Goal: Information Seeking & Learning: Check status

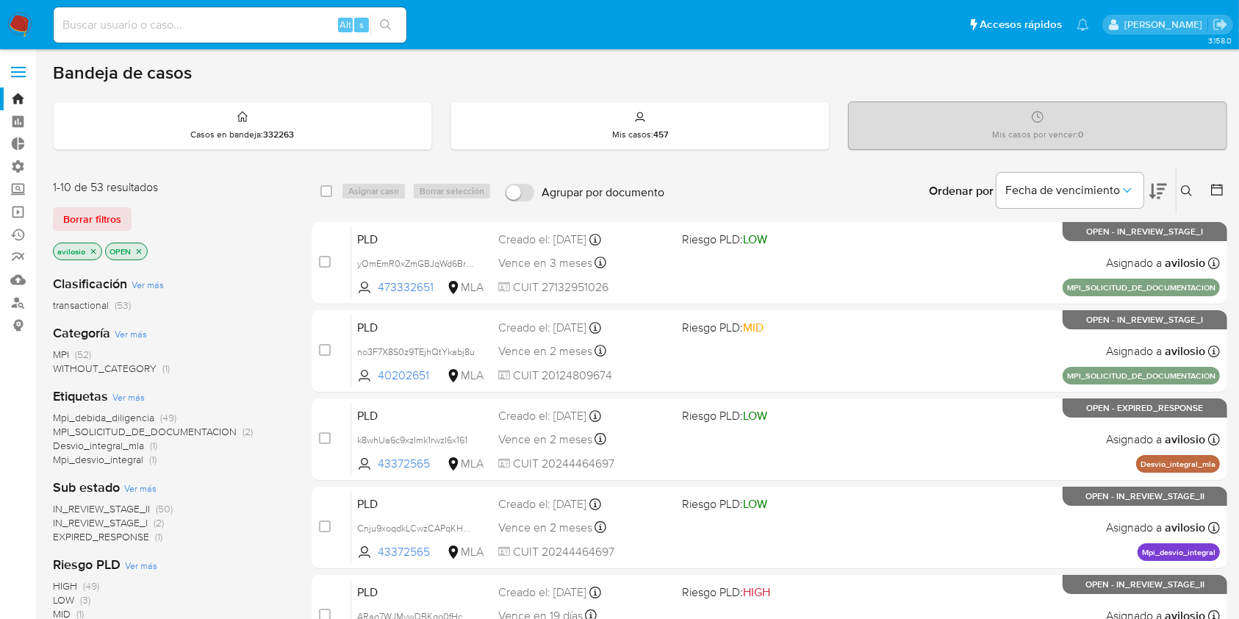
click at [192, 28] on input at bounding box center [230, 24] width 353 height 19
paste input "259507860"
type input "259507860"
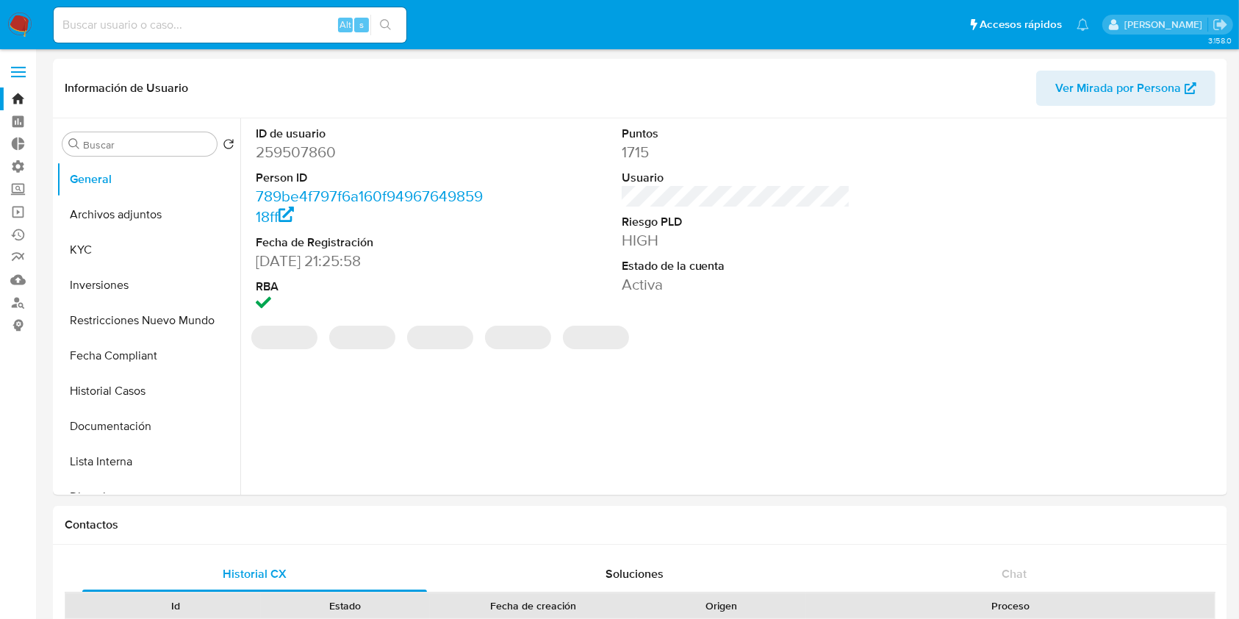
select select "10"
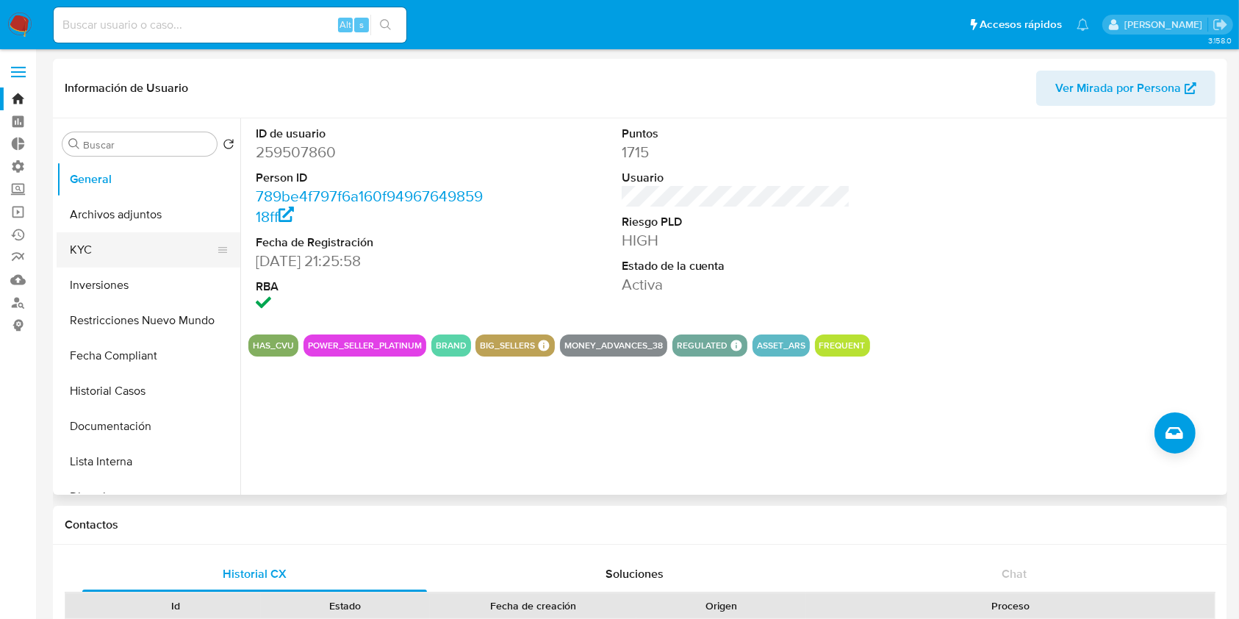
click at [96, 248] on button "KYC" at bounding box center [143, 249] width 172 height 35
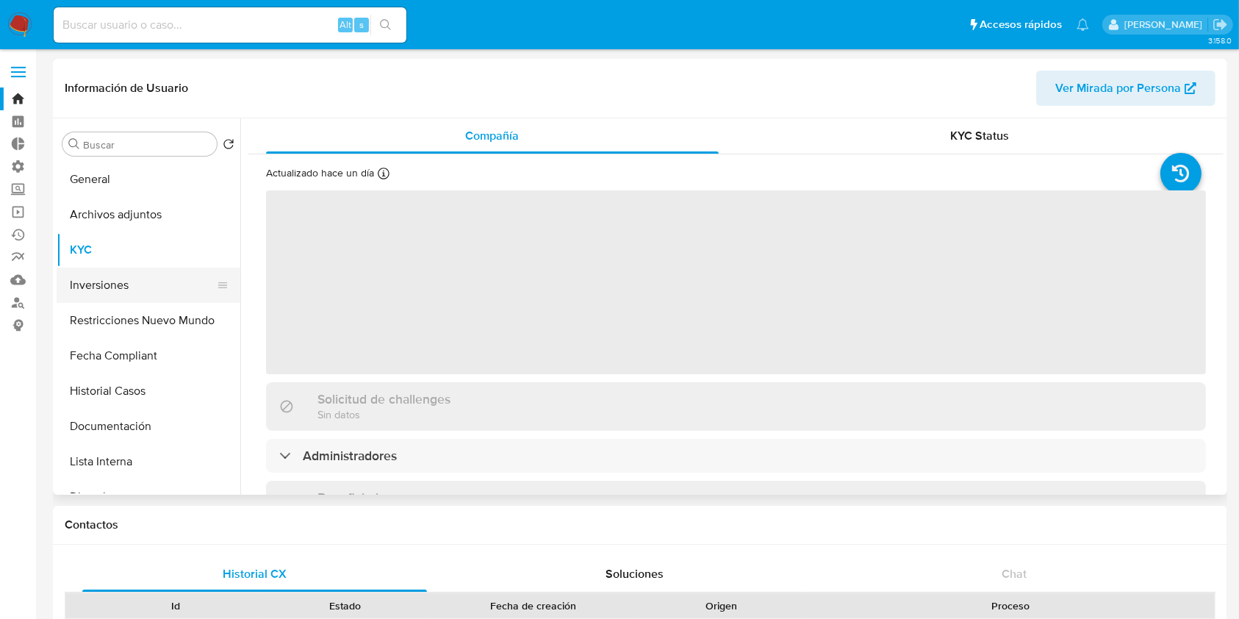
click at [126, 284] on button "Inversiones" at bounding box center [143, 285] width 172 height 35
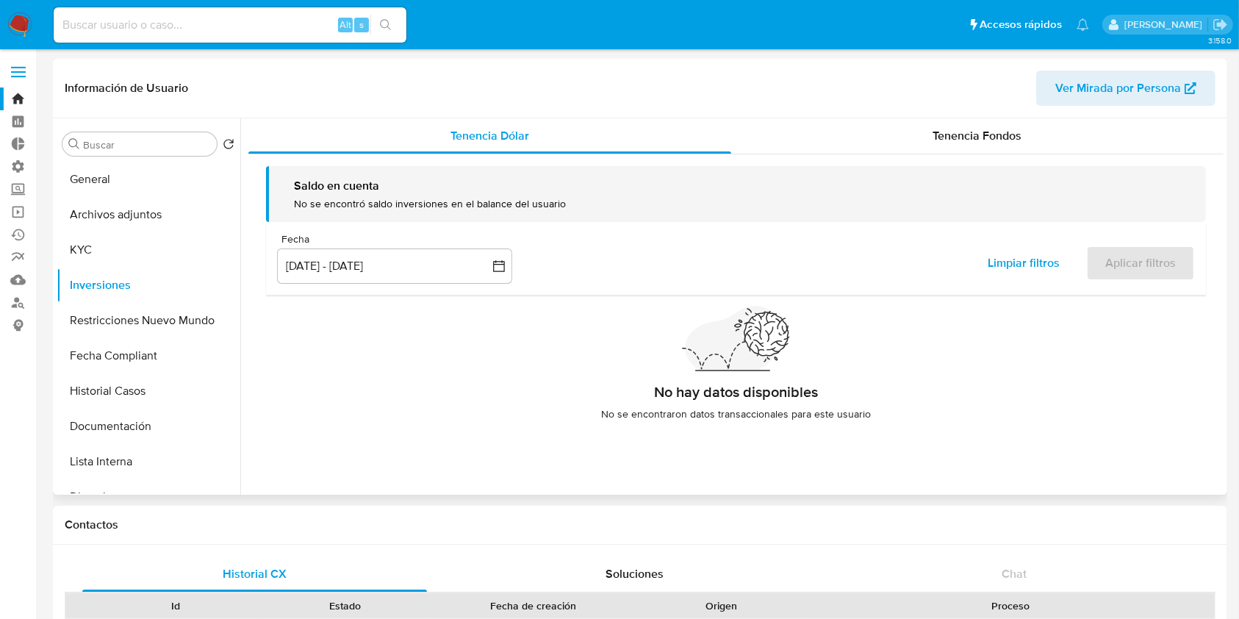
click at [951, 156] on div "Saldo en cuenta No se encontró saldo inversiones en el balance del usuario Fech…" at bounding box center [735, 299] width 975 height 290
click at [967, 136] on span "Tenencia Fondos" at bounding box center [977, 135] width 89 height 17
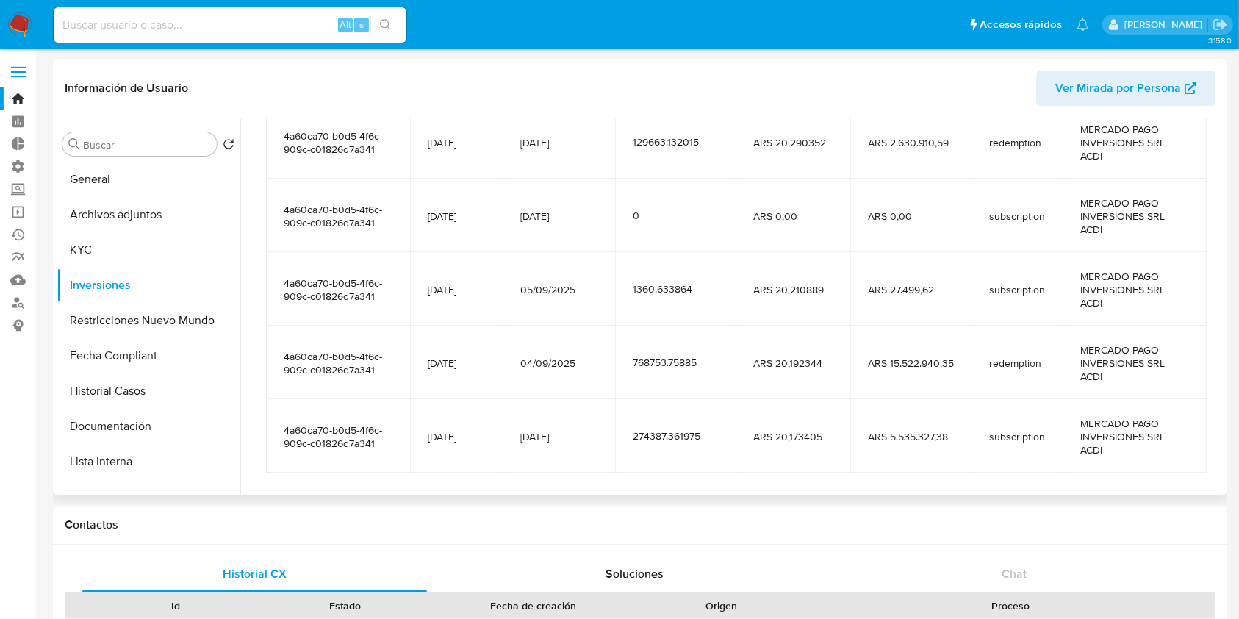
scroll to position [326, 0]
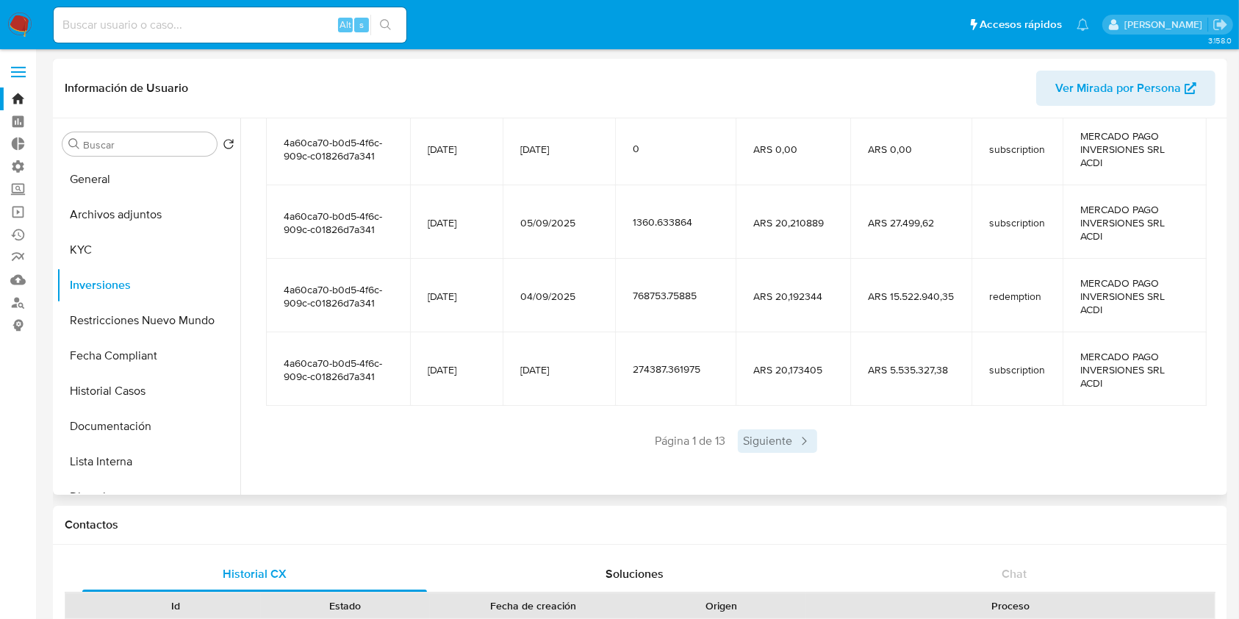
click at [756, 451] on span "Siguiente" at bounding box center [777, 441] width 79 height 24
click at [831, 450] on span "Siguiente" at bounding box center [820, 441] width 79 height 24
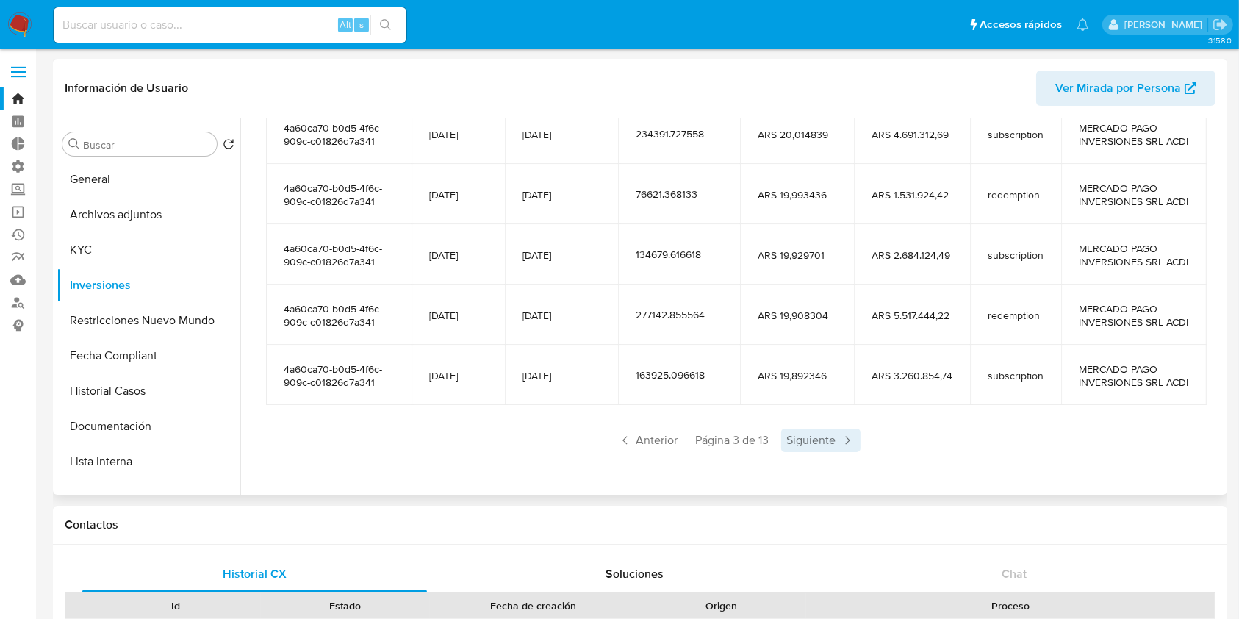
click at [806, 450] on span "Siguiente" at bounding box center [820, 441] width 79 height 24
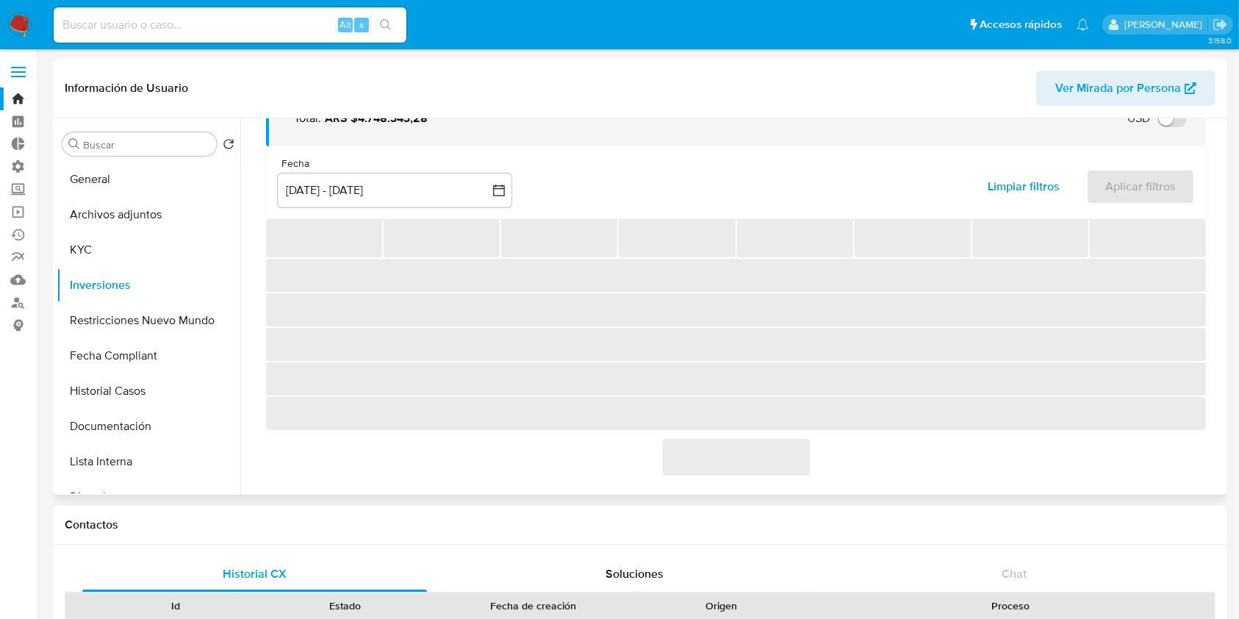
scroll to position [312, 0]
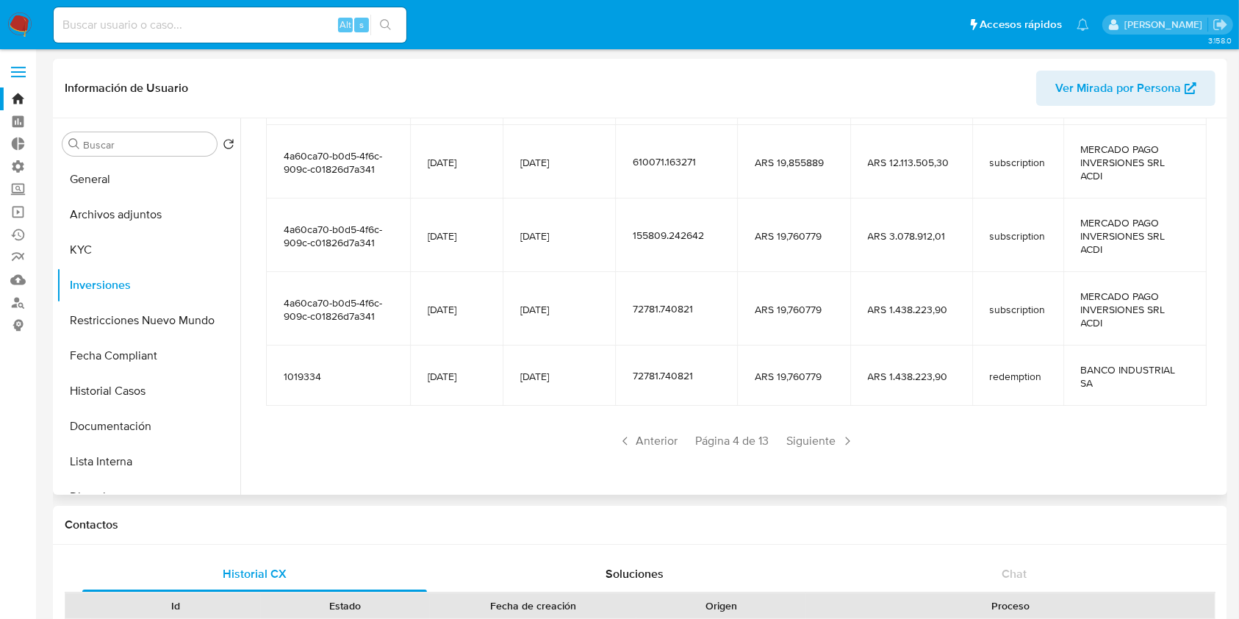
click at [806, 450] on span "Siguiente" at bounding box center [820, 441] width 79 height 24
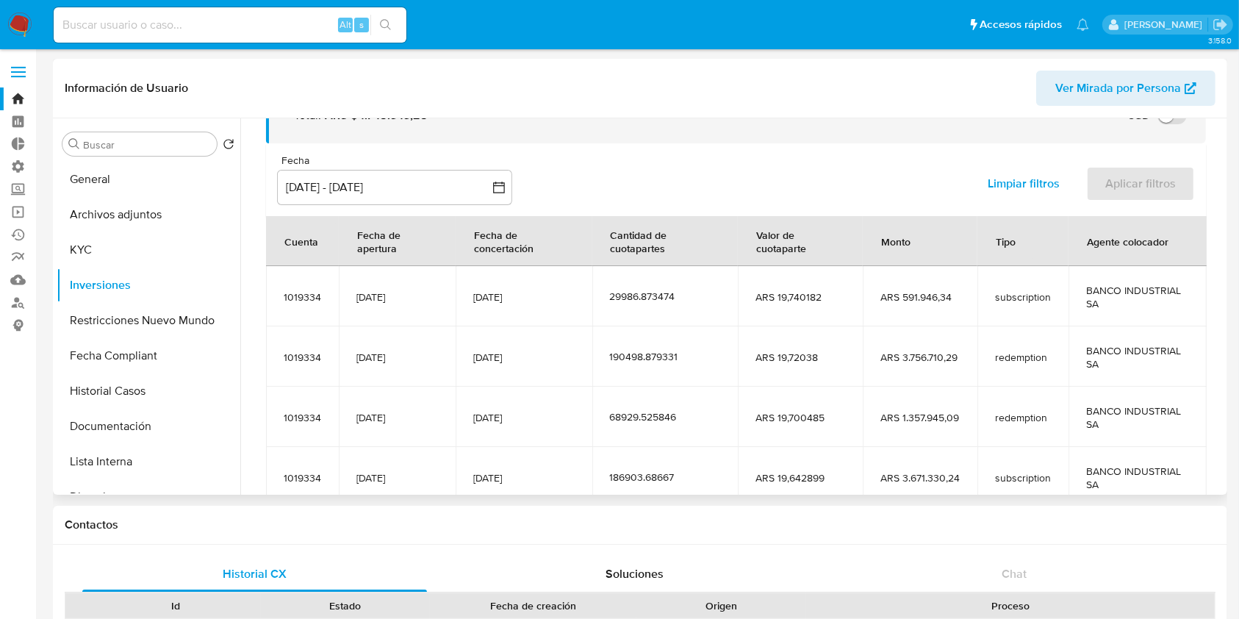
scroll to position [259, 0]
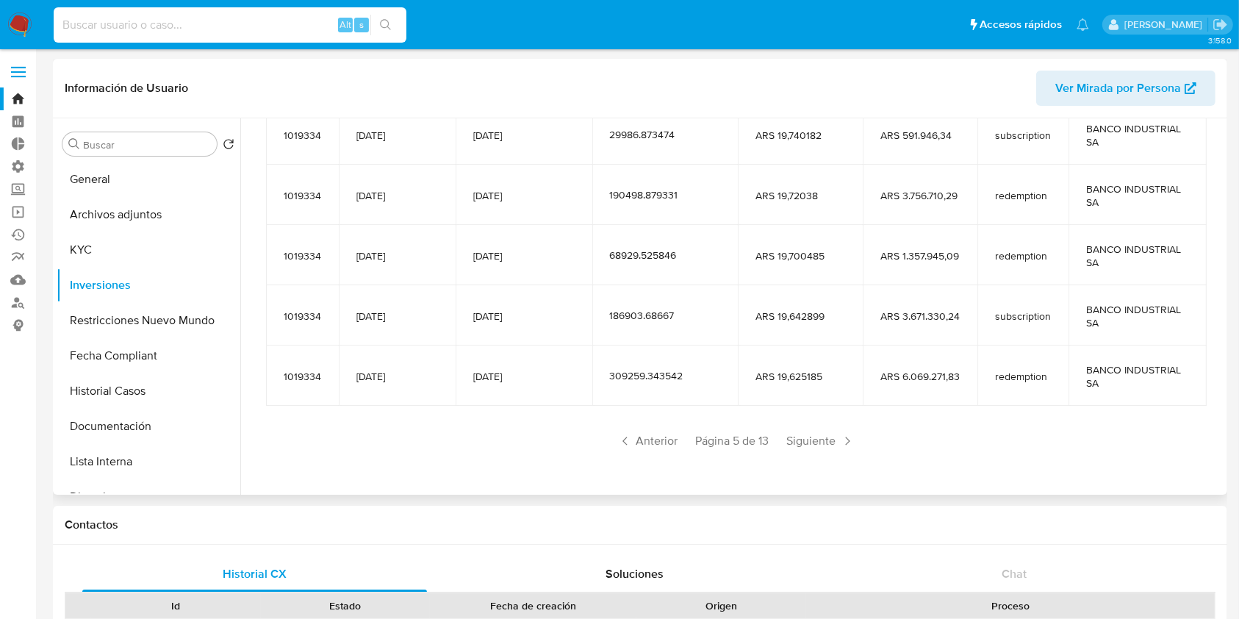
click at [215, 18] on input at bounding box center [230, 24] width 353 height 19
paste input "1159392154"
type input "1159392154"
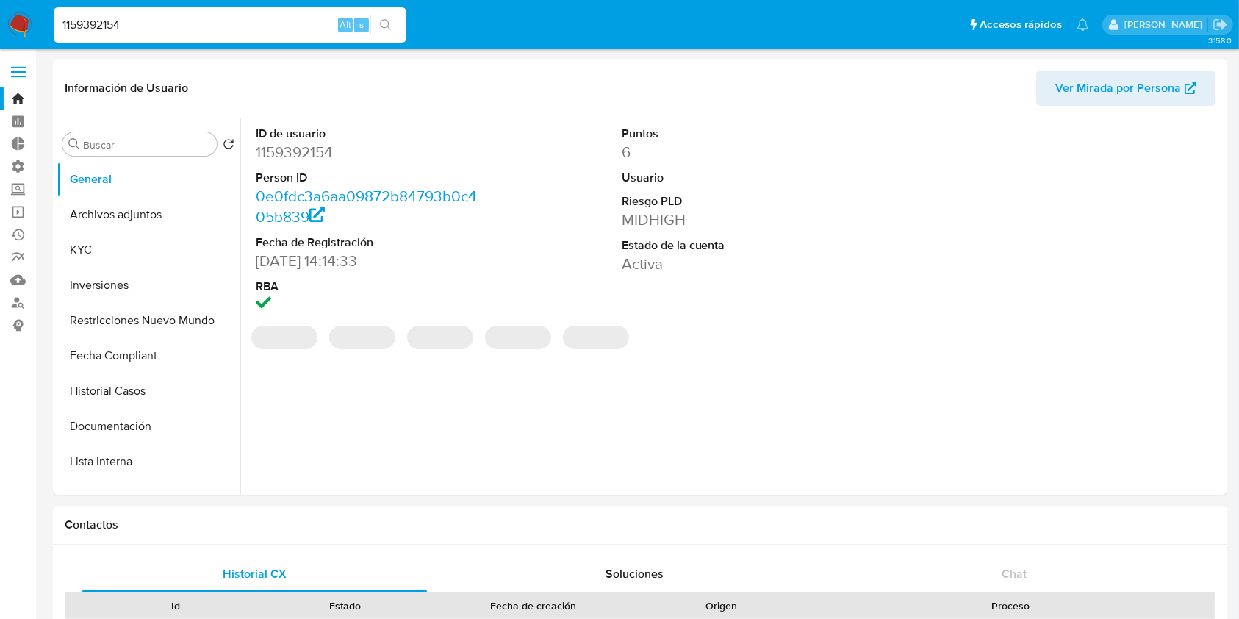
select select "10"
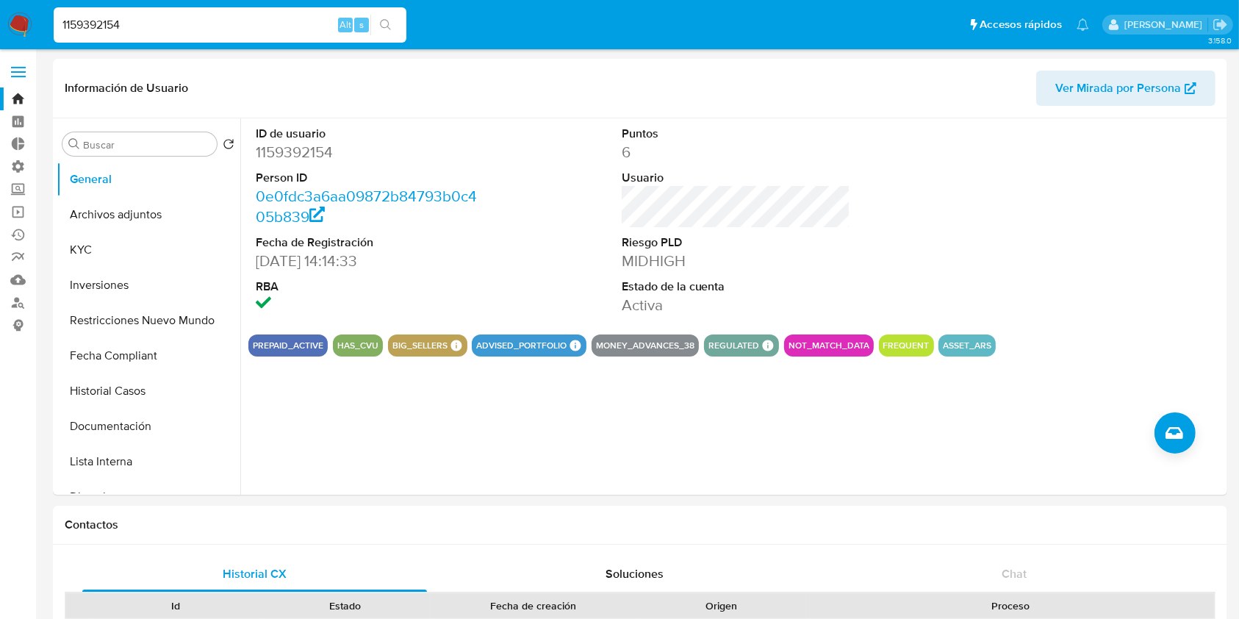
click at [170, 10] on div "1159392154 Alt s" at bounding box center [230, 24] width 353 height 35
click at [166, 24] on input "1159392154" at bounding box center [230, 24] width 353 height 19
paste input "679055037"
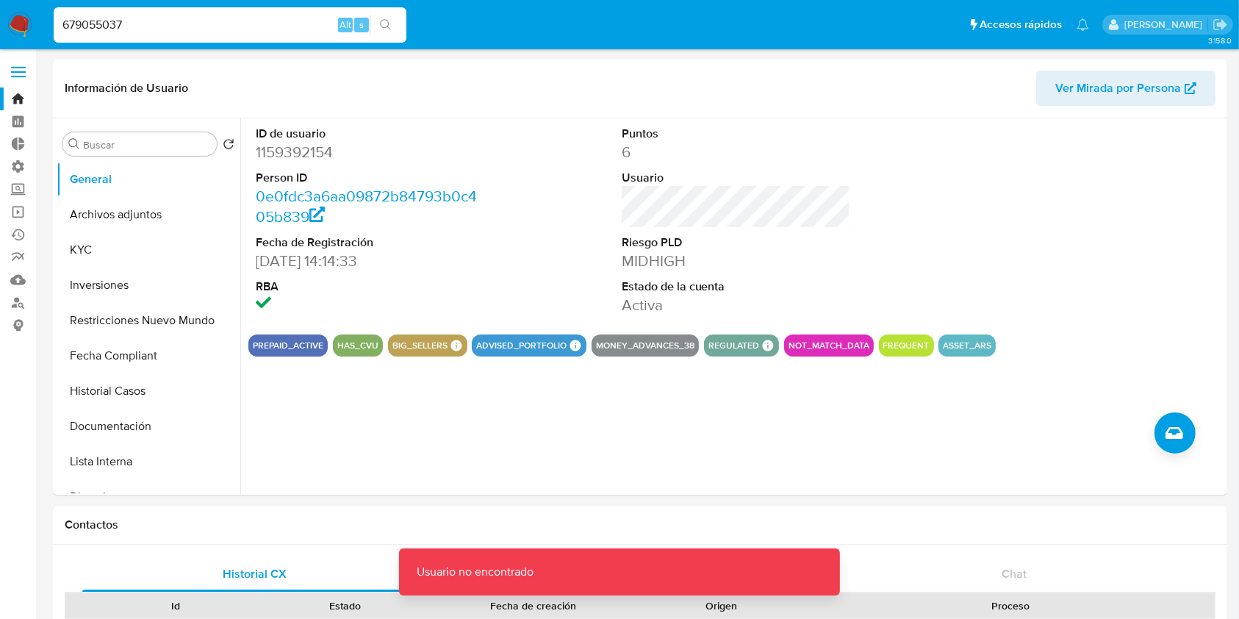
click at [170, 24] on input "679055037" at bounding box center [230, 24] width 353 height 19
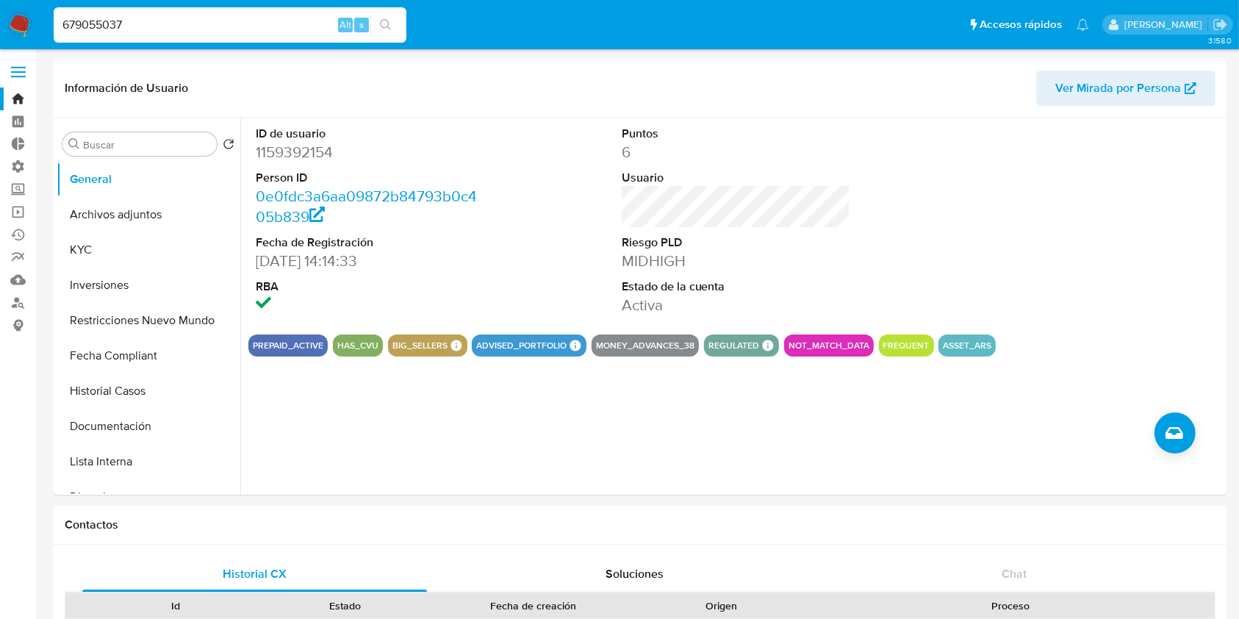
type input "679055037"
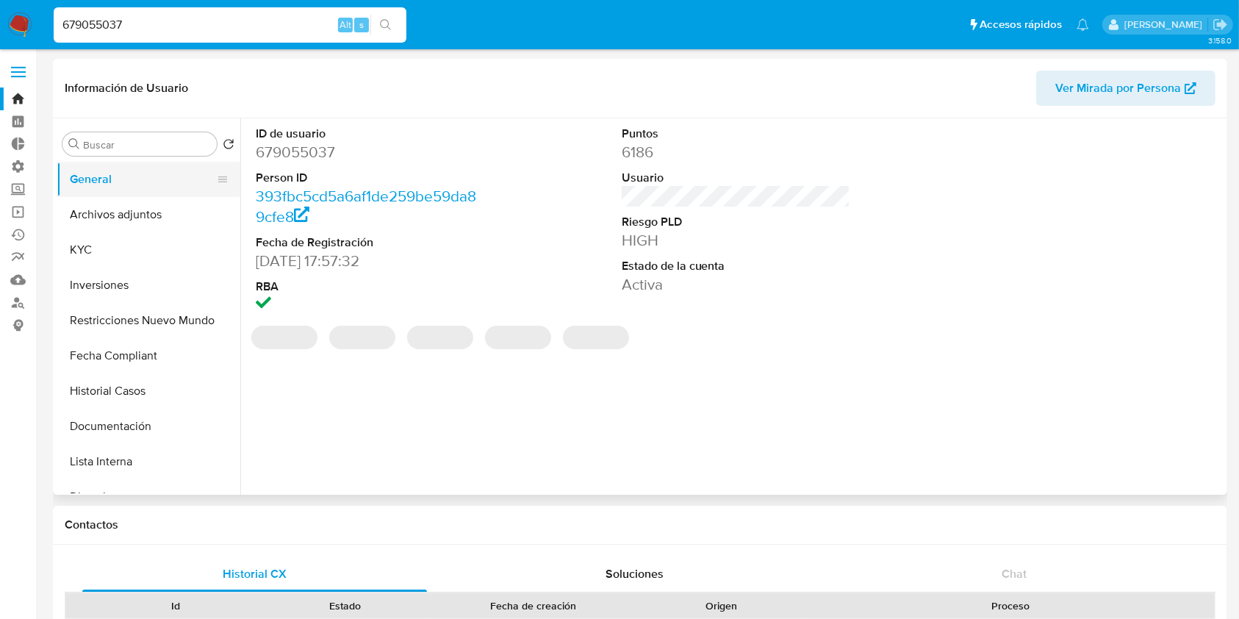
select select "10"
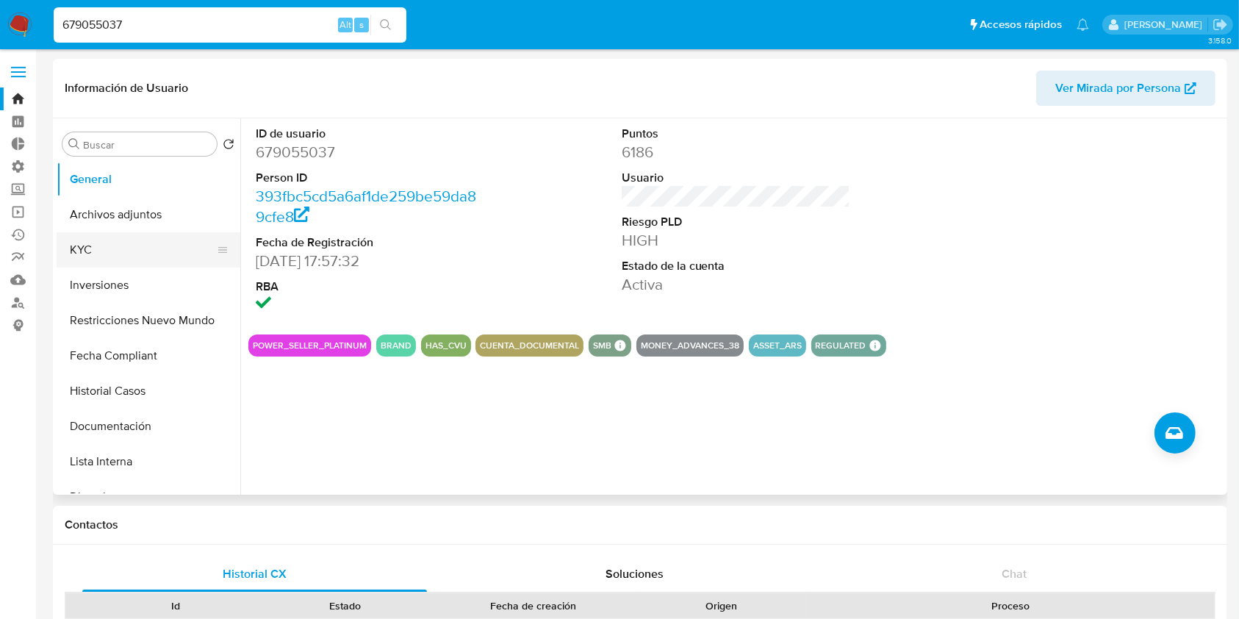
click at [109, 258] on button "KYC" at bounding box center [143, 249] width 172 height 35
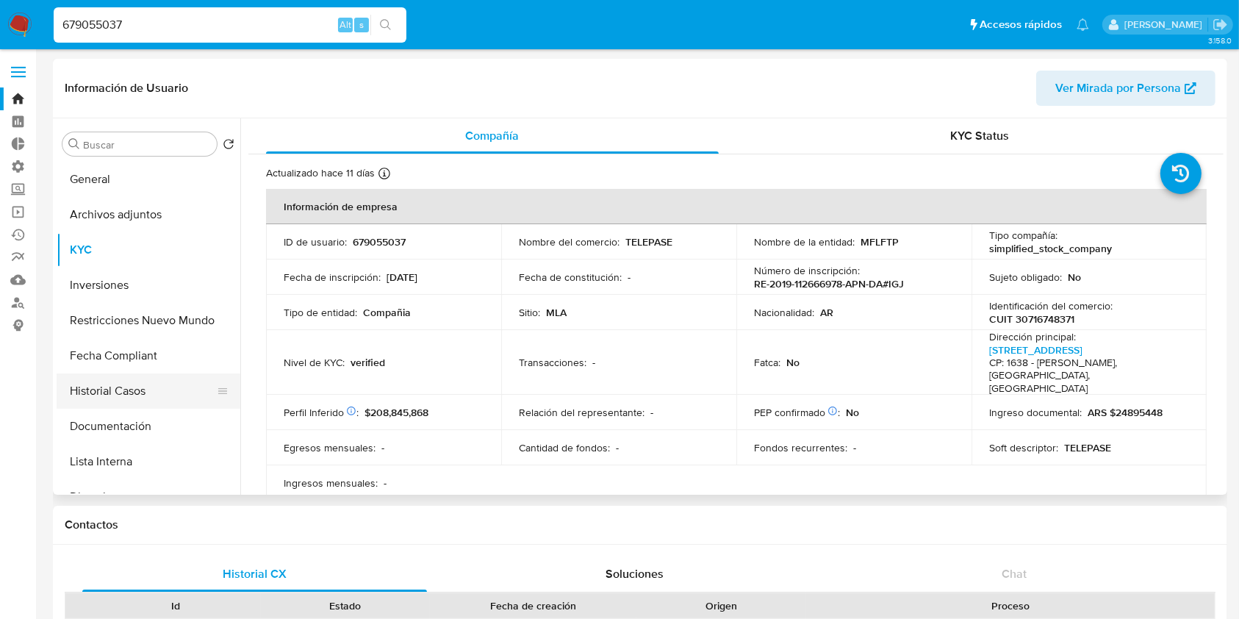
click at [115, 390] on button "Historial Casos" at bounding box center [143, 390] width 172 height 35
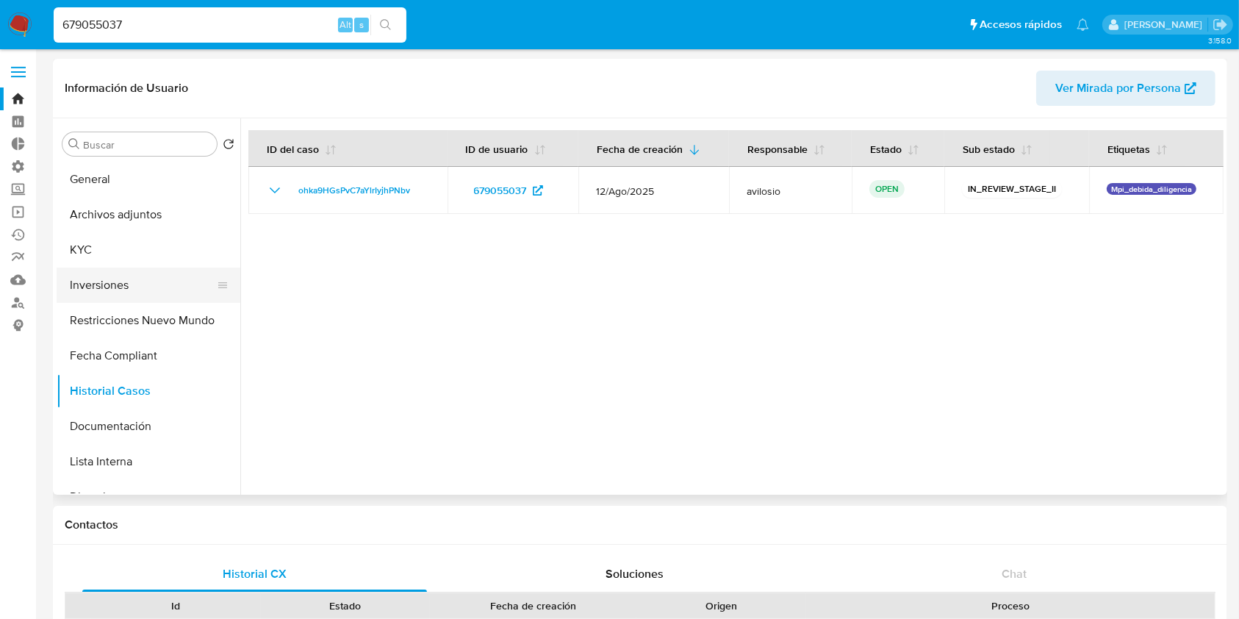
click at [75, 270] on button "Inversiones" at bounding box center [143, 285] width 172 height 35
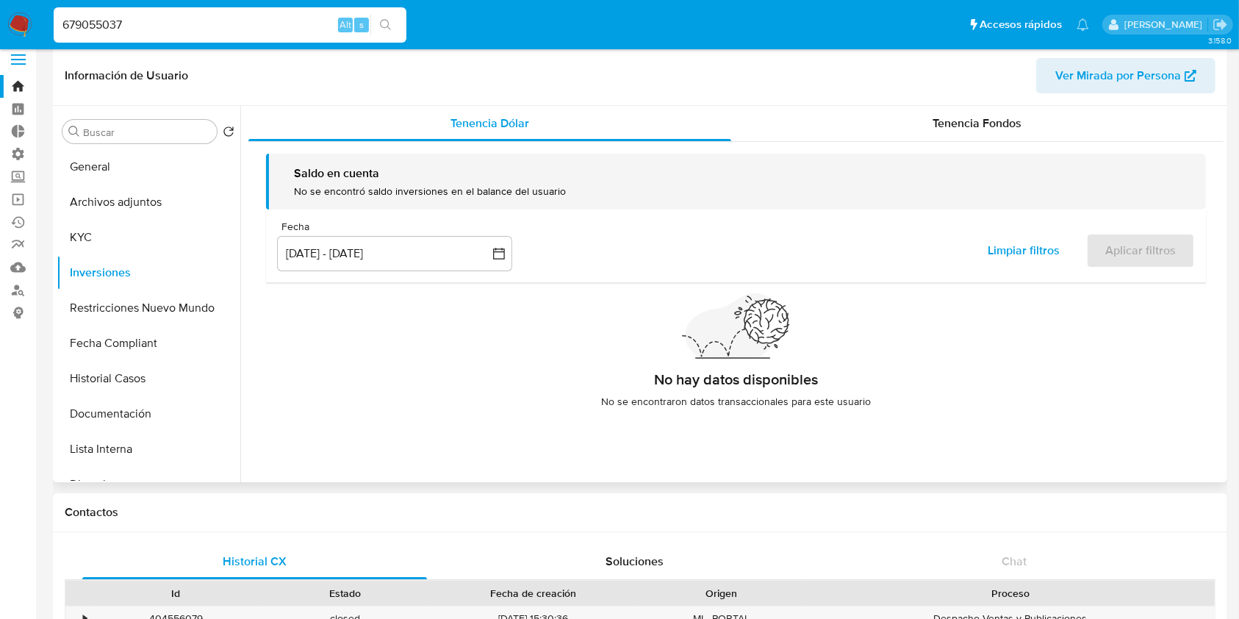
scroll to position [13, 0]
click at [994, 143] on div "Saldo en cuenta No se encontró saldo inversiones en el balance del usuario Fech…" at bounding box center [735, 286] width 975 height 290
click at [995, 138] on div "Tenencia Fondos" at bounding box center [977, 122] width 493 height 35
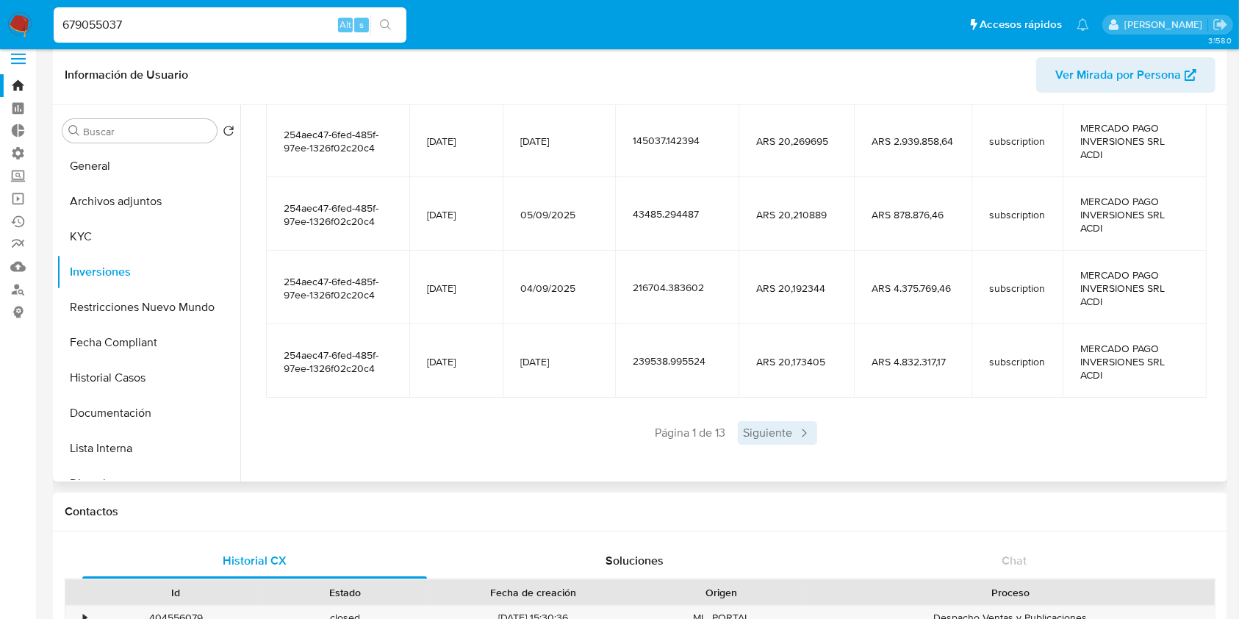
click at [782, 437] on span "Siguiente" at bounding box center [777, 433] width 79 height 24
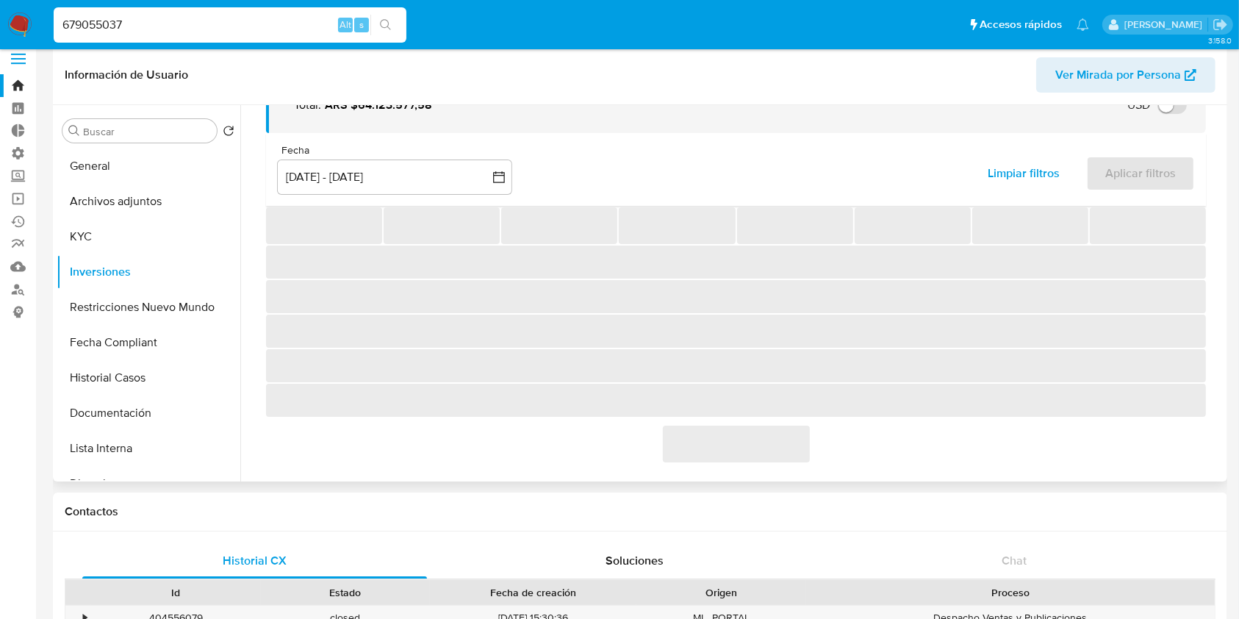
scroll to position [320, 0]
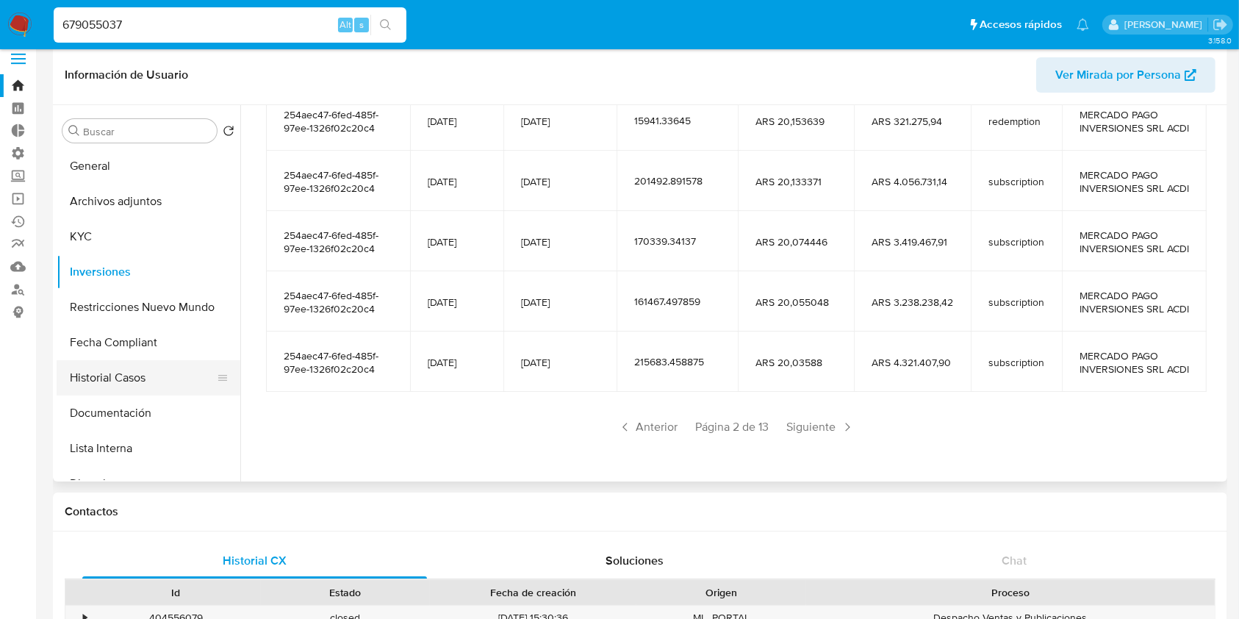
click at [118, 385] on button "Historial Casos" at bounding box center [143, 377] width 172 height 35
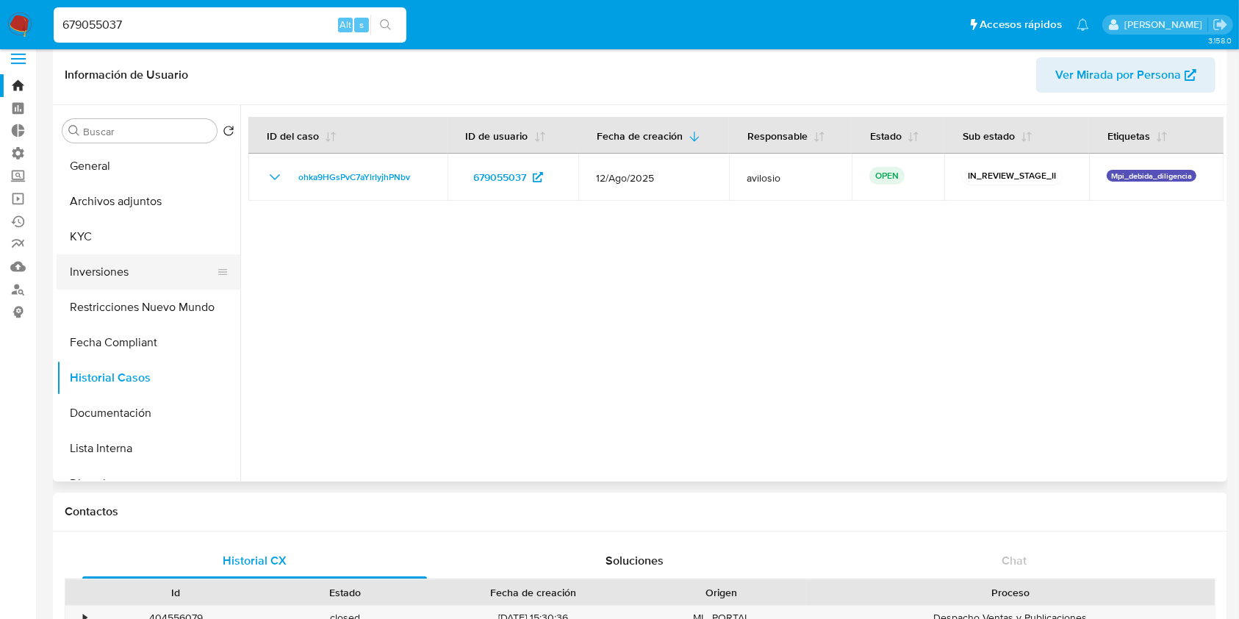
click at [121, 259] on button "Inversiones" at bounding box center [143, 271] width 172 height 35
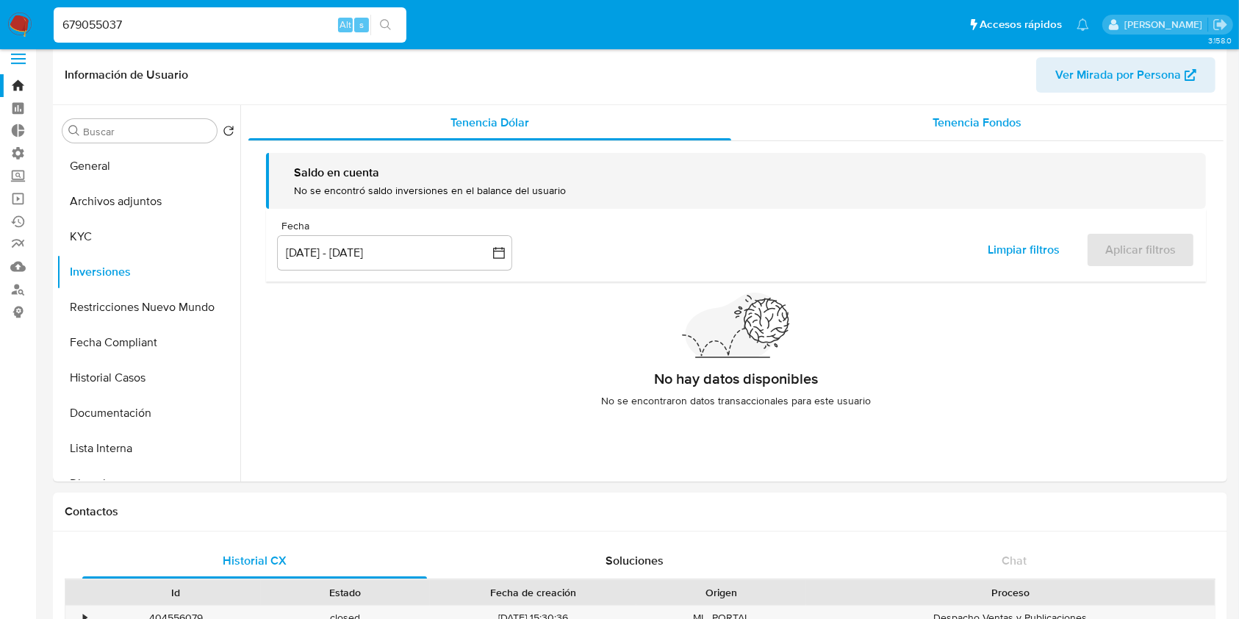
click at [873, 123] on div "Tenencia Fondos" at bounding box center [977, 122] width 493 height 35
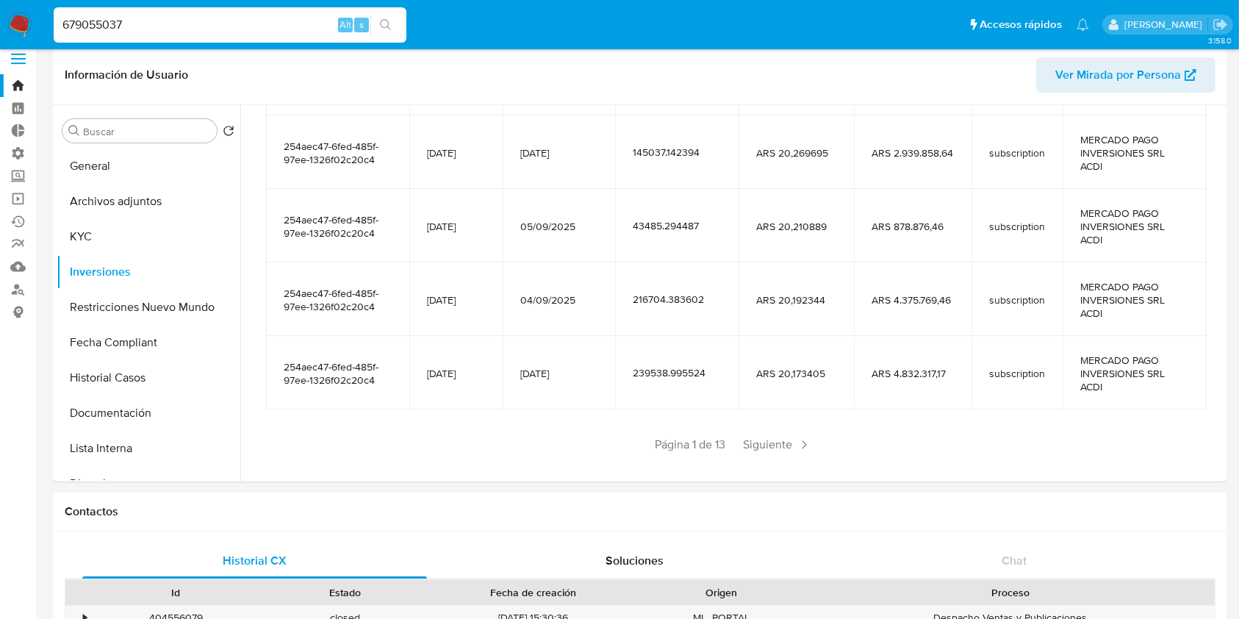
scroll to position [312, 0]
click at [768, 445] on span "Siguiente" at bounding box center [777, 442] width 79 height 24
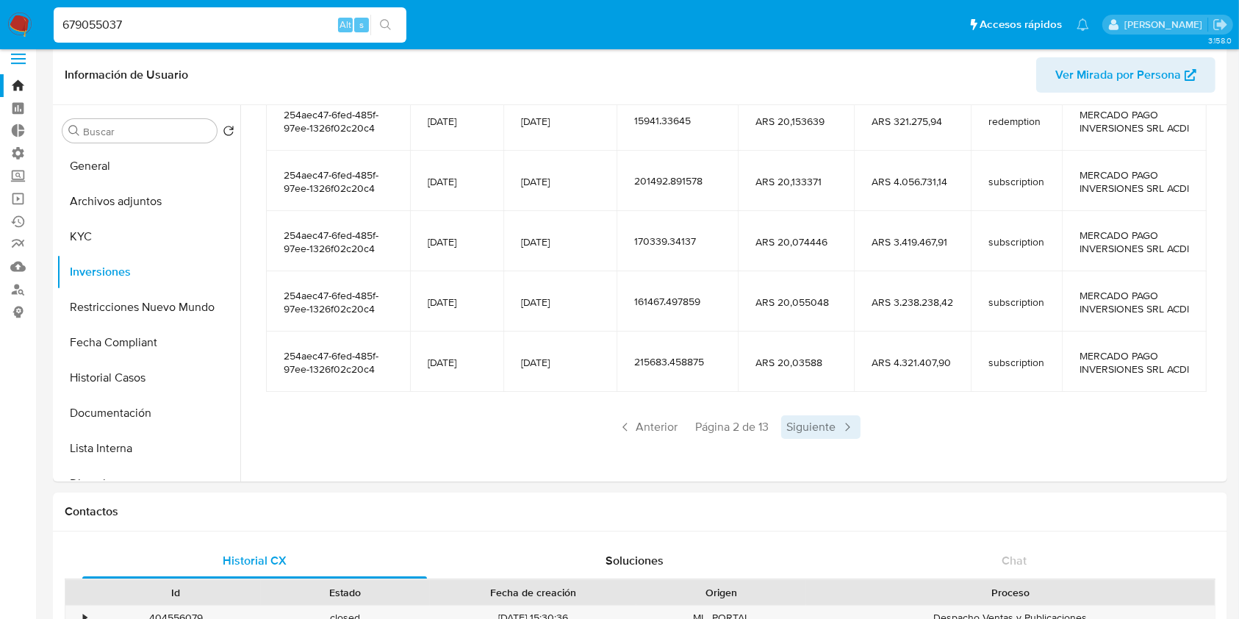
click at [798, 439] on span "Siguiente" at bounding box center [820, 427] width 79 height 24
click at [810, 439] on span "Siguiente" at bounding box center [820, 427] width 79 height 24
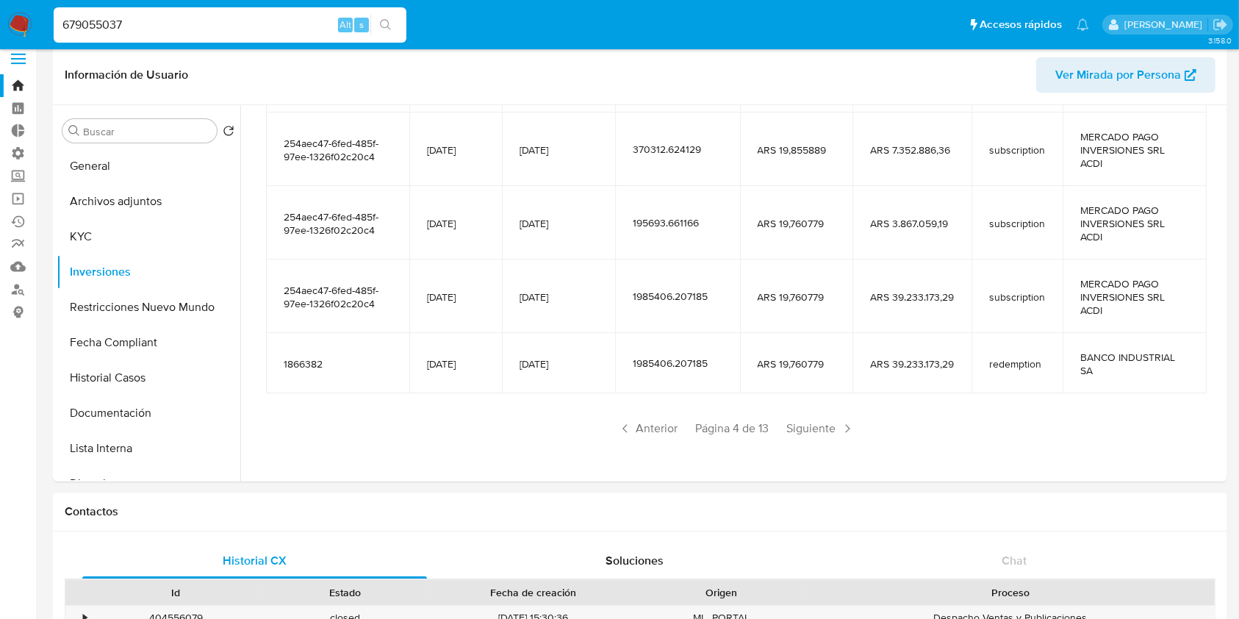
click at [810, 445] on div "Saldo en cuenta Total : ARS $64.123.577,58 USD Cambiar entre moneda local y USD…" at bounding box center [735, 152] width 975 height 646
click at [97, 269] on button "Inversiones" at bounding box center [143, 271] width 172 height 35
click at [105, 229] on button "KYC" at bounding box center [143, 236] width 172 height 35
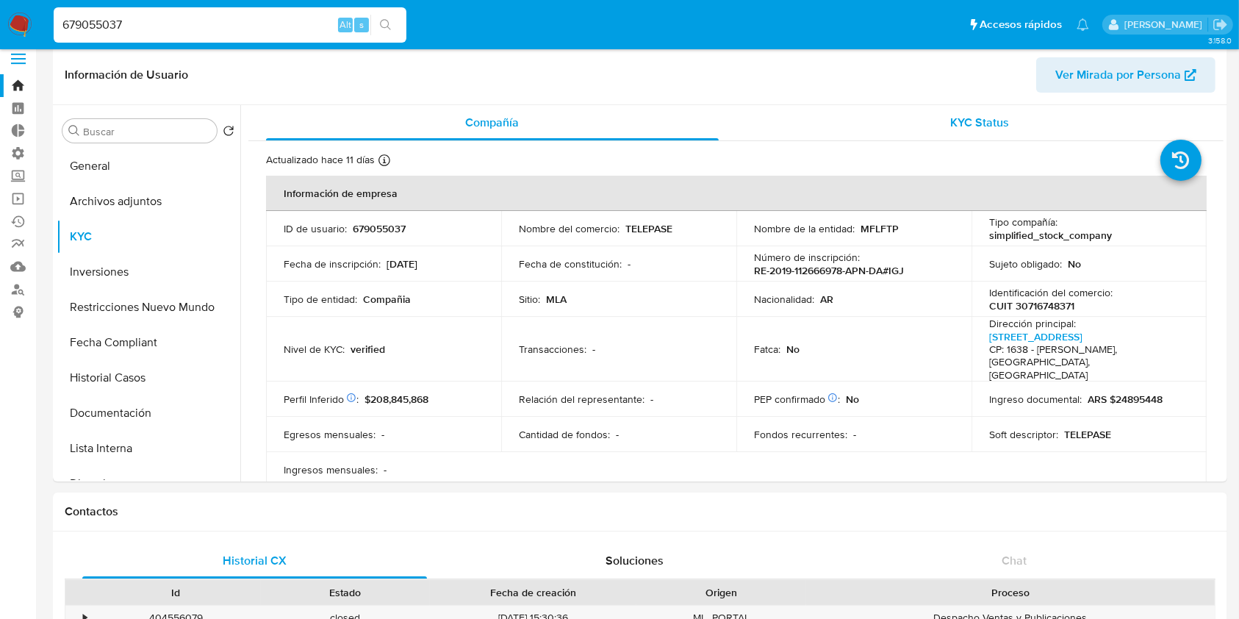
click at [966, 119] on span "KYC Status" at bounding box center [979, 122] width 59 height 17
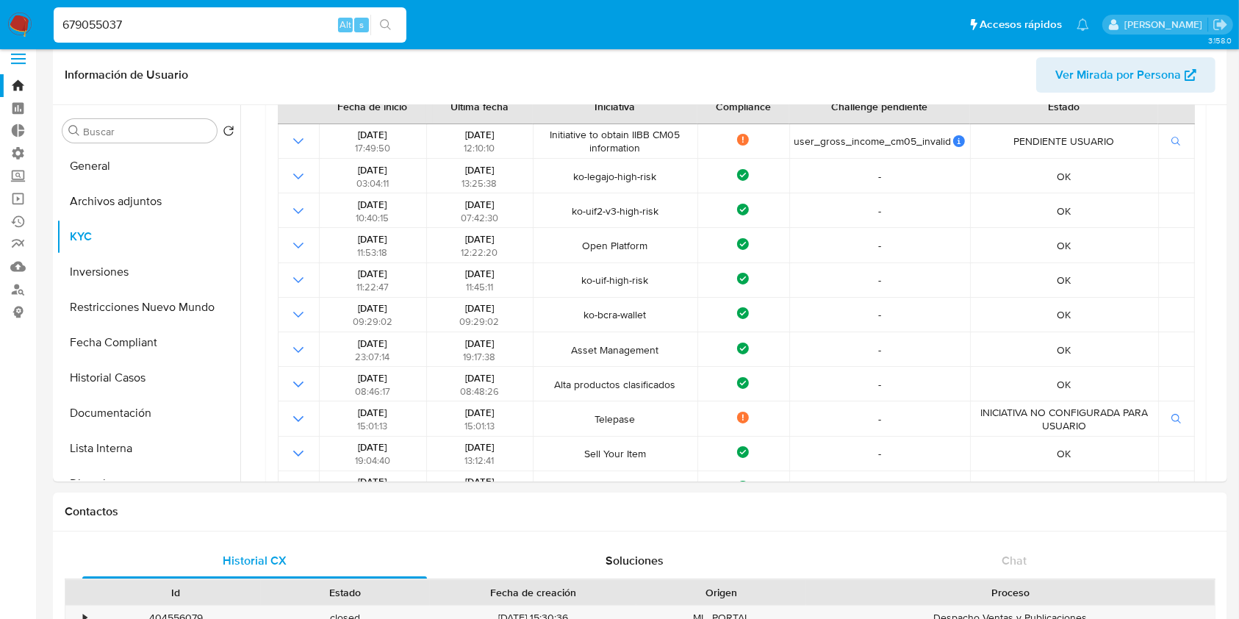
scroll to position [154, 0]
click at [191, 9] on div "679055037 Alt s" at bounding box center [230, 24] width 353 height 35
click at [190, 21] on input "679055037" at bounding box center [230, 24] width 353 height 19
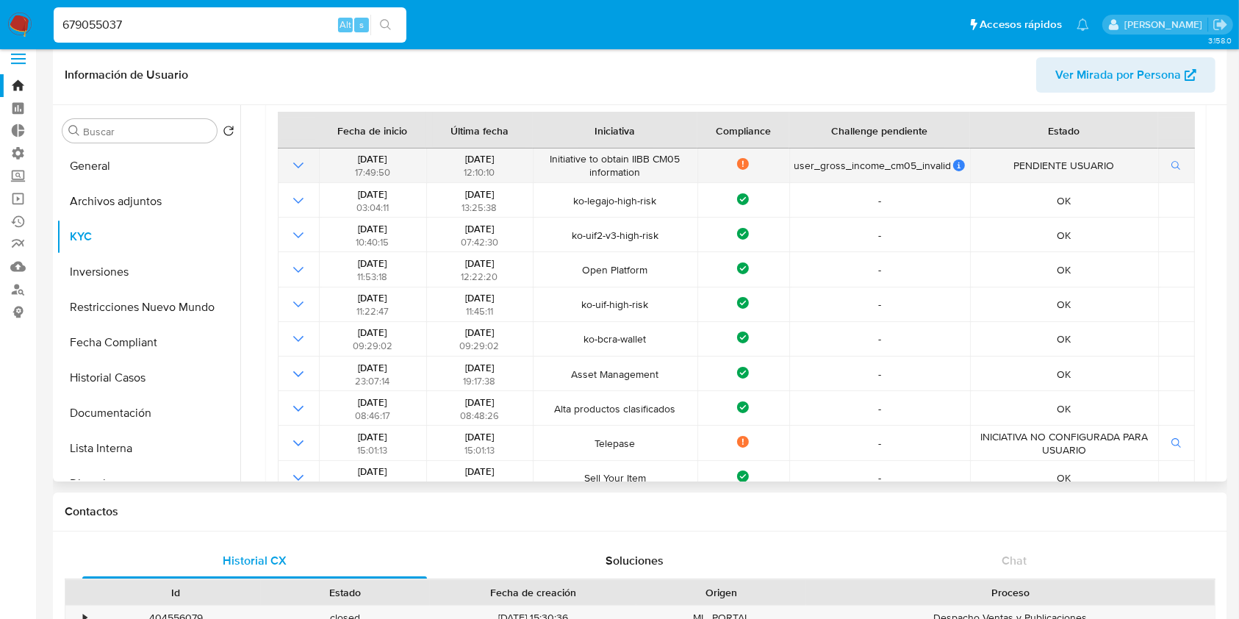
scroll to position [0, 0]
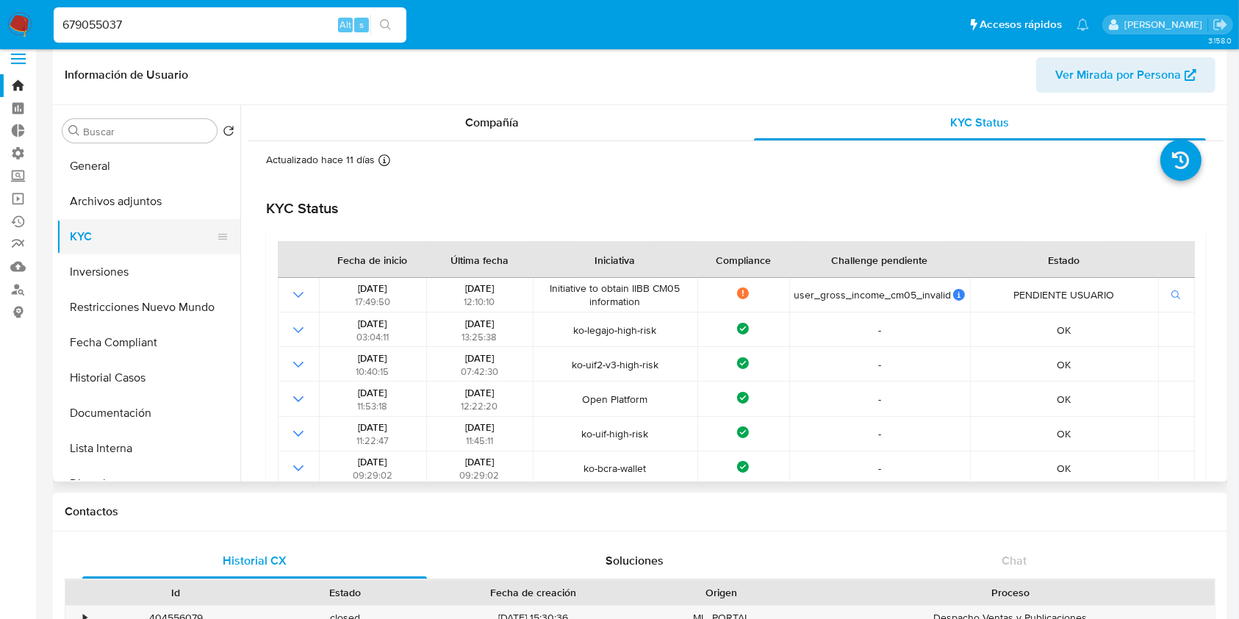
click at [88, 240] on button "KYC" at bounding box center [143, 236] width 172 height 35
click at [117, 331] on button "Fecha Compliant" at bounding box center [143, 342] width 172 height 35
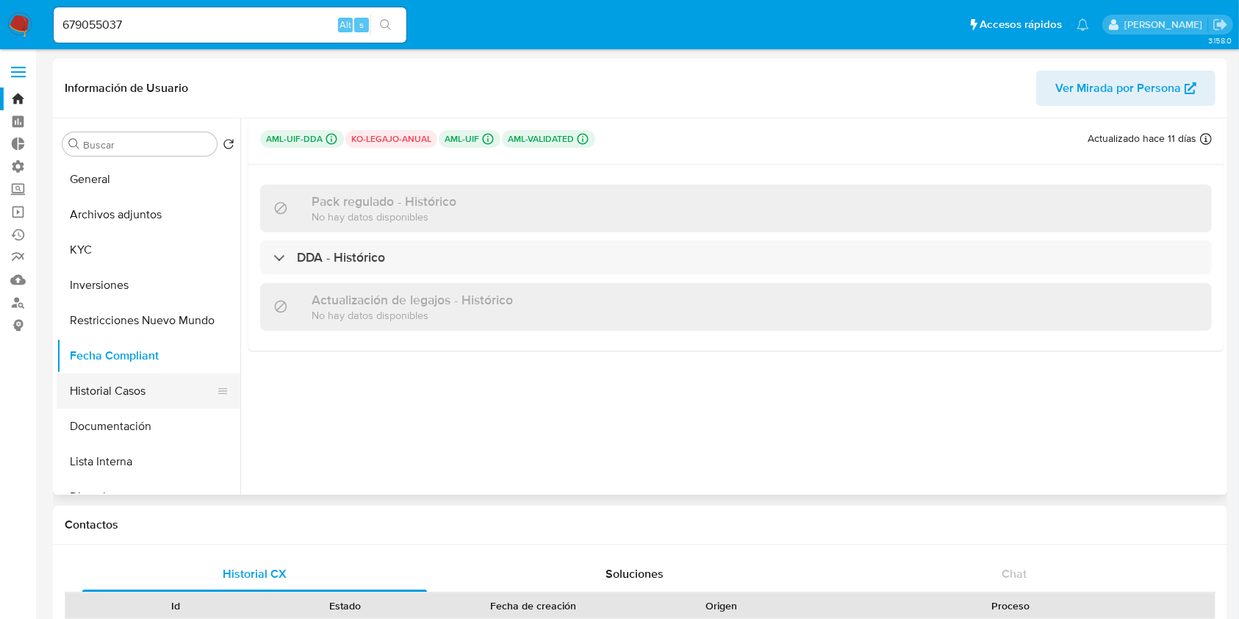
click at [113, 396] on button "Historial Casos" at bounding box center [143, 390] width 172 height 35
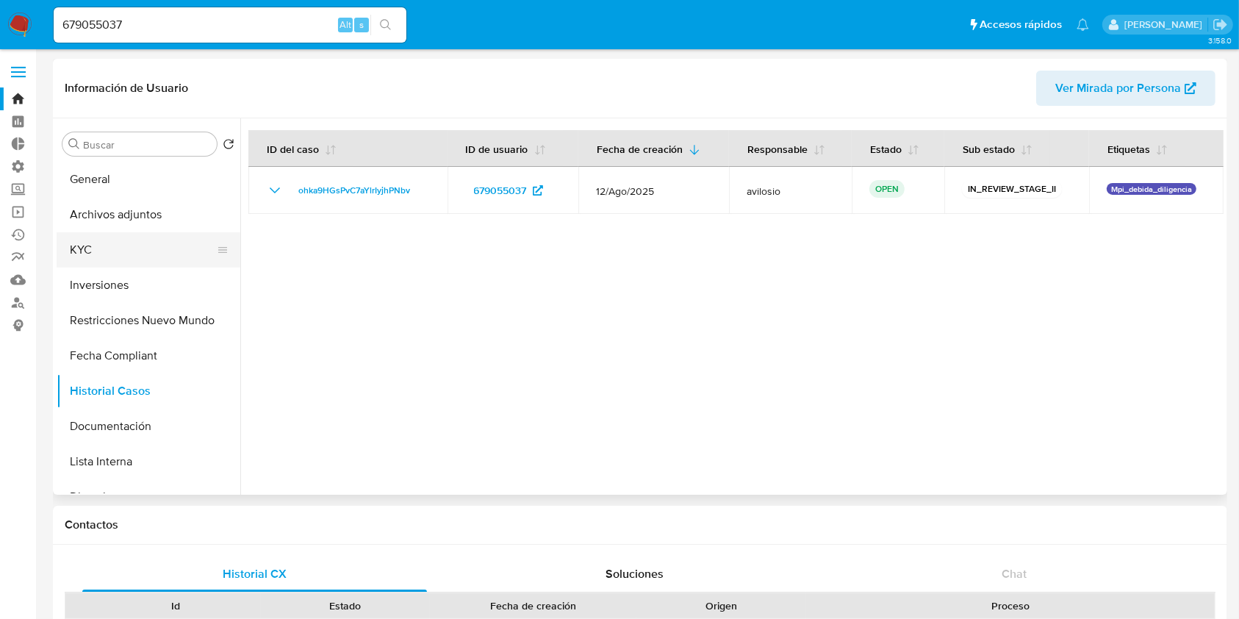
click at [98, 262] on button "KYC" at bounding box center [143, 249] width 172 height 35
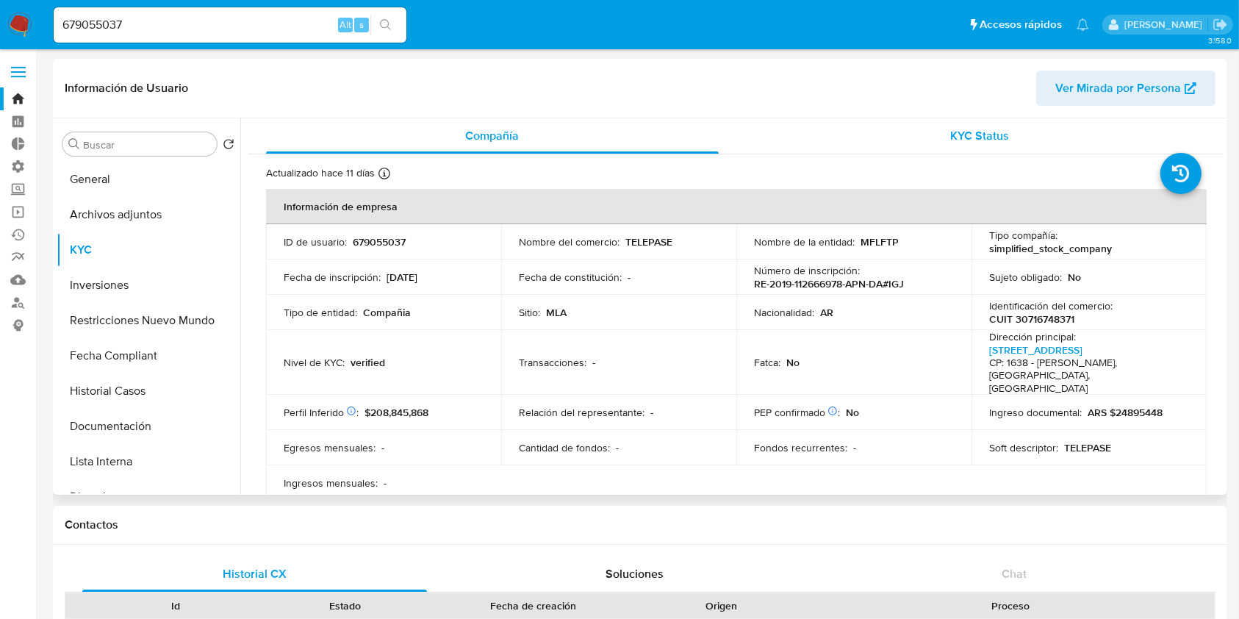
click at [960, 140] on span "KYC Status" at bounding box center [979, 135] width 59 height 17
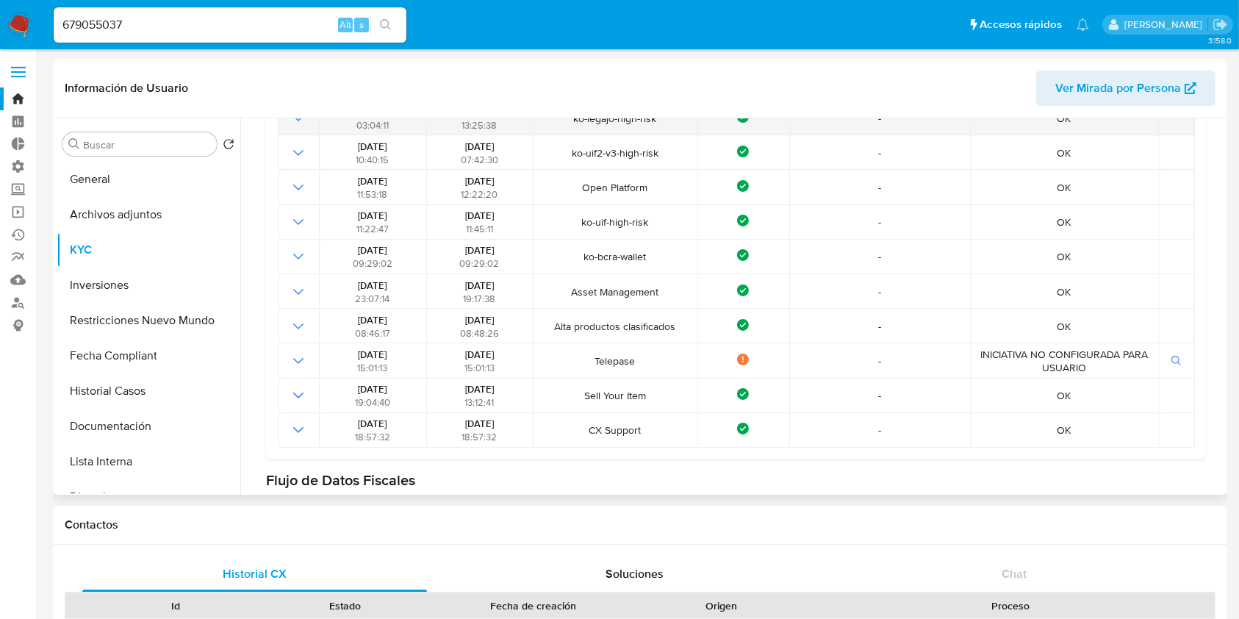
scroll to position [230, 0]
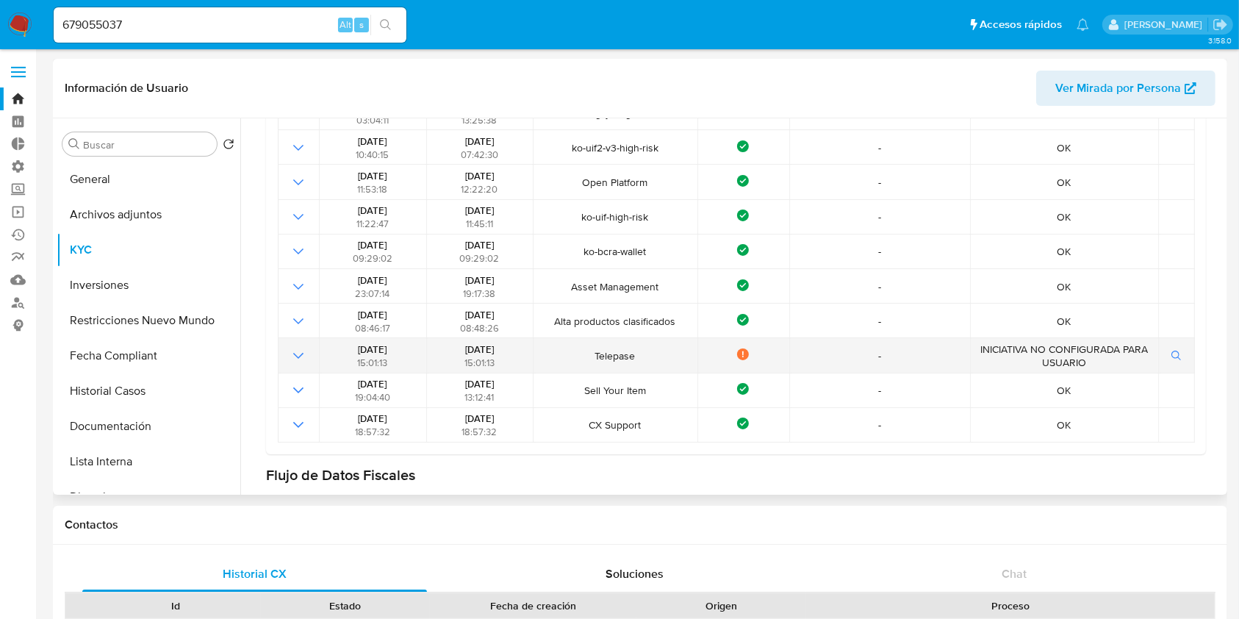
drag, startPoint x: 800, startPoint y: 338, endPoint x: 864, endPoint y: 362, distance: 69.1
click at [864, 362] on td "-" at bounding box center [879, 355] width 181 height 35
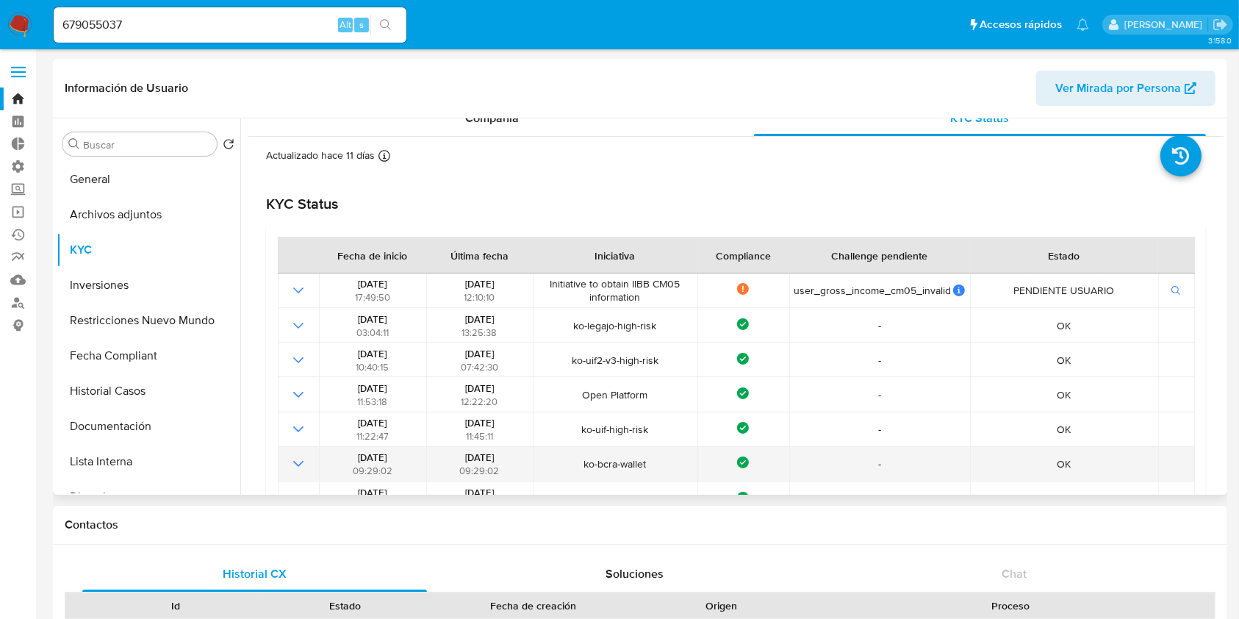
scroll to position [15, 0]
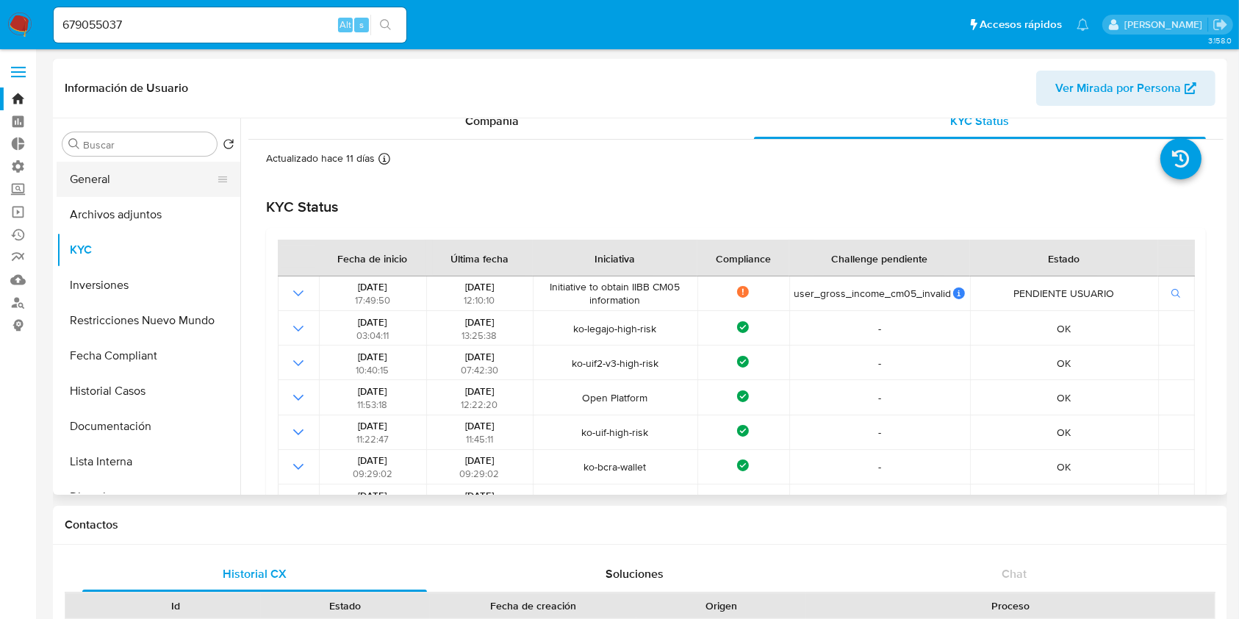
click at [112, 182] on button "General" at bounding box center [143, 179] width 172 height 35
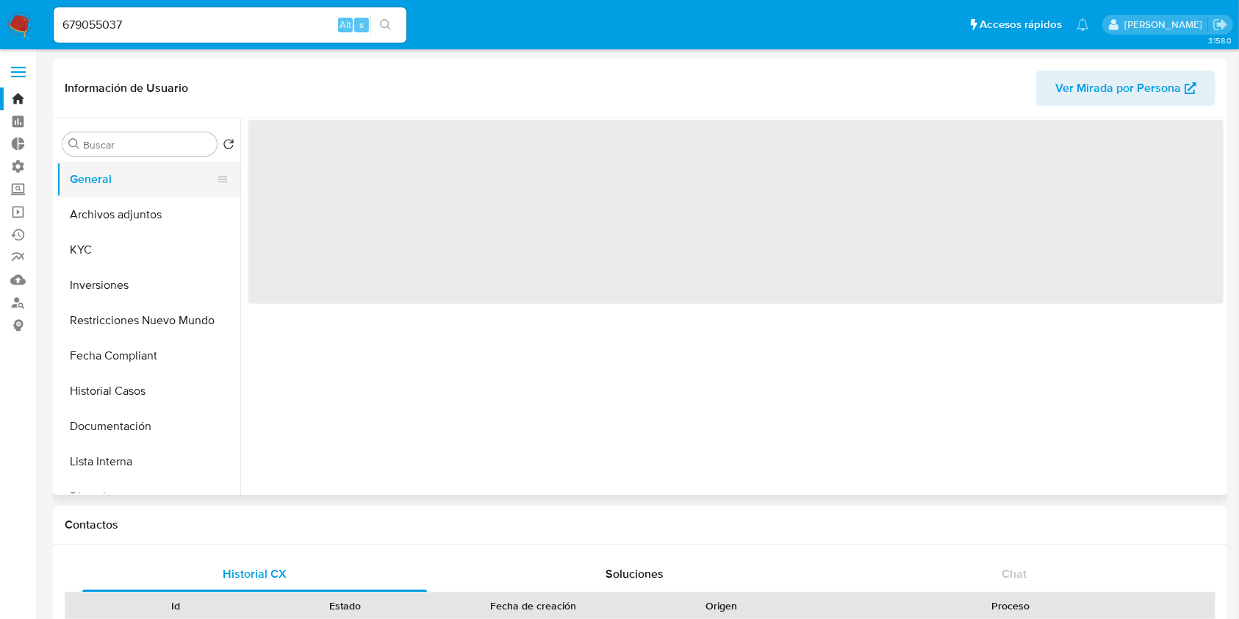
scroll to position [0, 0]
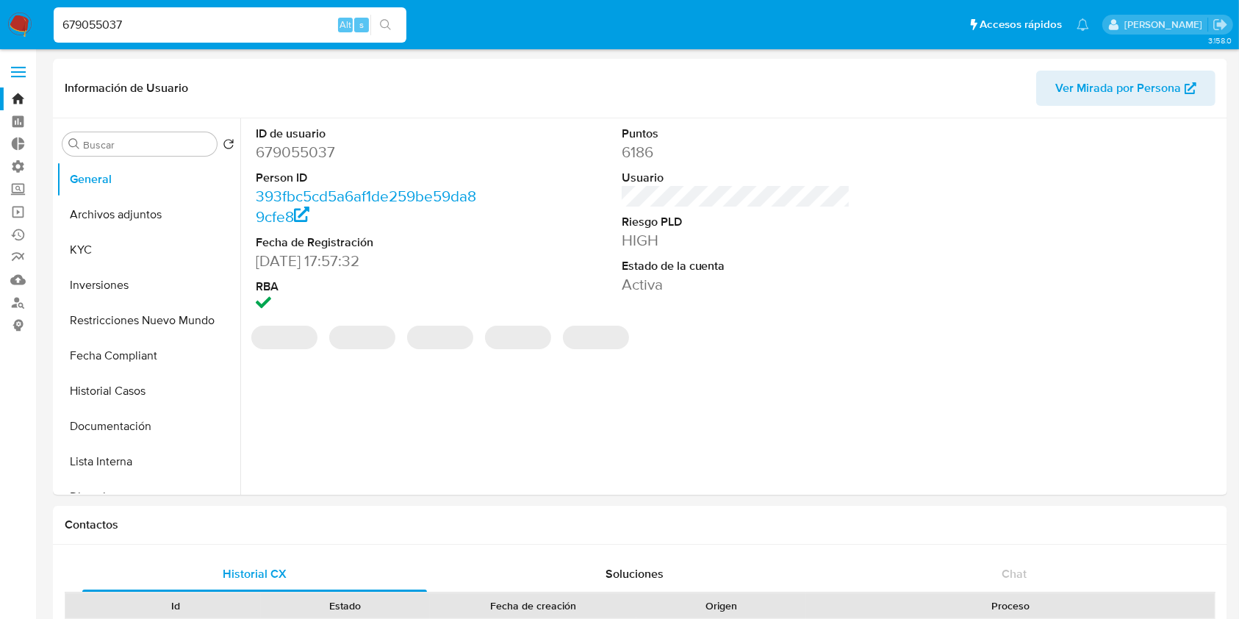
click at [123, 26] on input "679055037" at bounding box center [230, 24] width 353 height 19
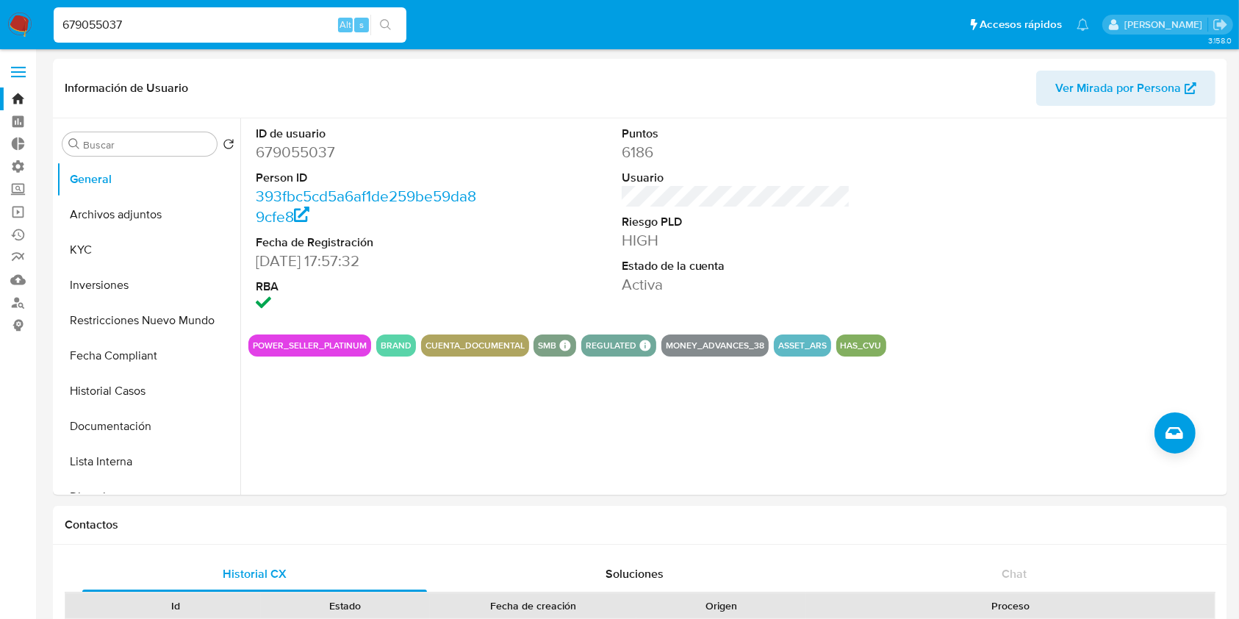
click at [191, 24] on input "679055037" at bounding box center [230, 24] width 353 height 19
paste input "1159392154"
click at [191, 24] on input "6790550371159392154" at bounding box center [230, 24] width 353 height 19
paste input
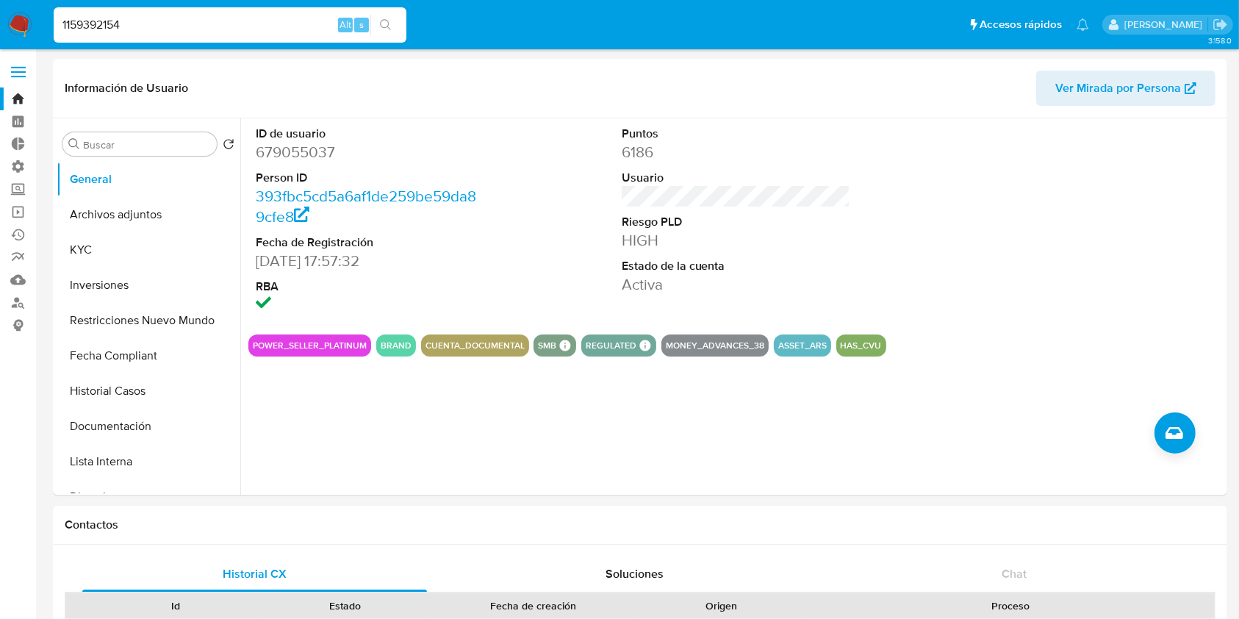
type input "1159392154"
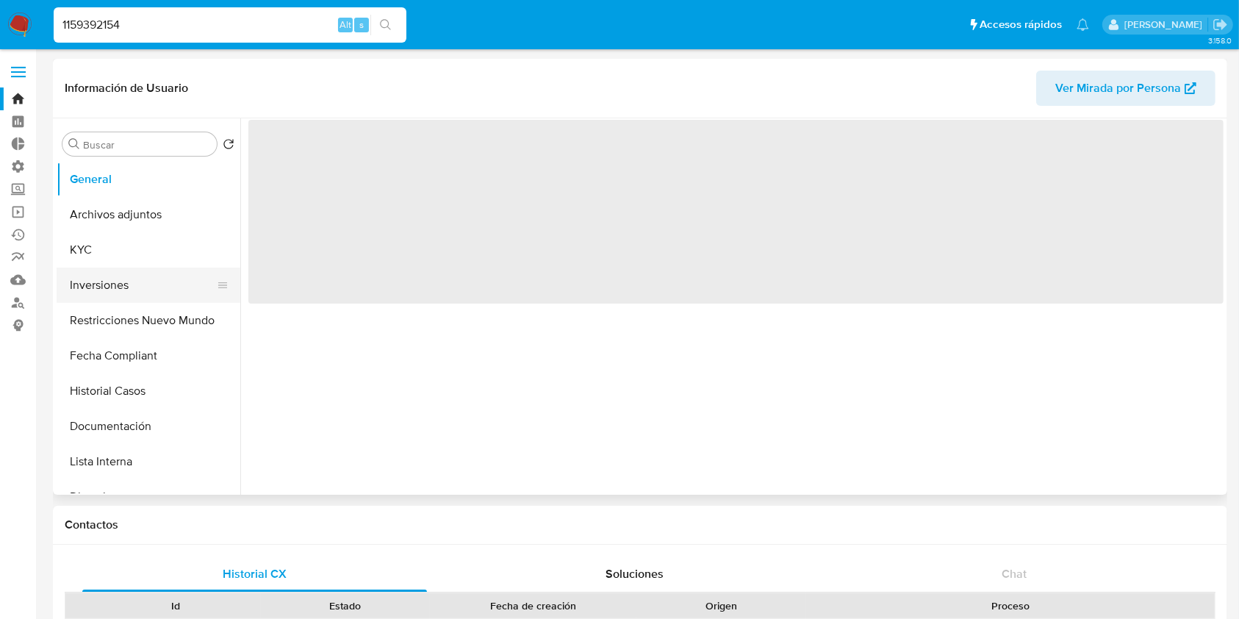
click at [77, 294] on button "Inversiones" at bounding box center [143, 285] width 172 height 35
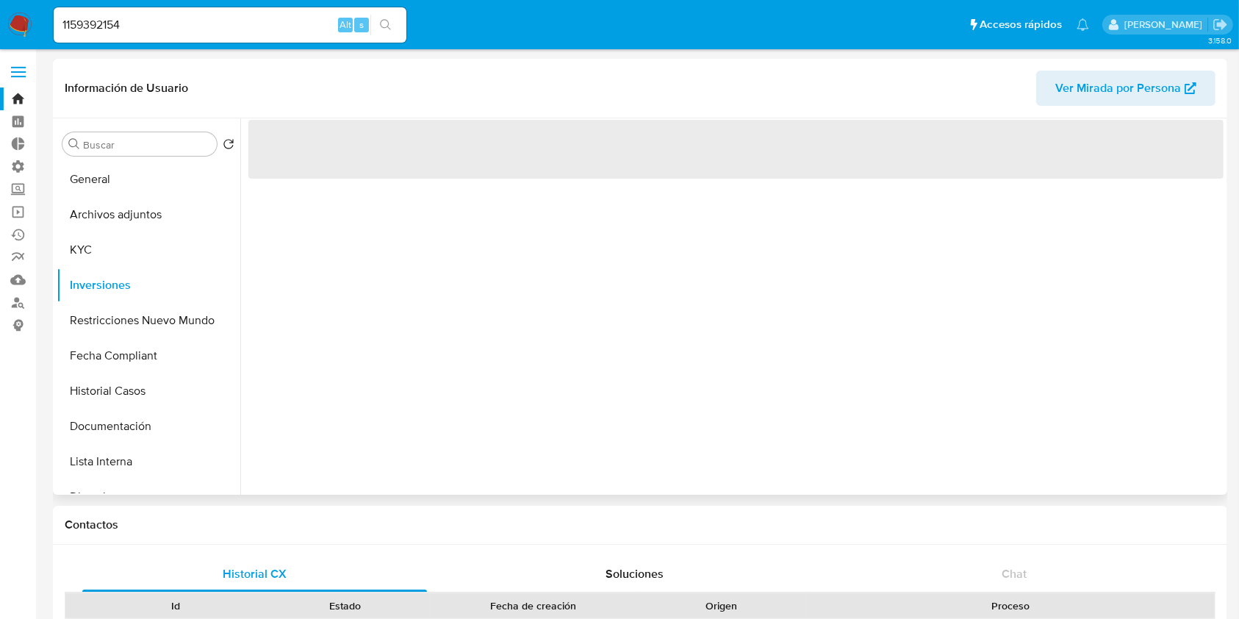
select select "10"
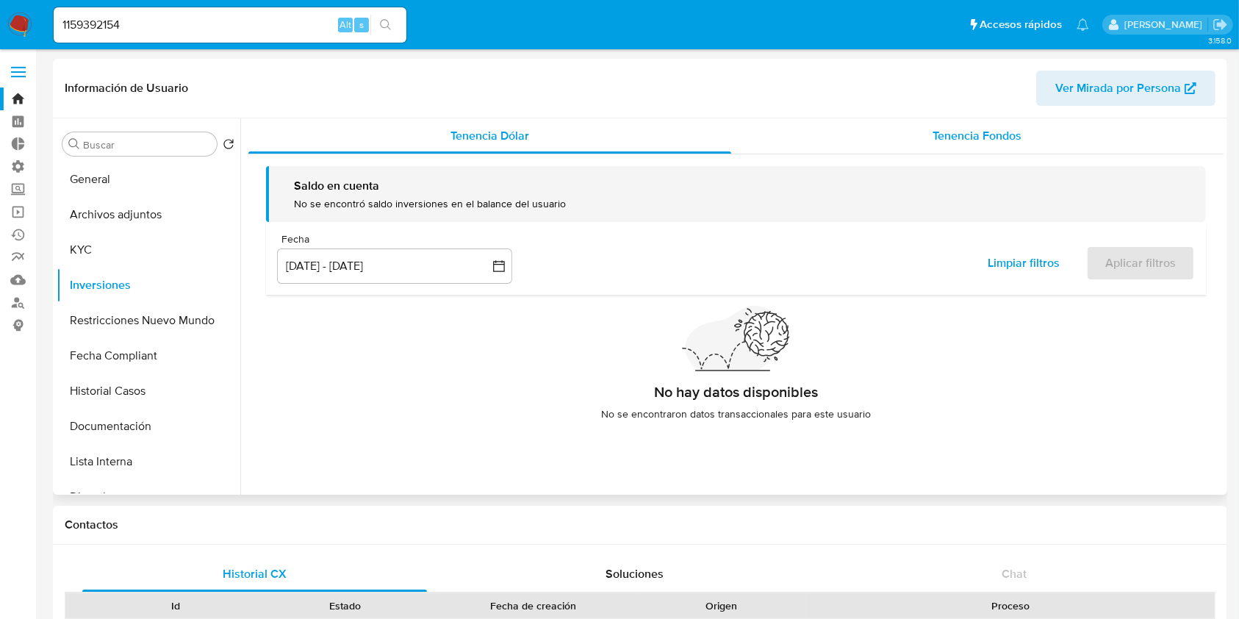
click at [1025, 144] on div "Tenencia Fondos" at bounding box center [977, 135] width 493 height 35
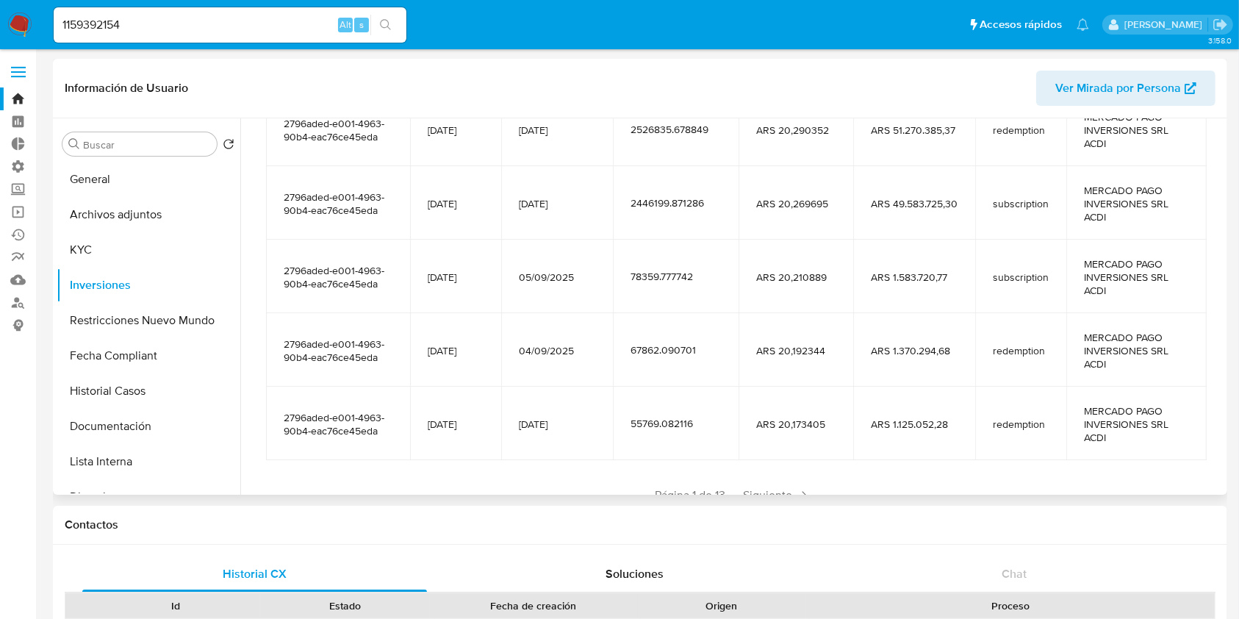
scroll to position [312, 0]
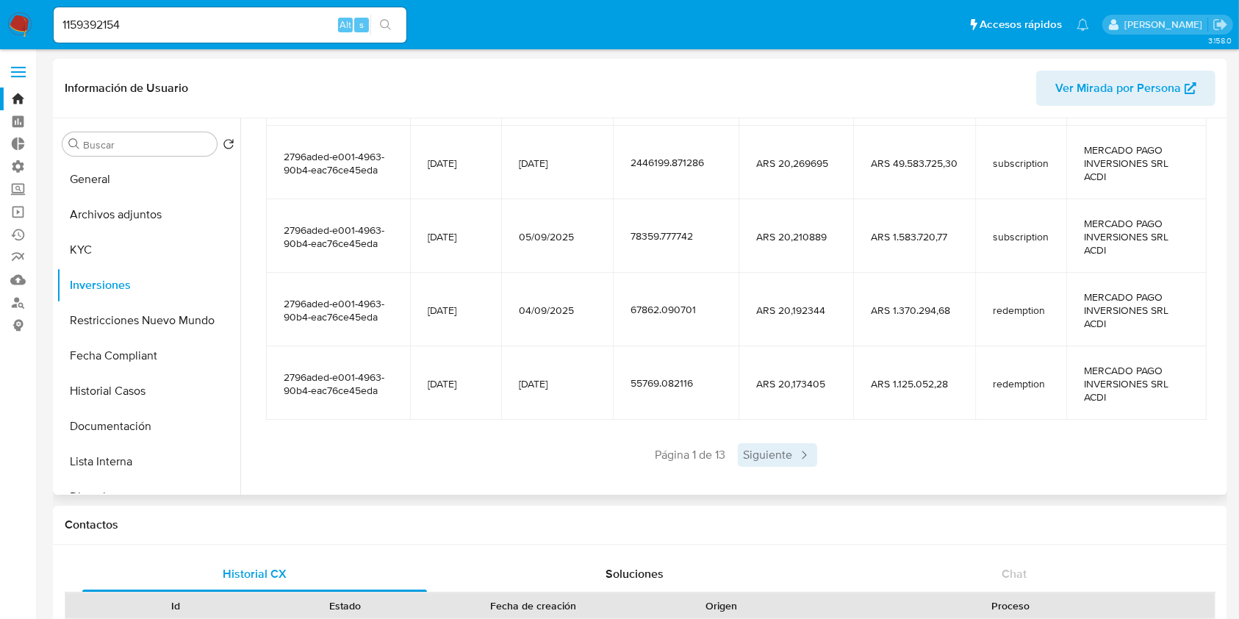
click at [797, 456] on icon at bounding box center [804, 455] width 15 height 15
click at [794, 456] on span "Siguiente" at bounding box center [820, 455] width 79 height 24
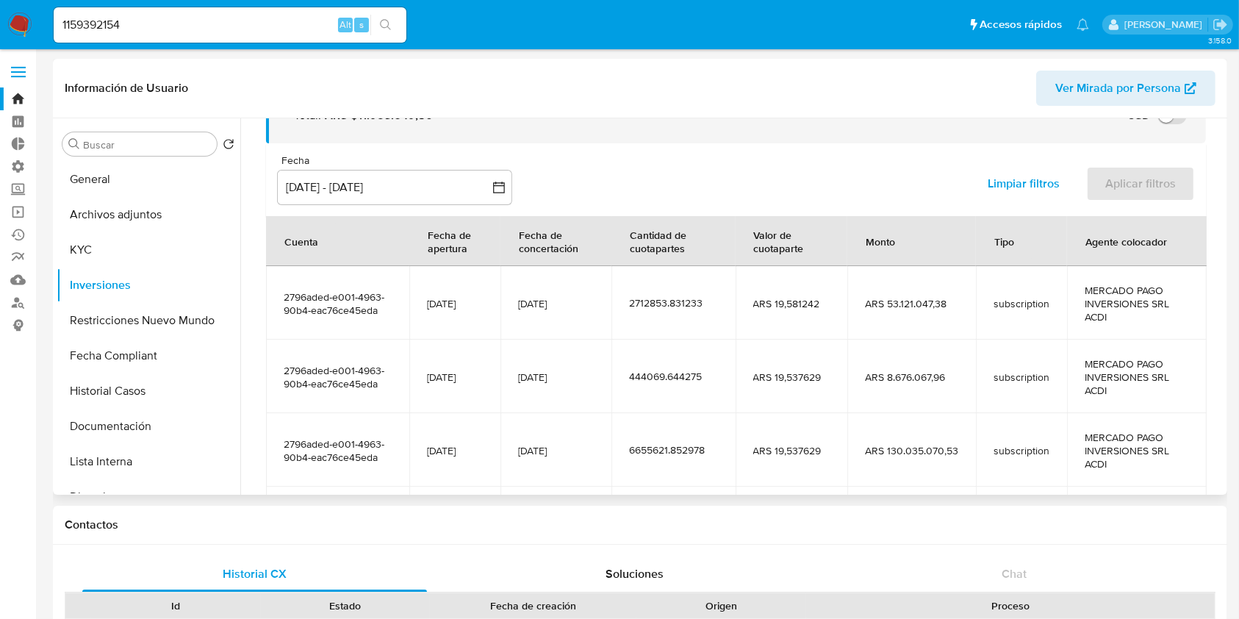
scroll to position [300, 0]
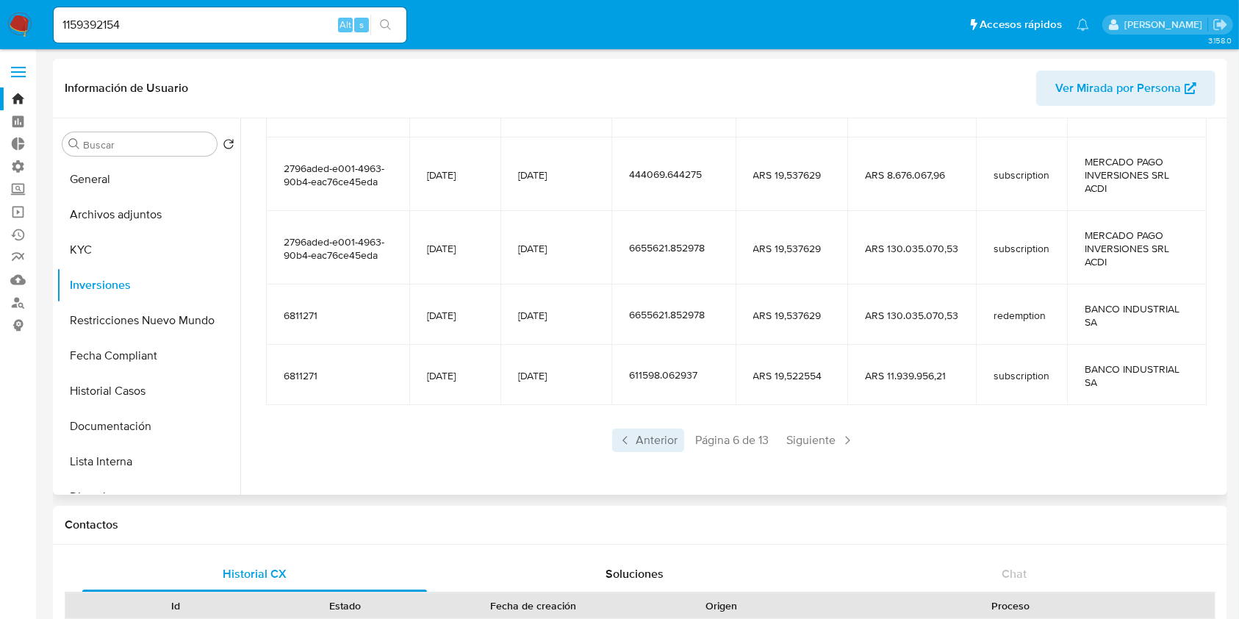
click at [618, 435] on icon at bounding box center [625, 440] width 15 height 15
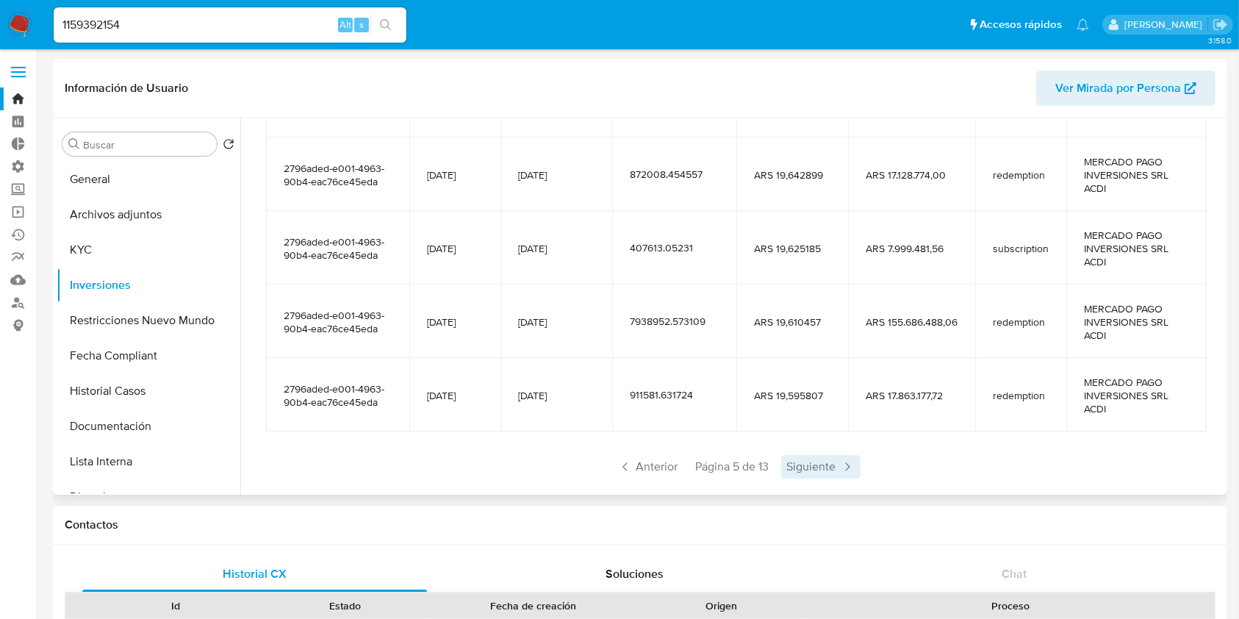
click at [835, 470] on span "Siguiente" at bounding box center [820, 467] width 79 height 24
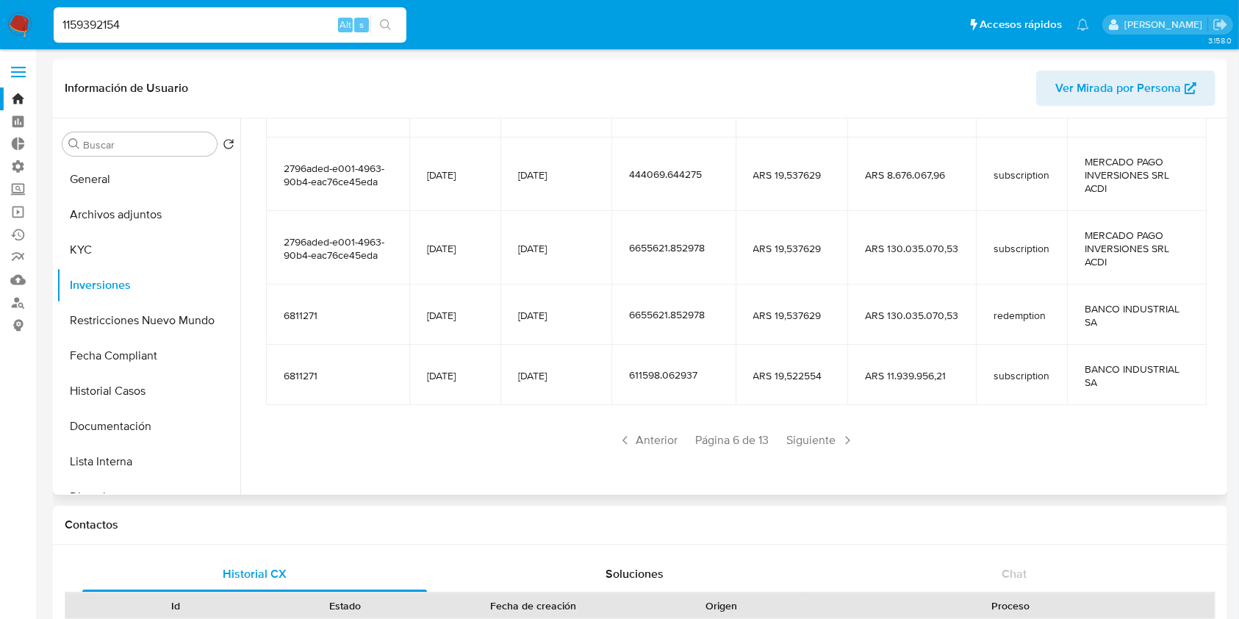
click at [218, 30] on input "1159392154" at bounding box center [230, 24] width 353 height 19
paste input "32990477"
type input "32990477"
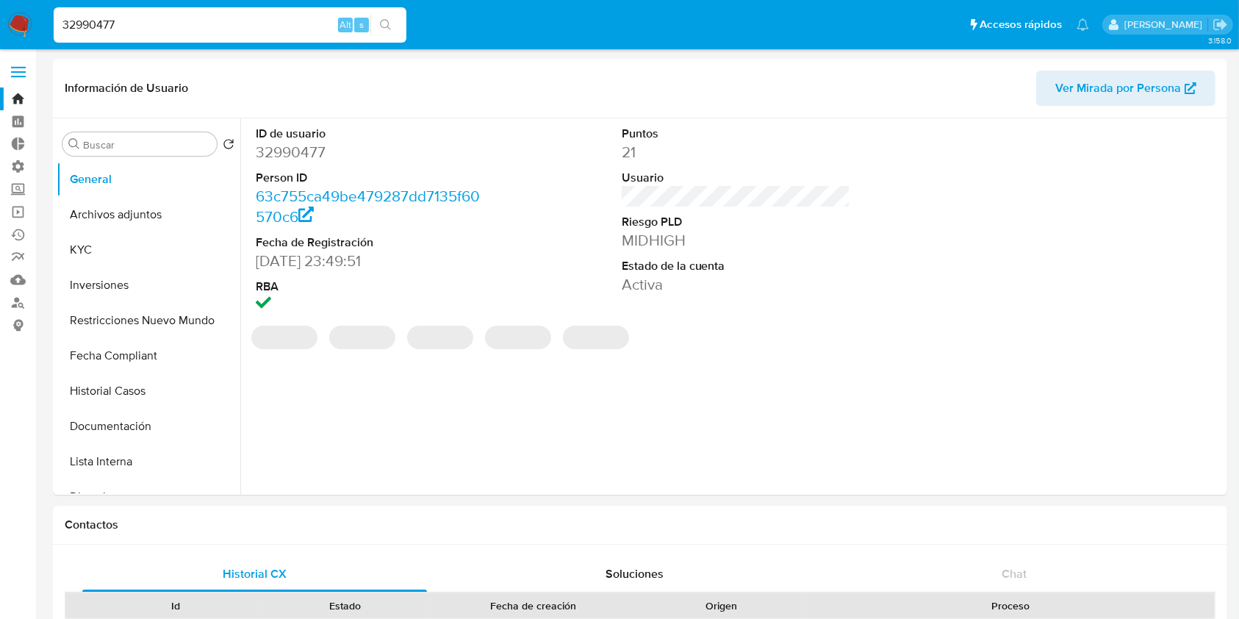
select select "10"
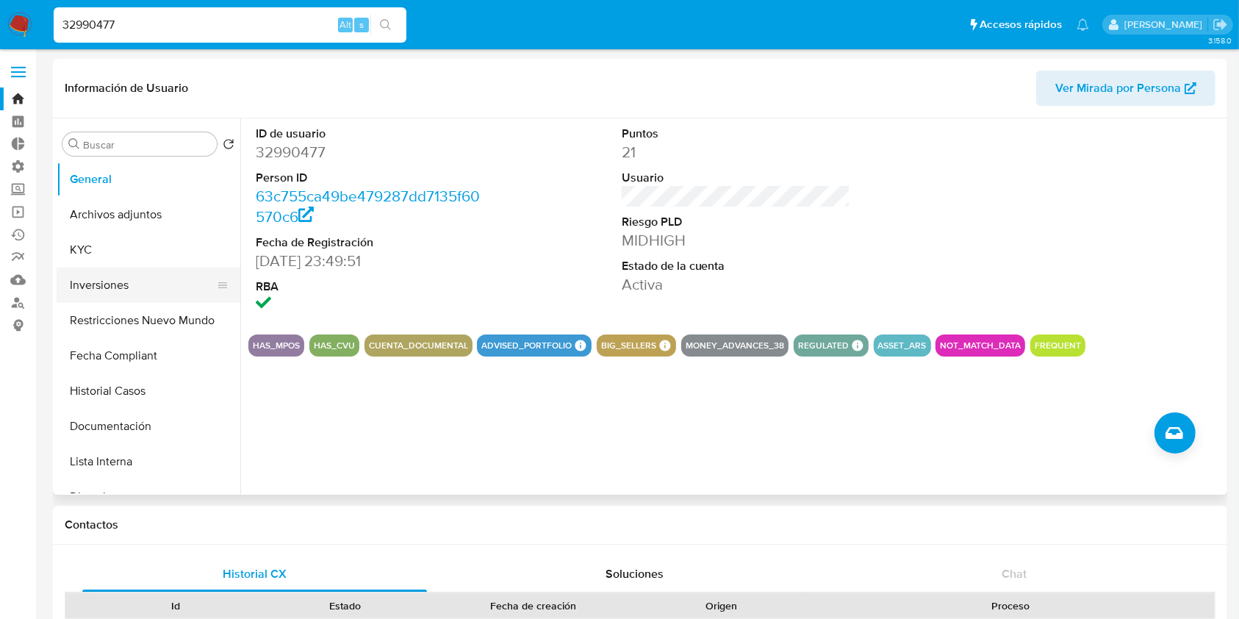
click at [118, 282] on button "Inversiones" at bounding box center [143, 285] width 172 height 35
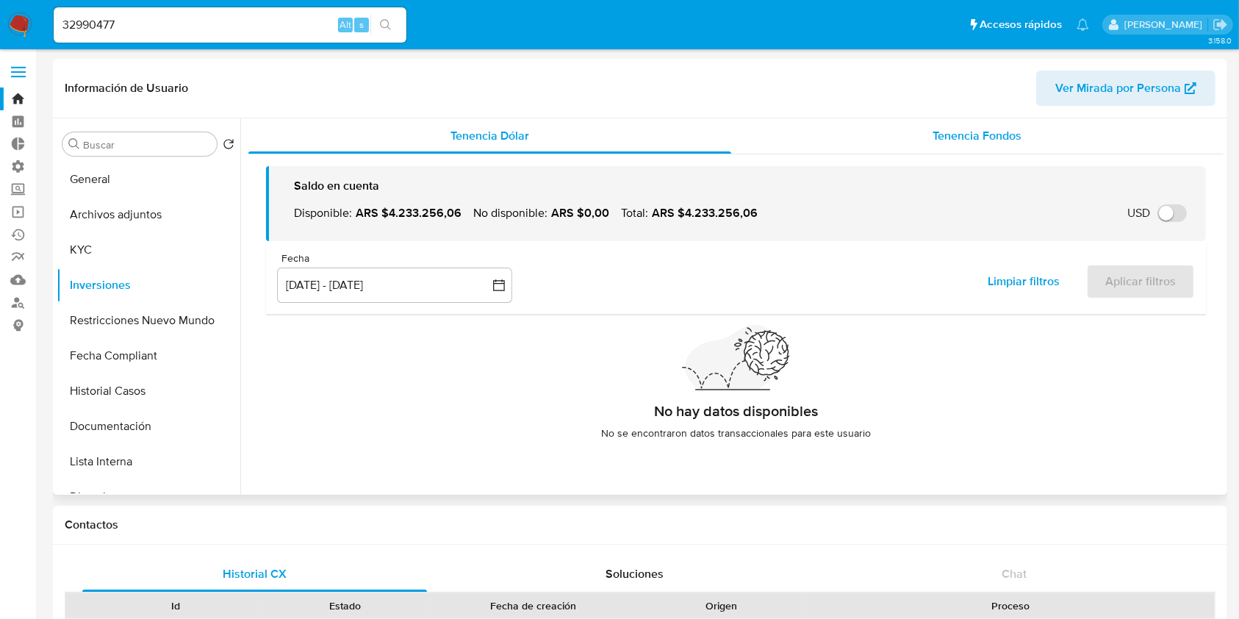
click at [920, 133] on div "Tenencia Fondos" at bounding box center [977, 135] width 493 height 35
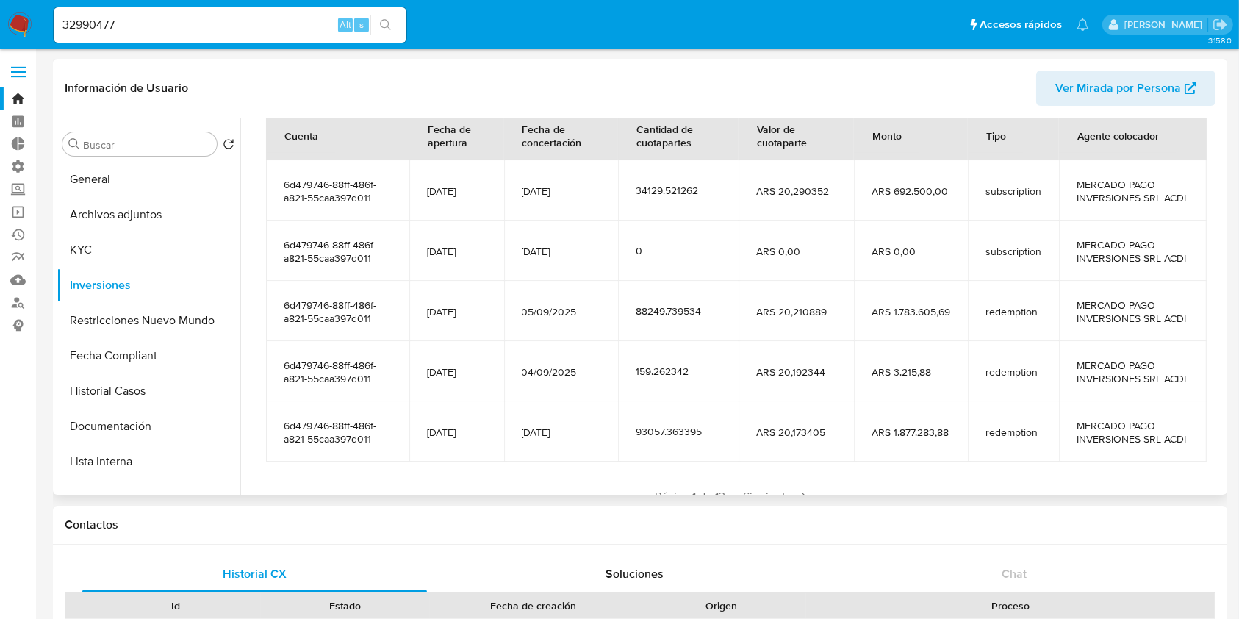
scroll to position [326, 0]
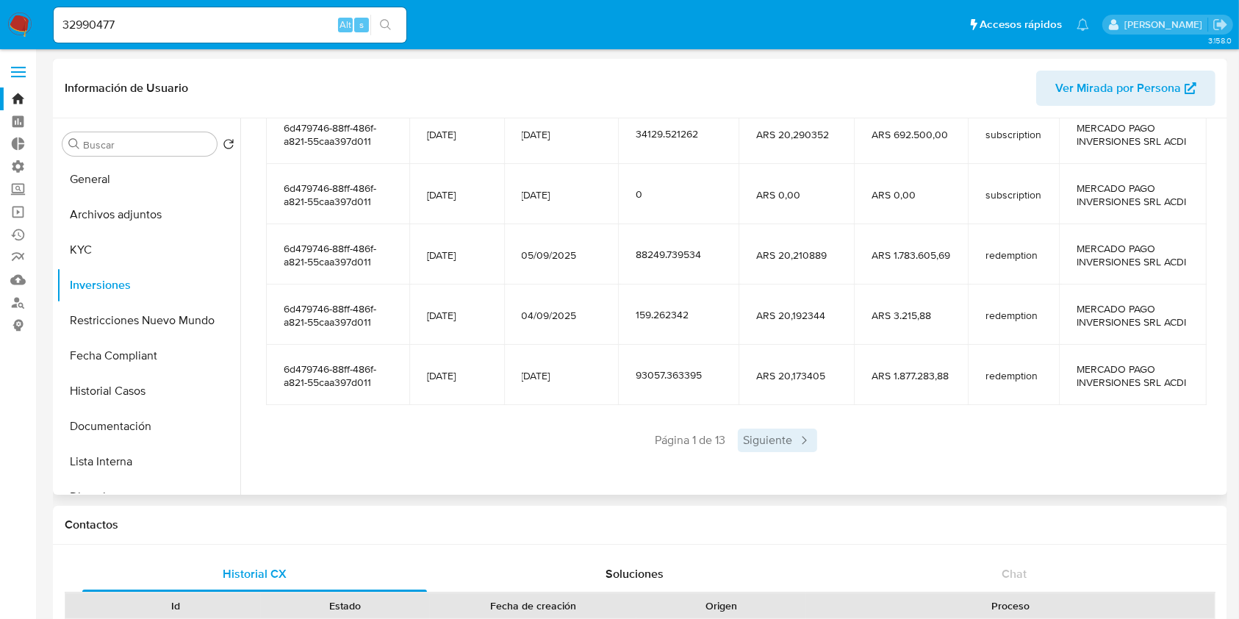
click at [770, 447] on span "Siguiente" at bounding box center [777, 441] width 79 height 24
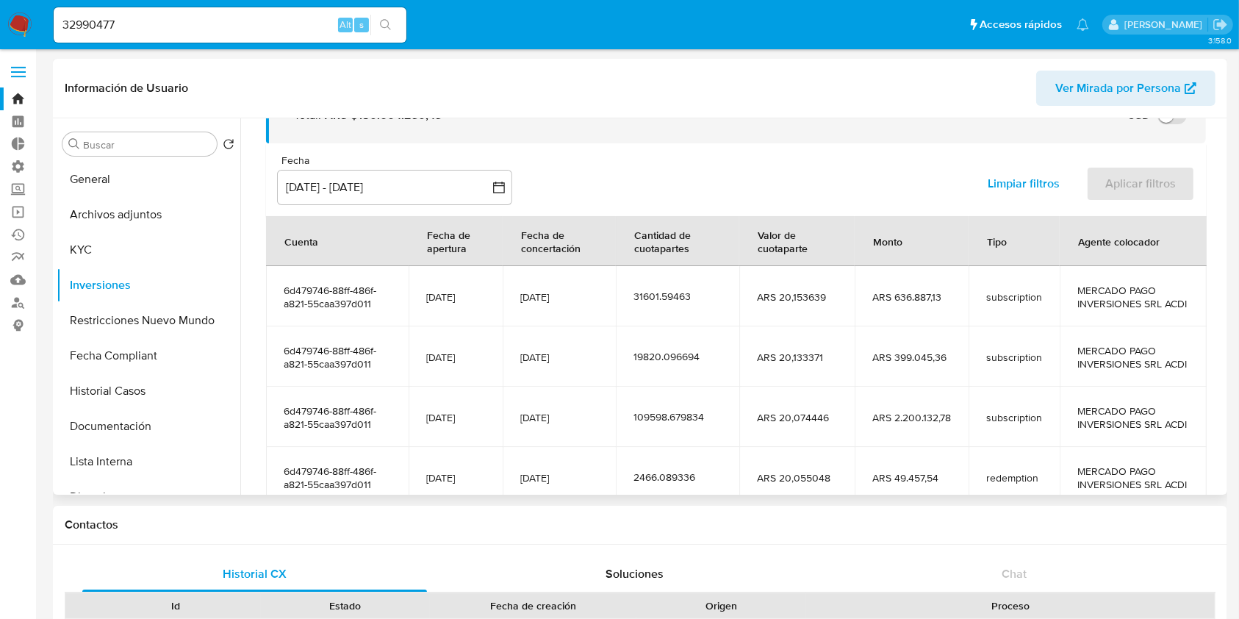
scroll to position [312, 0]
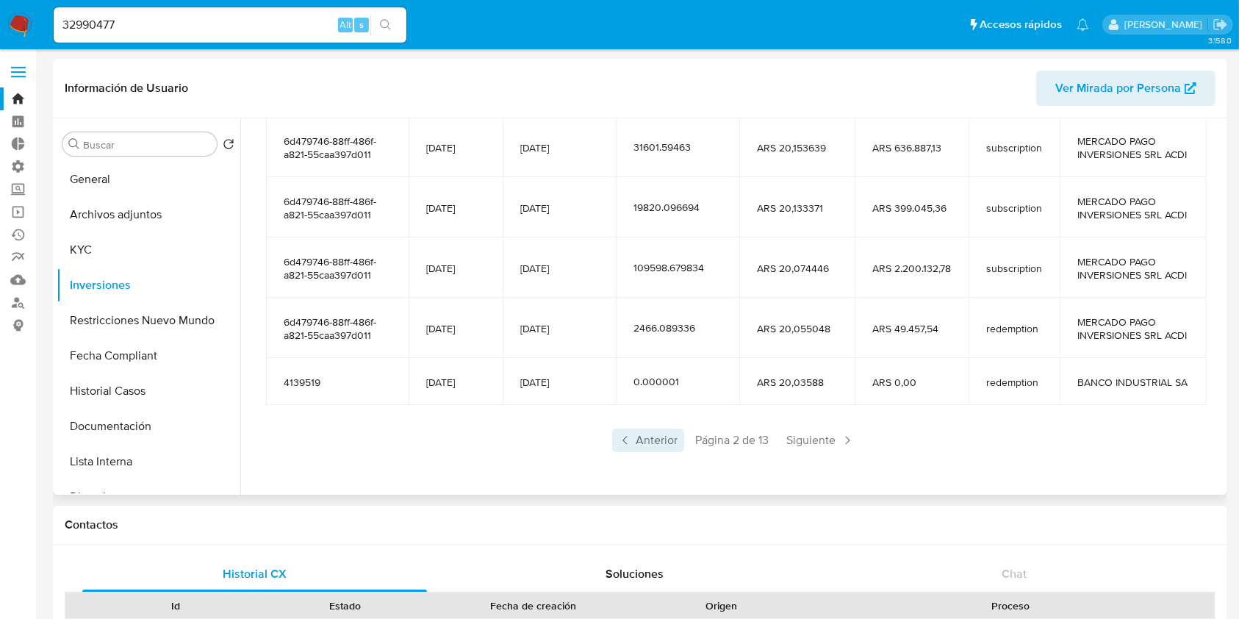
click at [645, 442] on span "Anterior" at bounding box center [648, 441] width 72 height 24
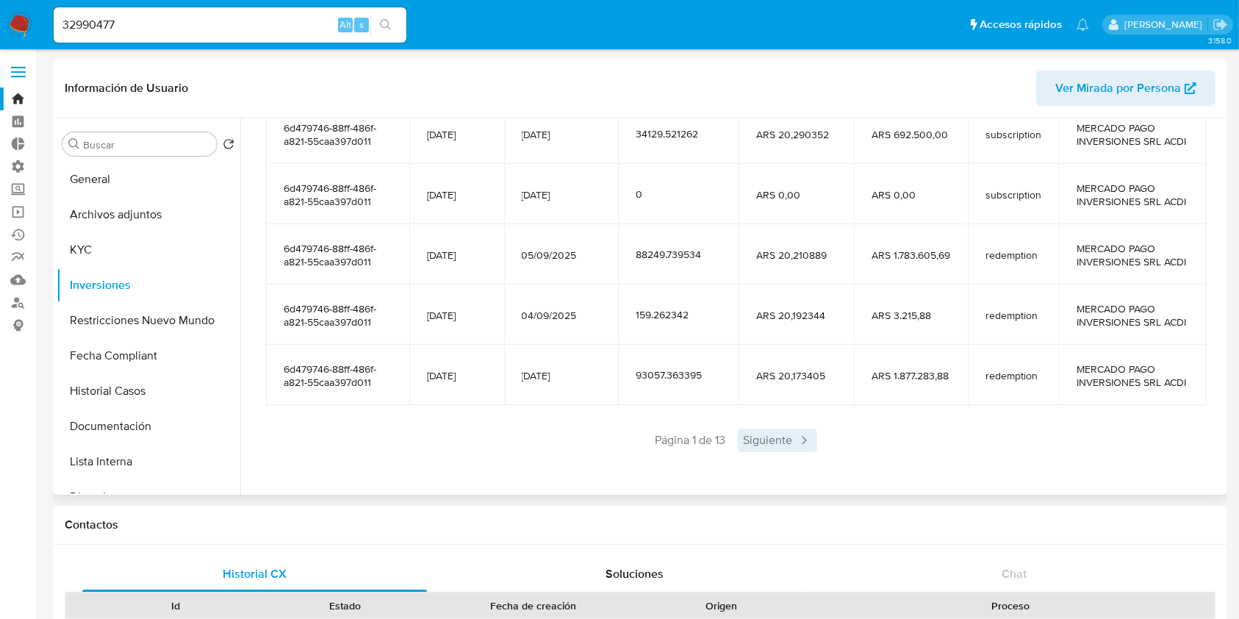
click at [770, 452] on span "Siguiente" at bounding box center [777, 441] width 79 height 24
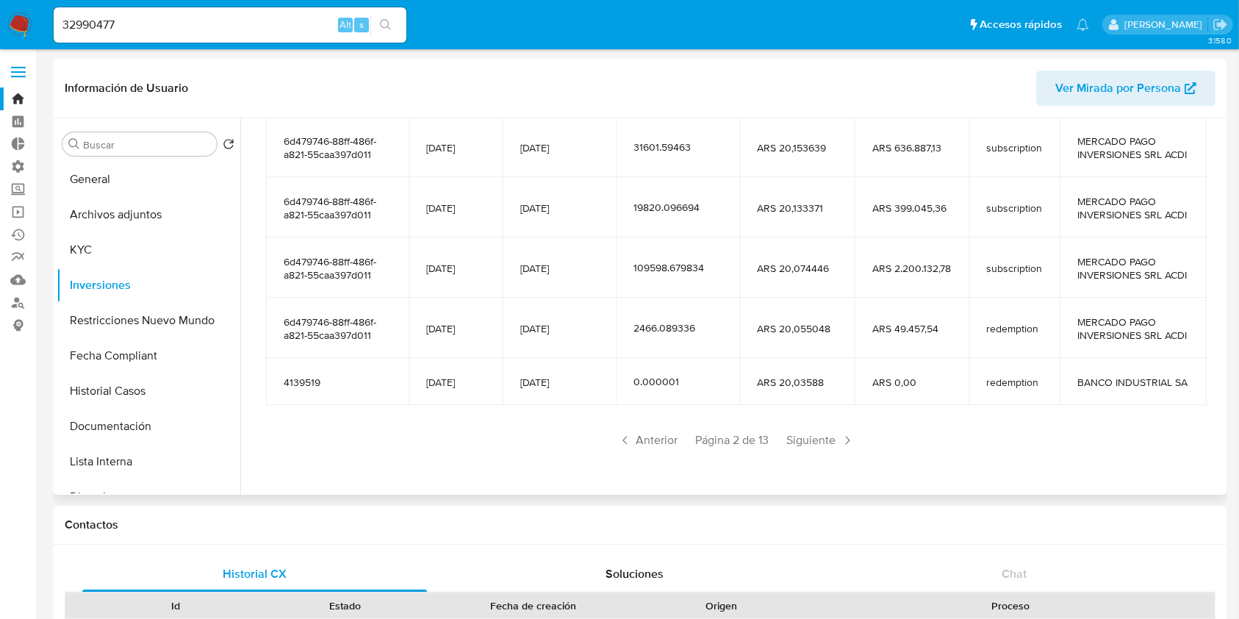
click at [193, 24] on input "32990477" at bounding box center [230, 24] width 353 height 19
paste input "24214936"
type input "242149367"
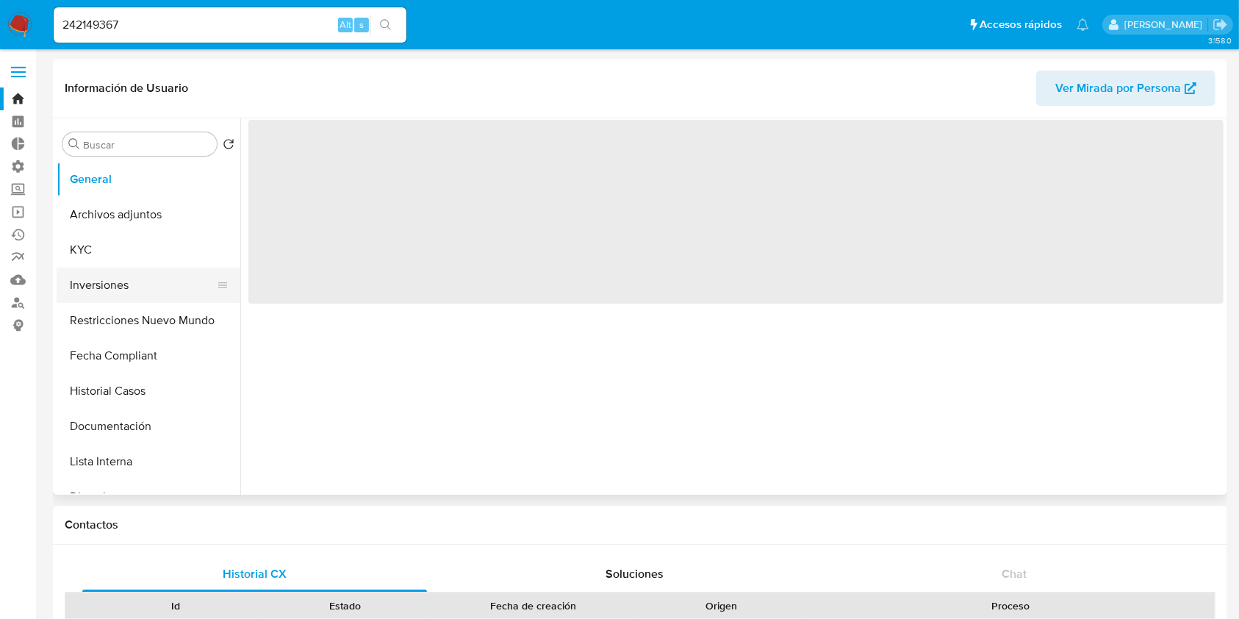
click at [127, 287] on button "Inversiones" at bounding box center [143, 285] width 172 height 35
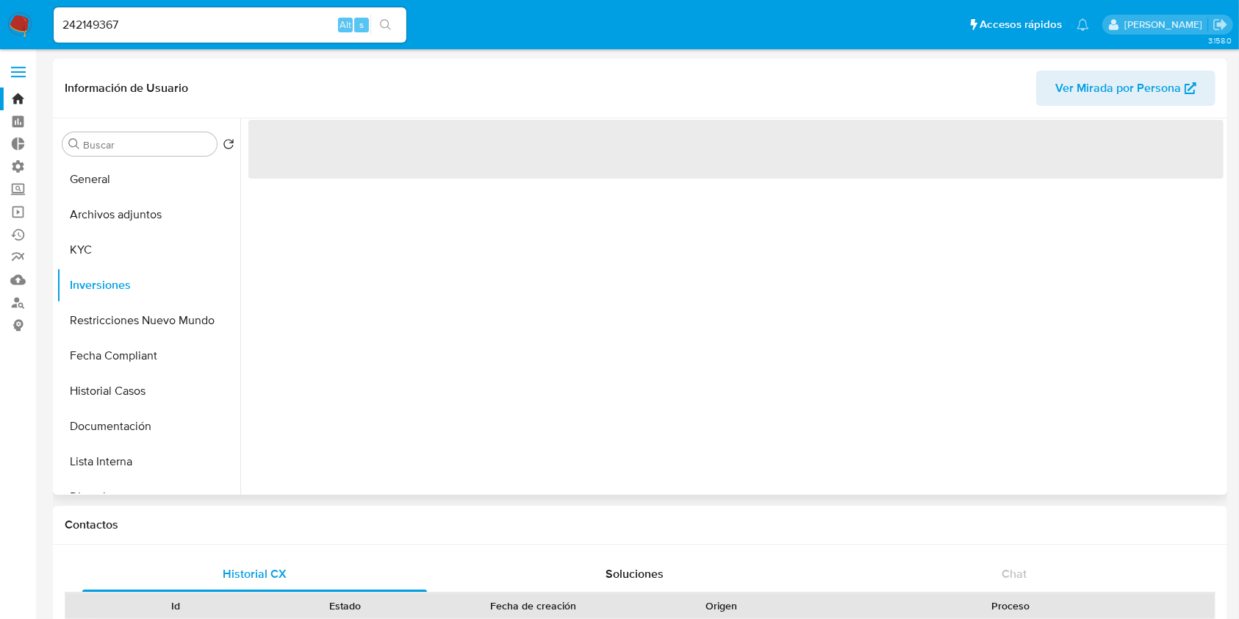
select select "10"
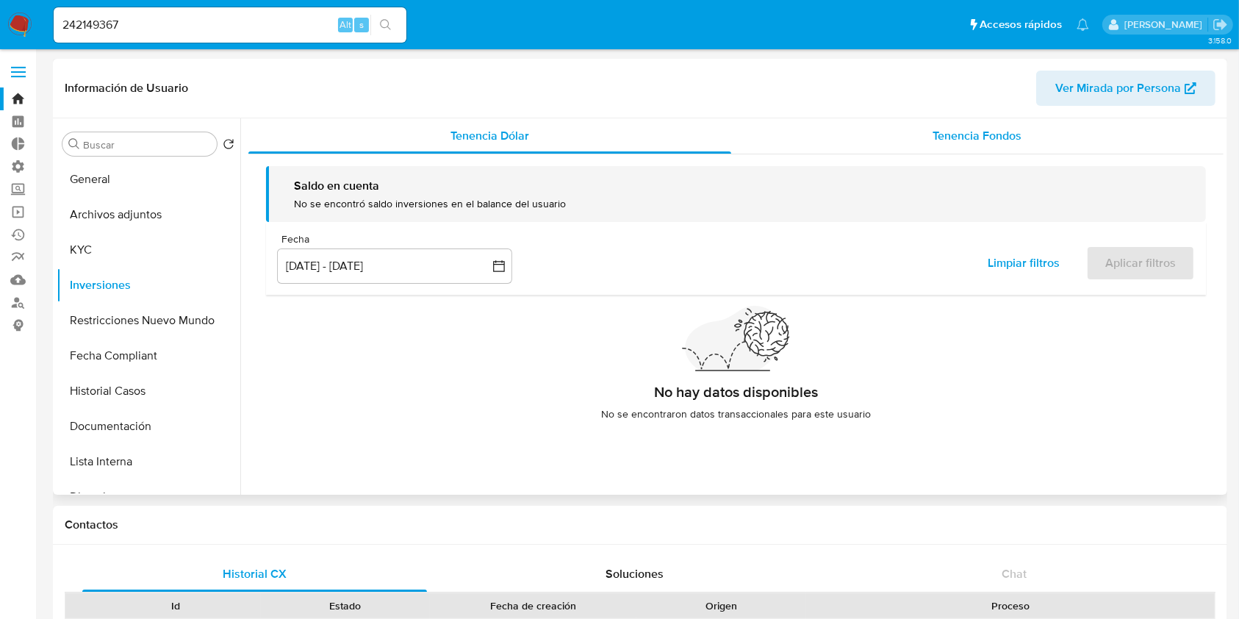
click at [953, 141] on span "Tenencia Fondos" at bounding box center [977, 135] width 89 height 17
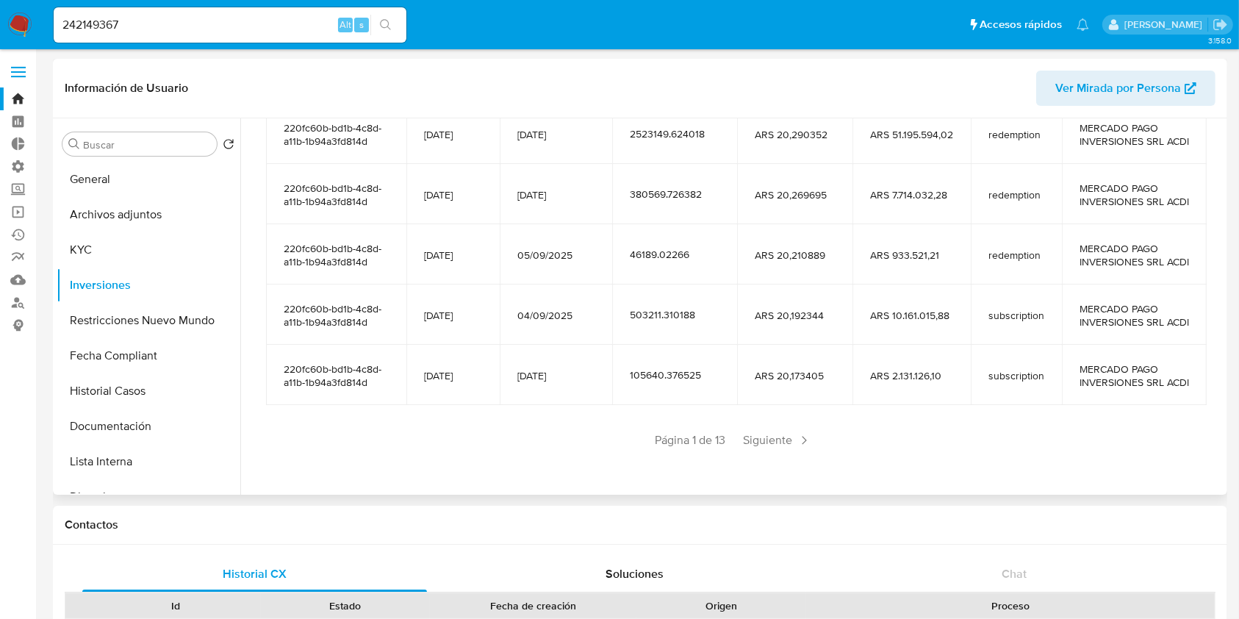
scroll to position [286, 0]
click at [791, 452] on span "Siguiente" at bounding box center [777, 441] width 79 height 24
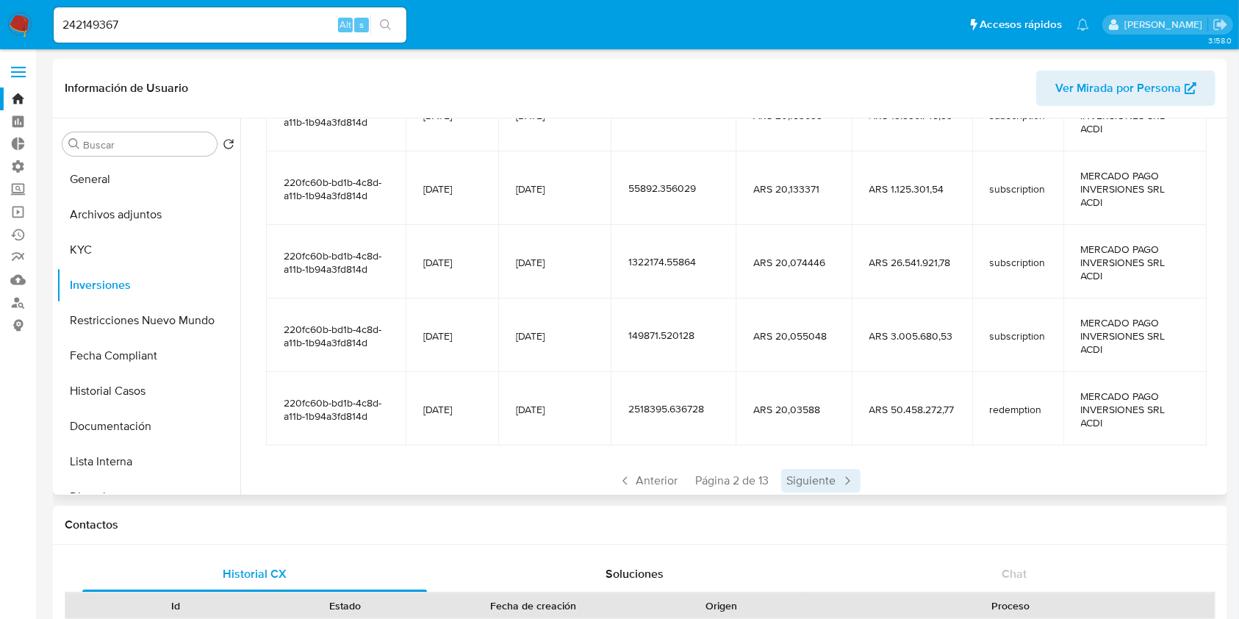
click at [793, 490] on span "Siguiente" at bounding box center [820, 481] width 79 height 24
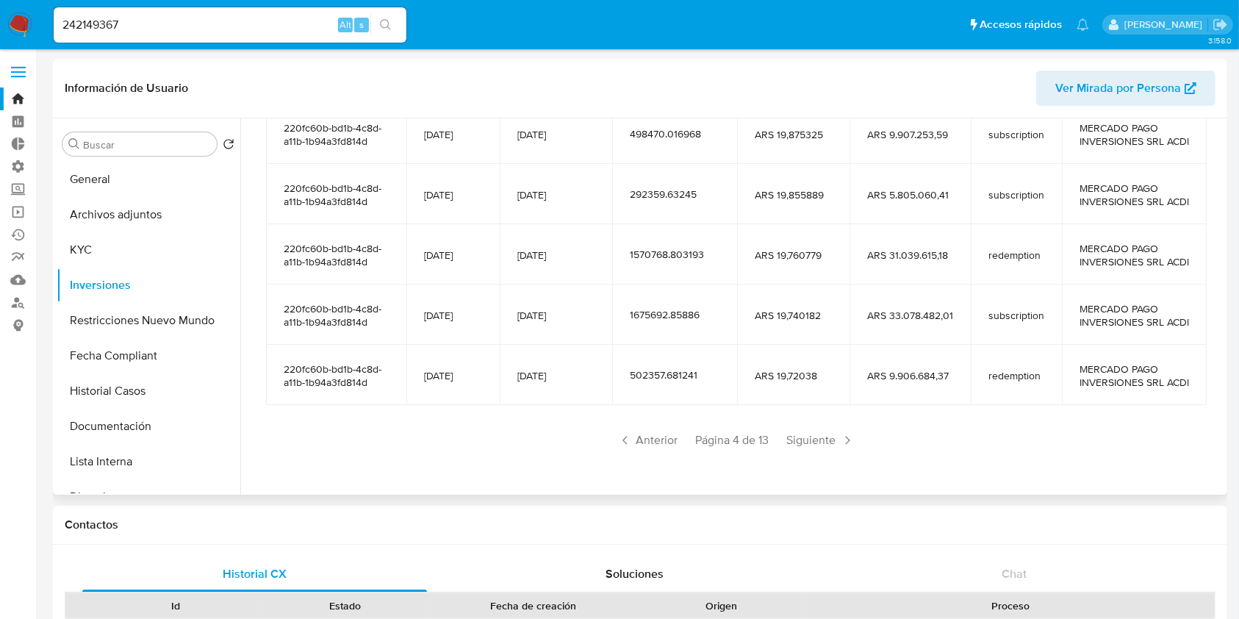
click at [793, 452] on span "Siguiente" at bounding box center [820, 441] width 79 height 24
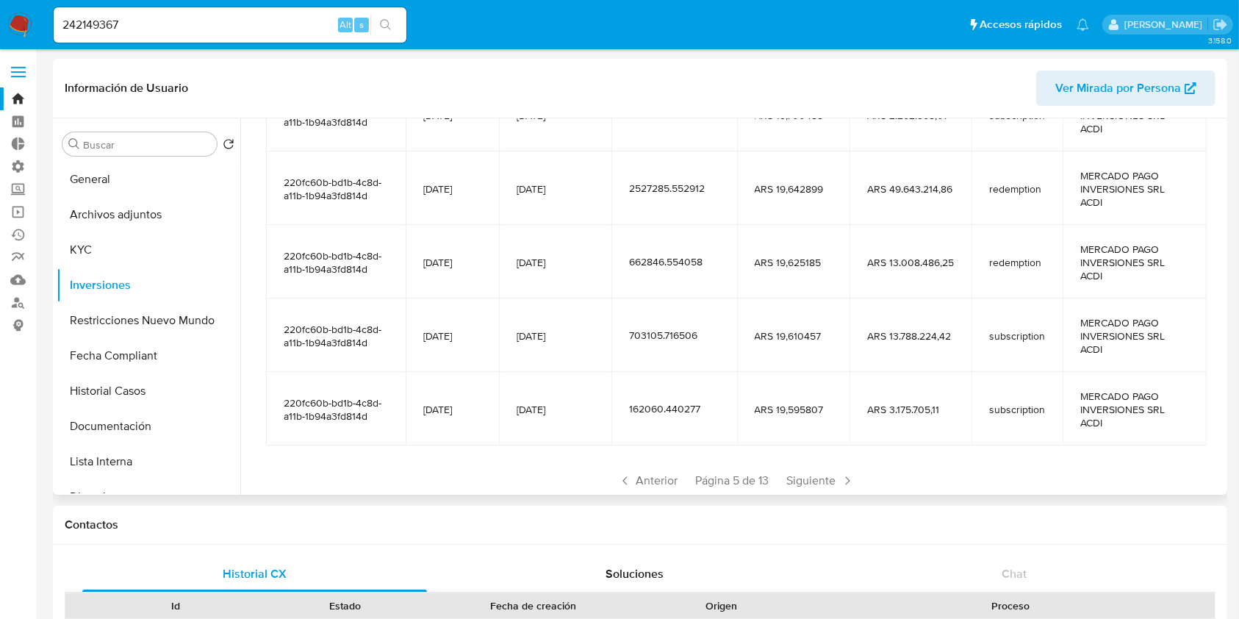
click at [793, 490] on span "Siguiente" at bounding box center [820, 481] width 79 height 24
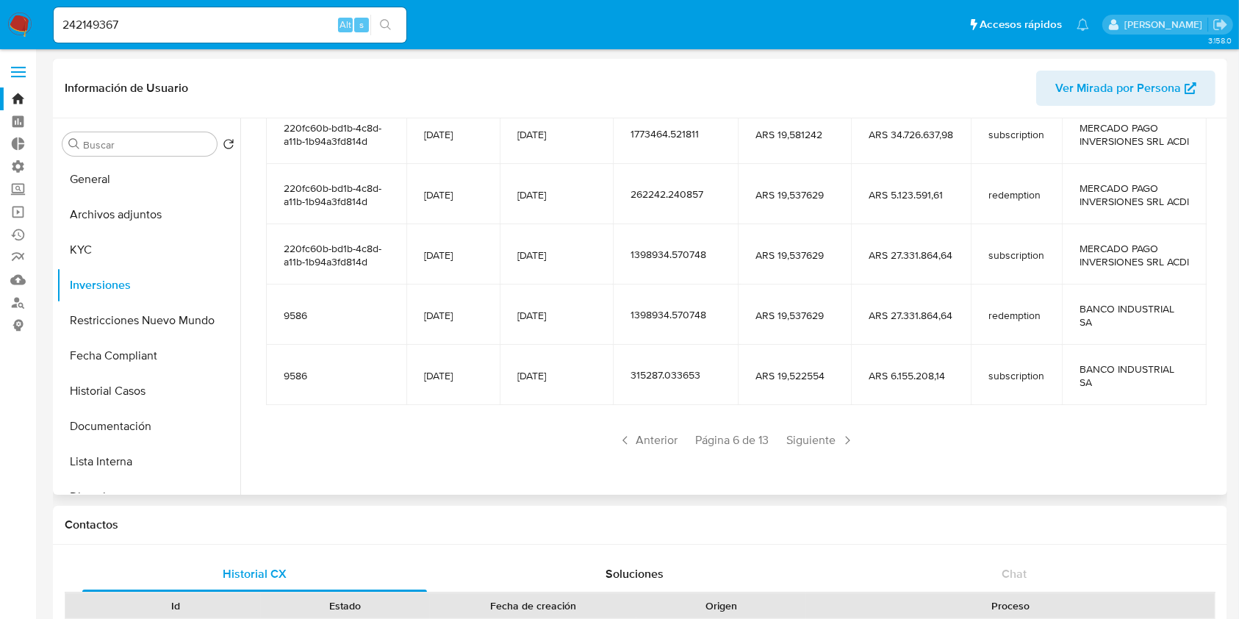
click at [232, 32] on input "242149367" at bounding box center [230, 24] width 353 height 19
paste input "638266980"
type input "638266980"
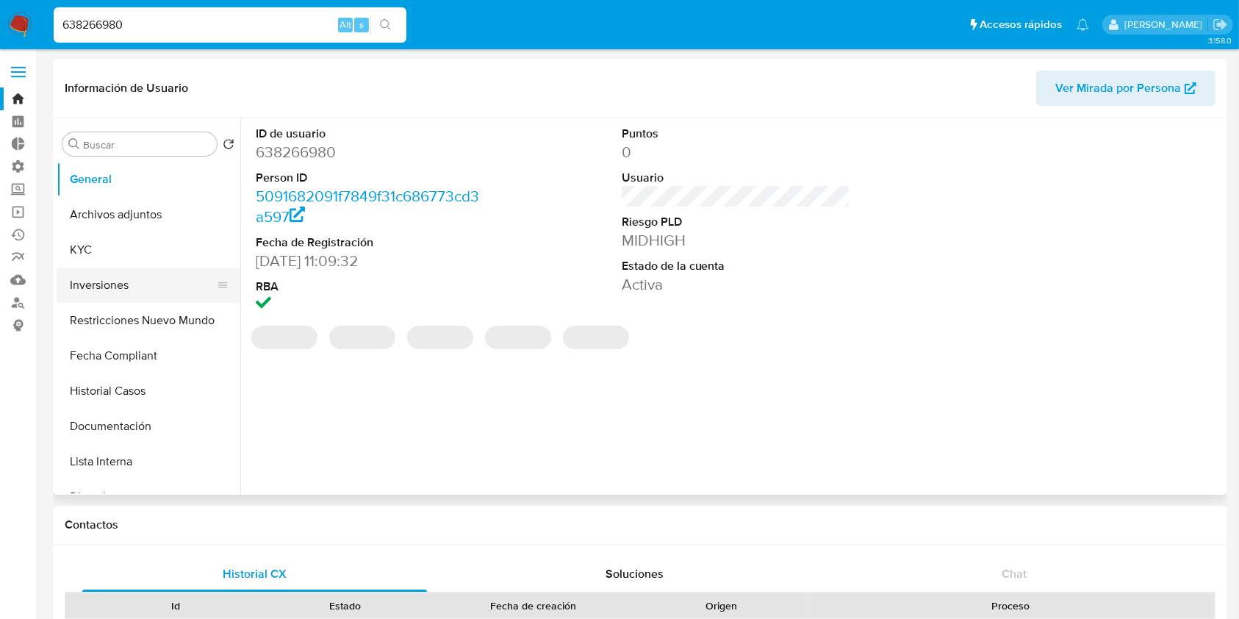
select select "10"
click at [115, 298] on button "Inversiones" at bounding box center [143, 285] width 172 height 35
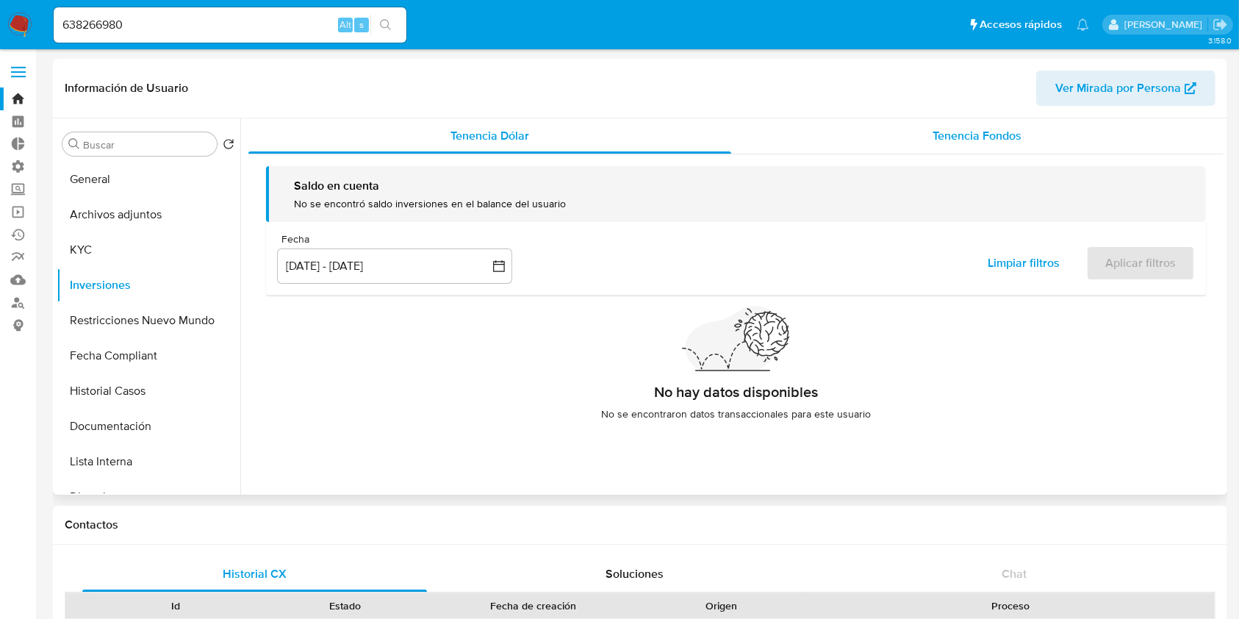
click at [906, 139] on div "Tenencia Fondos" at bounding box center [977, 135] width 493 height 35
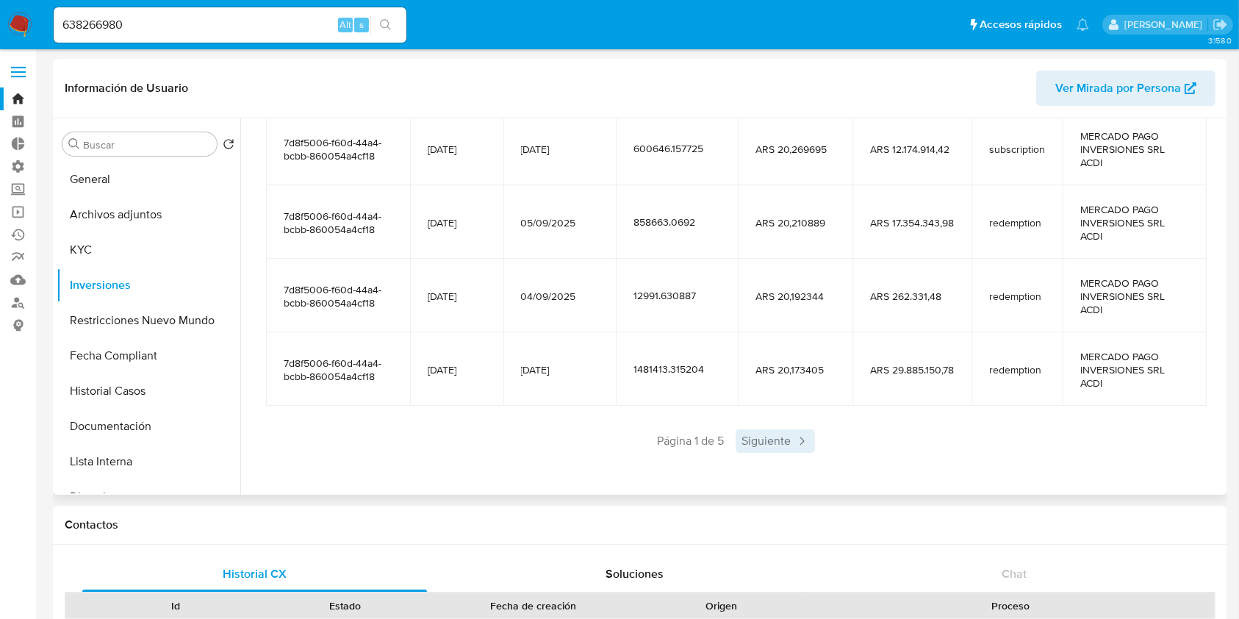
click at [790, 441] on span "Siguiente" at bounding box center [775, 441] width 79 height 24
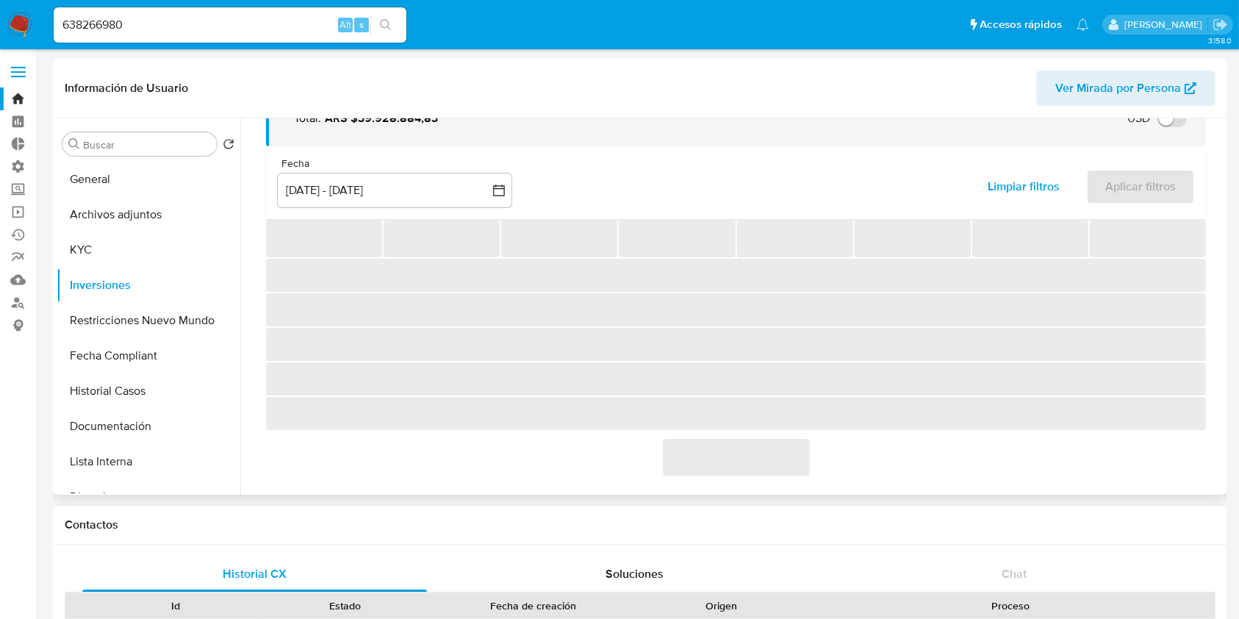
scroll to position [326, 0]
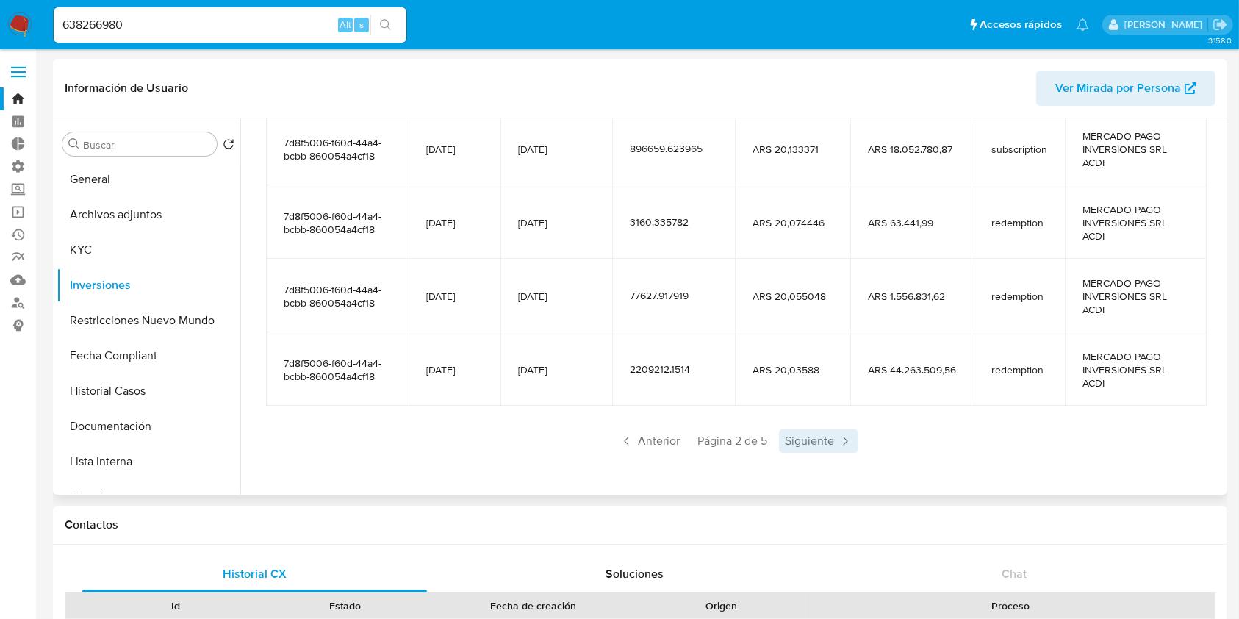
click at [790, 444] on span "Siguiente" at bounding box center [818, 441] width 79 height 24
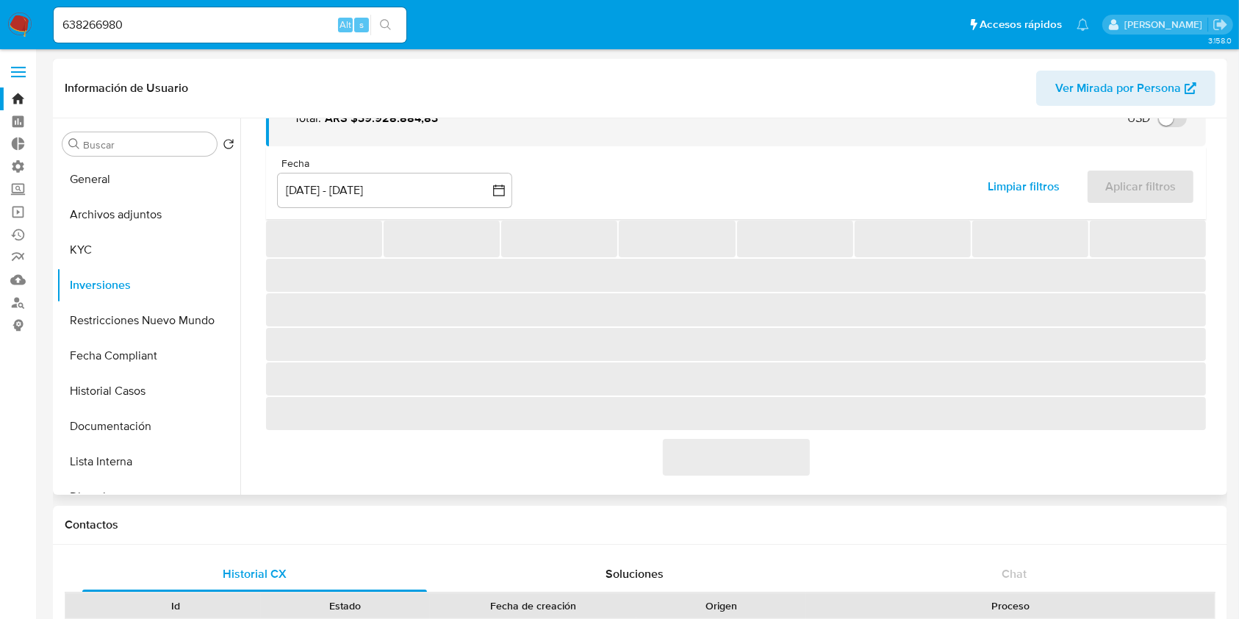
scroll to position [253, 0]
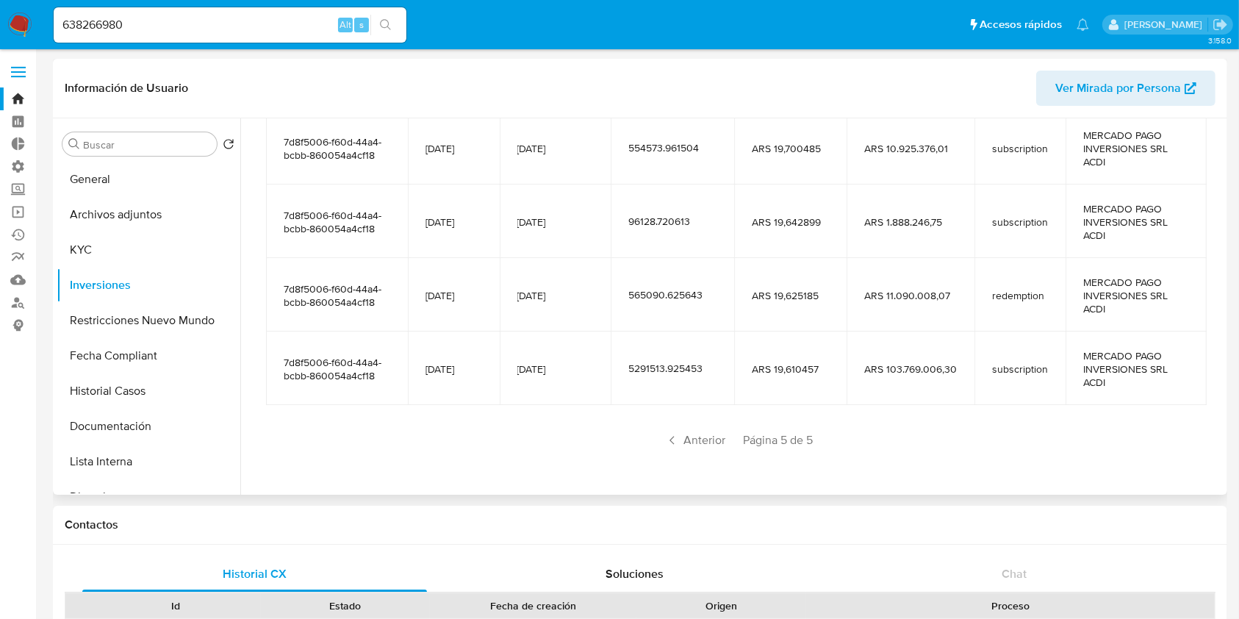
click at [790, 444] on span "Página 5 de 5" at bounding box center [778, 440] width 70 height 16
click at [204, 18] on input "638266980" at bounding box center [230, 24] width 353 height 19
paste input "415105106"
type input "415105106"
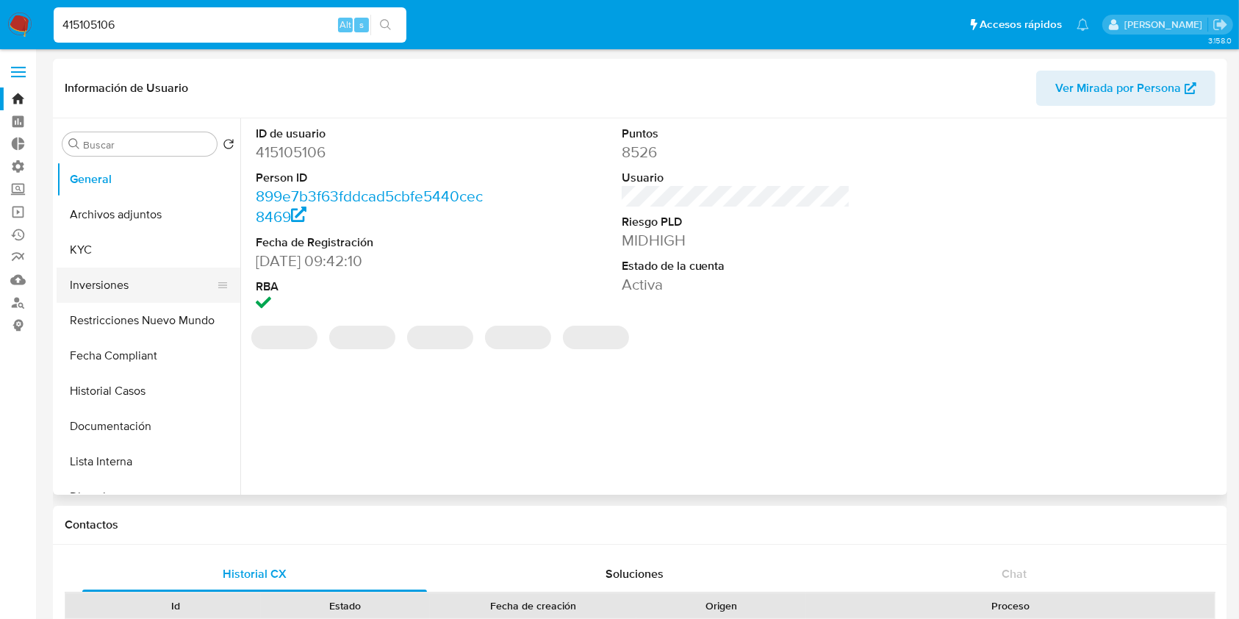
select select "10"
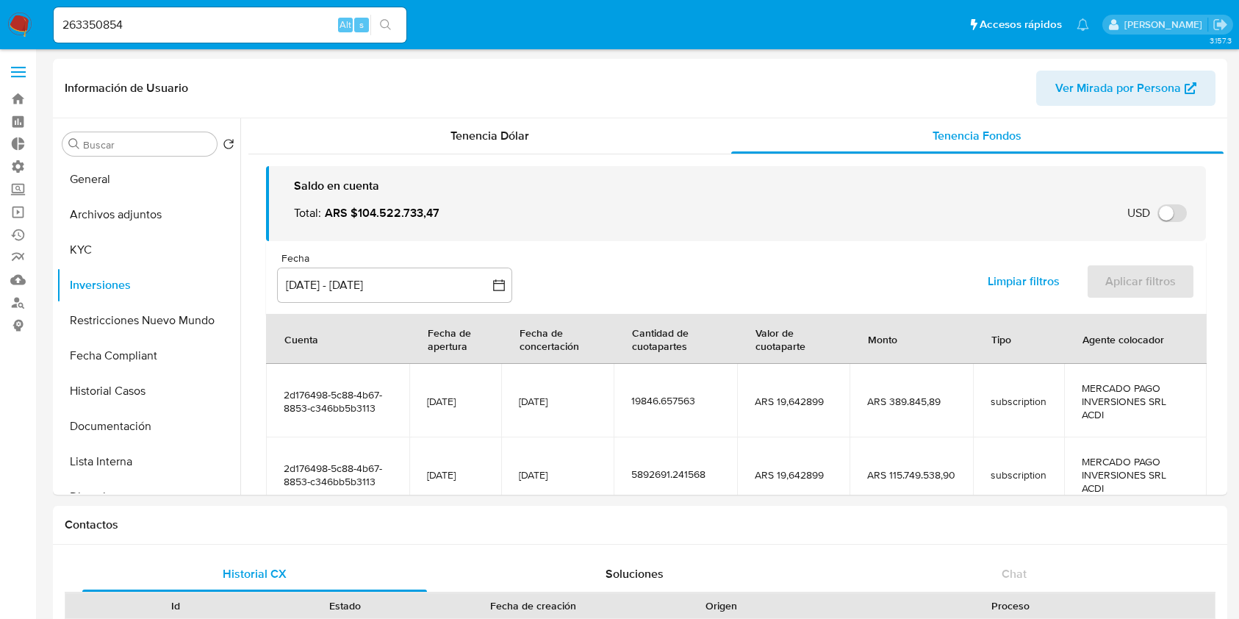
select select "10"
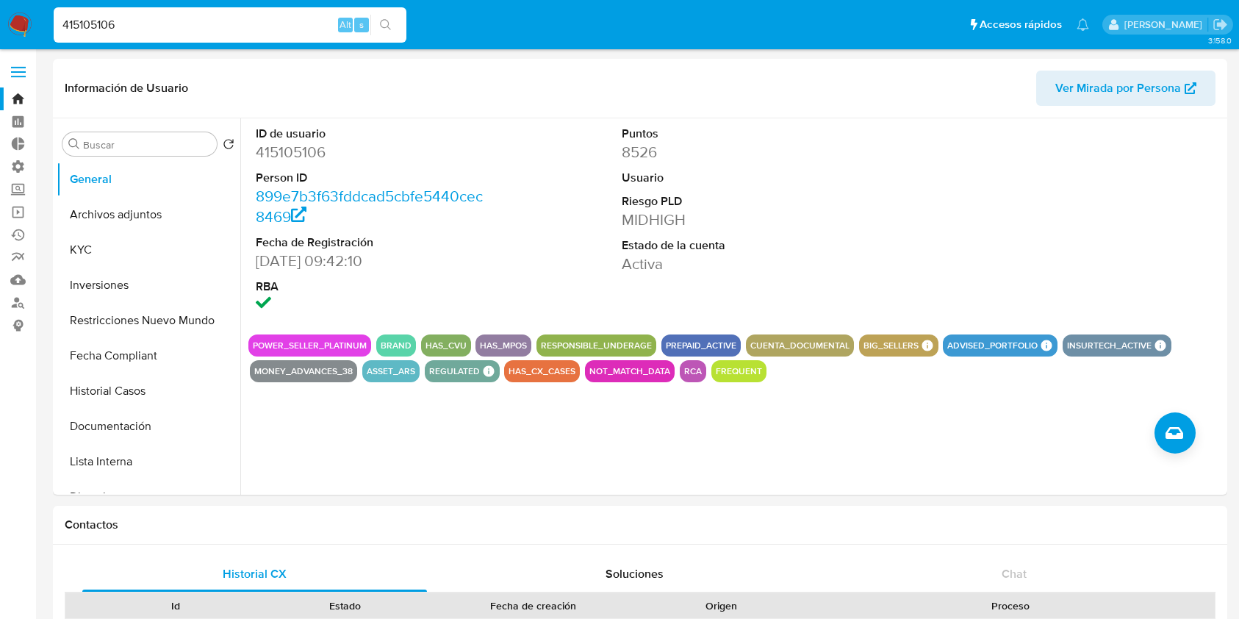
select select "10"
click at [121, 282] on button "Inversiones" at bounding box center [143, 285] width 172 height 35
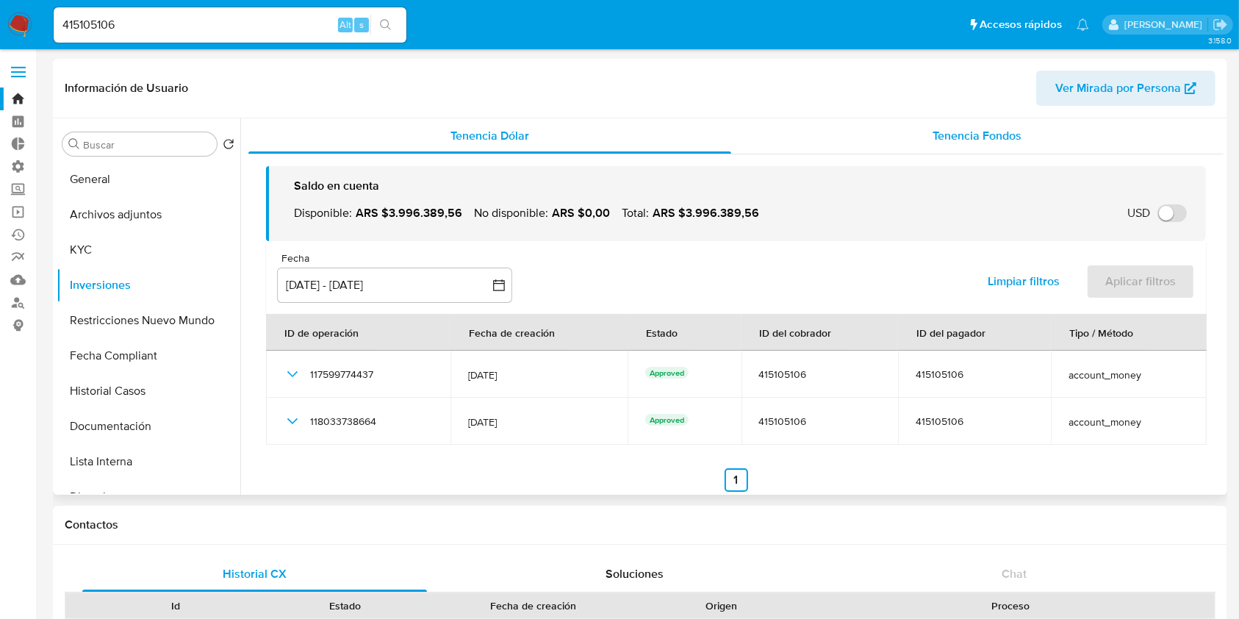
click at [944, 120] on div "Tenencia Fondos" at bounding box center [977, 135] width 493 height 35
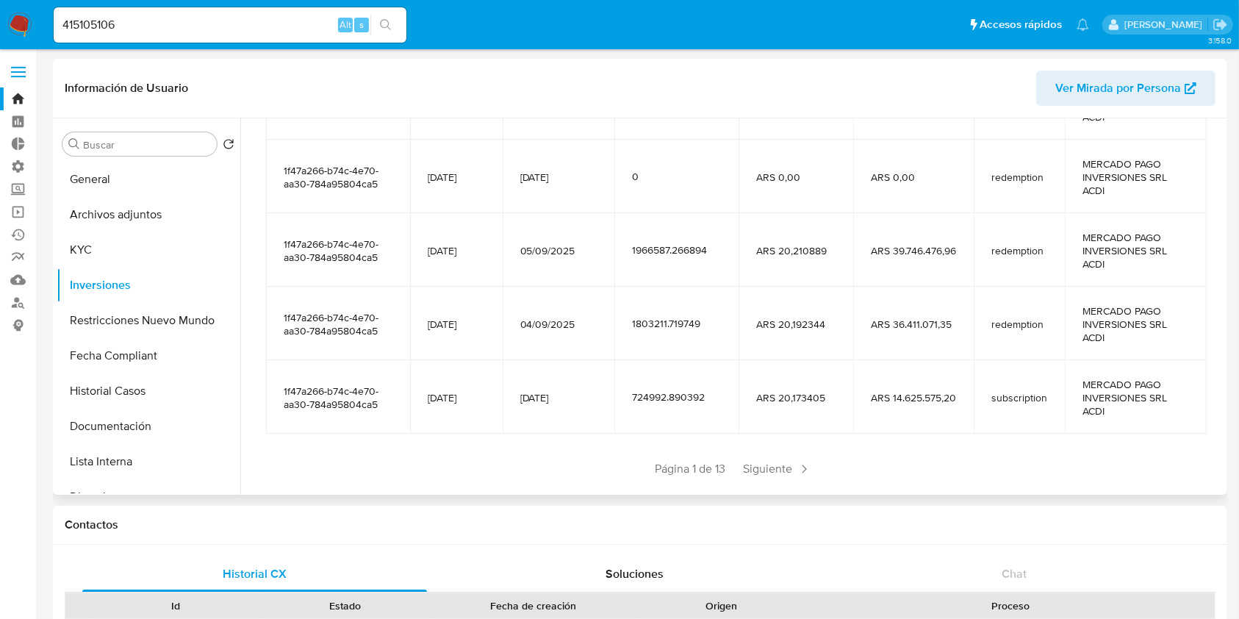
scroll to position [326, 0]
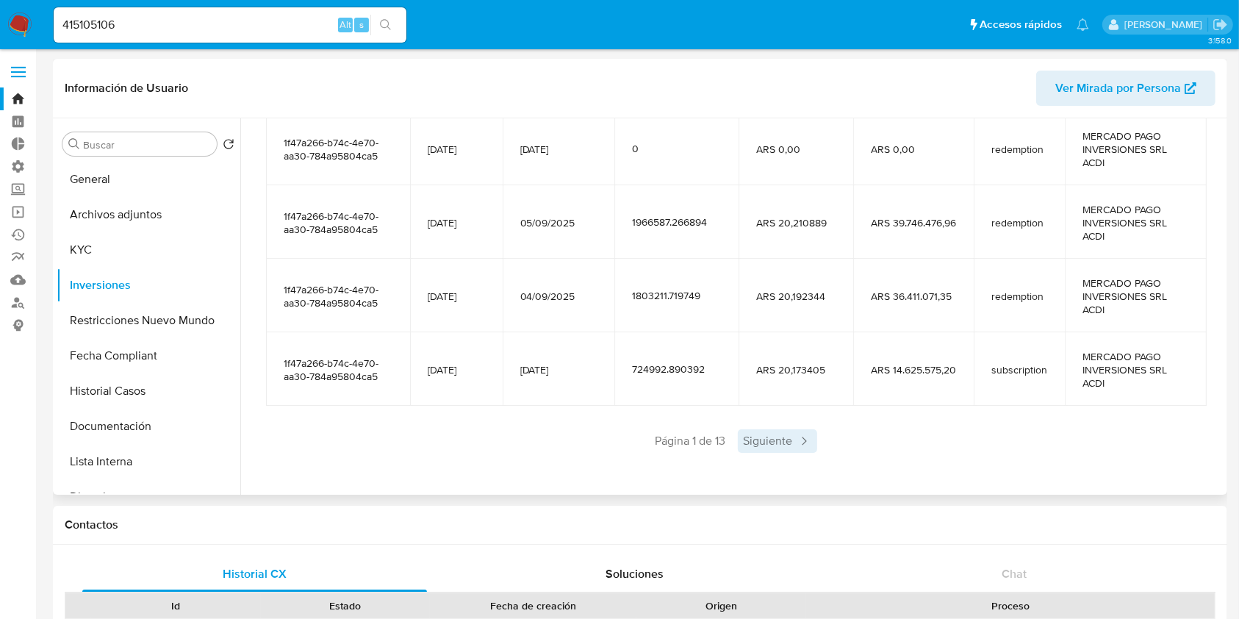
click at [760, 449] on span "Siguiente" at bounding box center [777, 441] width 79 height 24
click at [807, 449] on span "Siguiente" at bounding box center [820, 441] width 79 height 24
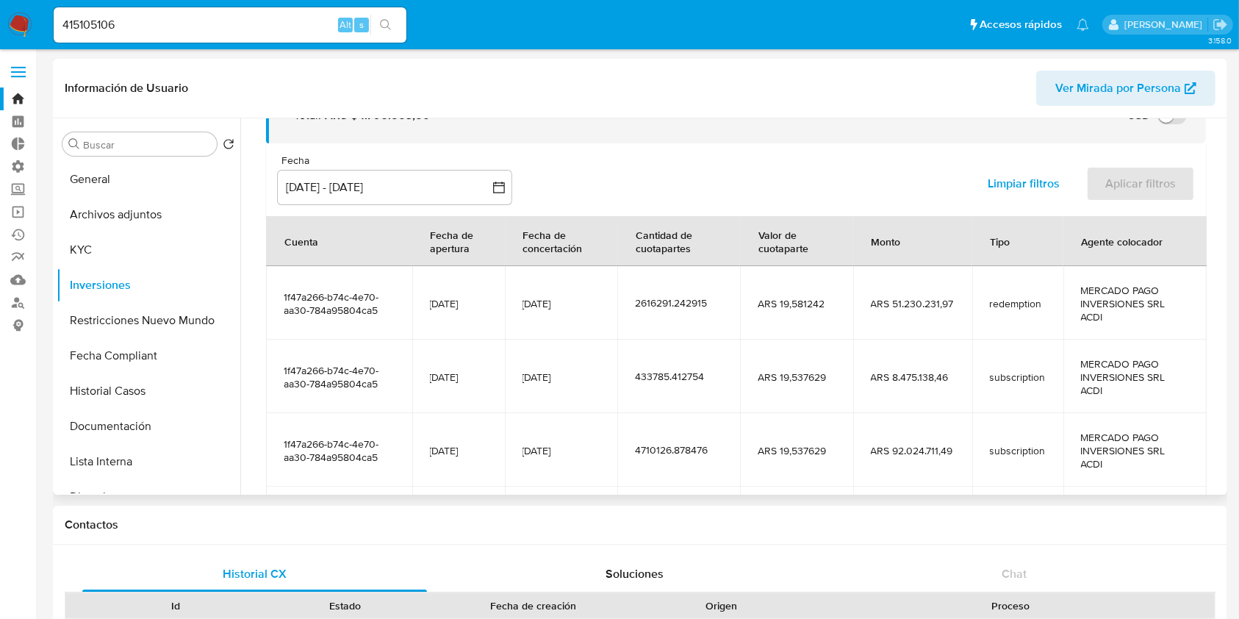
scroll to position [300, 0]
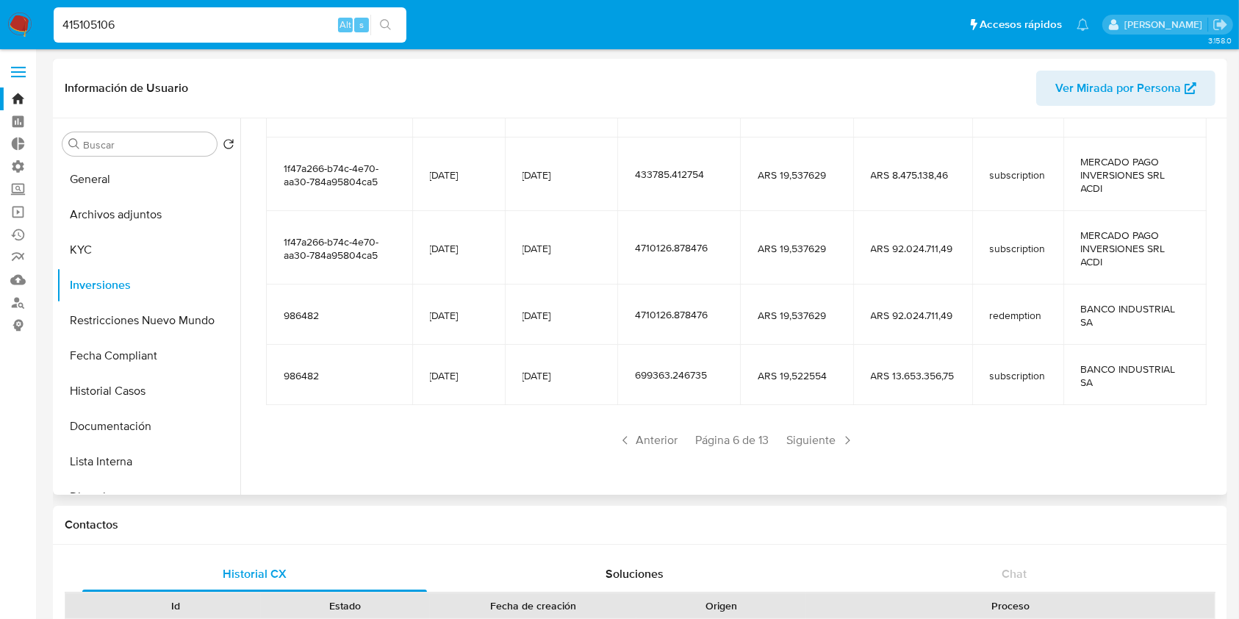
click at [232, 25] on input "415105106" at bounding box center [230, 24] width 353 height 19
paste input "75838618"
type input "75838618"
drag, startPoint x: 232, startPoint y: 25, endPoint x: 455, endPoint y: 11, distance: 223.2
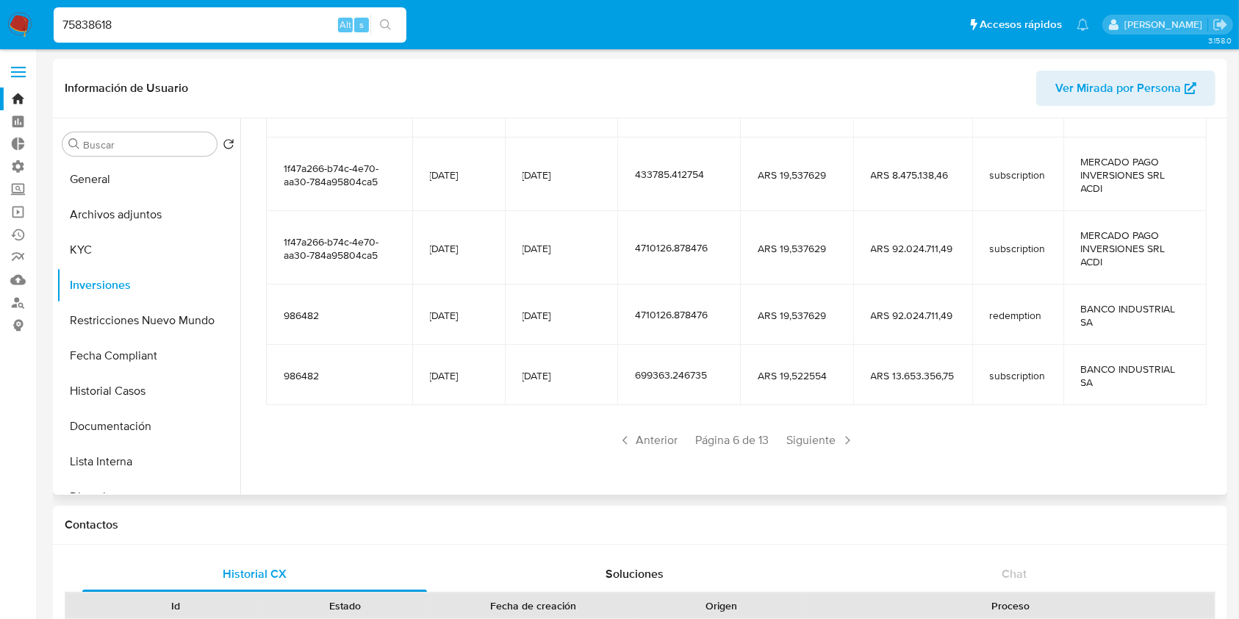
click at [455, 11] on ul "Pausado Ver notificaciones 75838618 Alt s Accesos rápidos Presiona las siguient…" at bounding box center [571, 24] width 1050 height 37
click at [383, 22] on icon "search-icon" at bounding box center [386, 25] width 12 height 12
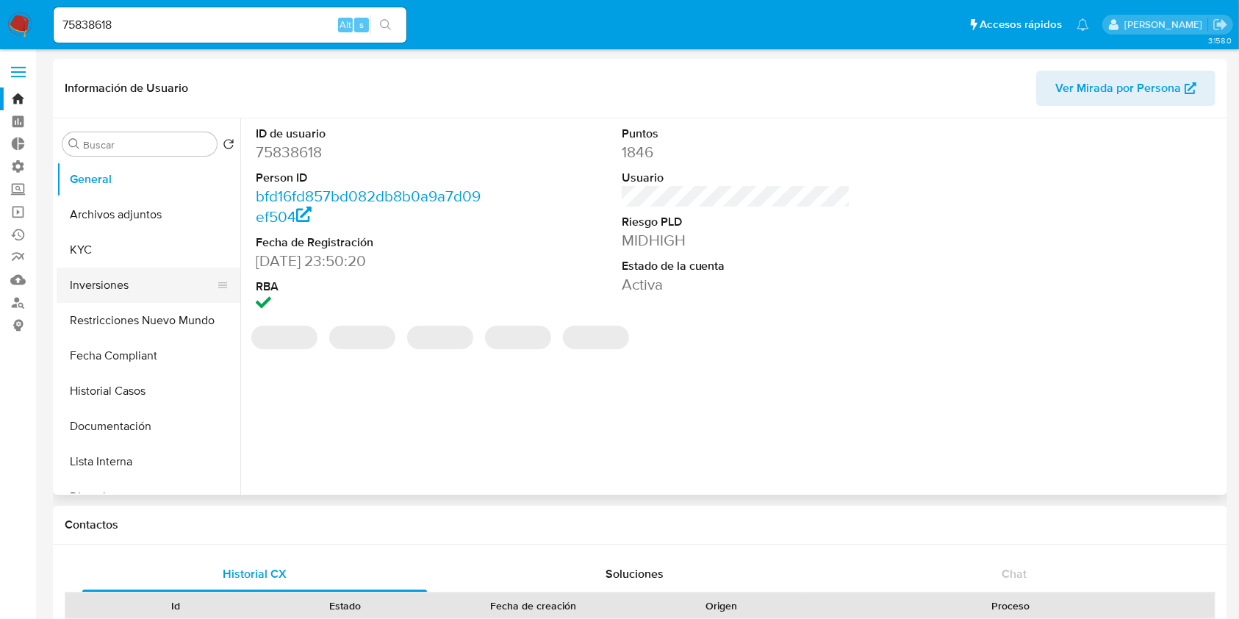
select select "10"
click at [145, 292] on button "Inversiones" at bounding box center [143, 285] width 172 height 35
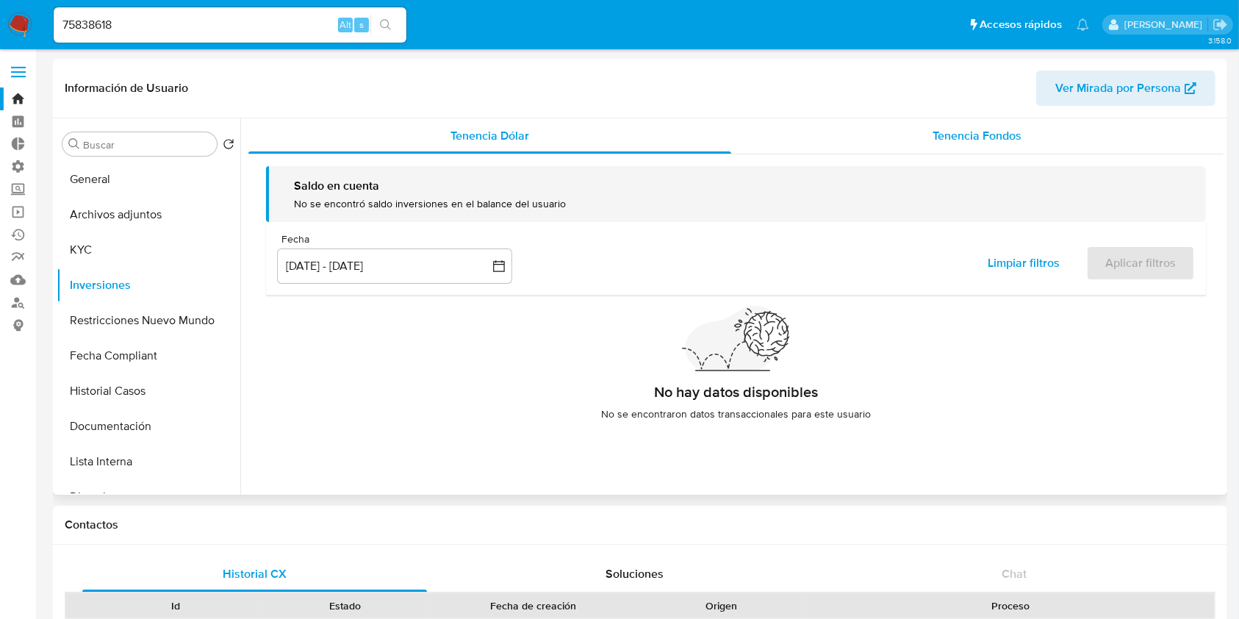
click at [940, 135] on span "Tenencia Fondos" at bounding box center [977, 135] width 89 height 17
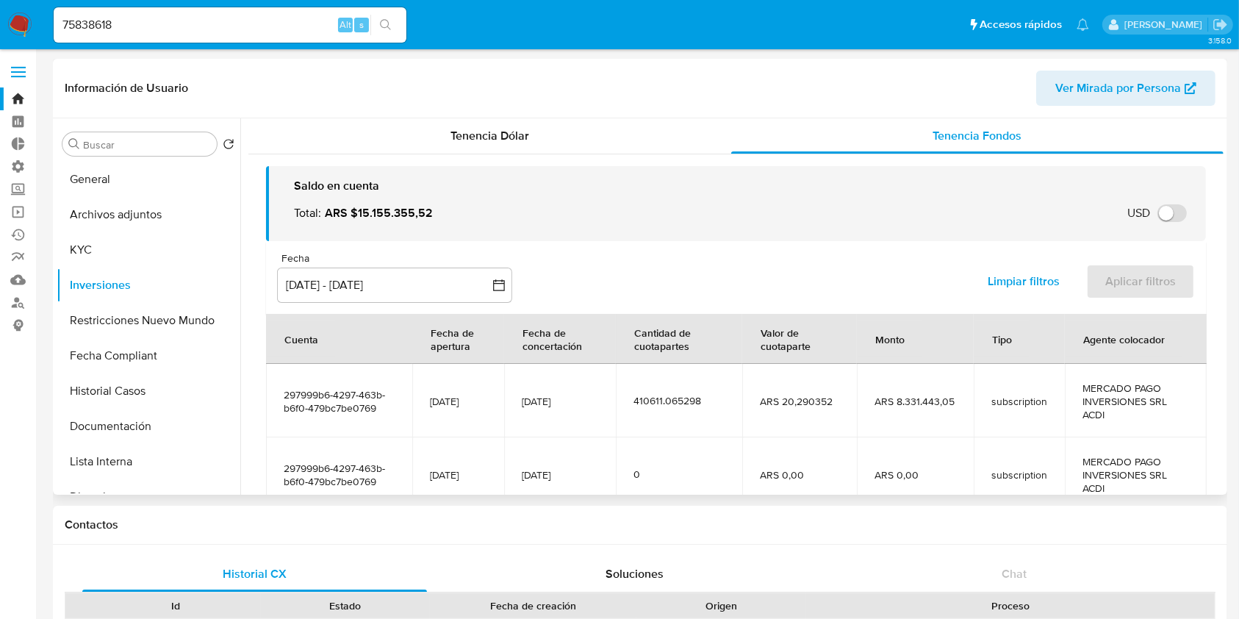
scroll to position [326, 0]
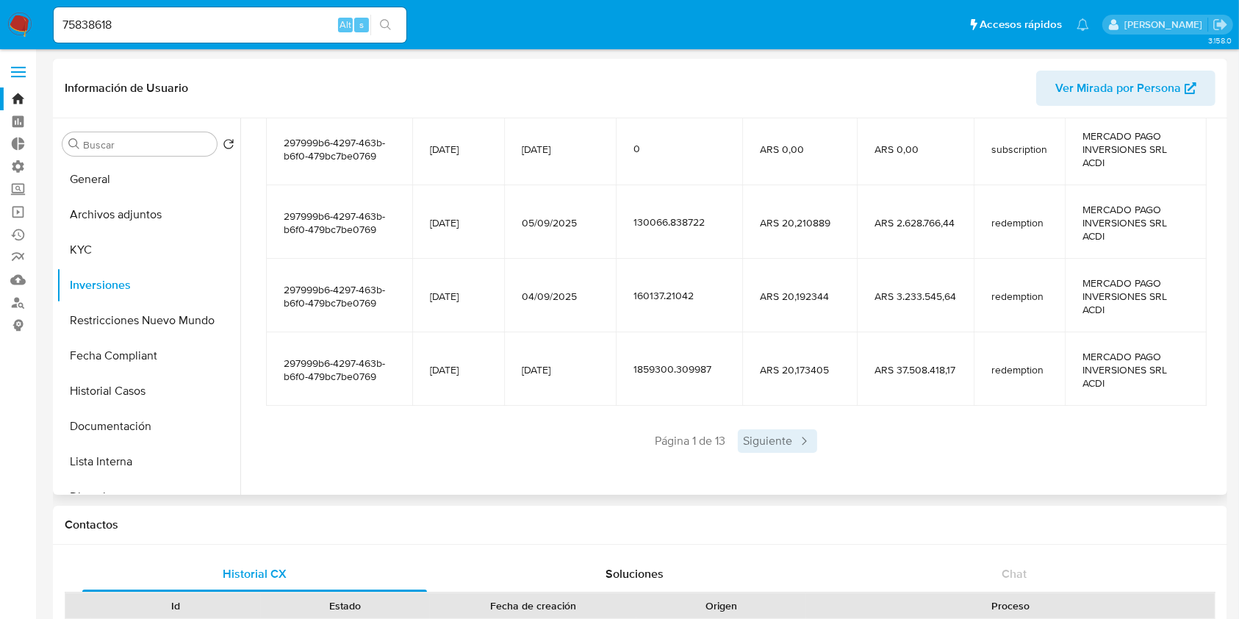
click at [756, 432] on span "Siguiente" at bounding box center [777, 441] width 79 height 24
click at [794, 441] on span "Siguiente" at bounding box center [820, 441] width 79 height 24
click at [814, 442] on span "Siguiente" at bounding box center [820, 441] width 79 height 24
click at [811, 443] on span "Siguiente" at bounding box center [820, 441] width 79 height 24
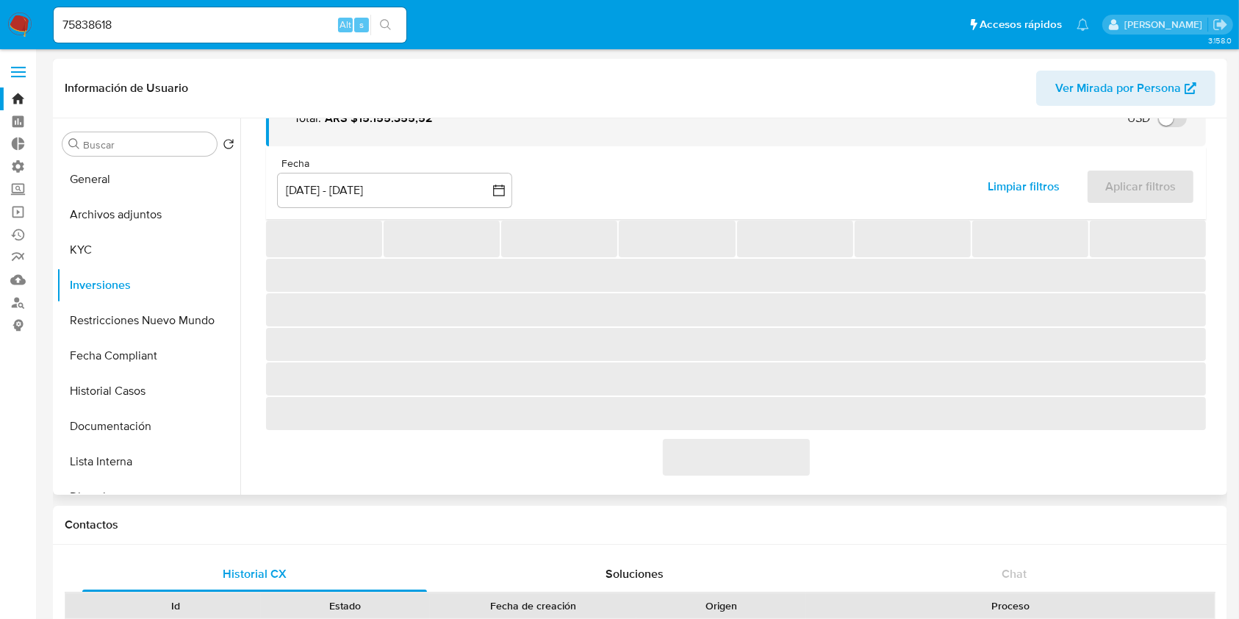
scroll to position [300, 0]
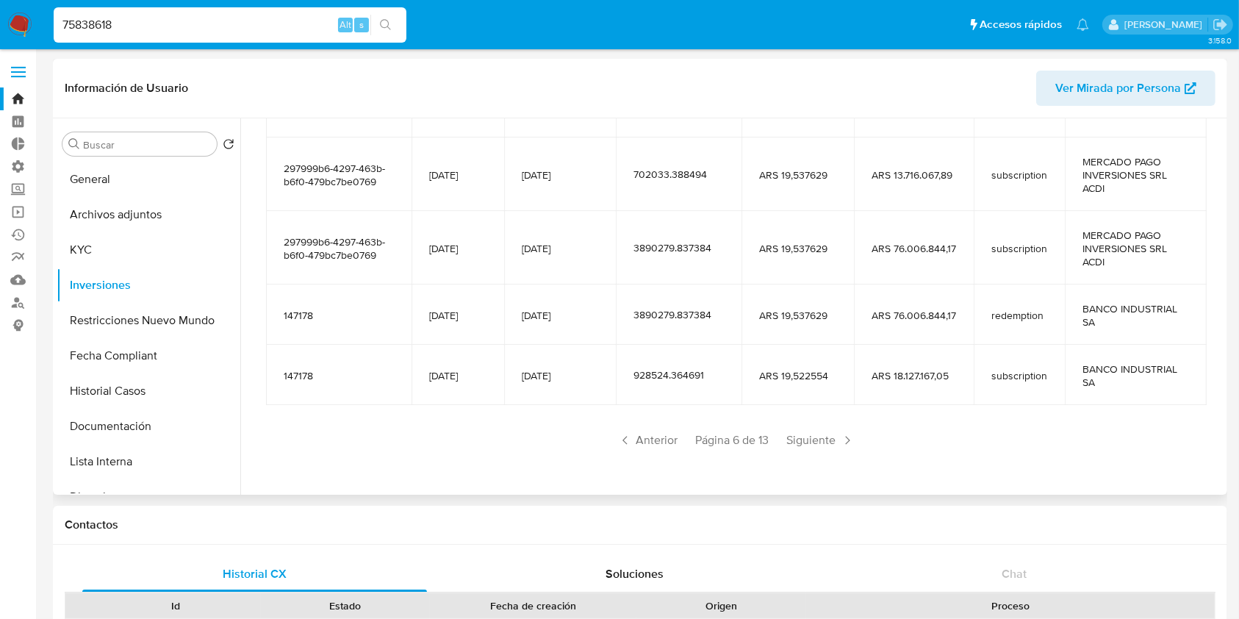
click at [195, 27] on input "75838618" at bounding box center [230, 24] width 353 height 19
paste input "524621420"
type input "524621420"
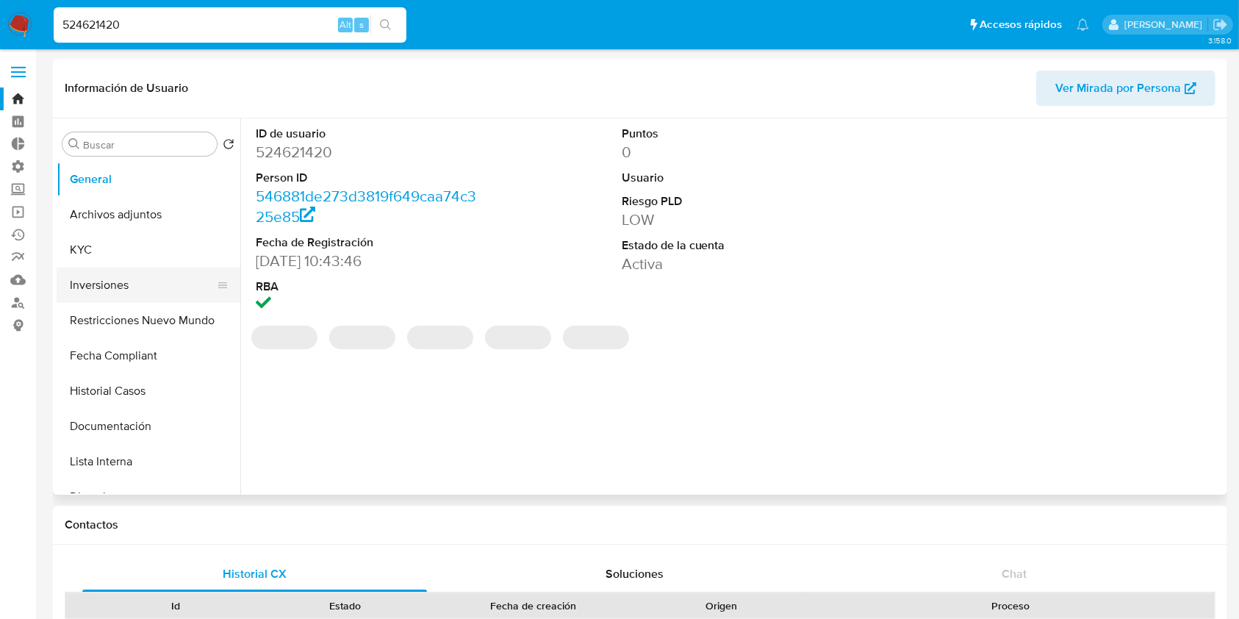
click at [158, 290] on button "Inversiones" at bounding box center [143, 285] width 172 height 35
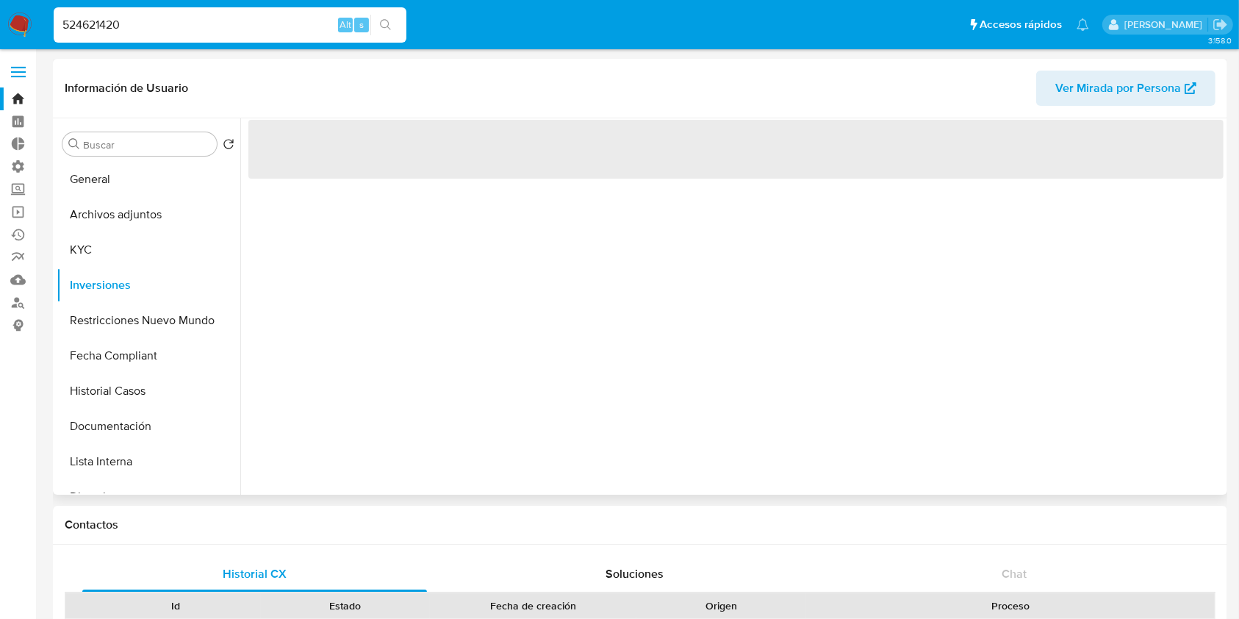
select select "10"
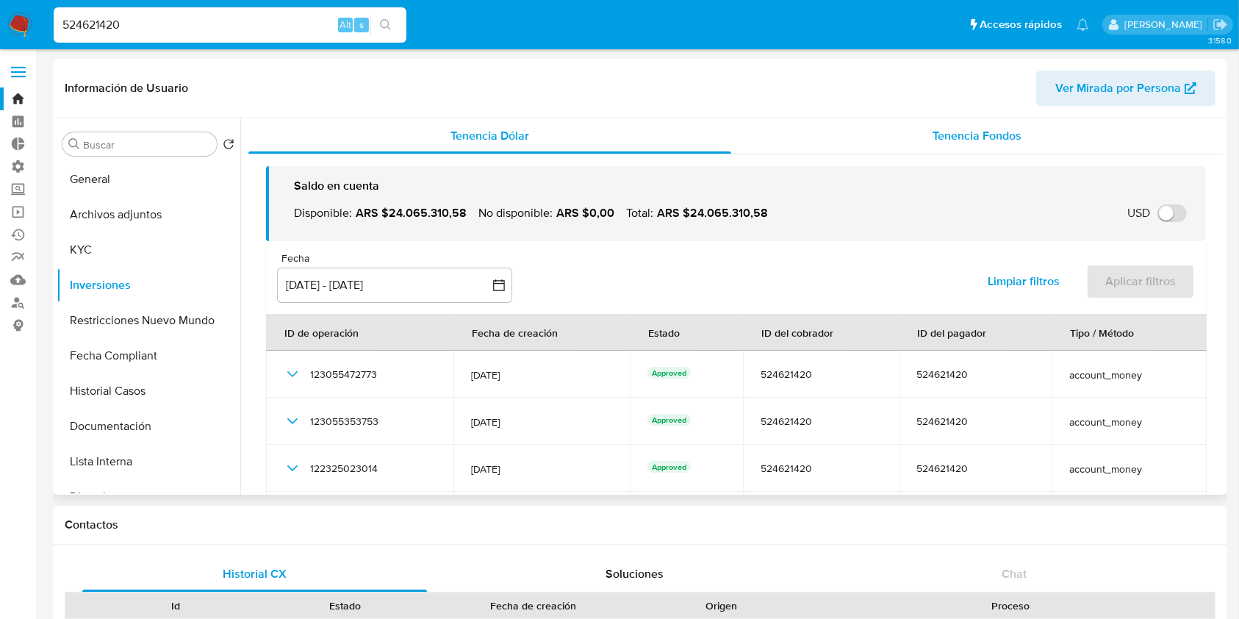
click at [970, 146] on div "Tenencia Fondos" at bounding box center [977, 135] width 493 height 35
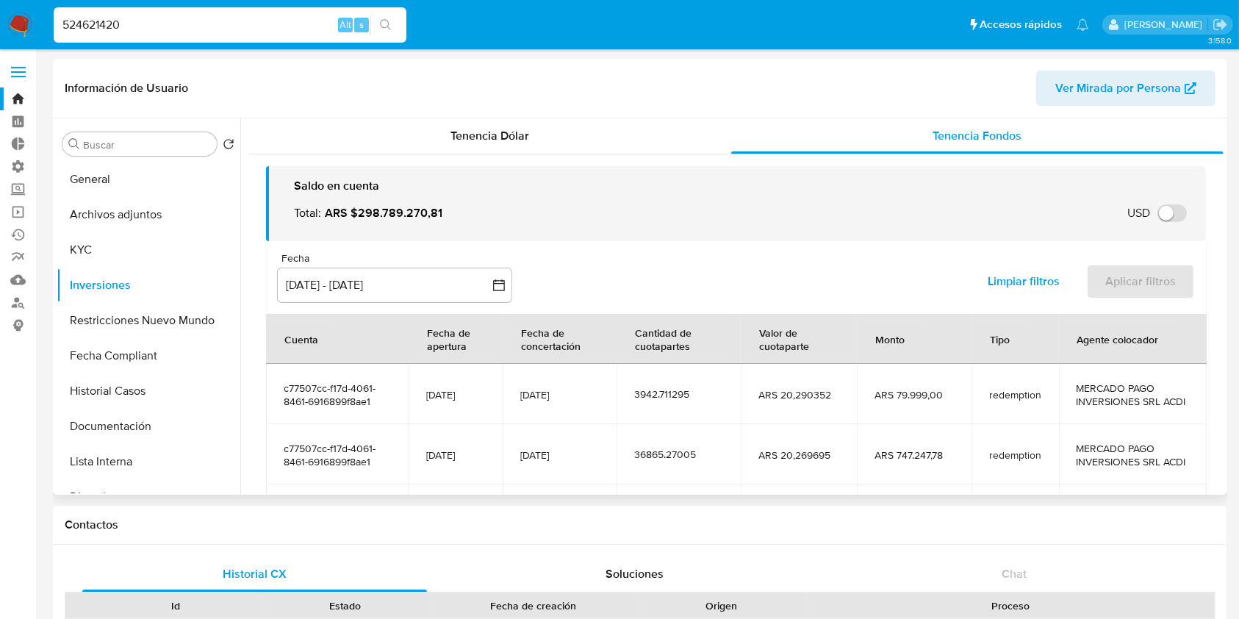
scroll to position [326, 0]
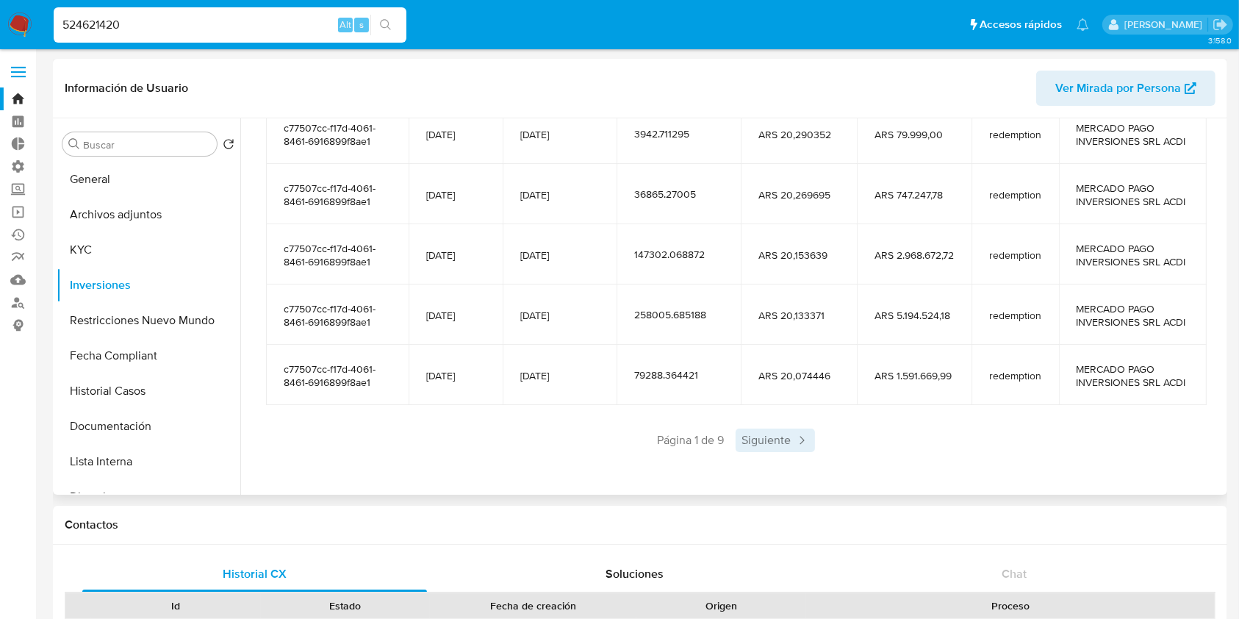
click at [773, 432] on span "Siguiente" at bounding box center [775, 441] width 79 height 24
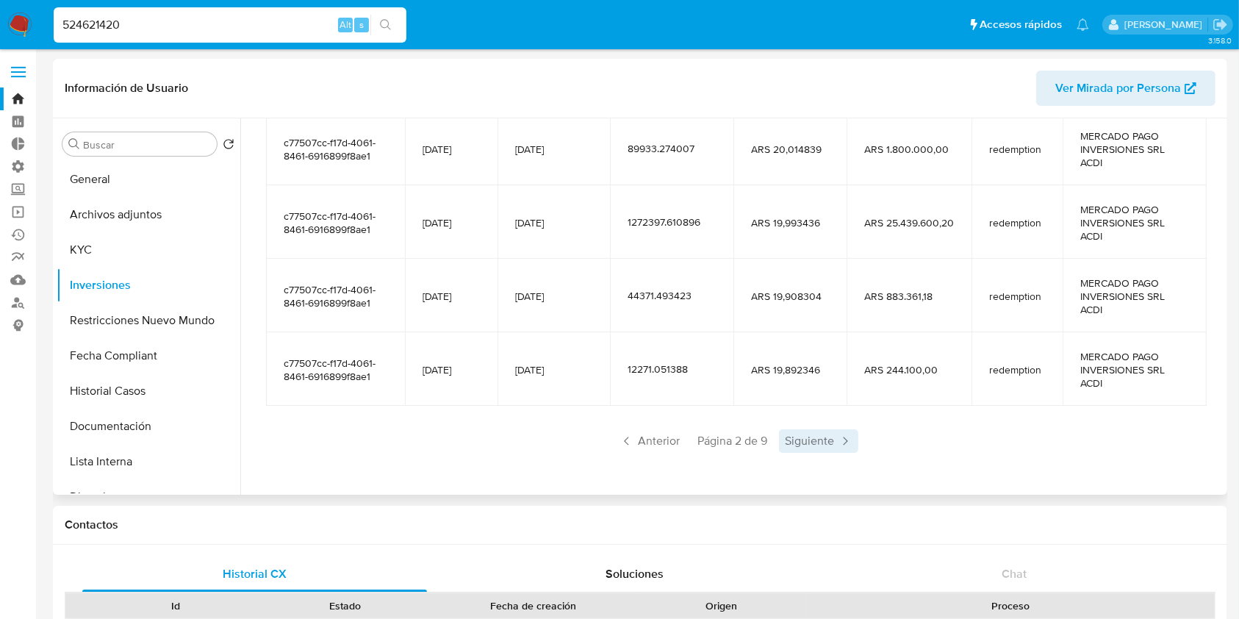
click at [784, 447] on span "Siguiente" at bounding box center [818, 441] width 79 height 24
click at [806, 444] on span "Siguiente" at bounding box center [818, 441] width 79 height 24
click at [247, 12] on div "524621420 Alt s" at bounding box center [230, 24] width 353 height 35
click at [238, 21] on input "524621420" at bounding box center [230, 24] width 353 height 19
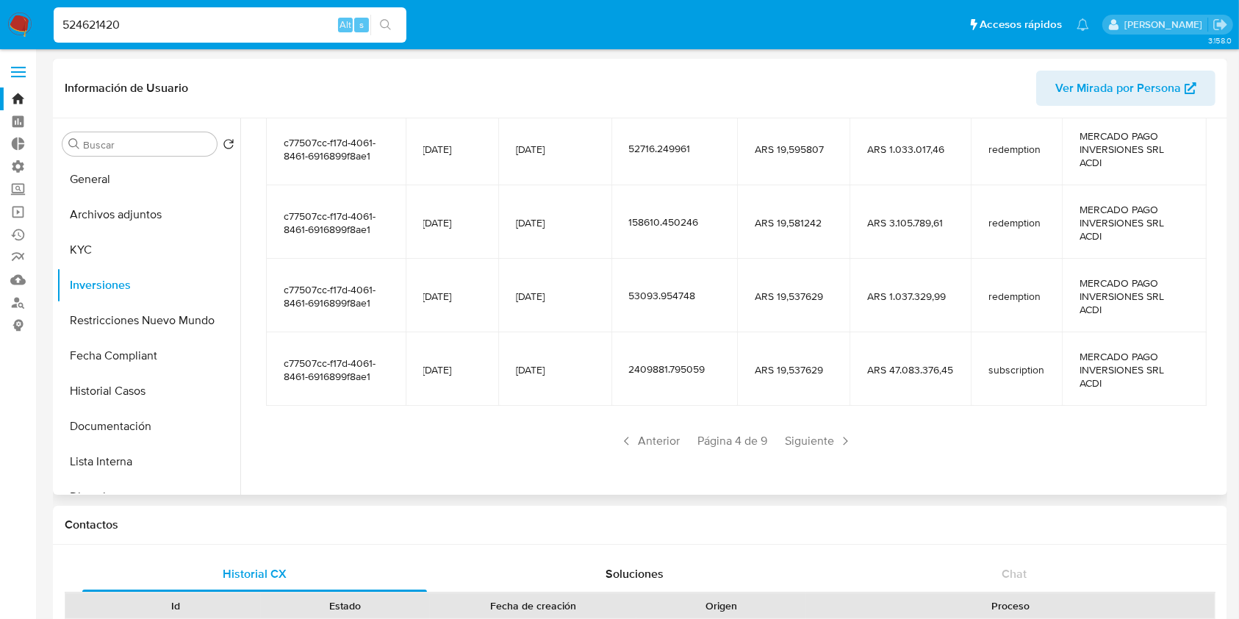
click at [238, 21] on input "524621420" at bounding box center [230, 24] width 353 height 19
paste input "393365704"
type input "393365704"
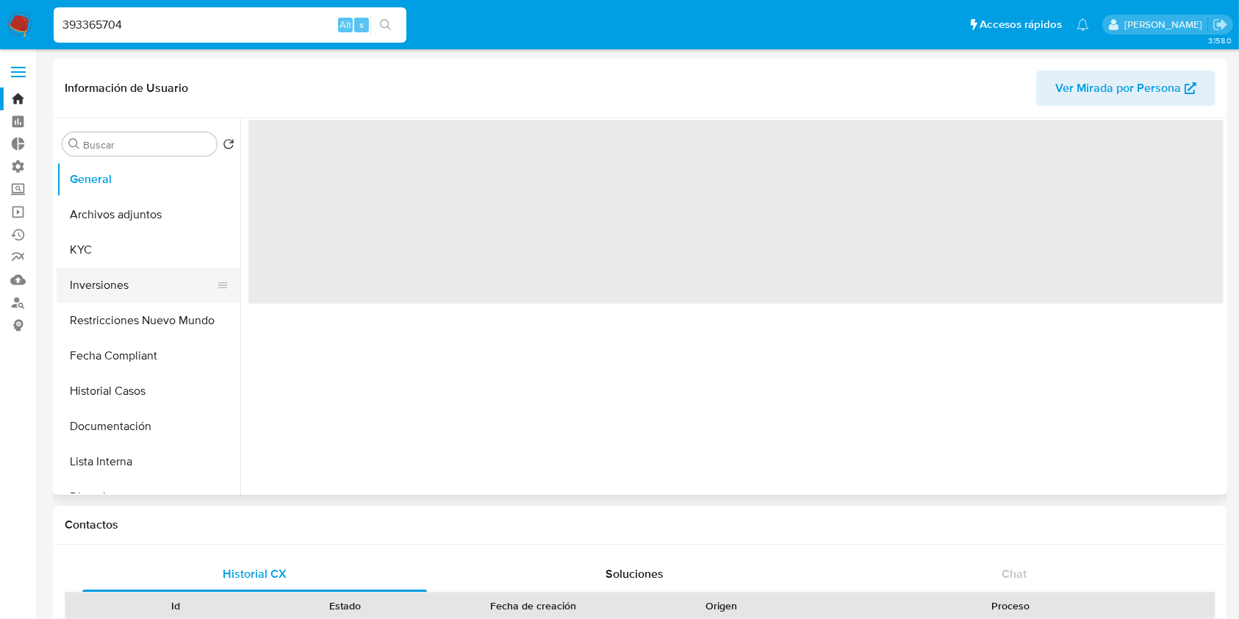
click at [110, 291] on button "Inversiones" at bounding box center [143, 285] width 172 height 35
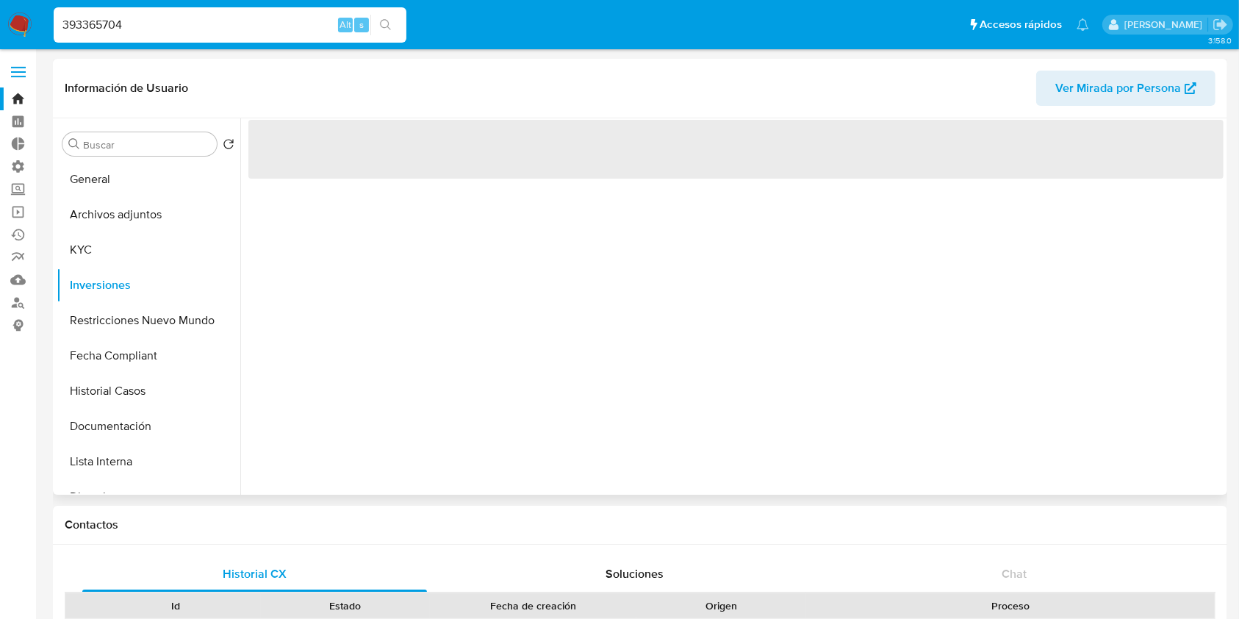
select select "10"
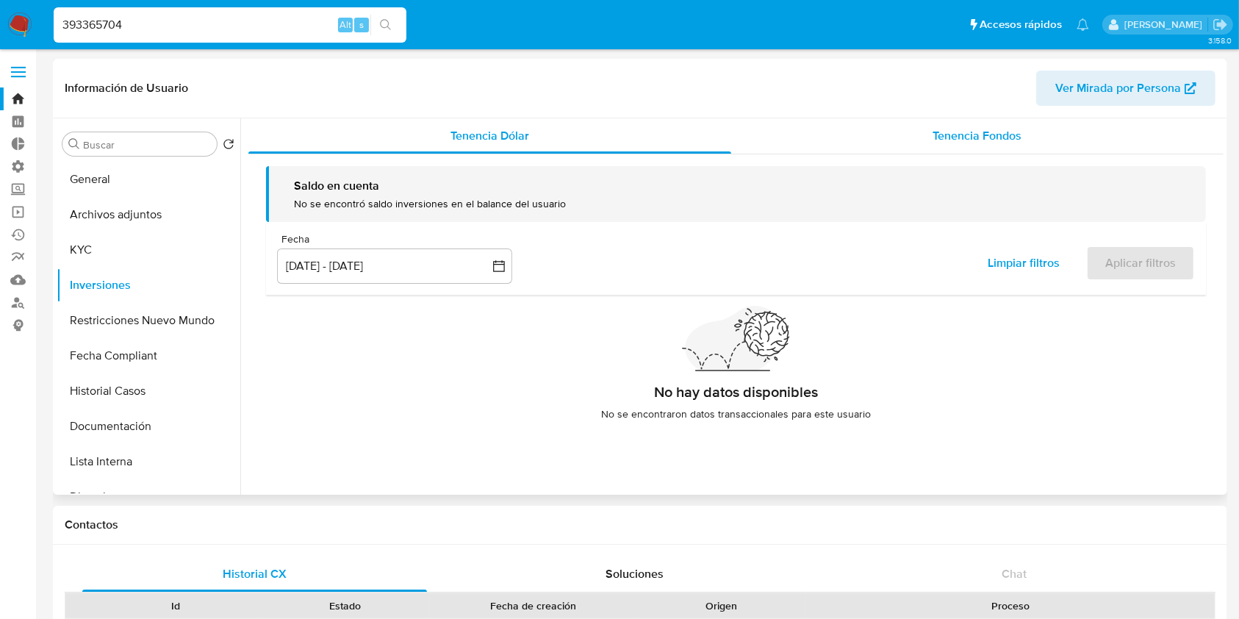
click at [1008, 138] on span "Tenencia Fondos" at bounding box center [977, 135] width 89 height 17
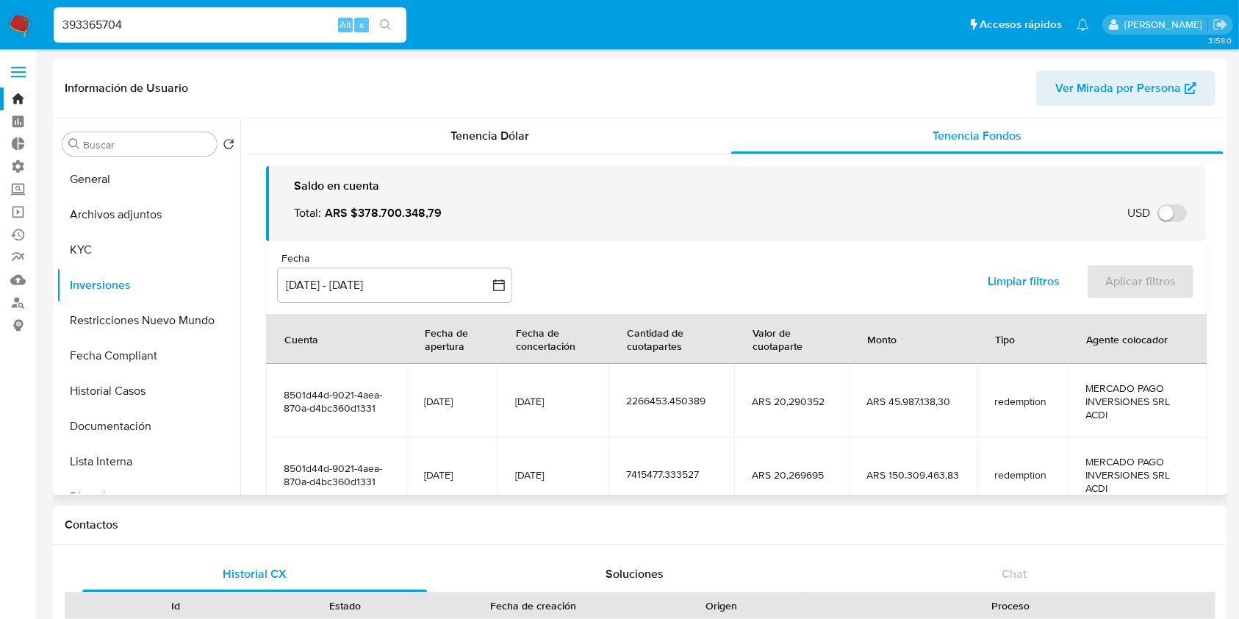
scroll to position [326, 0]
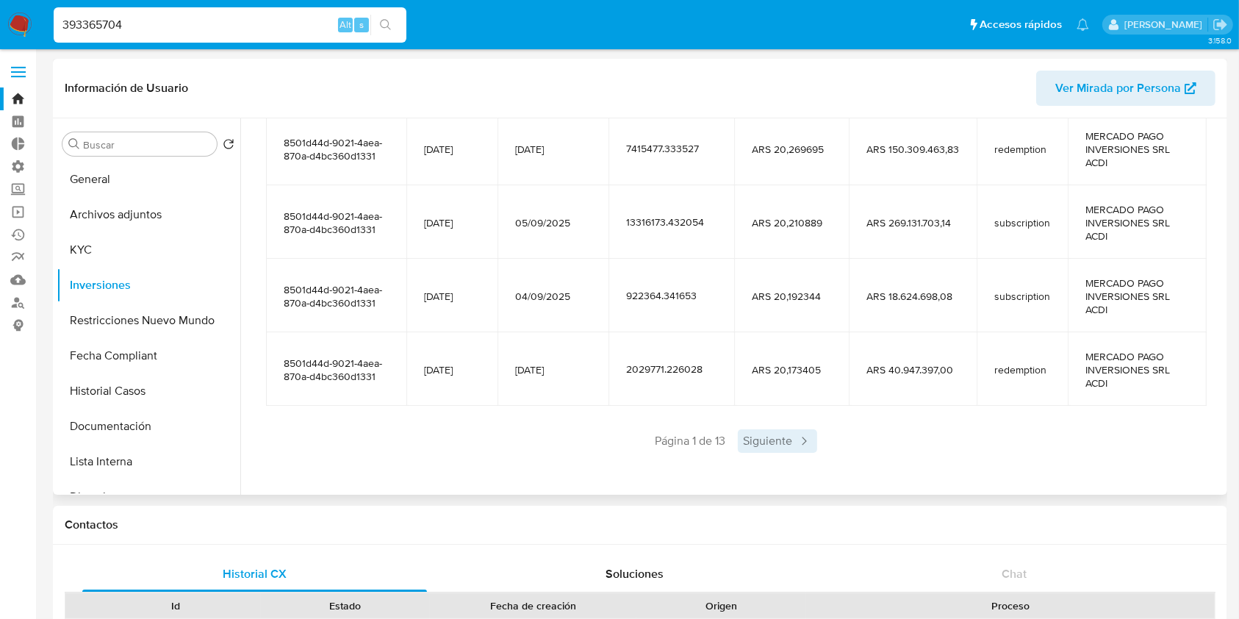
click at [760, 448] on span "Siguiente" at bounding box center [777, 441] width 79 height 24
click at [760, 448] on div "Anterior Página 2 de 13 Siguiente" at bounding box center [736, 441] width 940 height 24
click at [800, 449] on span "Siguiente" at bounding box center [820, 441] width 79 height 24
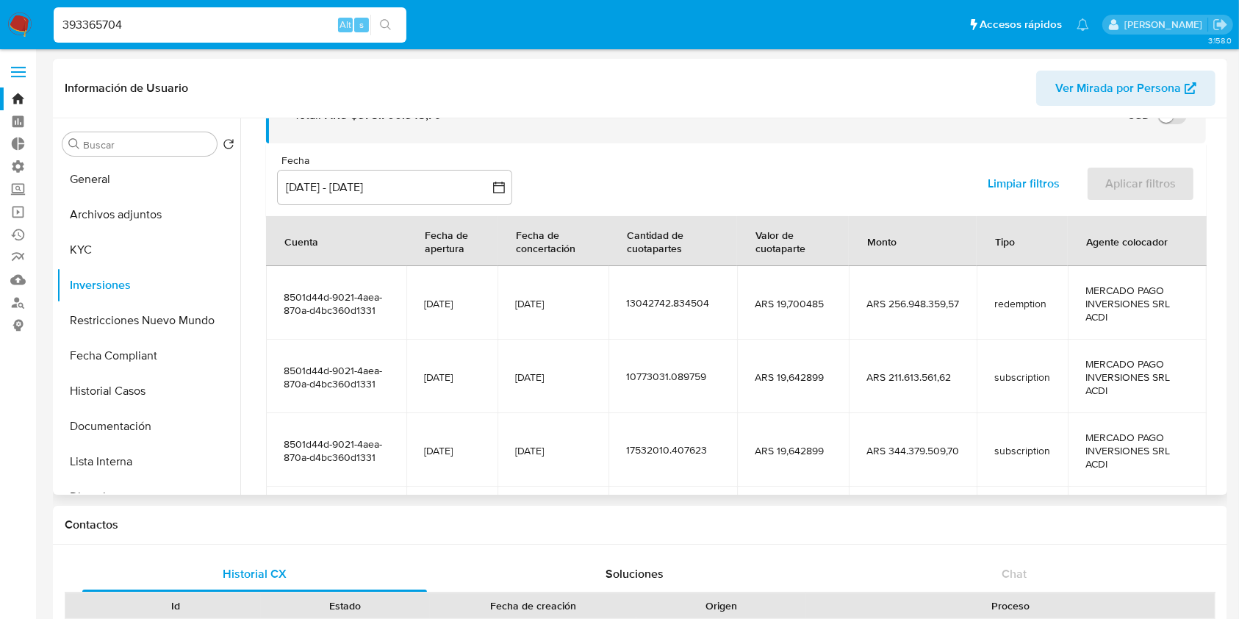
scroll to position [300, 0]
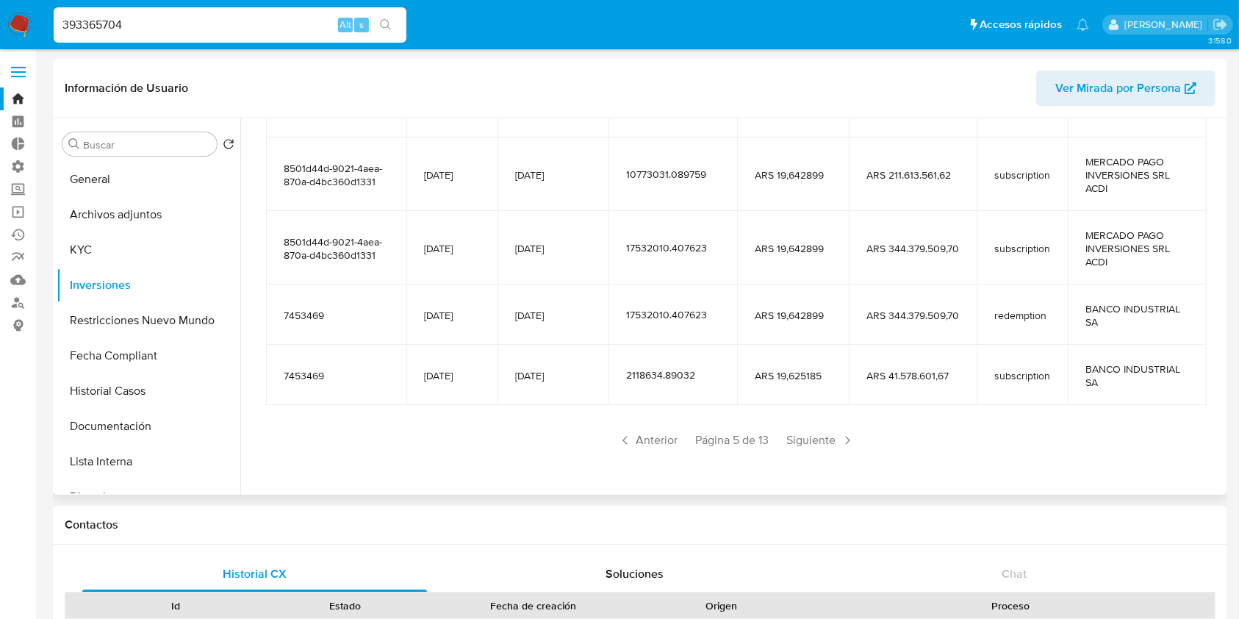
click at [245, 32] on input "393365704" at bounding box center [230, 24] width 353 height 19
paste input "242149367"
type input "242149367"
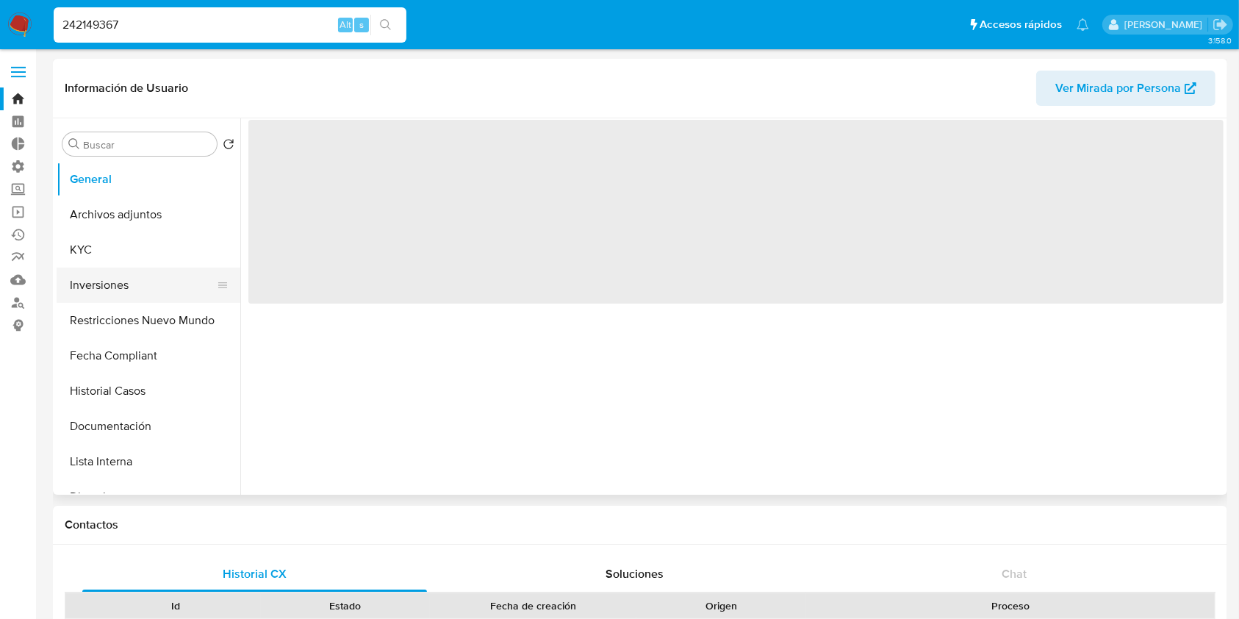
click at [135, 282] on button "Inversiones" at bounding box center [143, 285] width 172 height 35
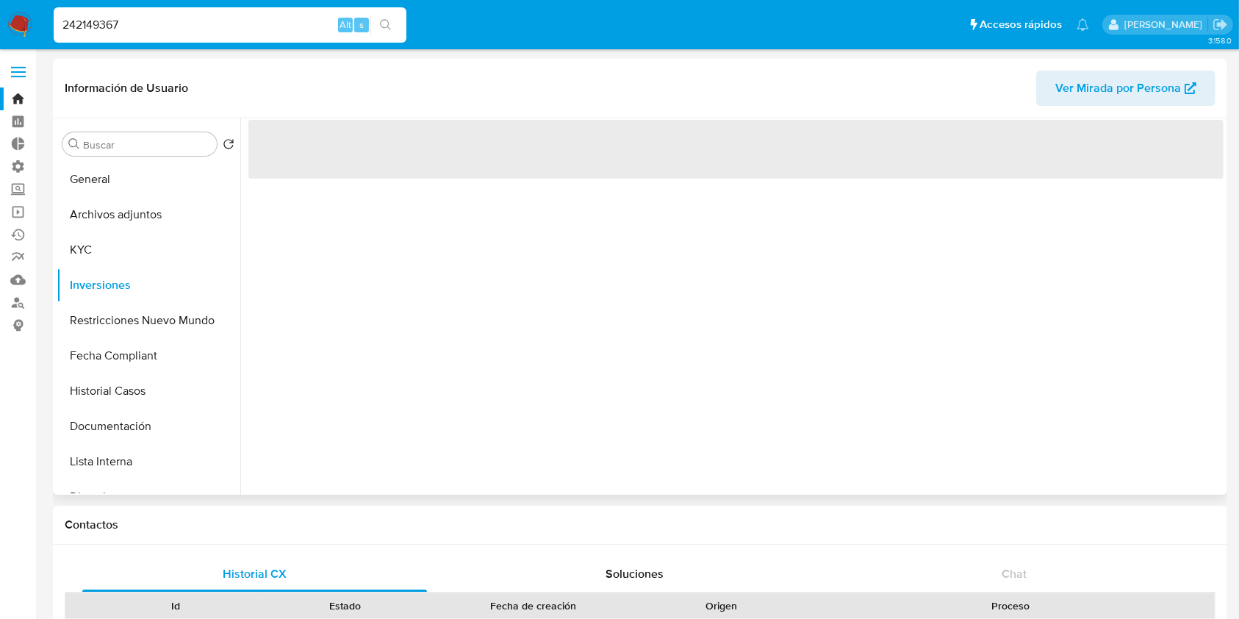
select select "10"
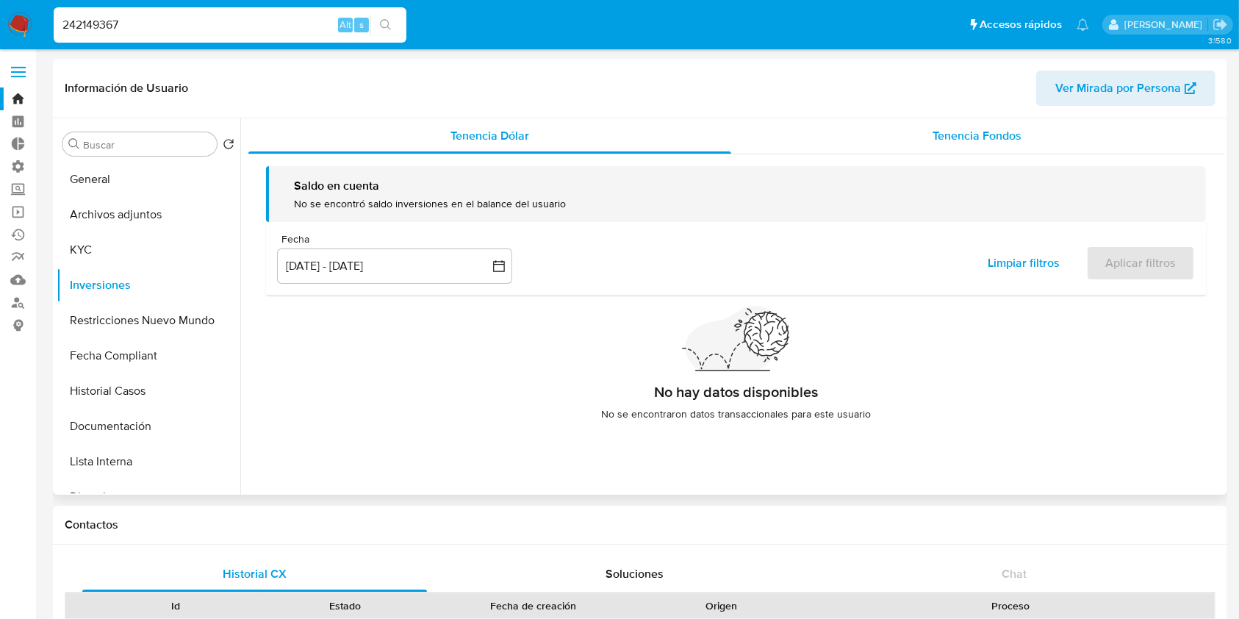
click at [982, 152] on div "Tenencia Fondos" at bounding box center [977, 135] width 493 height 35
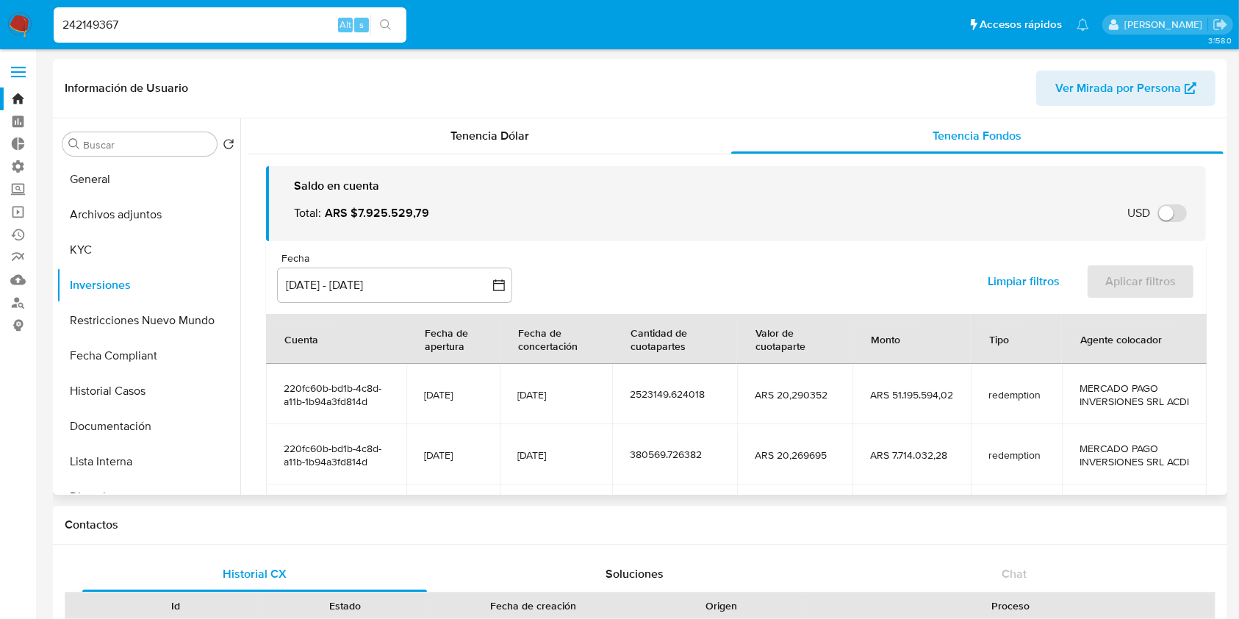
click at [868, 278] on div "Fecha inputDatePicker [DATE] - [DATE] 13-06-2025:10-09-2025 Limpiar filtros Apl…" at bounding box center [736, 277] width 940 height 73
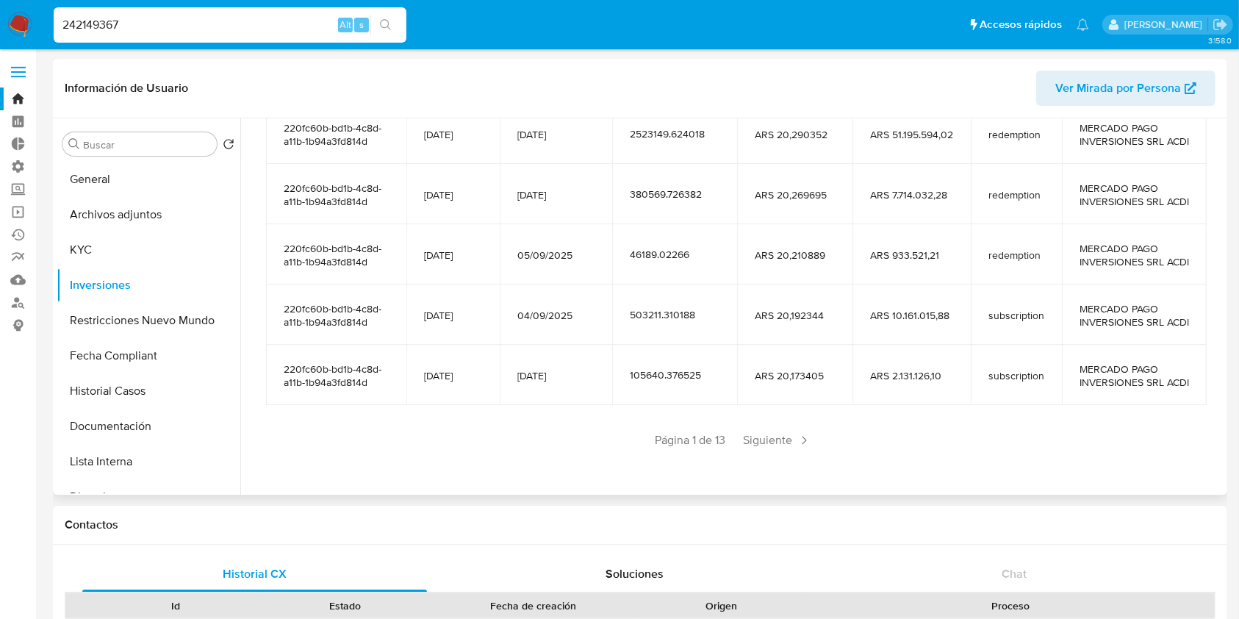
scroll to position [280, 0]
click at [755, 452] on span "Siguiente" at bounding box center [777, 441] width 79 height 24
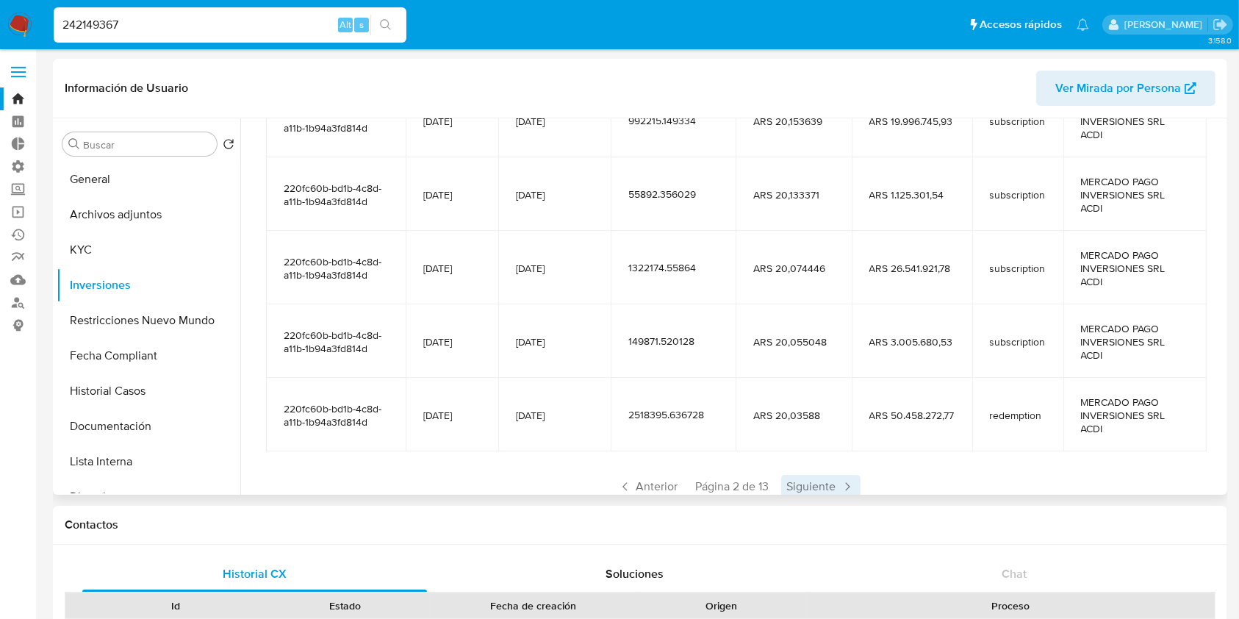
click at [790, 490] on span "Siguiente" at bounding box center [820, 487] width 79 height 24
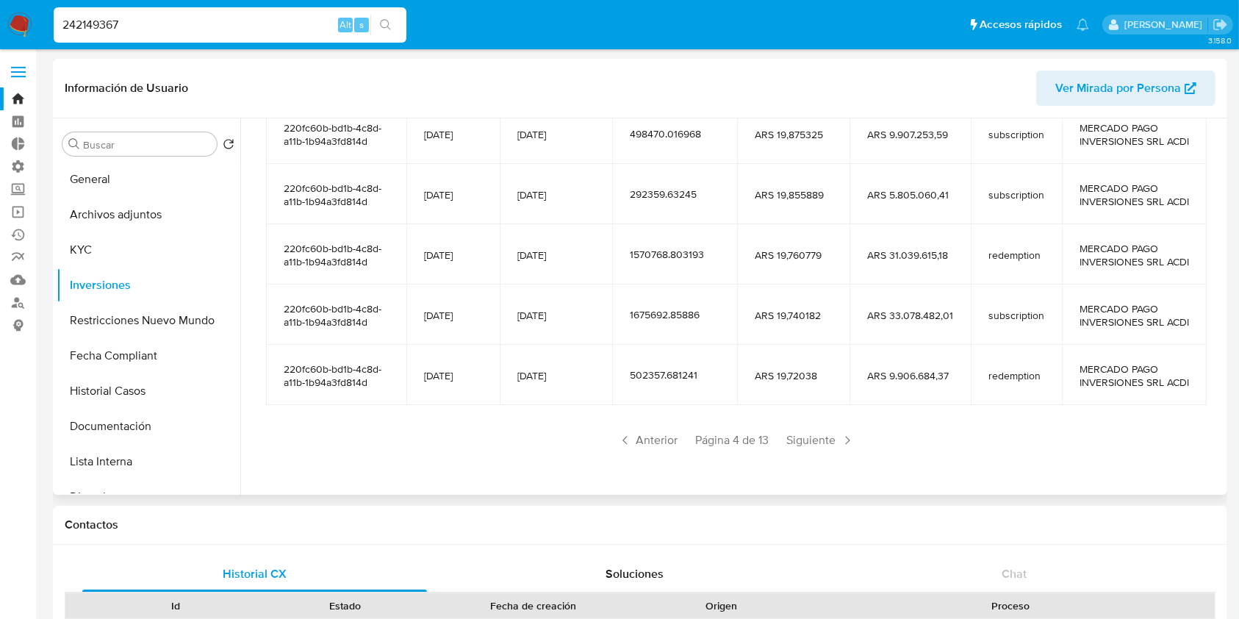
click at [235, 26] on input "242149367" at bounding box center [230, 24] width 353 height 19
paste input "638266980"
type input "638266980"
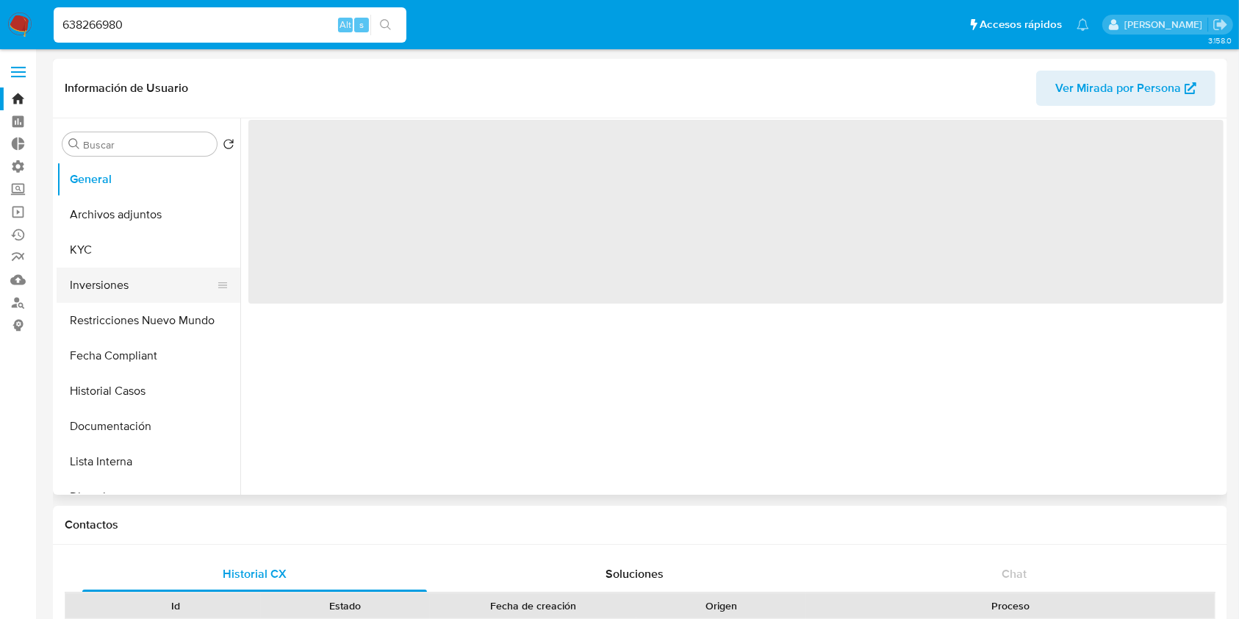
click at [136, 291] on button "Inversiones" at bounding box center [143, 285] width 172 height 35
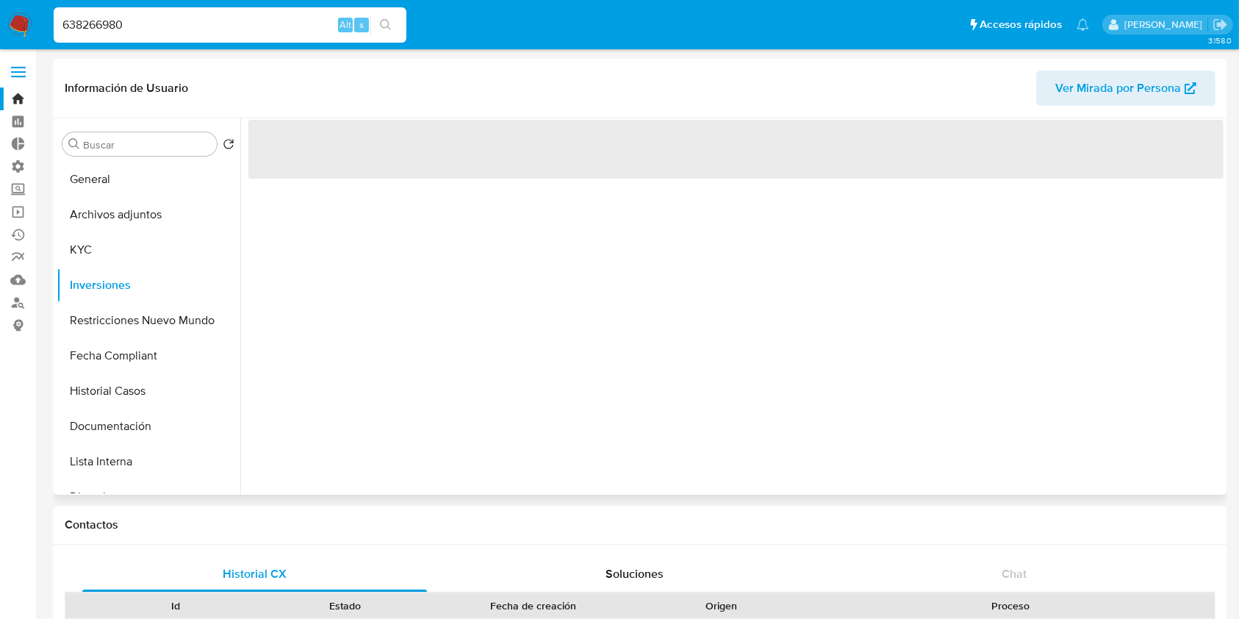
select select "10"
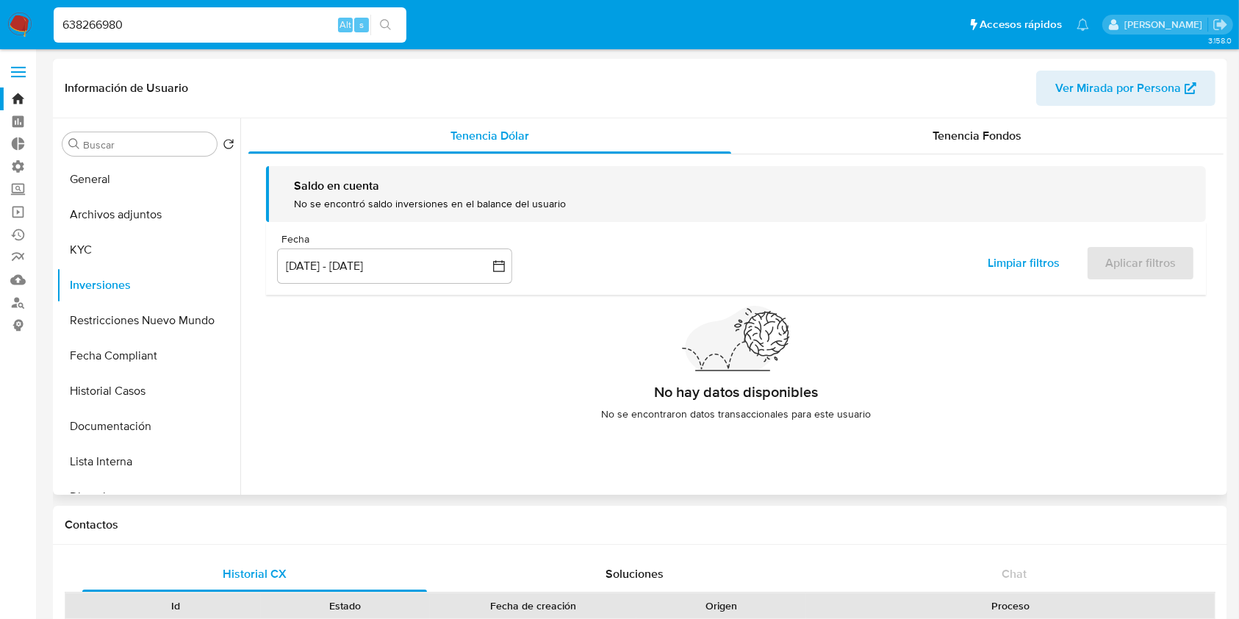
click at [963, 150] on div "Tenencia Fondos" at bounding box center [977, 135] width 493 height 35
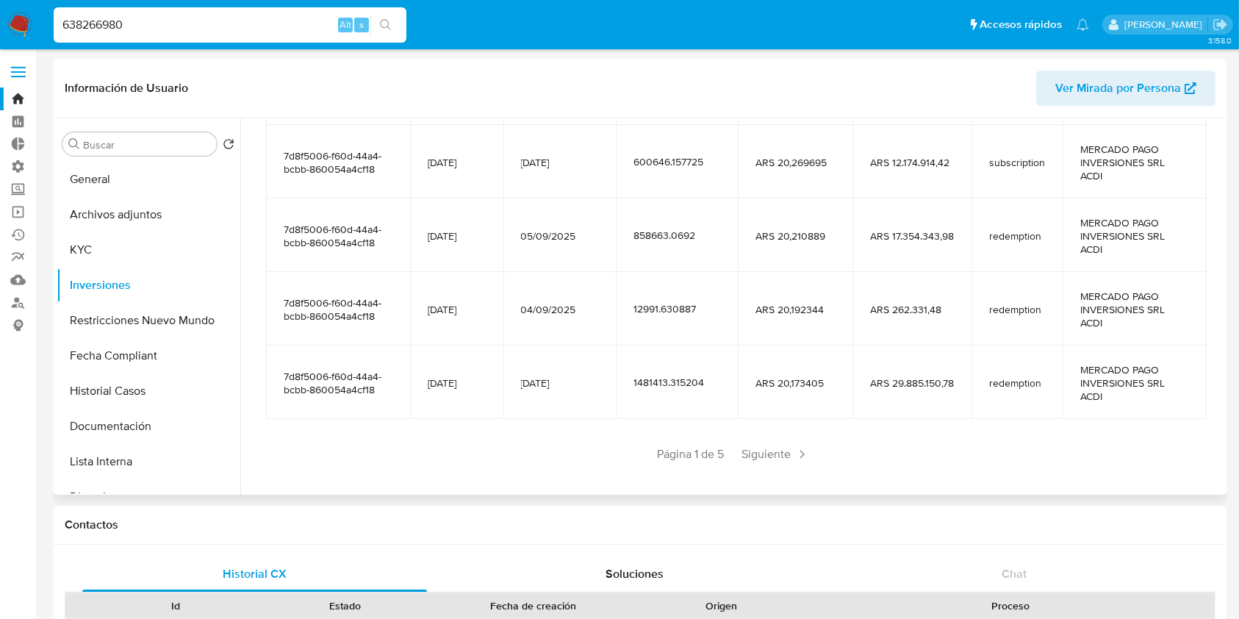
scroll to position [326, 0]
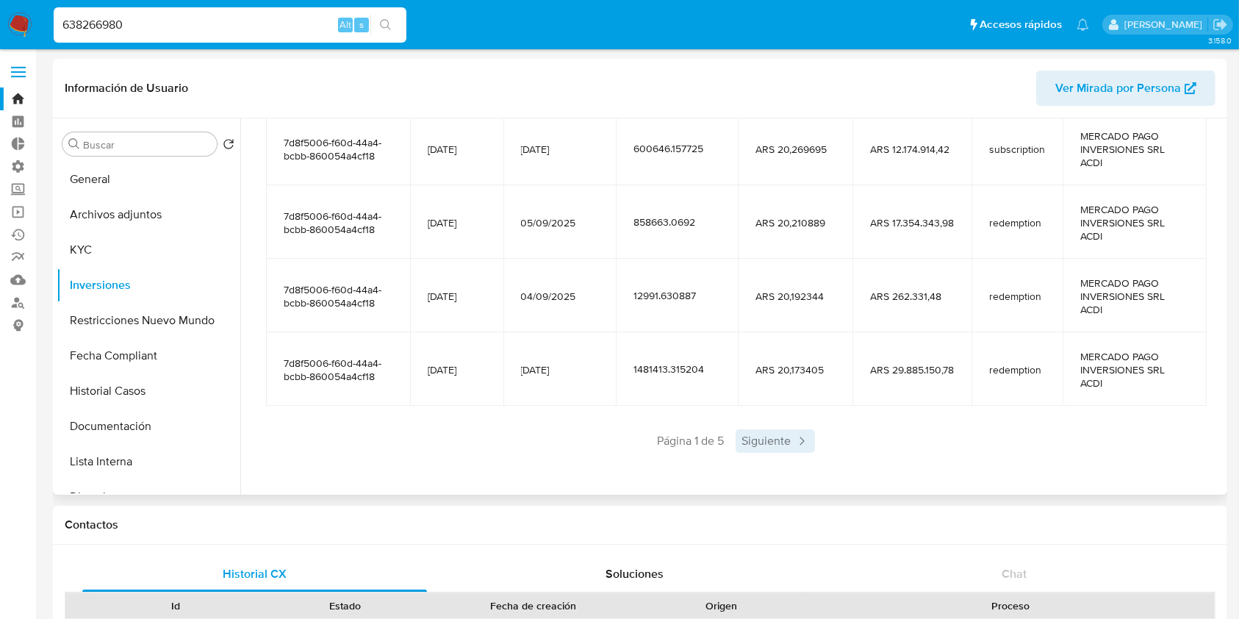
click at [775, 447] on span "Siguiente" at bounding box center [775, 441] width 79 height 24
click at [775, 464] on div "Saldo en cuenta Total : ARS $39.928.884,83 USD Cambiar entre moneda local y USD…" at bounding box center [735, 158] width 975 height 659
click at [810, 448] on span "Siguiente" at bounding box center [818, 441] width 79 height 24
click at [245, 35] on div "638266980 Alt s" at bounding box center [230, 24] width 353 height 35
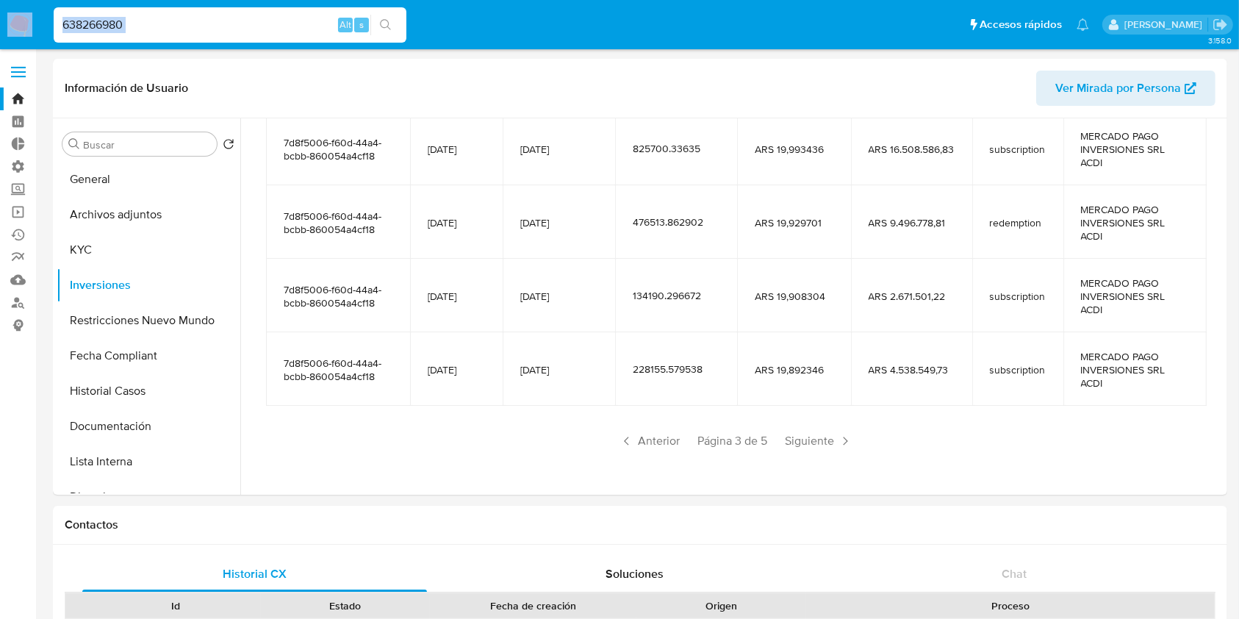
click at [302, 31] on input "638266980" at bounding box center [230, 24] width 353 height 19
paste input "32990477"
type input "32990477"
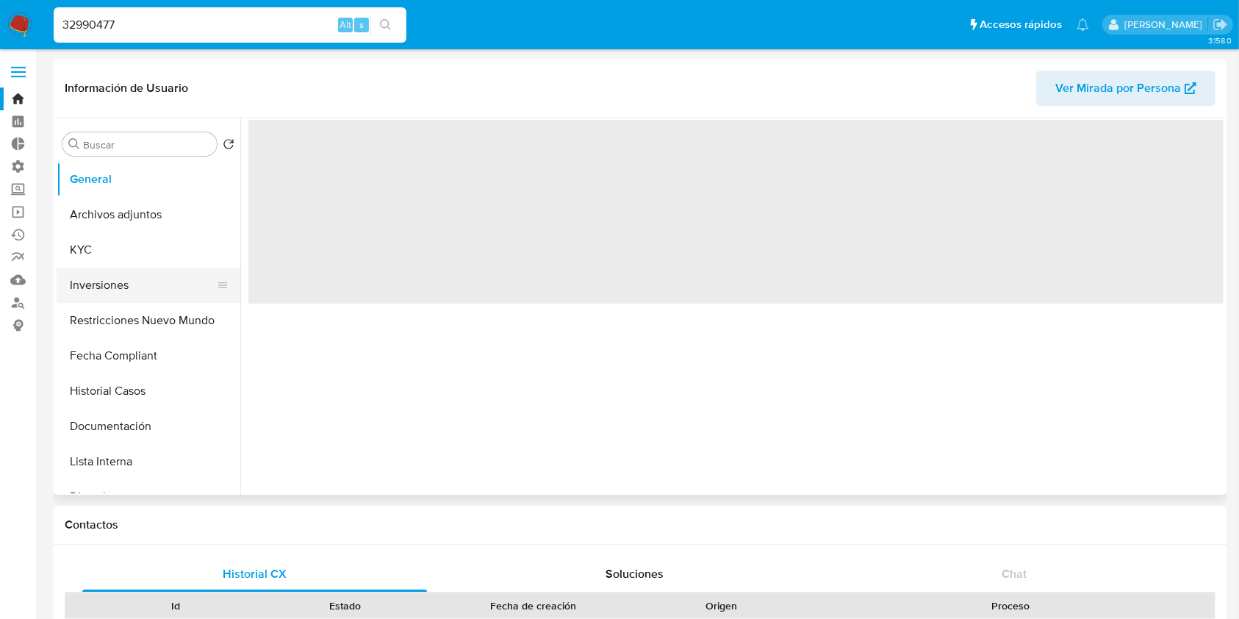
click at [124, 284] on button "Inversiones" at bounding box center [143, 285] width 172 height 35
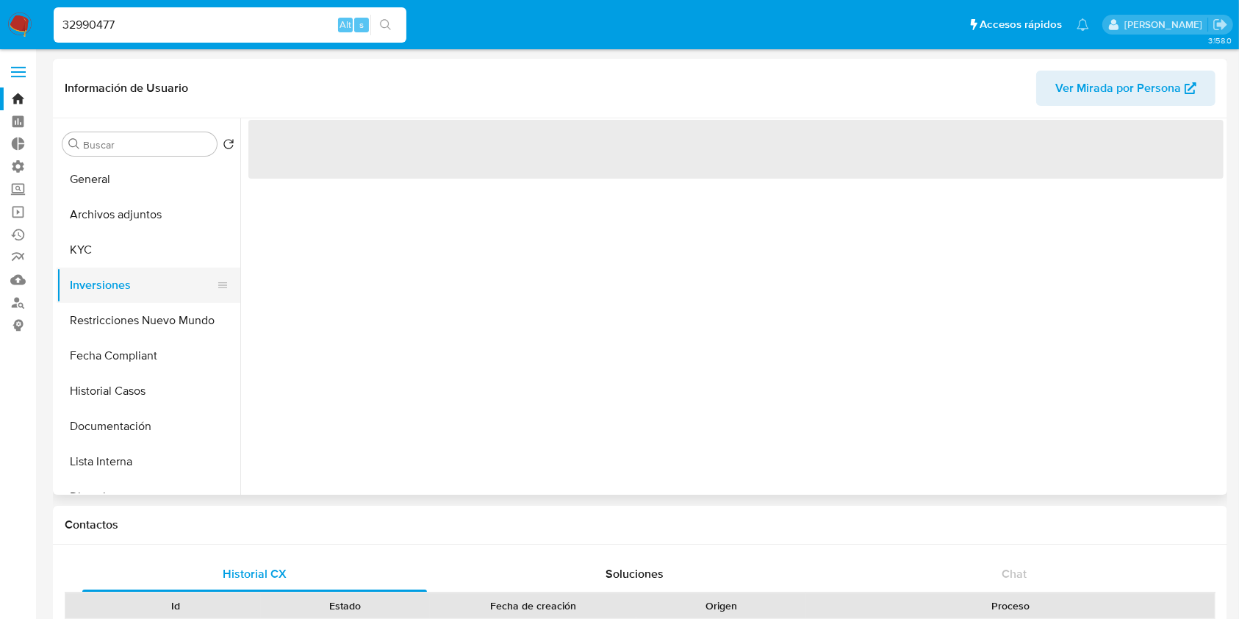
select select "10"
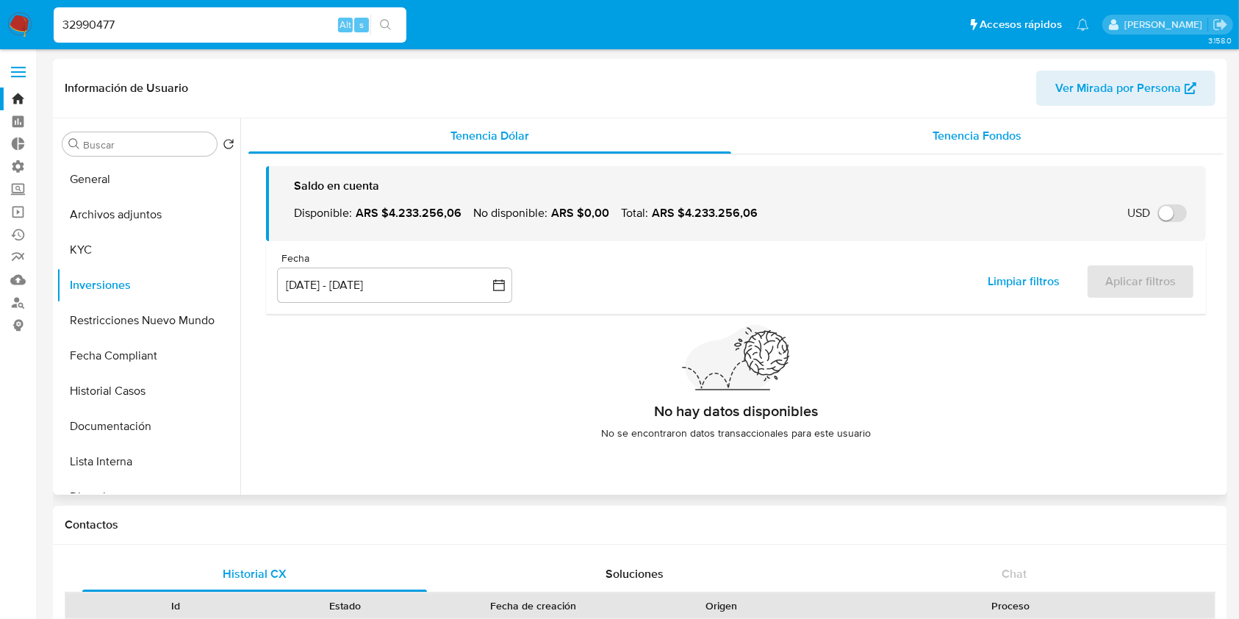
click at [931, 149] on div "Tenencia Fondos" at bounding box center [977, 135] width 493 height 35
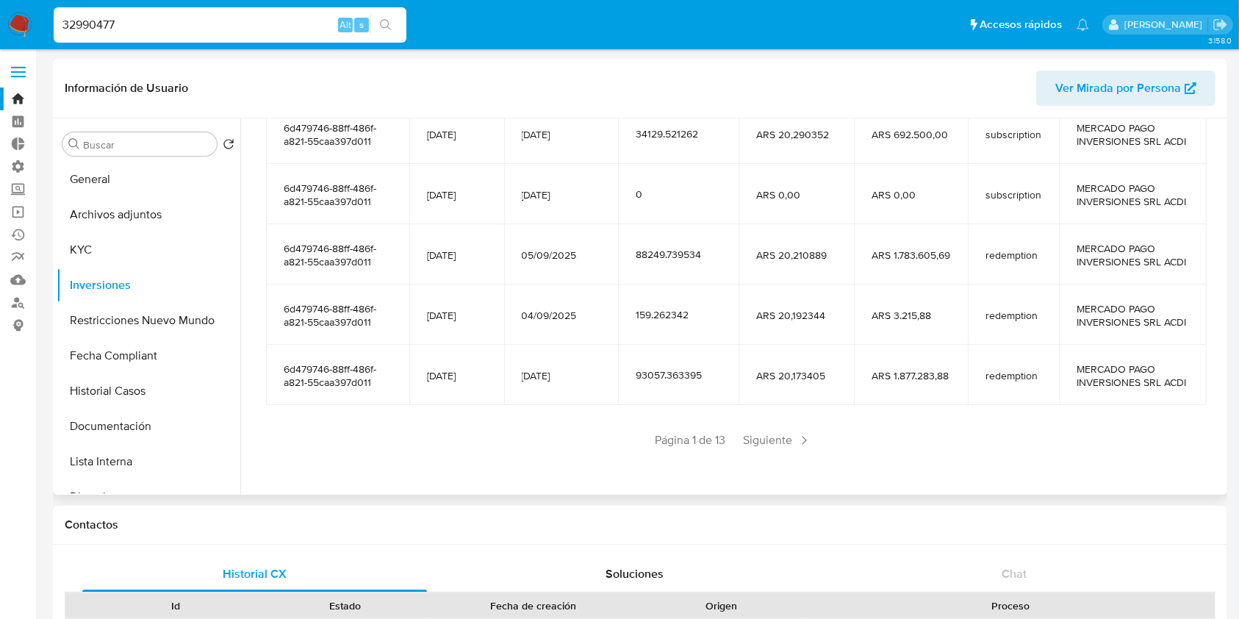
scroll to position [279, 0]
click at [776, 452] on span "Siguiente" at bounding box center [777, 441] width 79 height 24
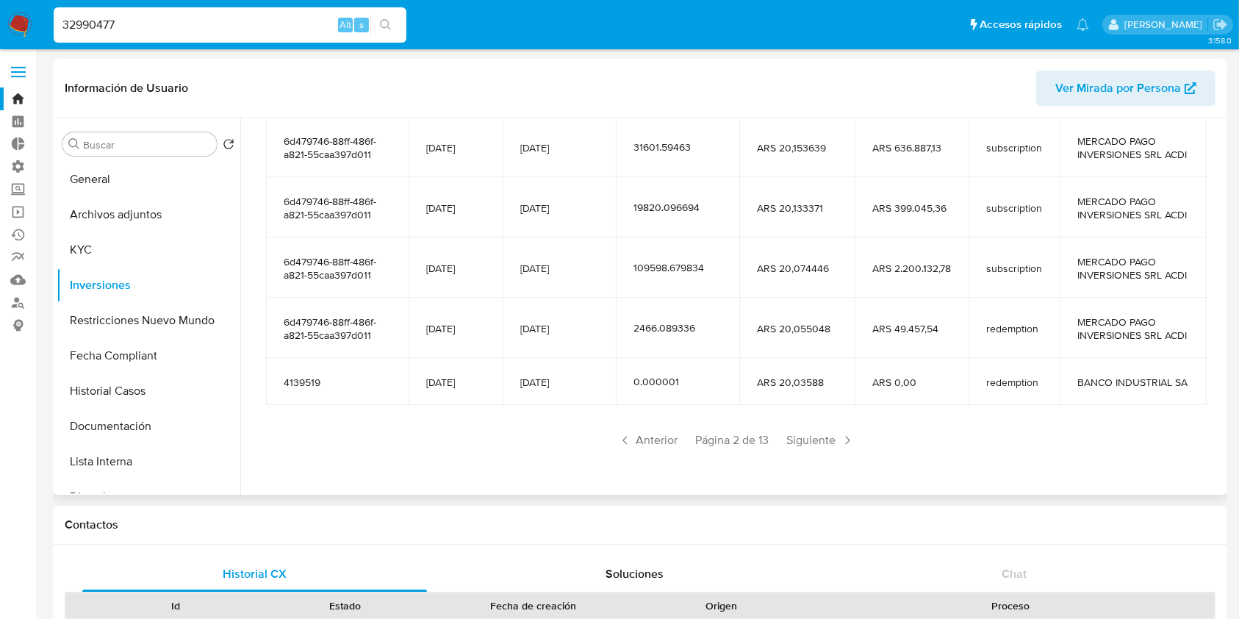
scroll to position [262, 0]
click at [254, 26] on input "32990477" at bounding box center [230, 24] width 353 height 19
paste input "524621420"
type input "524621420"
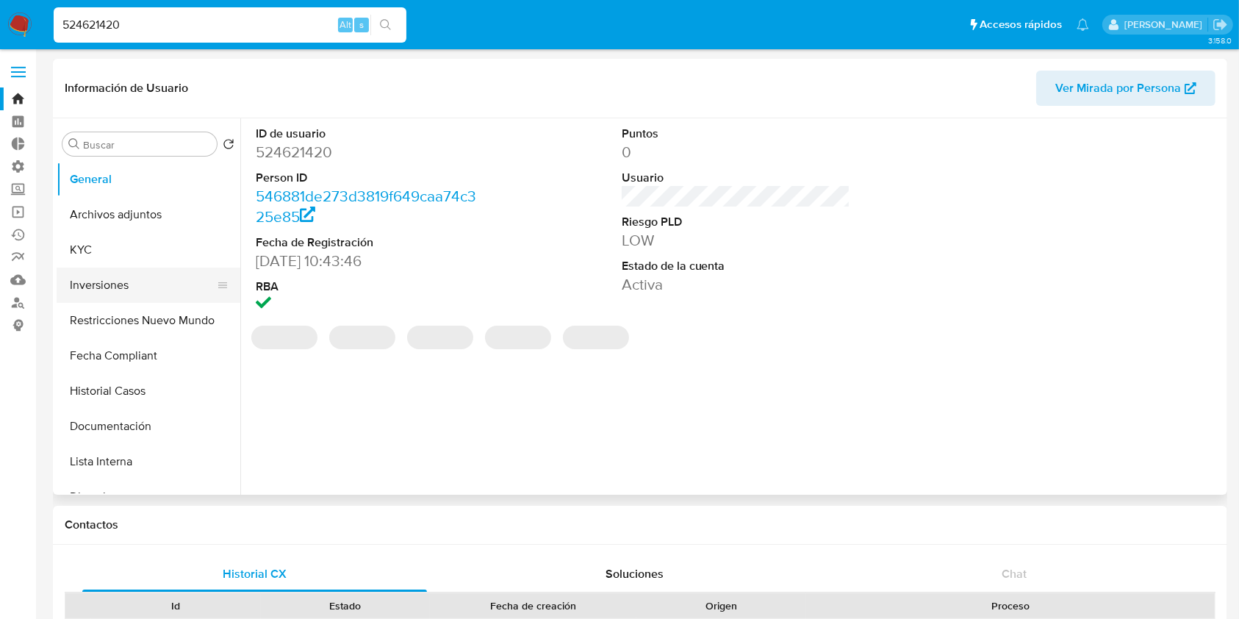
select select "10"
click at [121, 291] on button "Inversiones" at bounding box center [143, 285] width 172 height 35
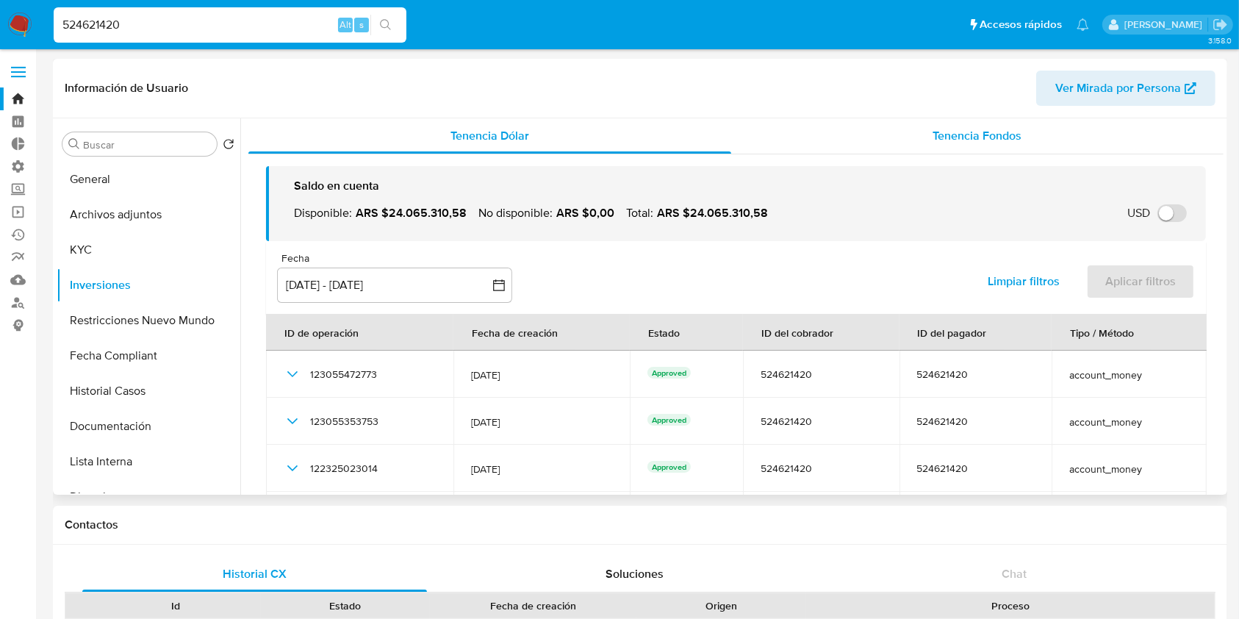
click at [1017, 133] on div "Tenencia Fondos" at bounding box center [977, 135] width 493 height 35
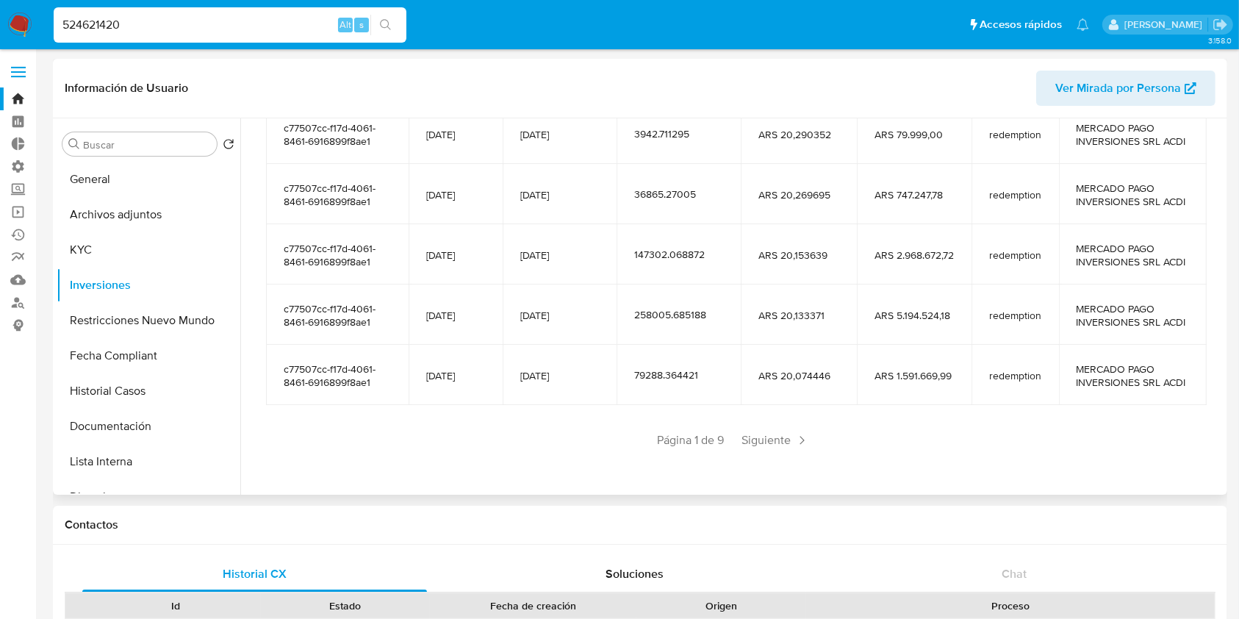
scroll to position [326, 0]
click at [770, 448] on span "Siguiente" at bounding box center [775, 441] width 79 height 24
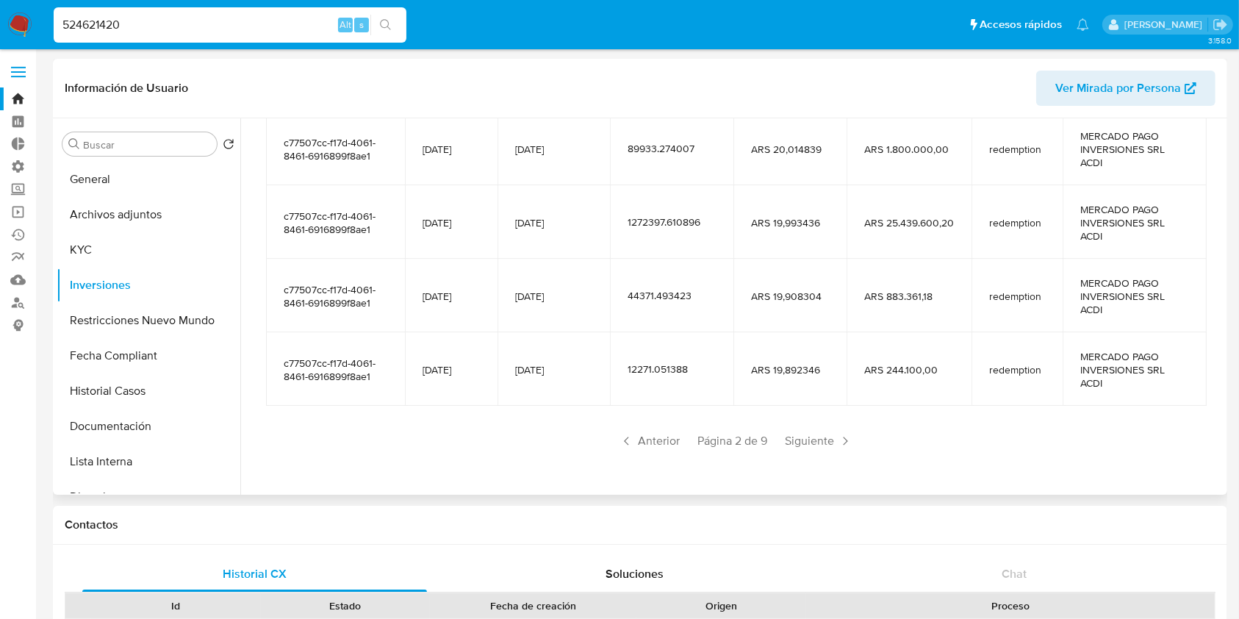
click at [770, 448] on div "Anterior Página 2 de 9 Siguiente" at bounding box center [736, 441] width 940 height 24
click at [820, 446] on span "Siguiente" at bounding box center [818, 441] width 79 height 24
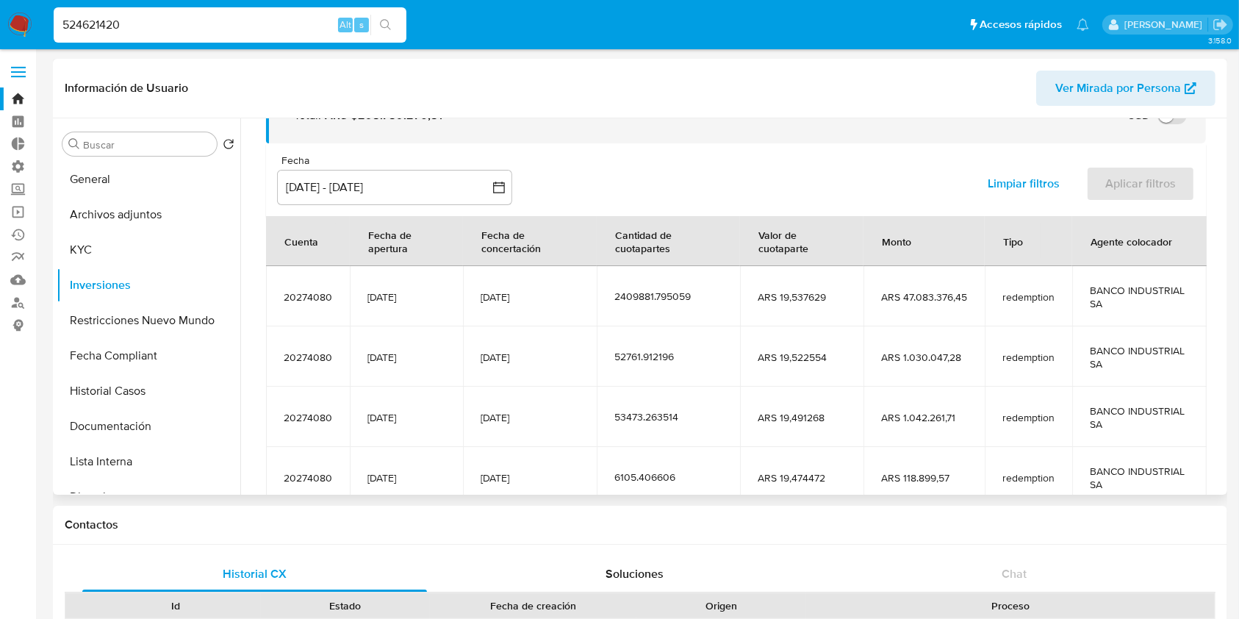
scroll to position [259, 0]
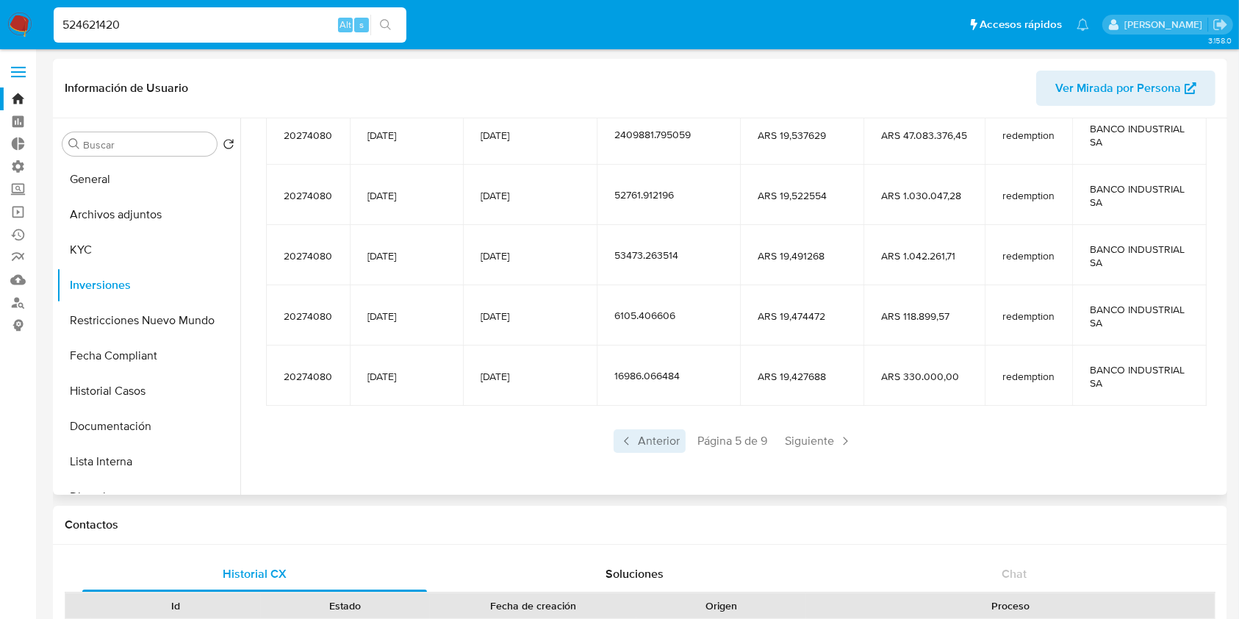
click at [653, 435] on span "Anterior" at bounding box center [650, 441] width 72 height 24
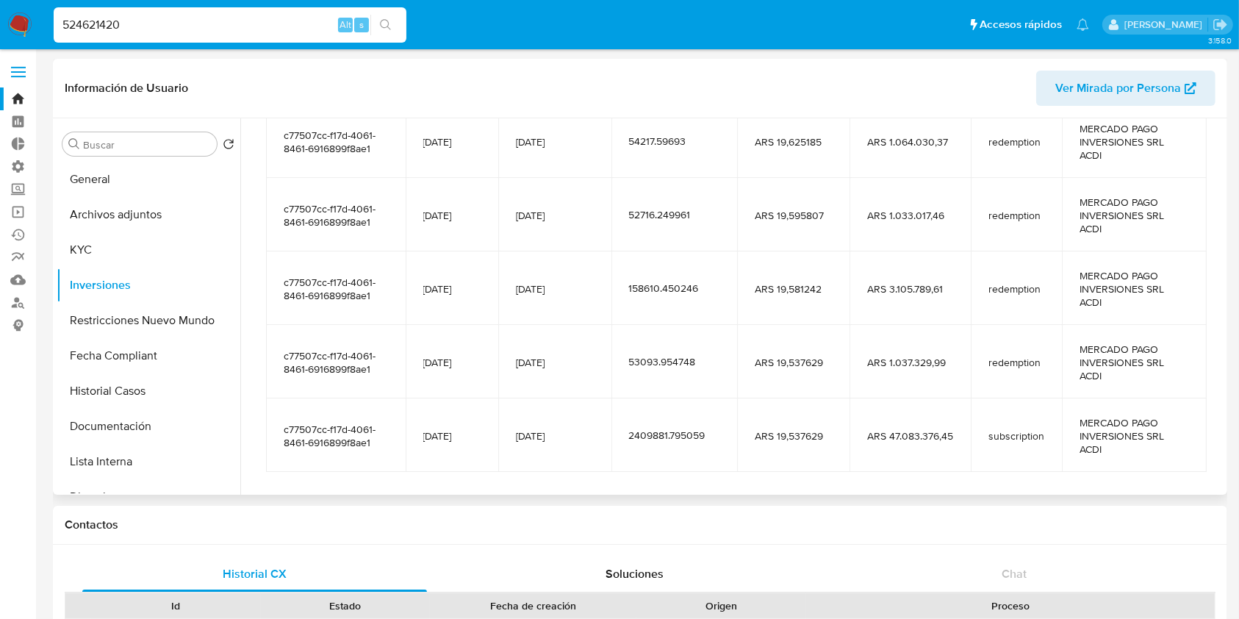
click at [194, 24] on input "524621420" at bounding box center [230, 24] width 353 height 19
paste input "128411524"
type input "128411524"
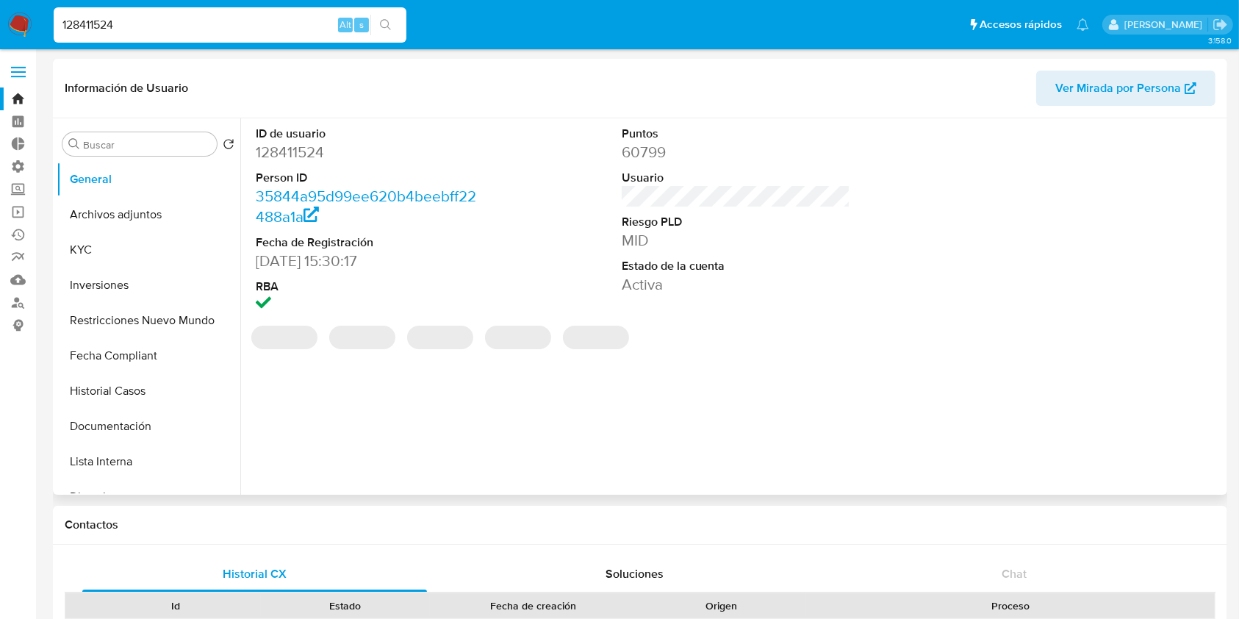
select select "10"
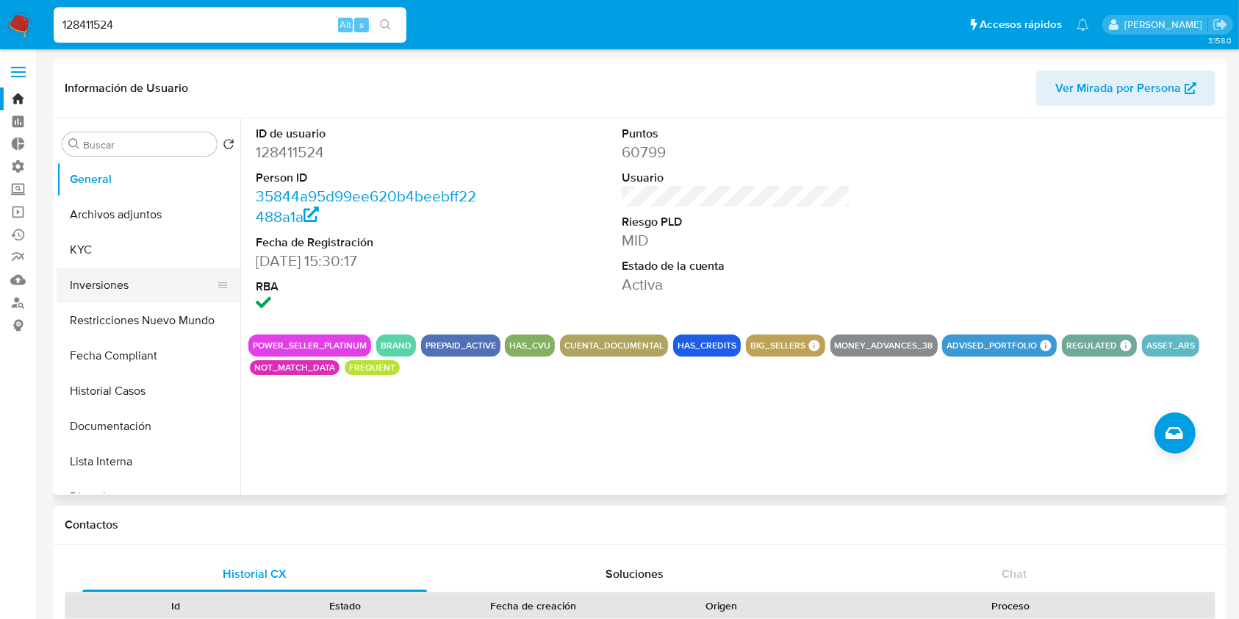
click at [92, 287] on button "Inversiones" at bounding box center [143, 285] width 172 height 35
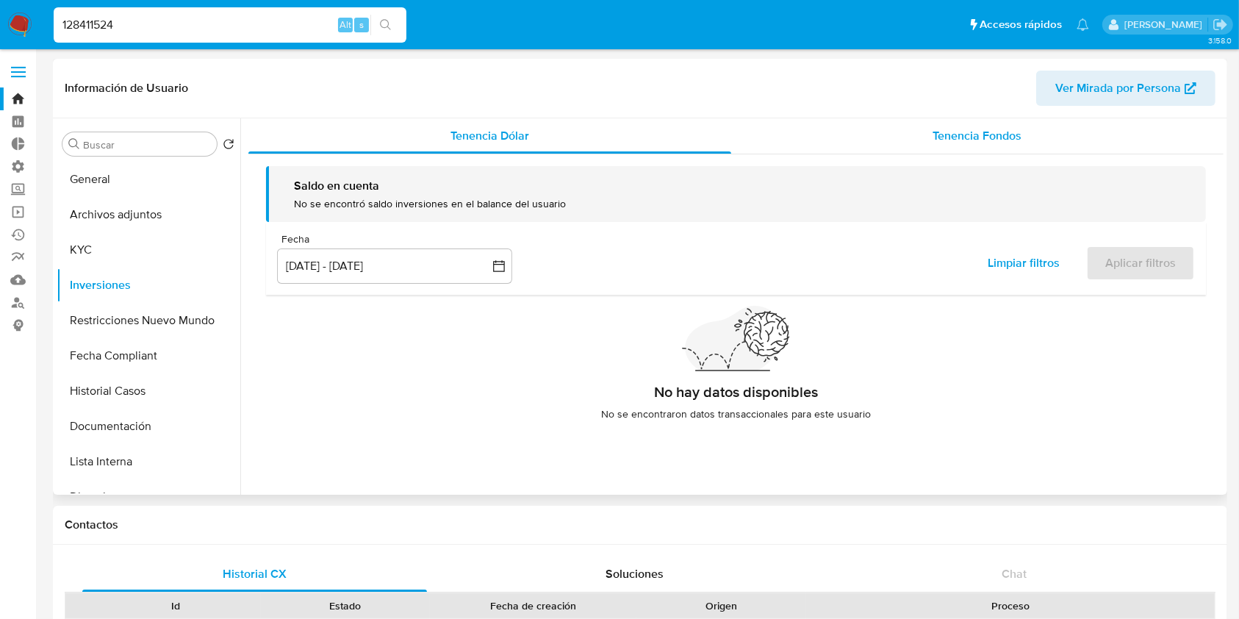
click at [1031, 146] on div "Tenencia Fondos" at bounding box center [977, 135] width 493 height 35
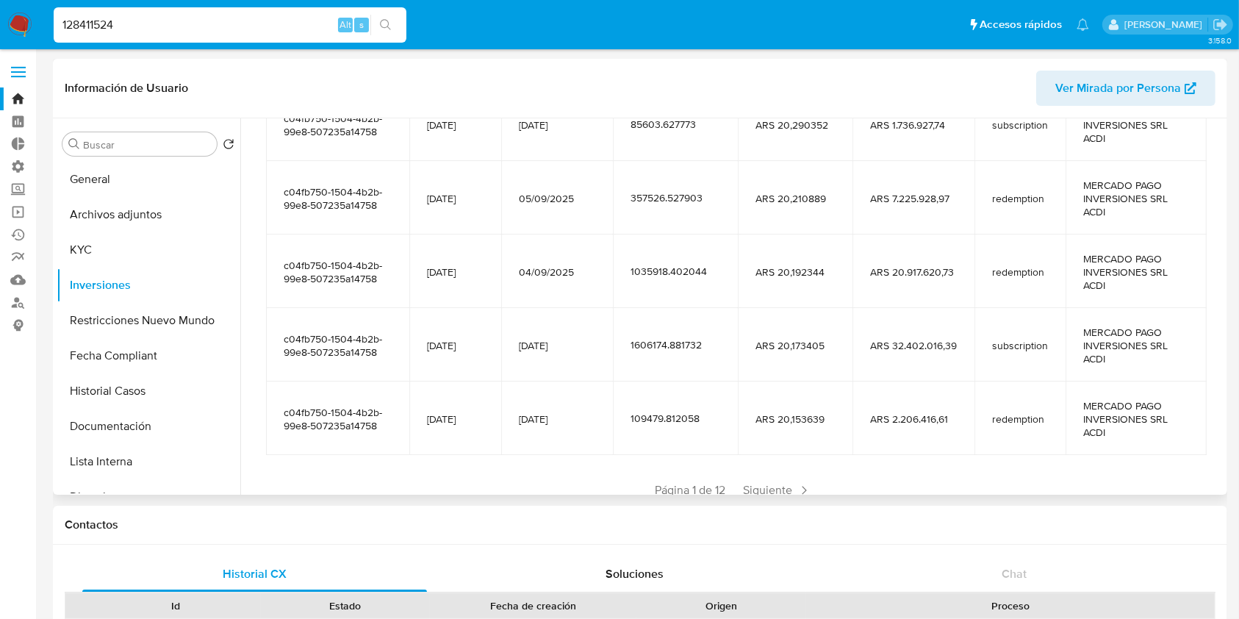
scroll to position [276, 0]
click at [749, 483] on span "Siguiente" at bounding box center [777, 491] width 79 height 24
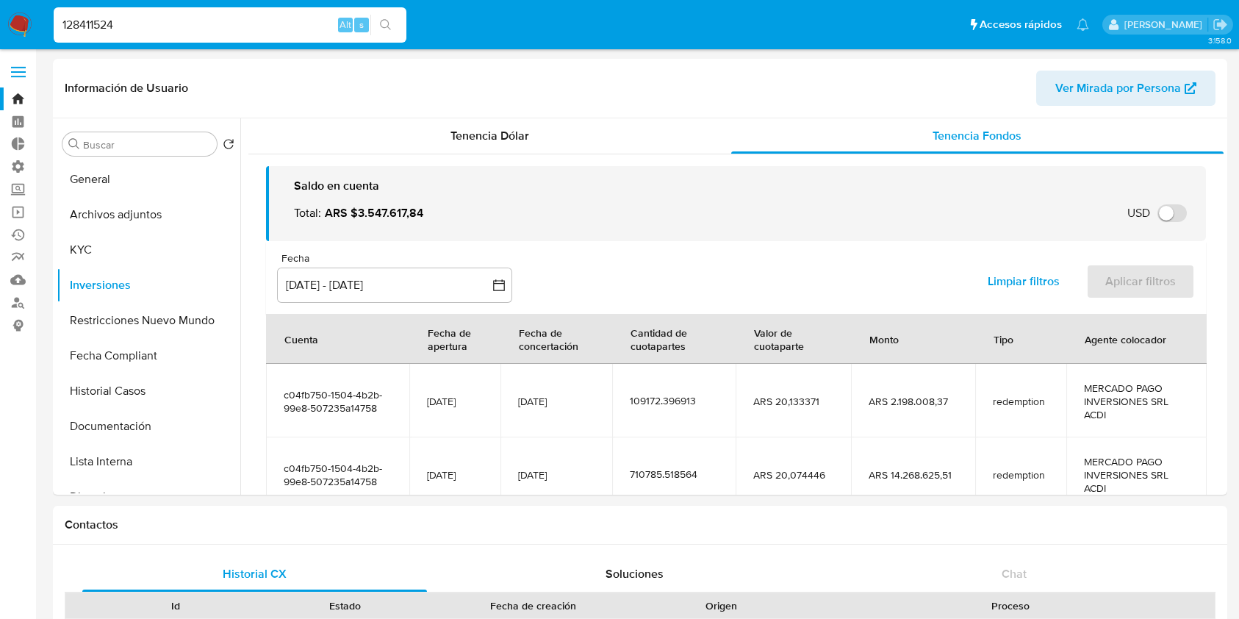
select select "10"
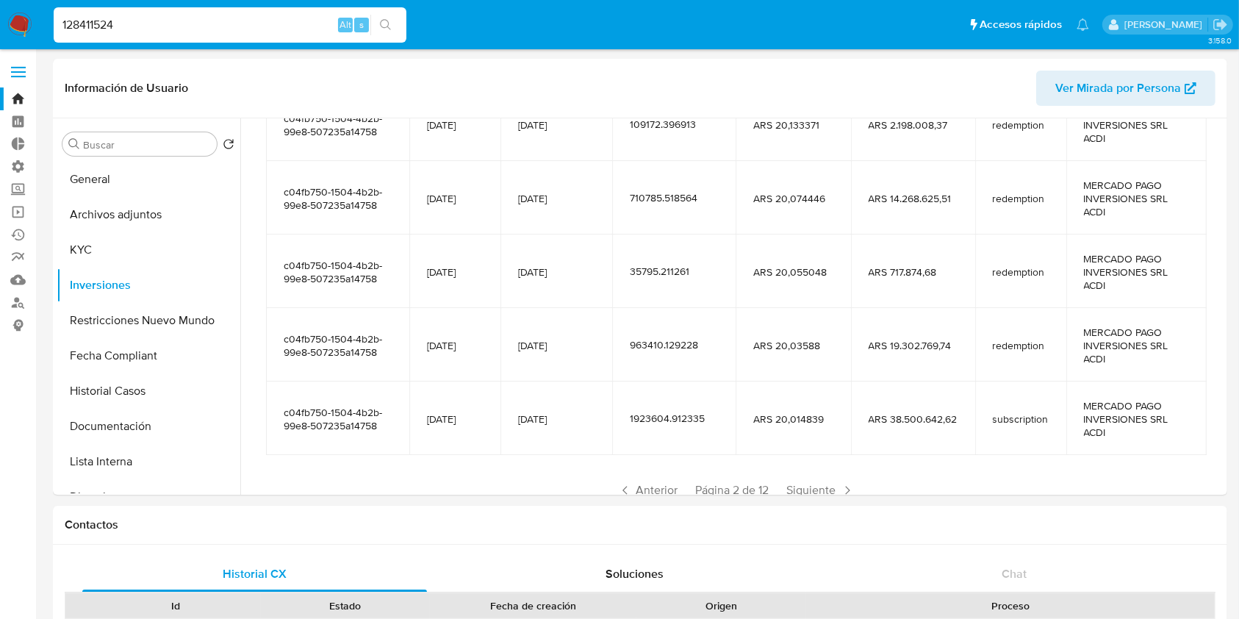
click at [793, 485] on span "Siguiente" at bounding box center [820, 491] width 79 height 24
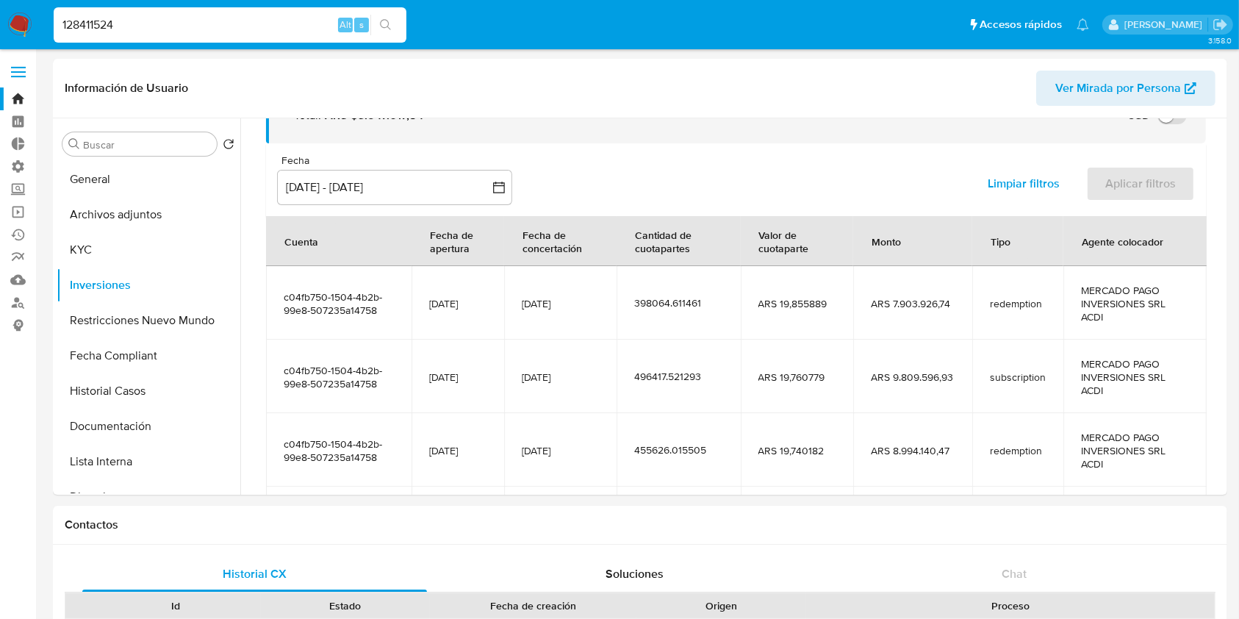
scroll to position [276, 0]
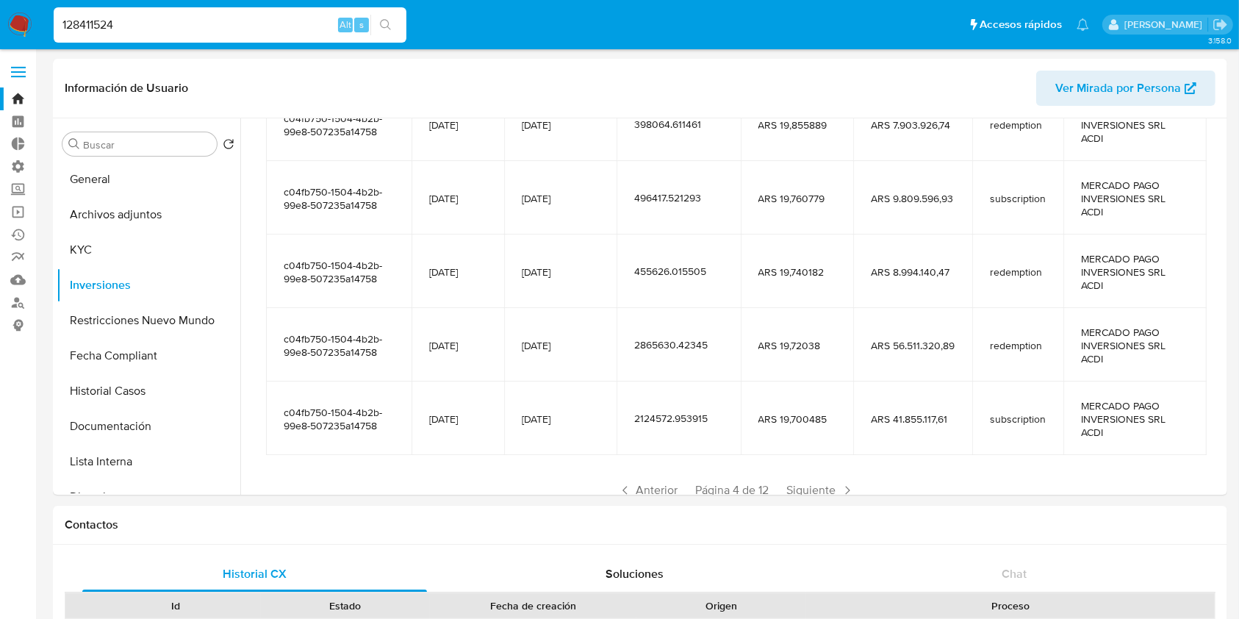
click at [793, 485] on span "Siguiente" at bounding box center [820, 491] width 79 height 24
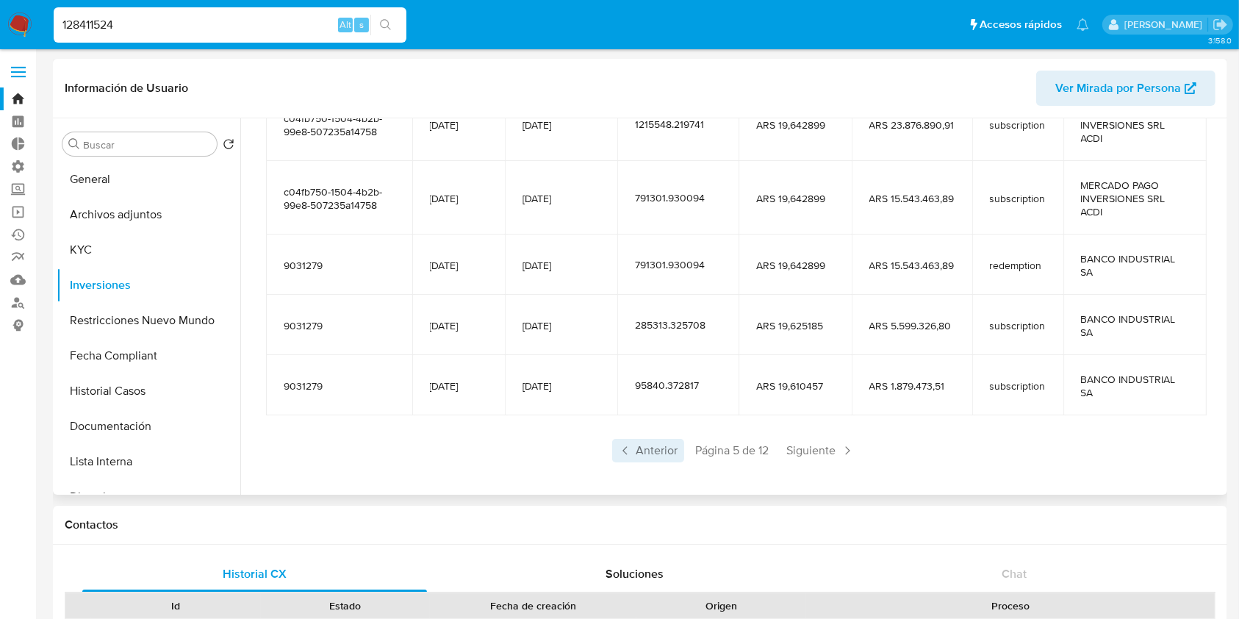
click at [638, 458] on span "Anterior" at bounding box center [648, 451] width 72 height 24
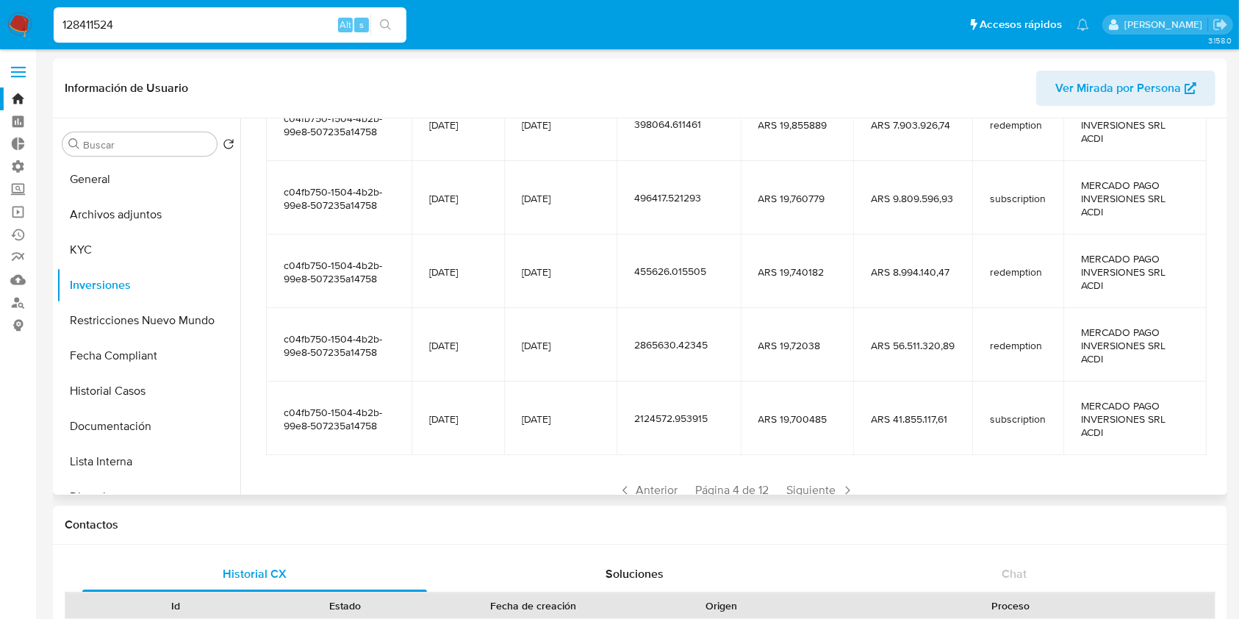
click at [196, 27] on input "128411524" at bounding box center [230, 24] width 353 height 19
paste input "524621420"
type input "524621420"
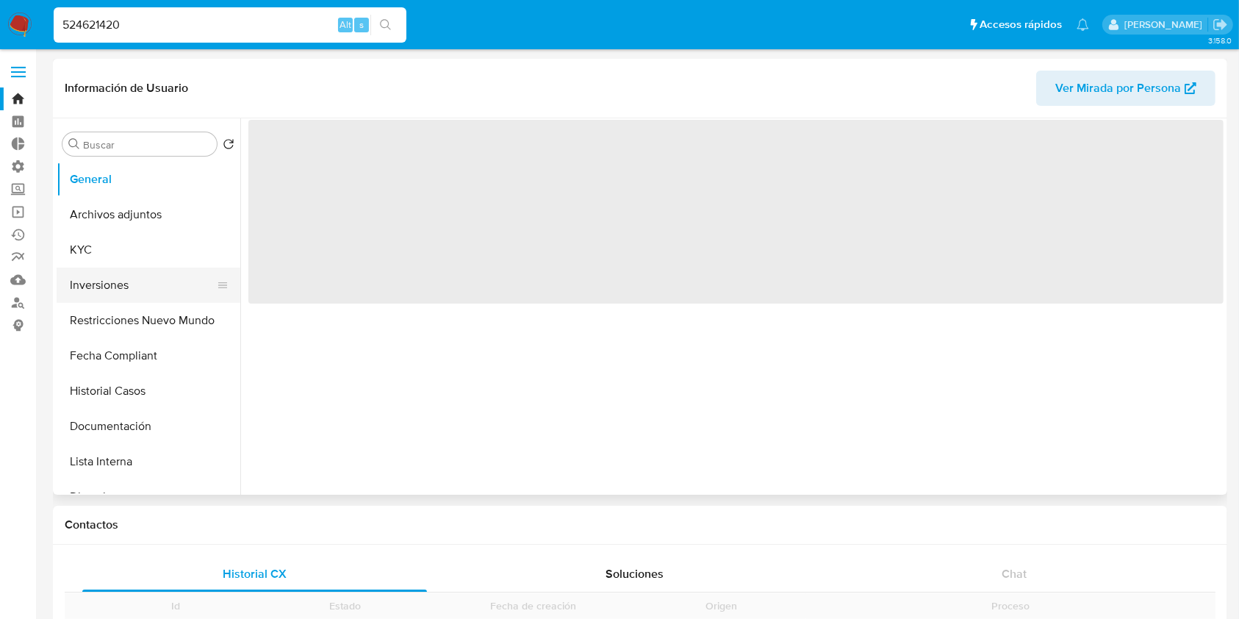
click at [147, 291] on button "Inversiones" at bounding box center [143, 285] width 172 height 35
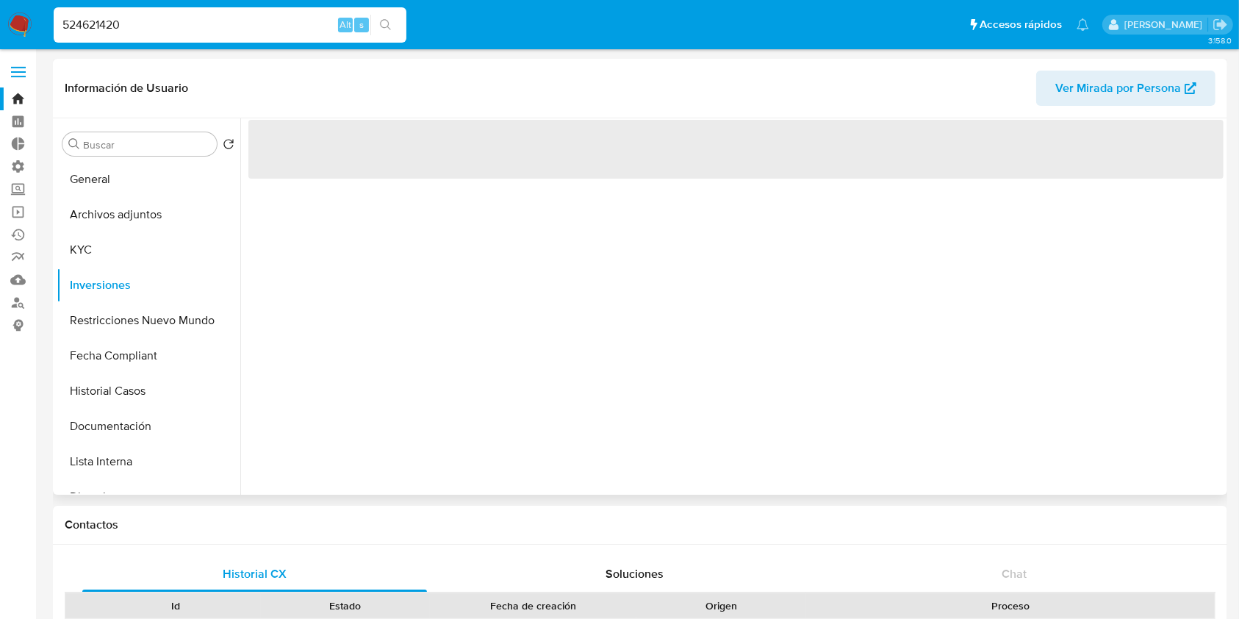
select select "10"
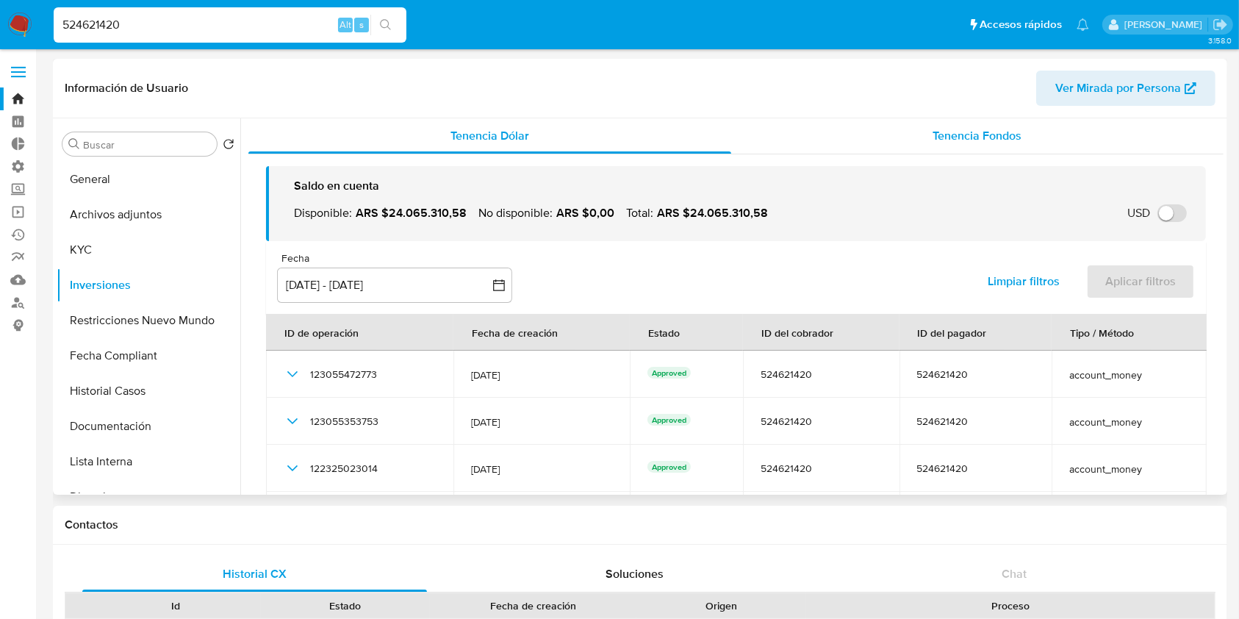
click at [1021, 136] on div "Tenencia Fondos" at bounding box center [977, 135] width 493 height 35
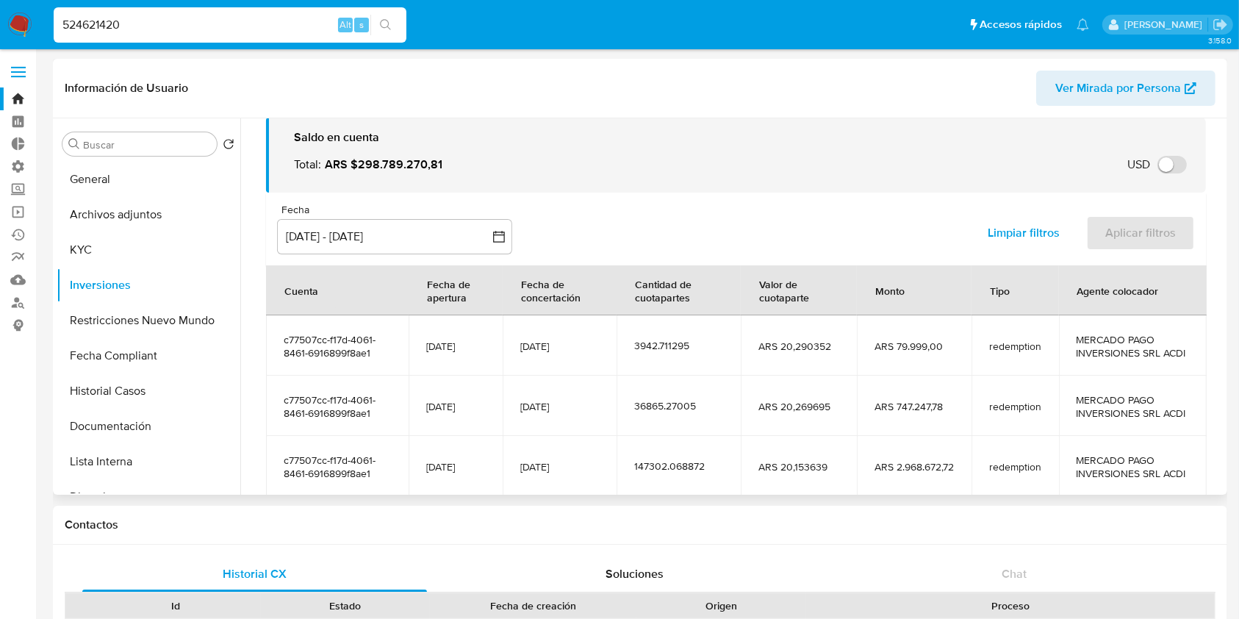
scroll to position [326, 0]
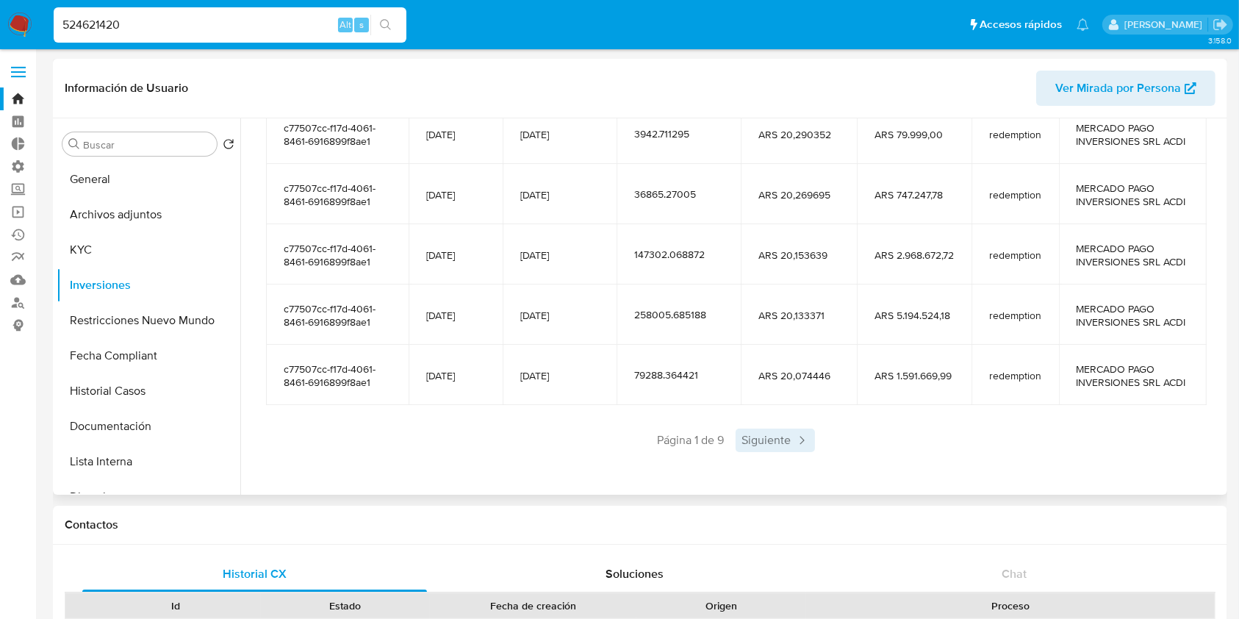
click at [758, 432] on span "Siguiente" at bounding box center [775, 441] width 79 height 24
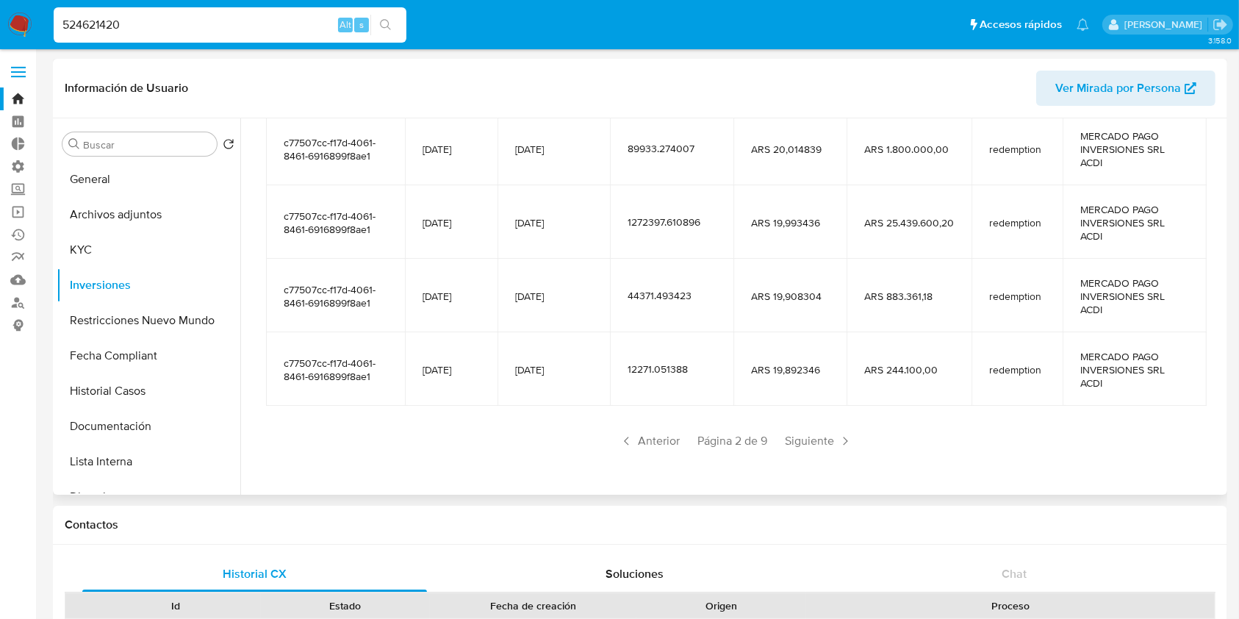
click at [808, 445] on span "Siguiente" at bounding box center [818, 441] width 79 height 24
click at [194, 22] on input "524621420" at bounding box center [230, 24] width 353 height 19
paste input "407597356"
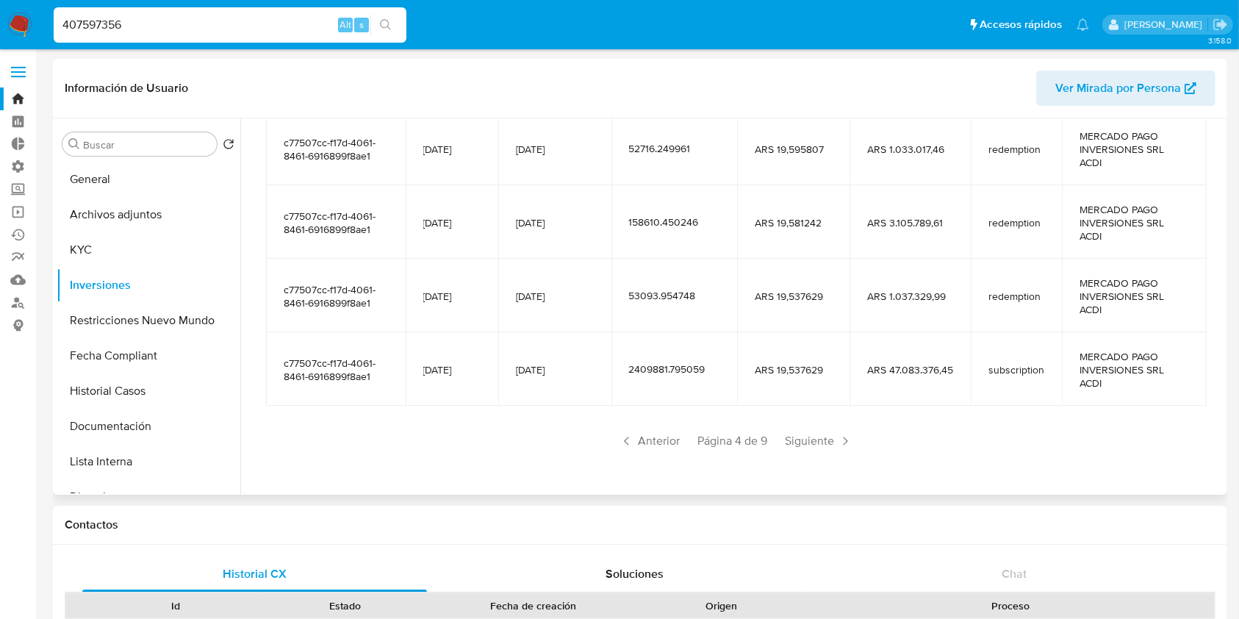
type input "407597356"
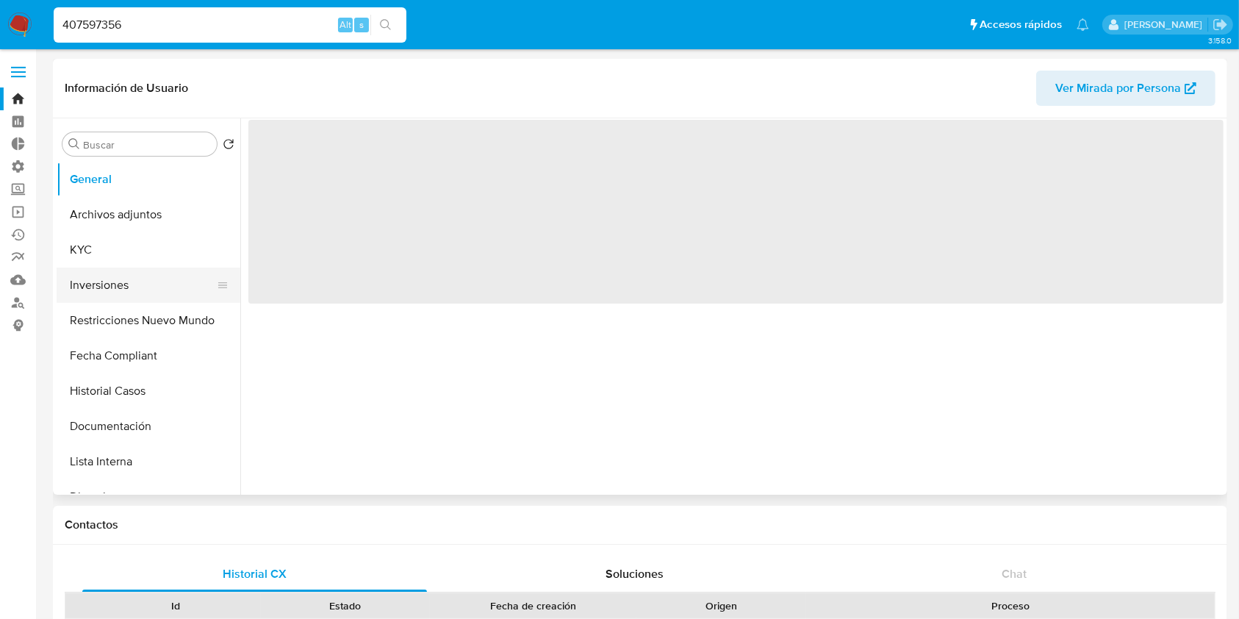
click at [123, 282] on button "Inversiones" at bounding box center [143, 285] width 172 height 35
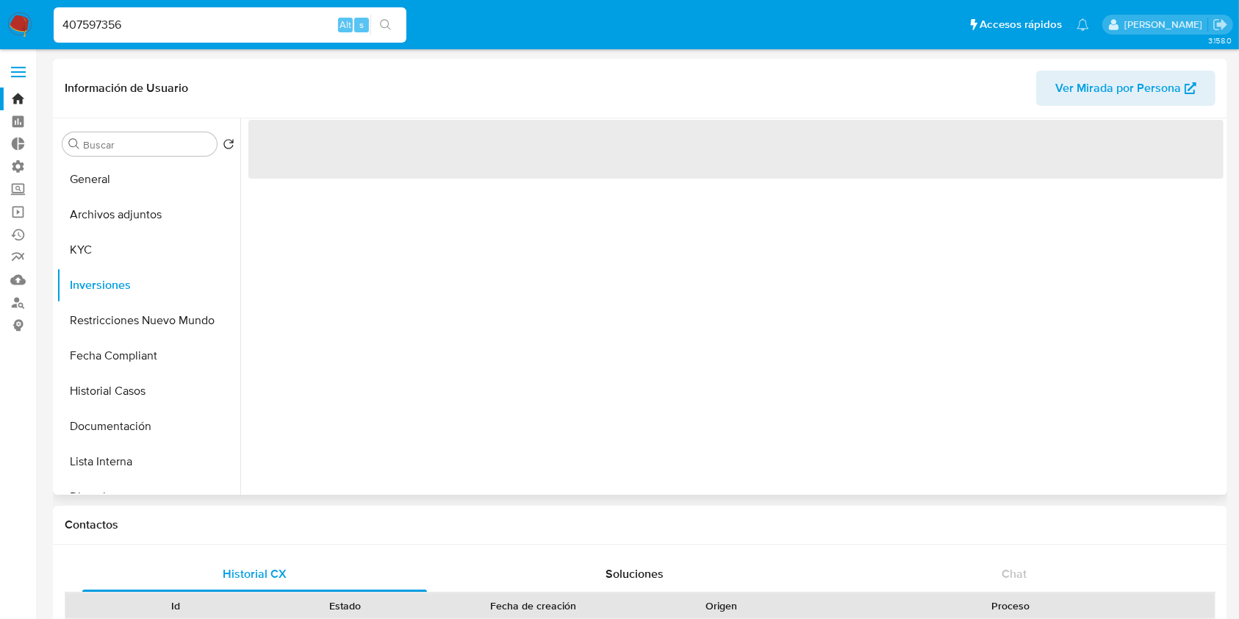
select select "10"
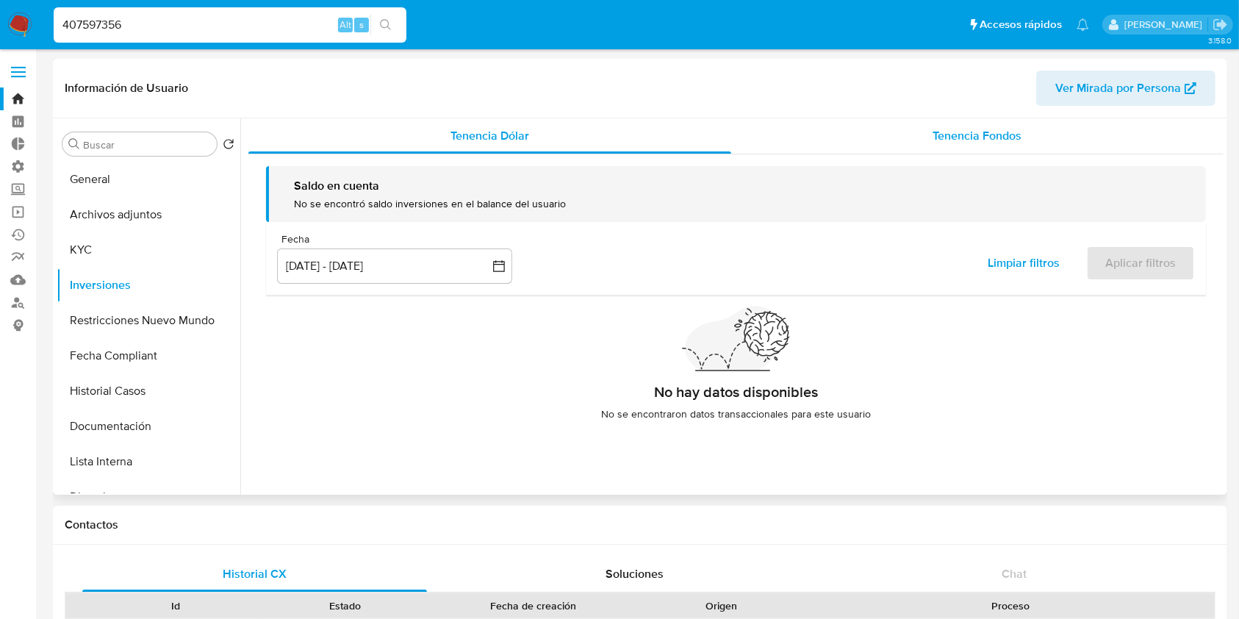
click at [969, 135] on span "Tenencia Fondos" at bounding box center [977, 135] width 89 height 17
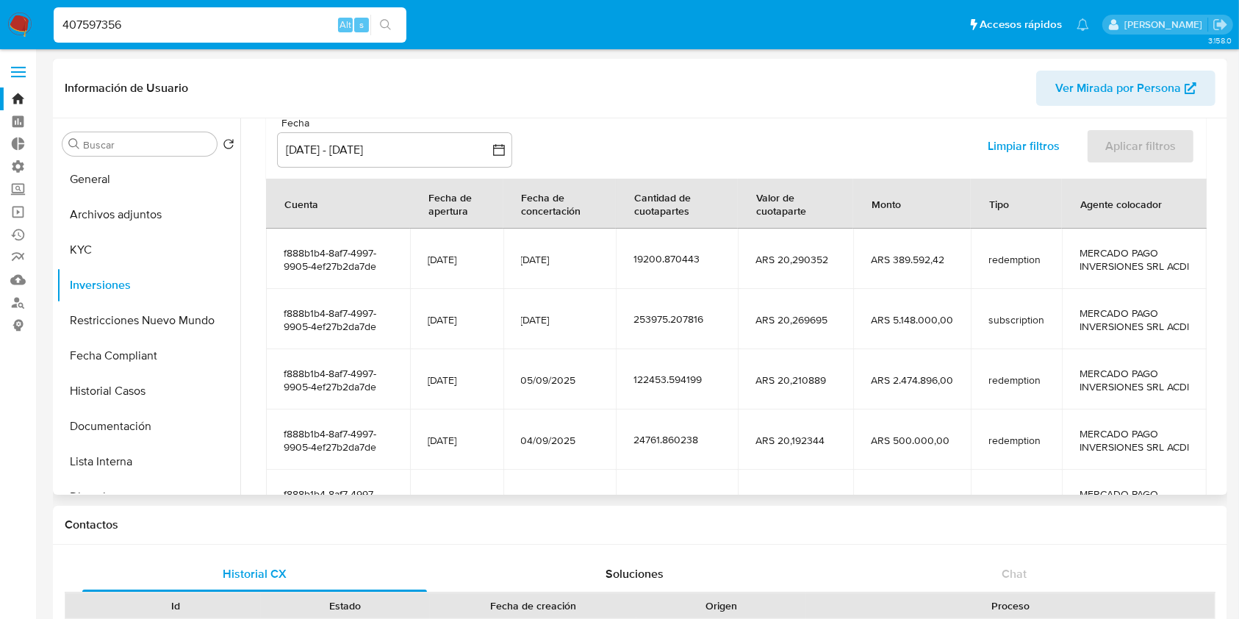
scroll to position [326, 0]
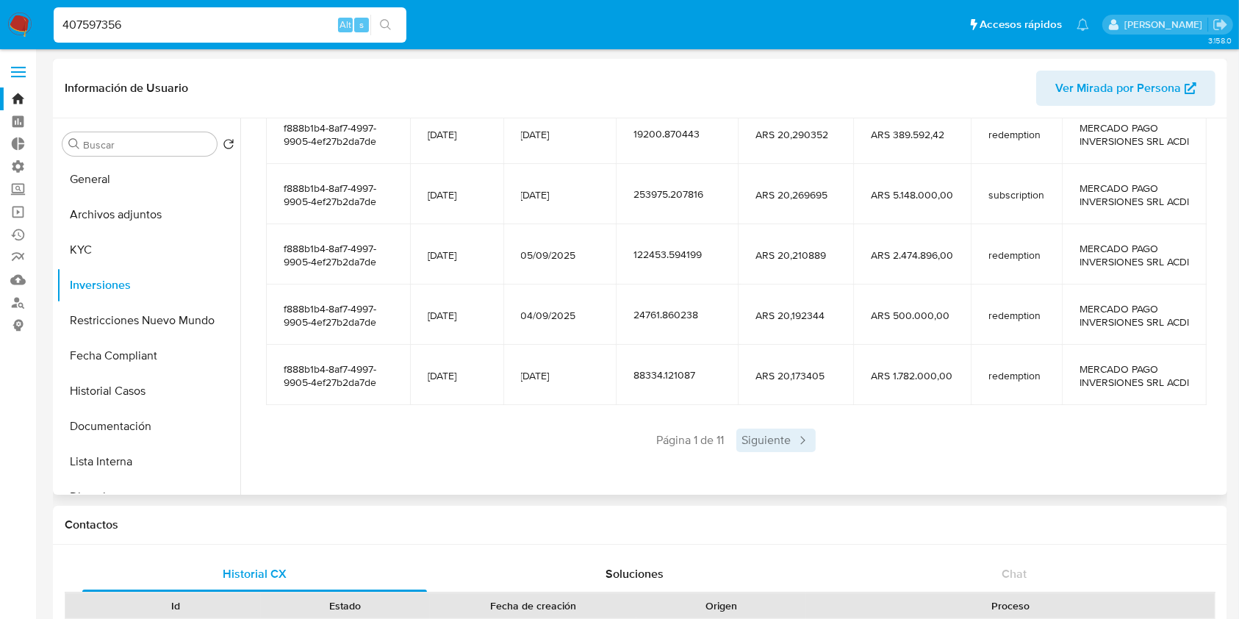
click at [777, 432] on span "Siguiente" at bounding box center [775, 441] width 79 height 24
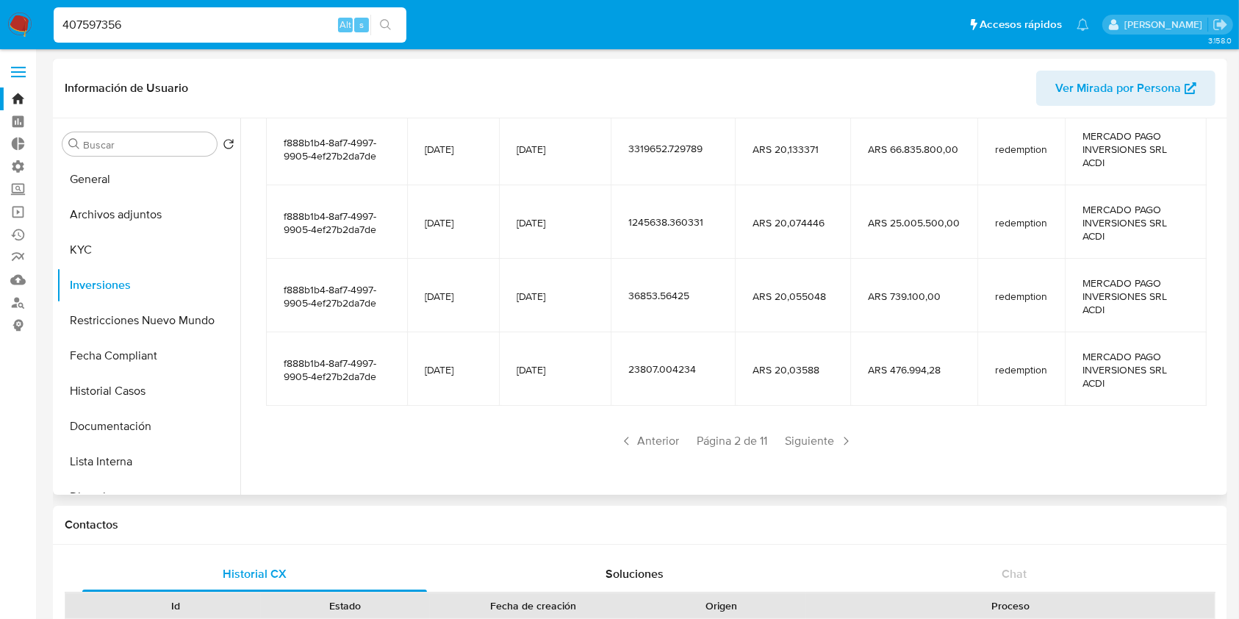
click at [822, 452] on div "Saldo en cuenta Total : ARS $5.255.693,02 USD Cambiar entre moneda local y USD …" at bounding box center [735, 158] width 975 height 659
click at [828, 437] on span "Siguiente" at bounding box center [819, 441] width 79 height 24
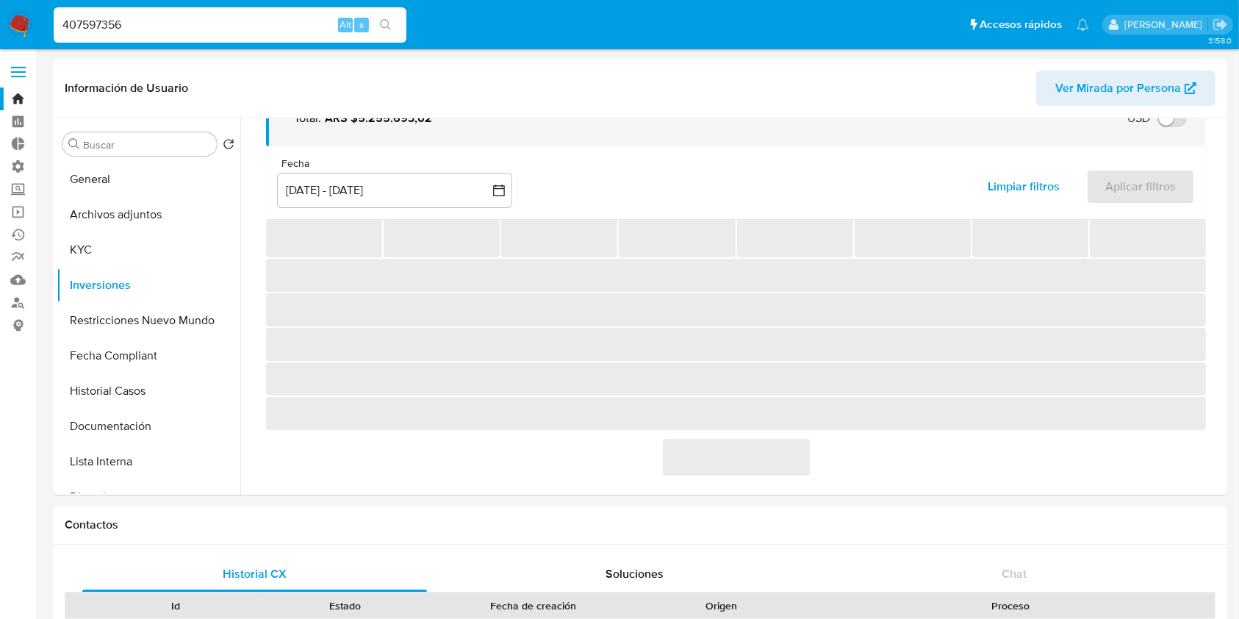
scroll to position [259, 0]
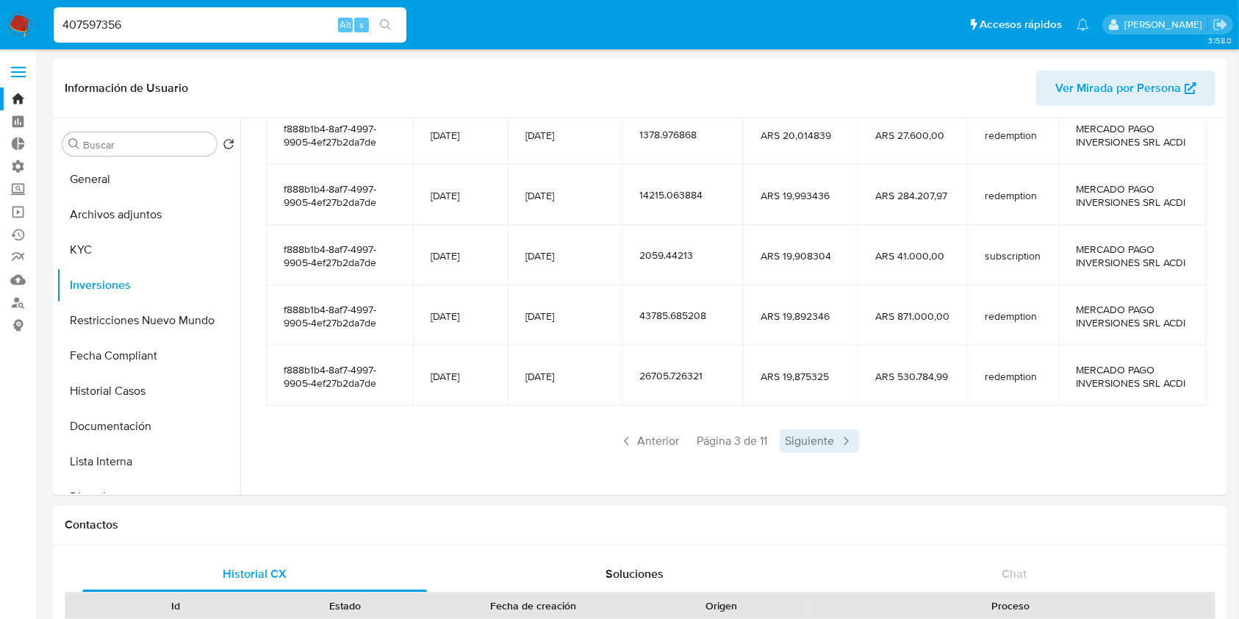
click at [828, 437] on span "Siguiente" at bounding box center [819, 441] width 79 height 24
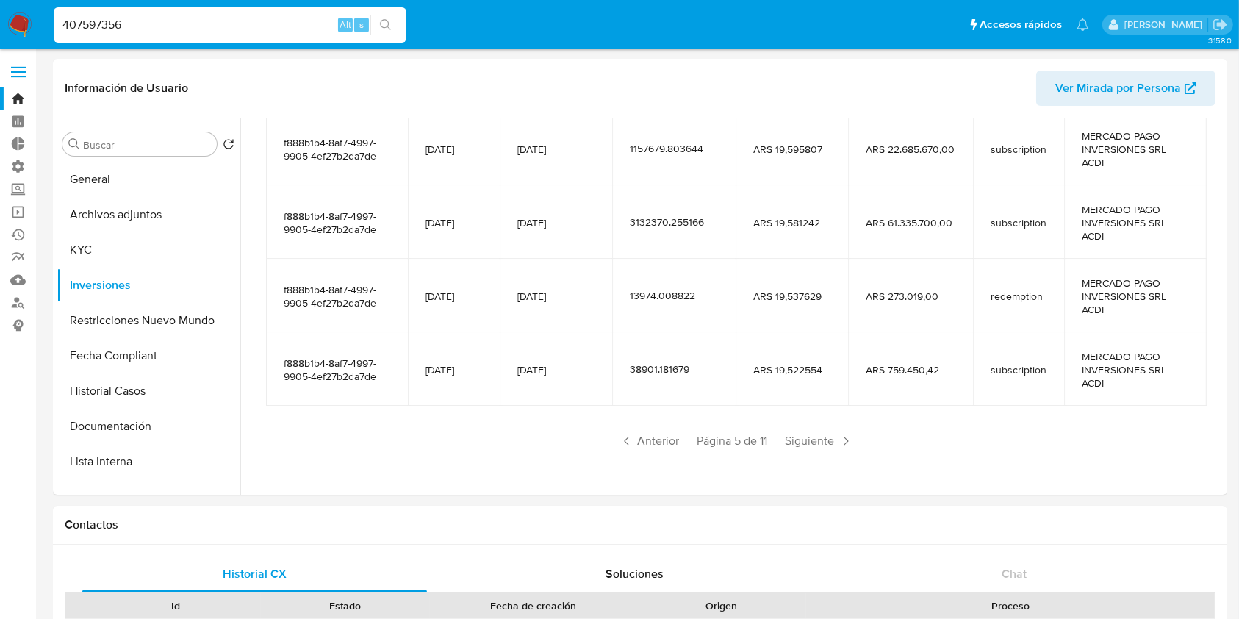
click at [162, 32] on input "407597356" at bounding box center [230, 24] width 353 height 19
paste input "235197035"
type input "235197035"
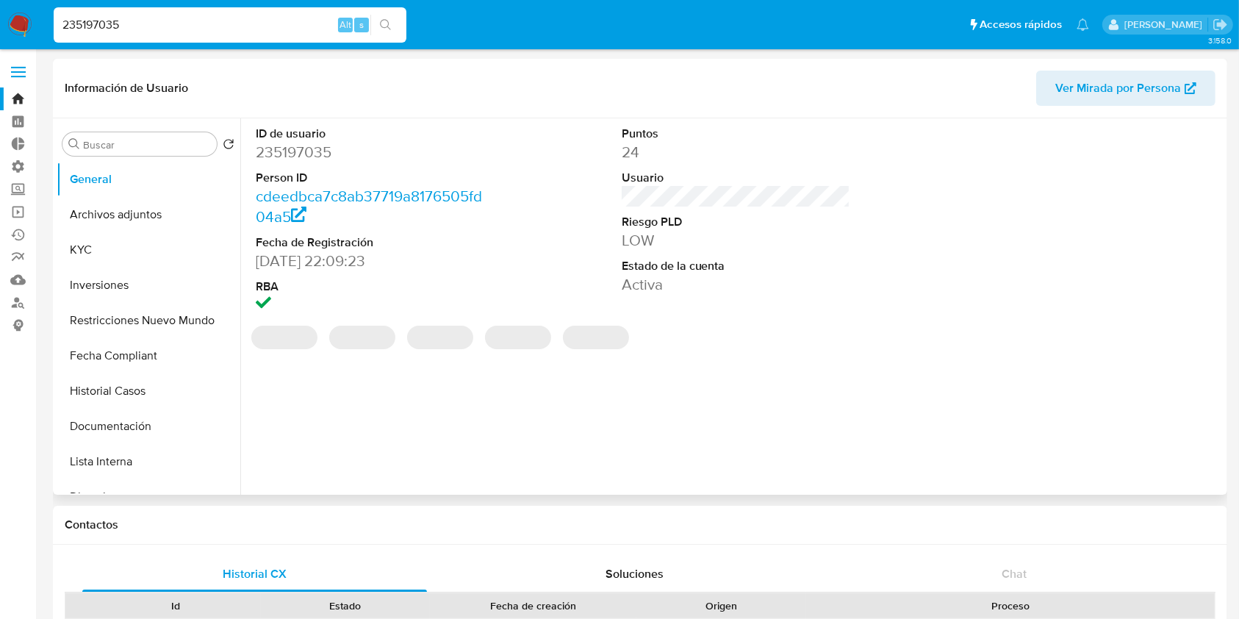
select select "10"
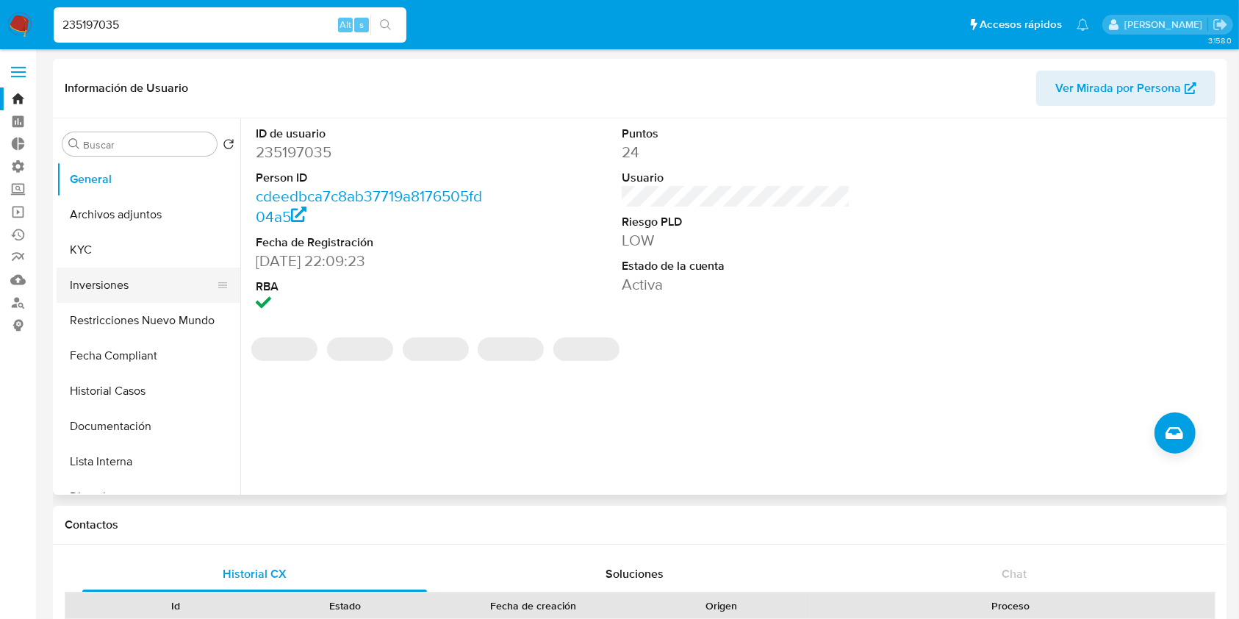
click at [157, 280] on button "Inversiones" at bounding box center [143, 285] width 172 height 35
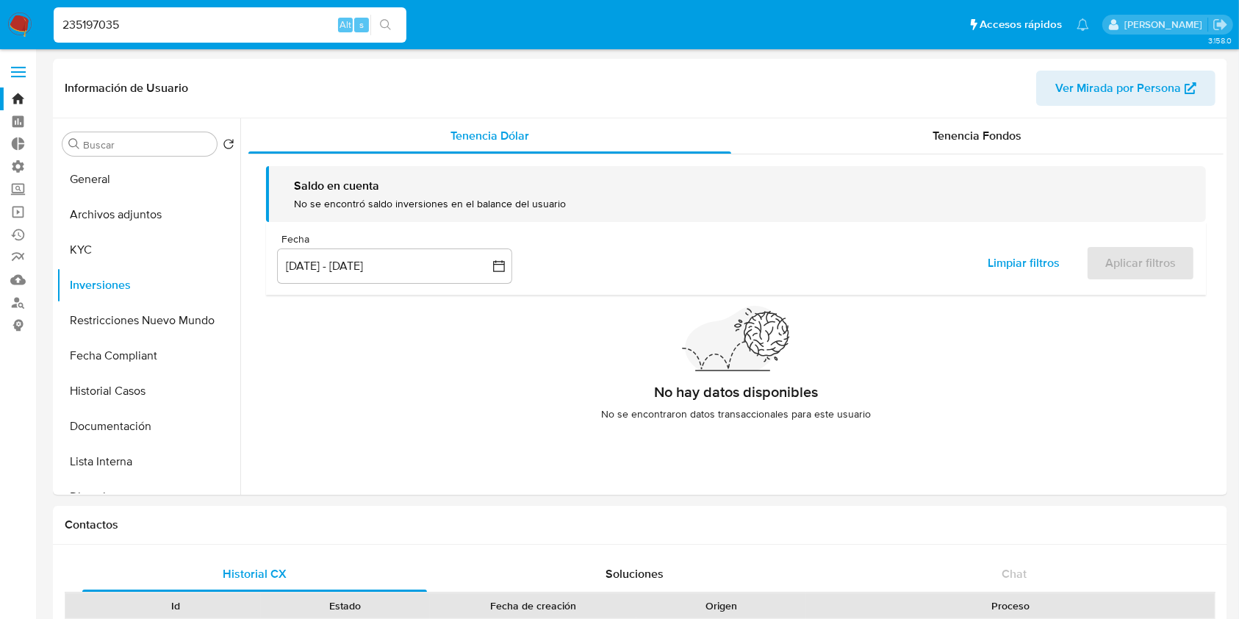
click at [912, 135] on div "Tenencia Fondos" at bounding box center [977, 135] width 493 height 35
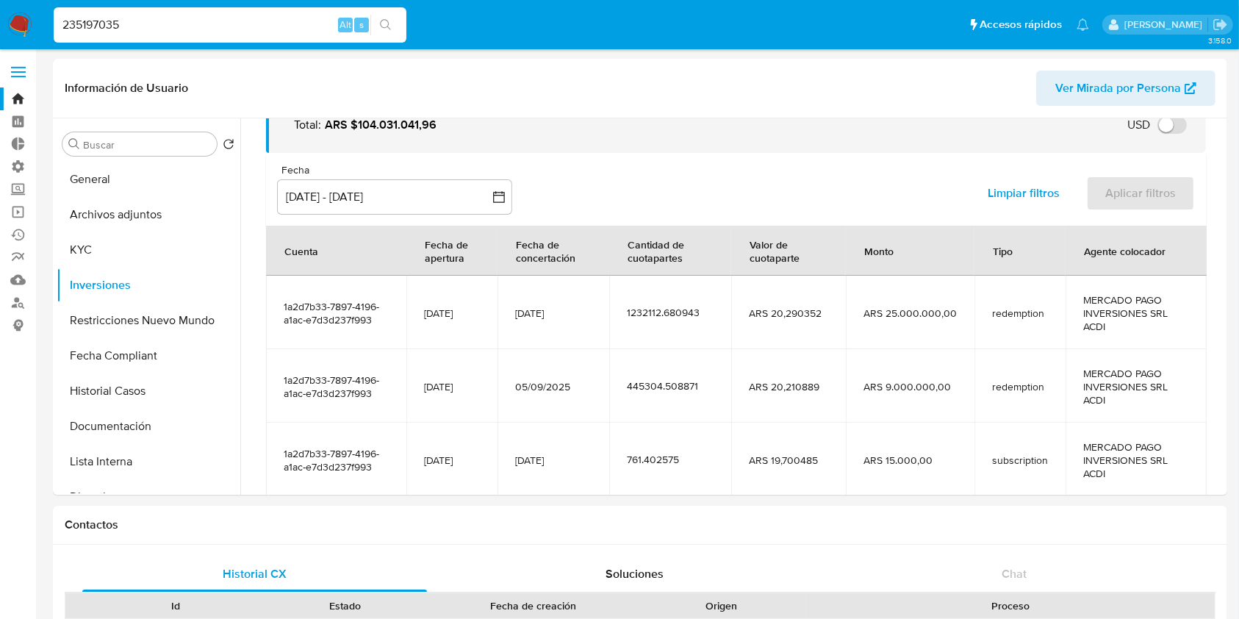
scroll to position [326, 0]
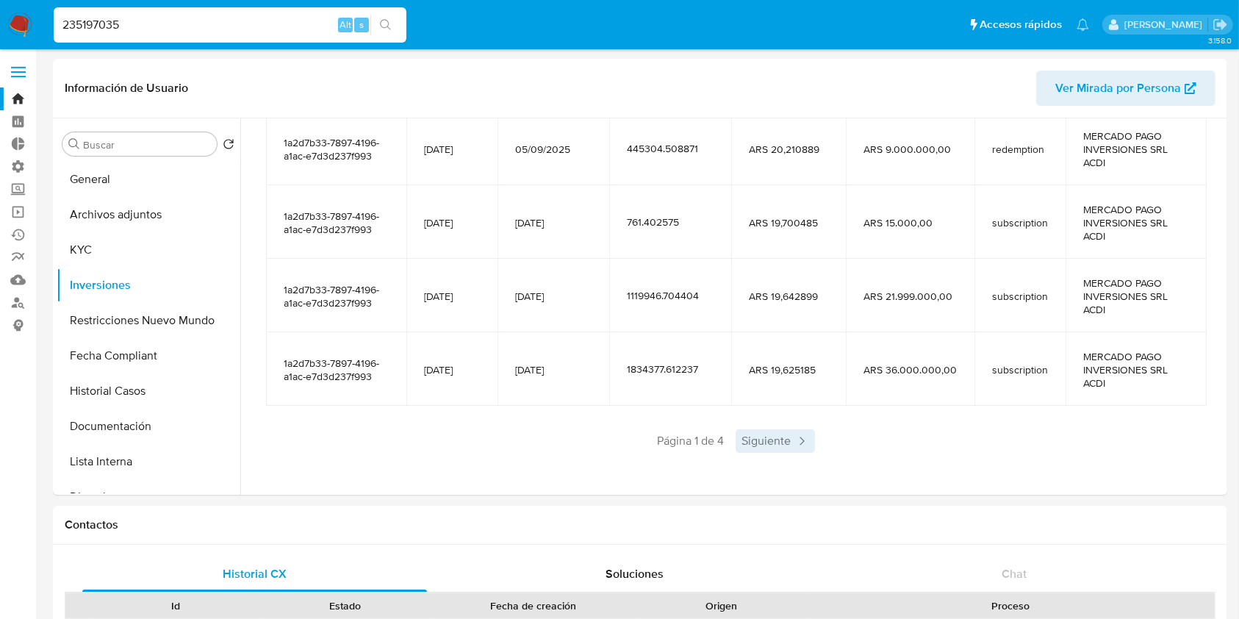
click at [777, 444] on span "Siguiente" at bounding box center [775, 441] width 79 height 24
click at [779, 444] on span "Siguiente" at bounding box center [818, 441] width 79 height 24
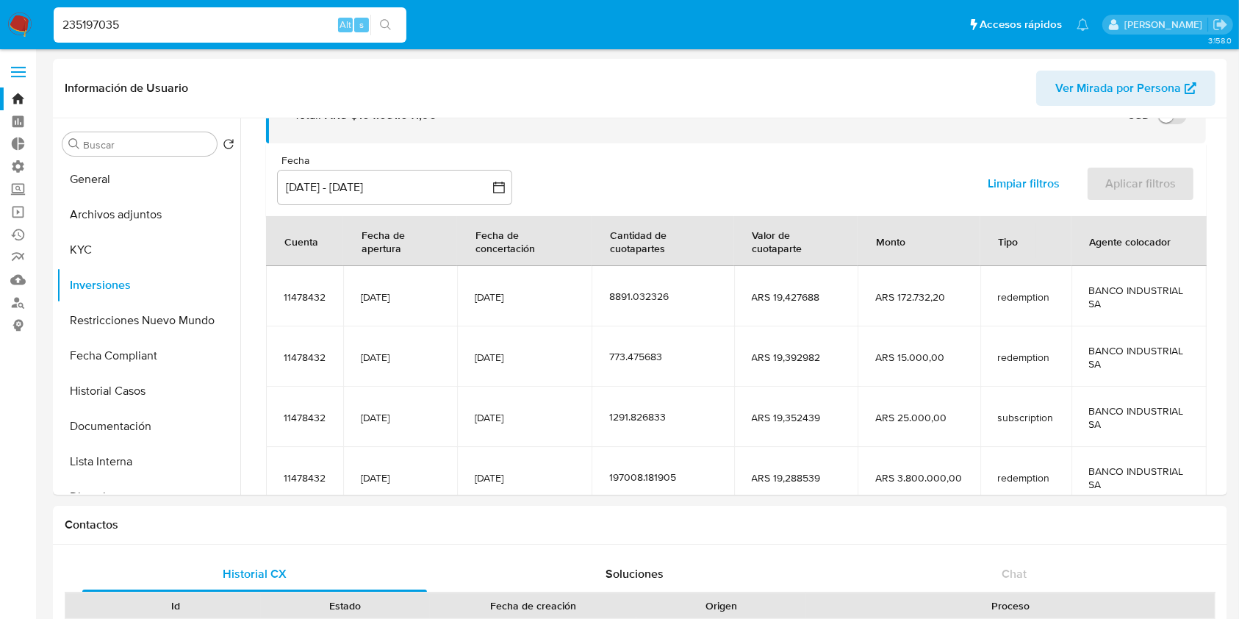
scroll to position [259, 0]
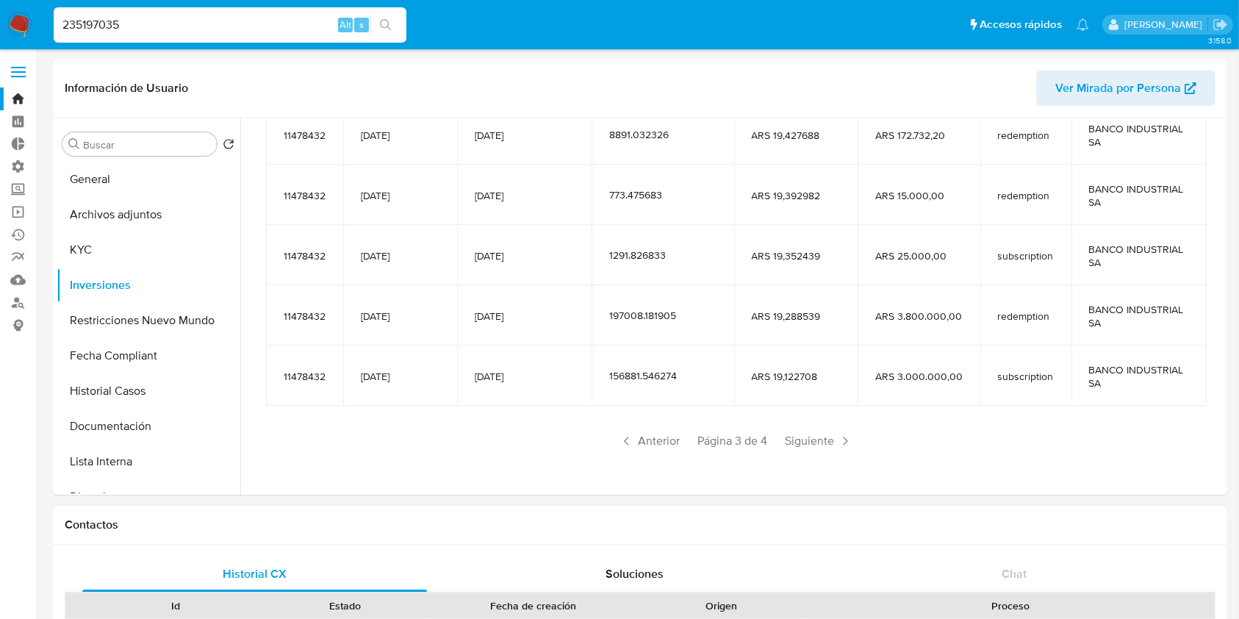
drag, startPoint x: 793, startPoint y: 439, endPoint x: 780, endPoint y: 520, distance: 82.7
click at [639, 442] on span "Anterior" at bounding box center [650, 441] width 72 height 24
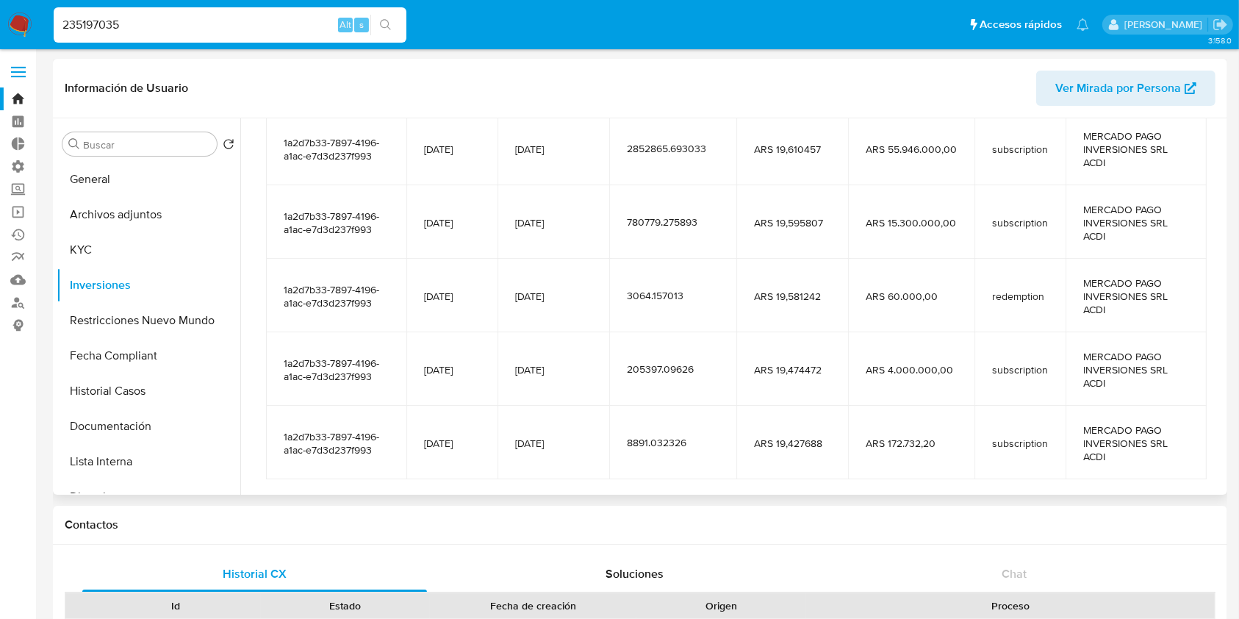
scroll to position [258, 0]
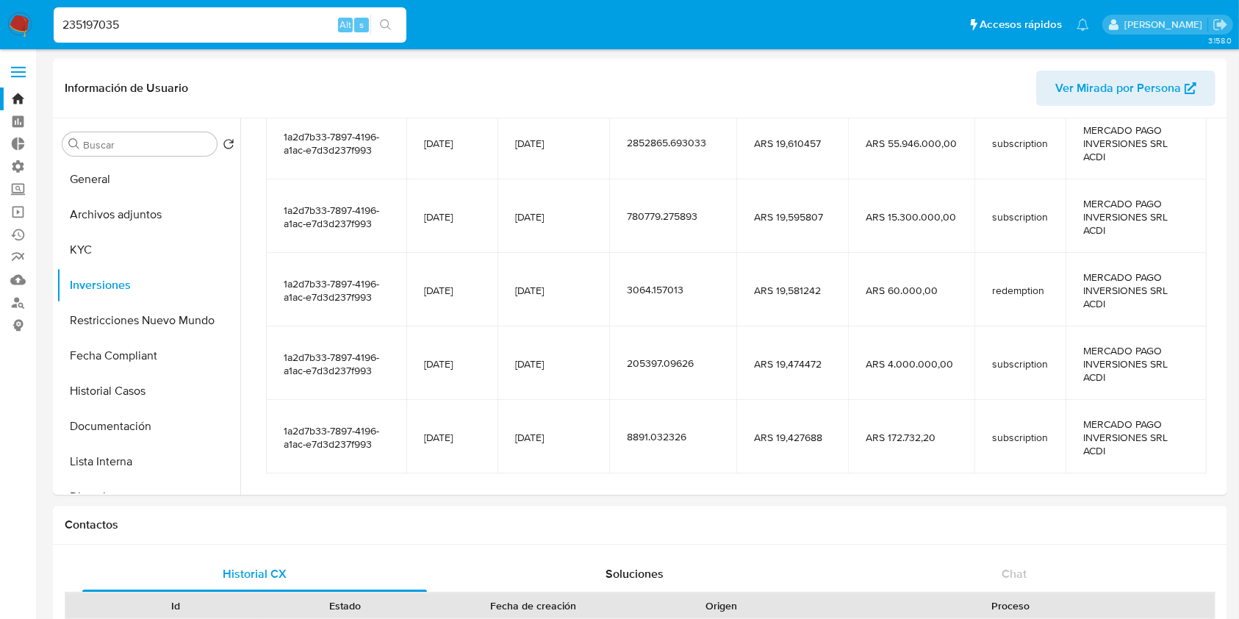
click at [221, 32] on input "235197035" at bounding box center [230, 24] width 353 height 19
paste input "57523969"
type input "57523969"
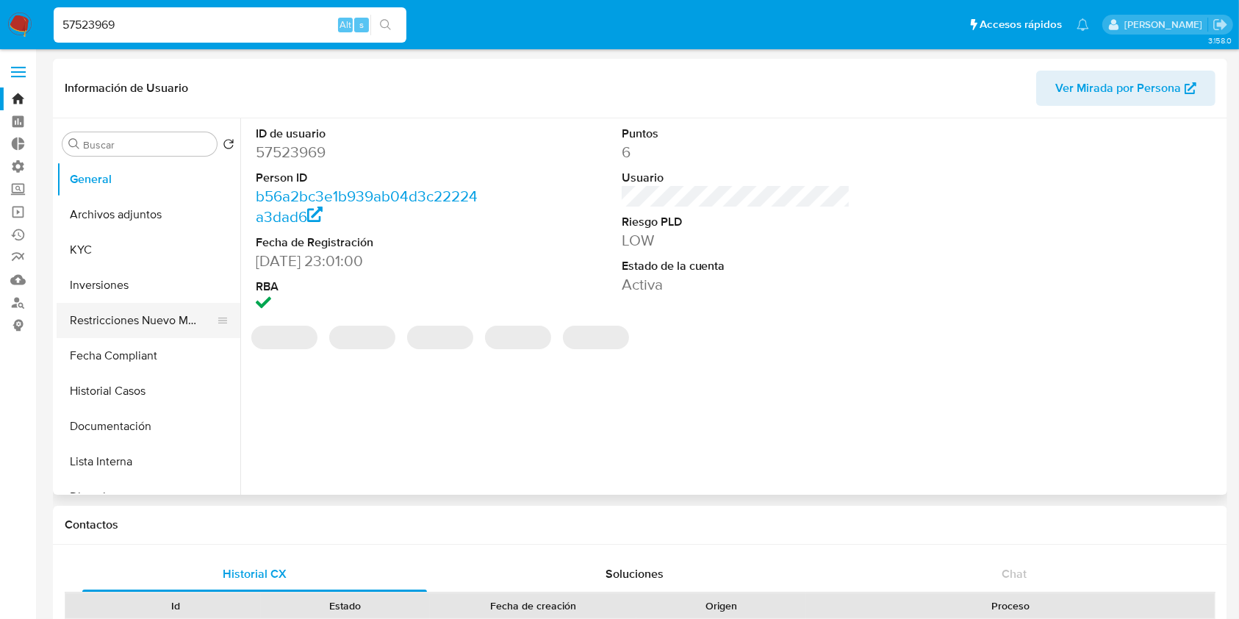
click at [132, 304] on button "Restricciones Nuevo Mundo" at bounding box center [143, 320] width 172 height 35
select select "10"
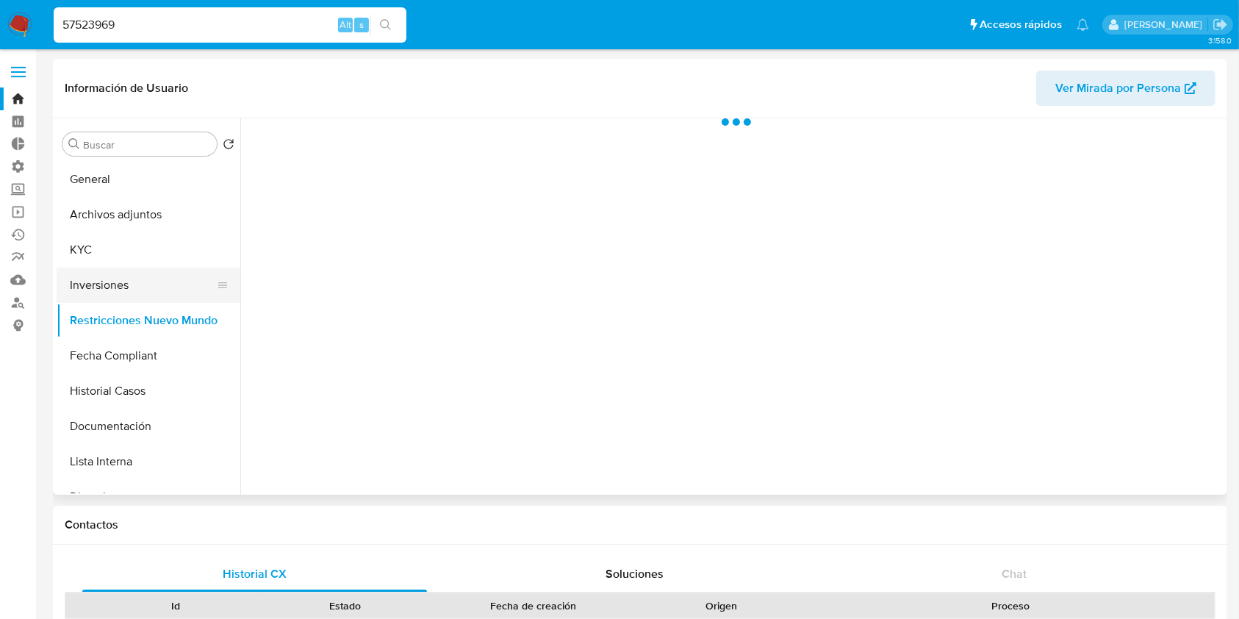
click at [132, 292] on button "Inversiones" at bounding box center [143, 285] width 172 height 35
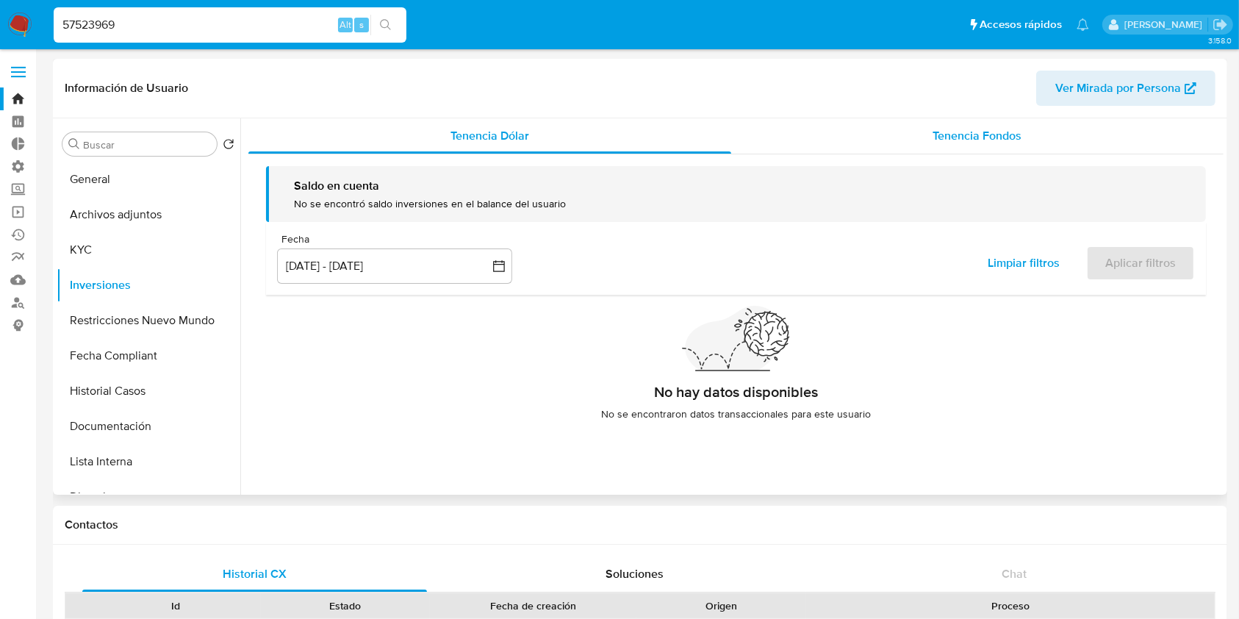
click at [953, 135] on span "Tenencia Fondos" at bounding box center [977, 135] width 89 height 17
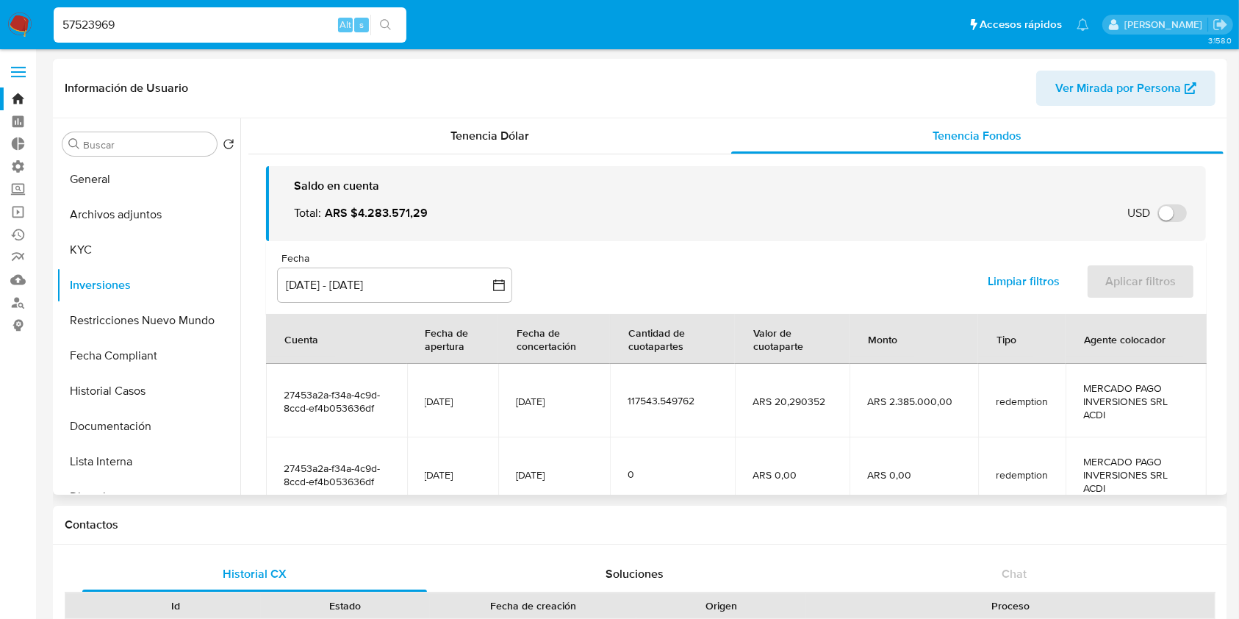
scroll to position [326, 0]
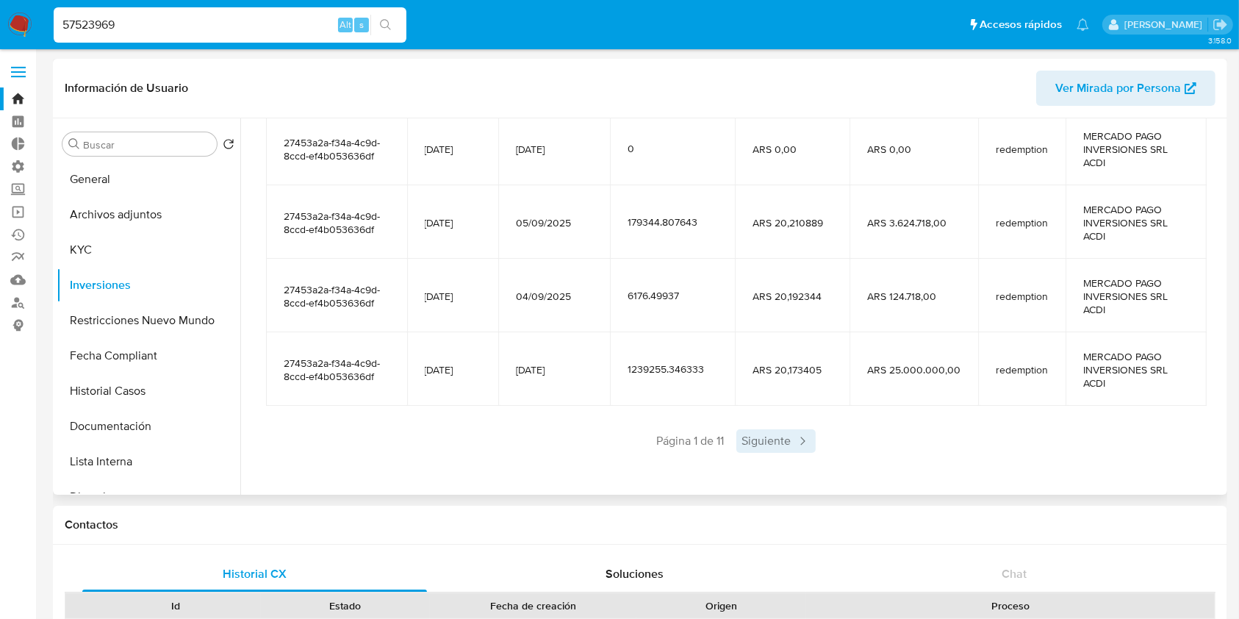
click at [774, 446] on span "Siguiente" at bounding box center [775, 441] width 79 height 24
click at [805, 431] on span "Siguiente" at bounding box center [819, 441] width 79 height 24
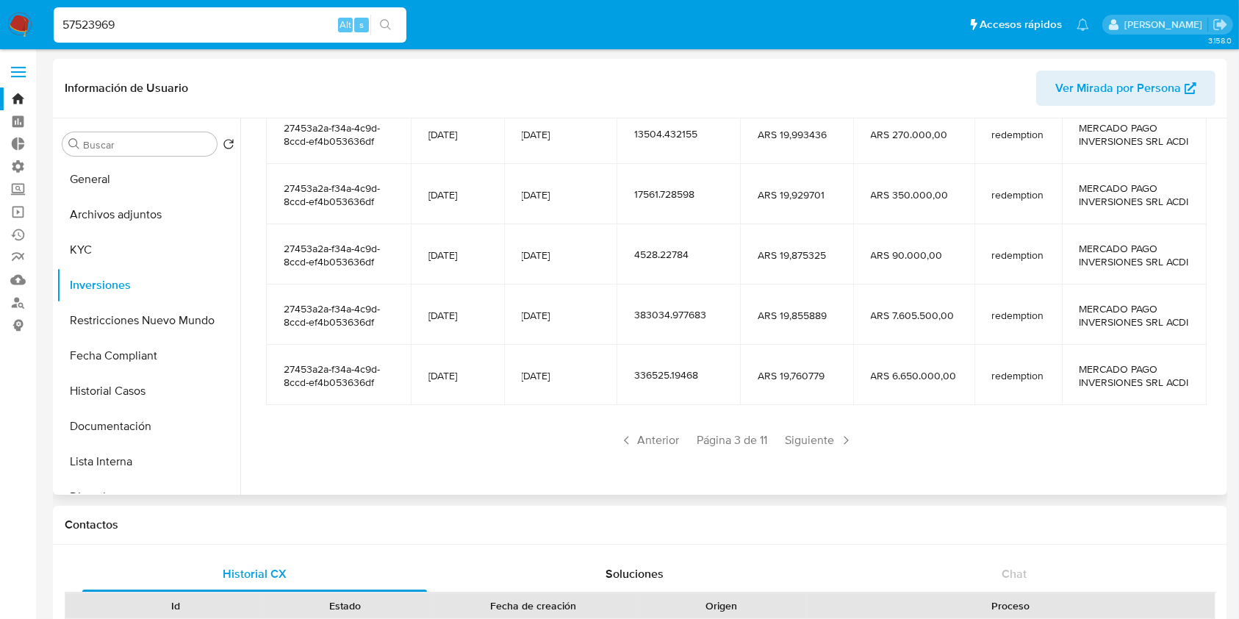
click at [805, 431] on span "Siguiente" at bounding box center [819, 441] width 79 height 24
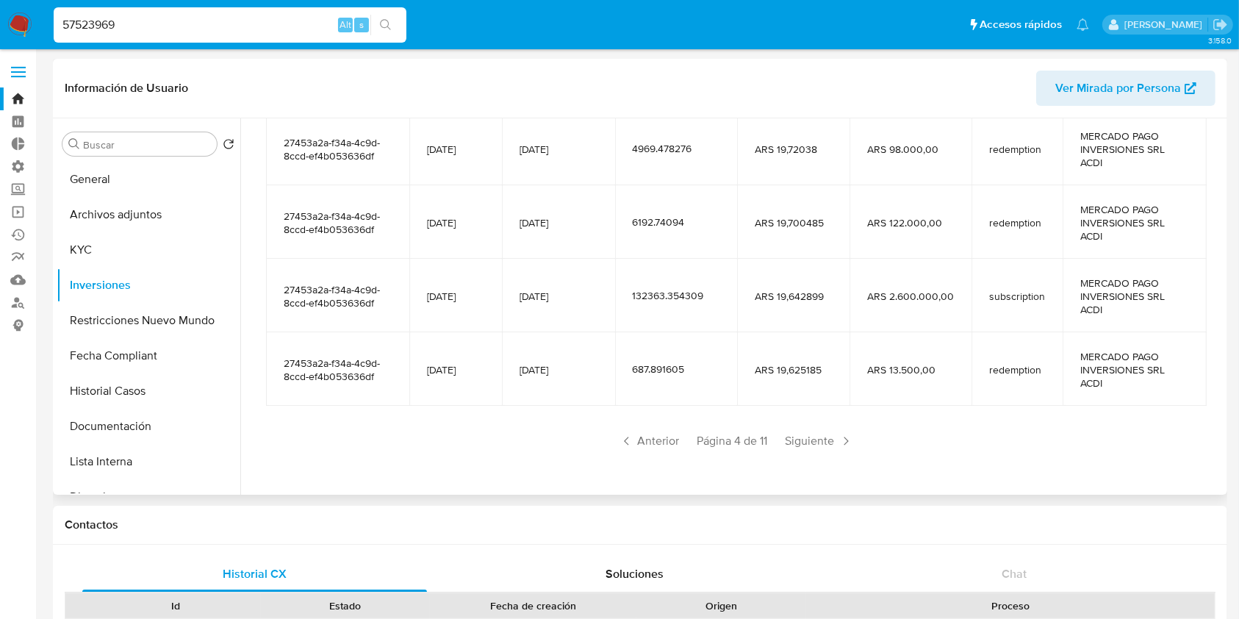
click at [805, 431] on span "Siguiente" at bounding box center [819, 441] width 79 height 24
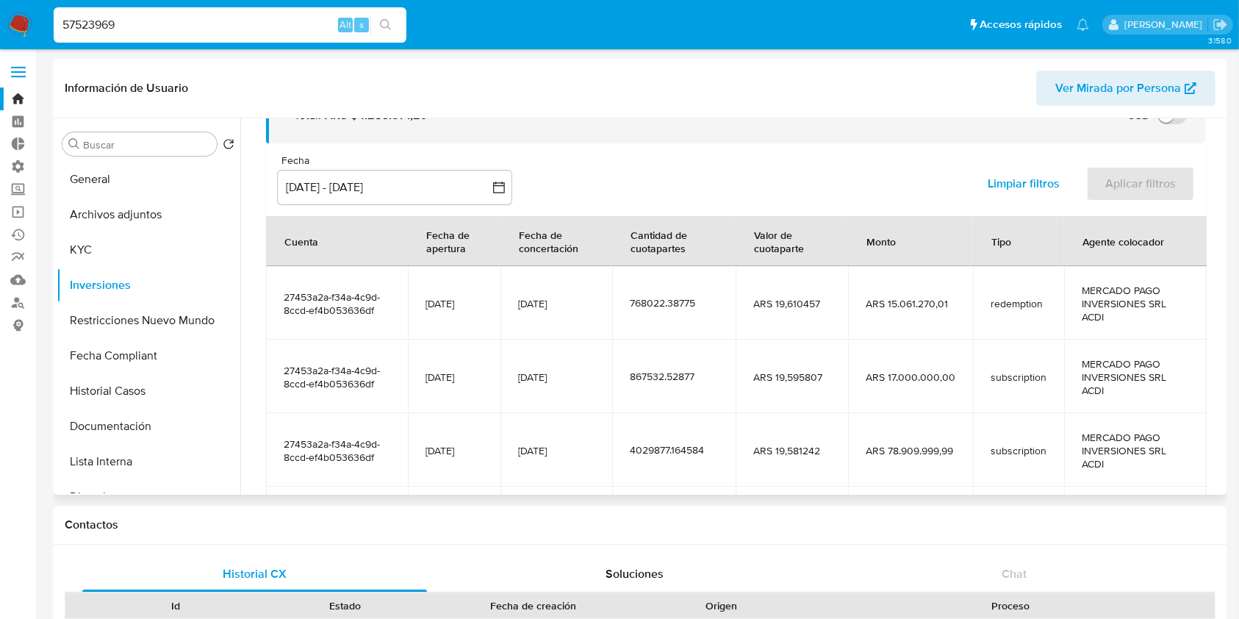
scroll to position [312, 0]
